Goal: Task Accomplishment & Management: Complete application form

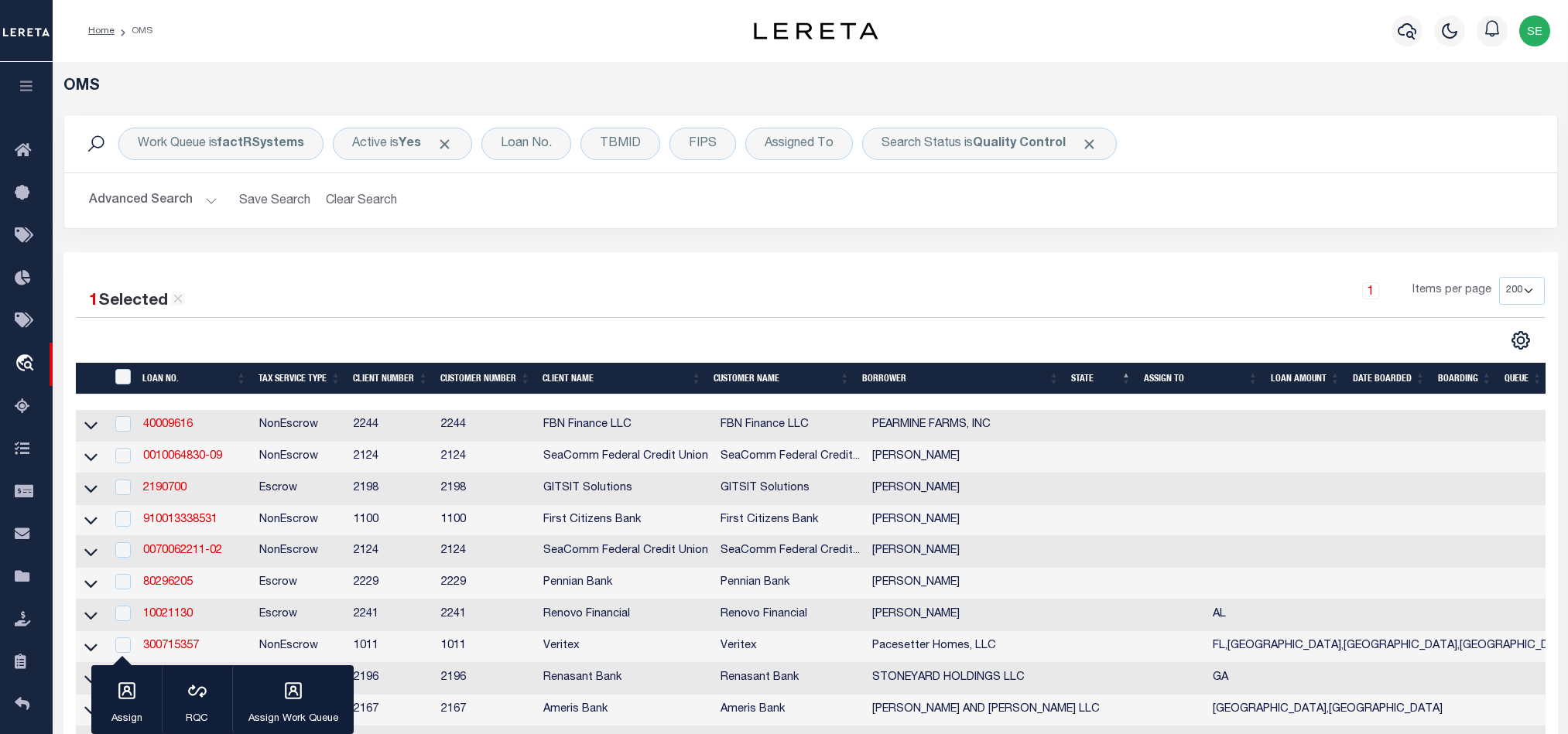
select select "200"
click at [1057, 235] on div "Work Queue is factRSystems Active is Yes Loan No. TBMID FIPS Assigned To Search…" at bounding box center [811, 183] width 1518 height 137
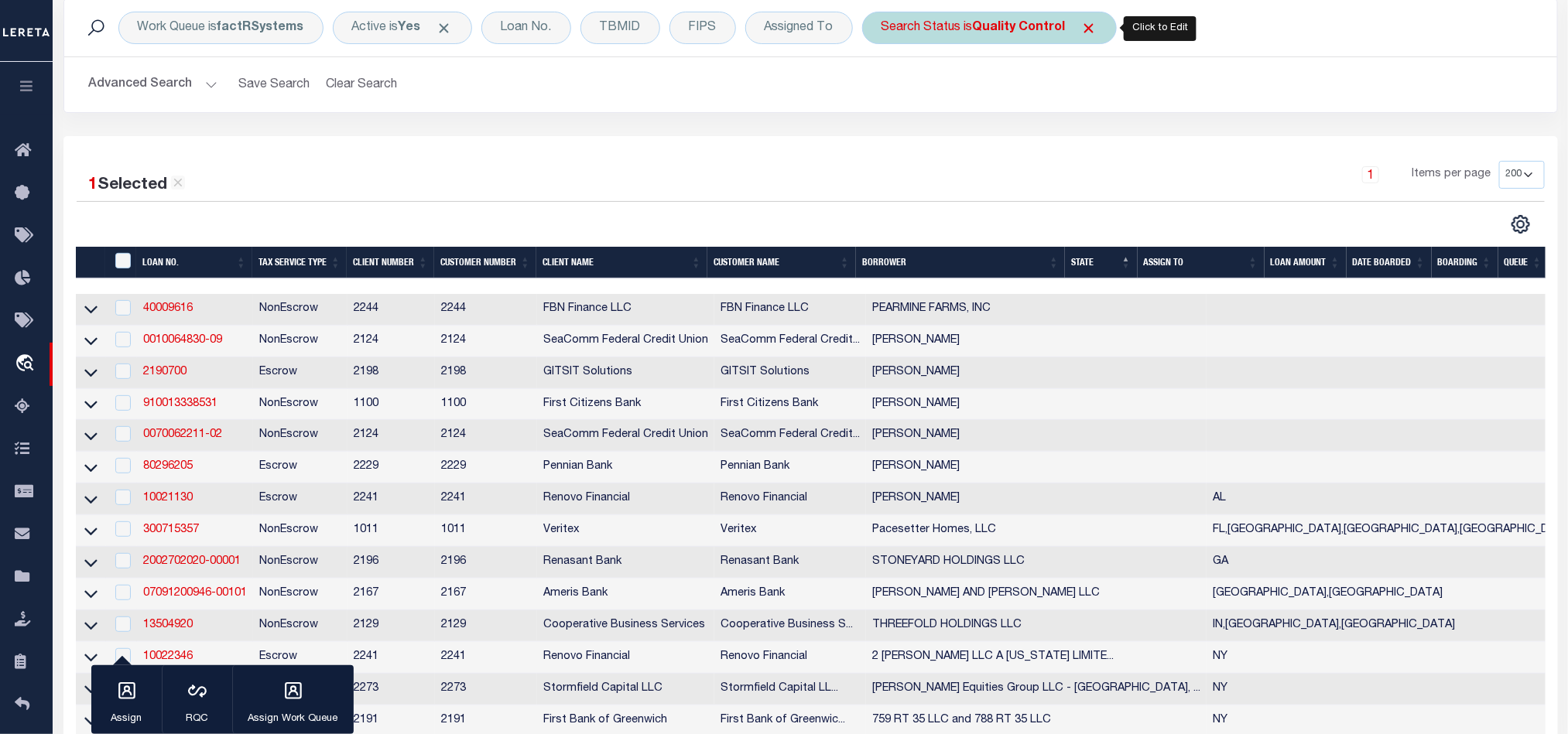
click at [964, 33] on div "Search Status is Quality Control" at bounding box center [989, 27] width 255 height 32
select select "QC"
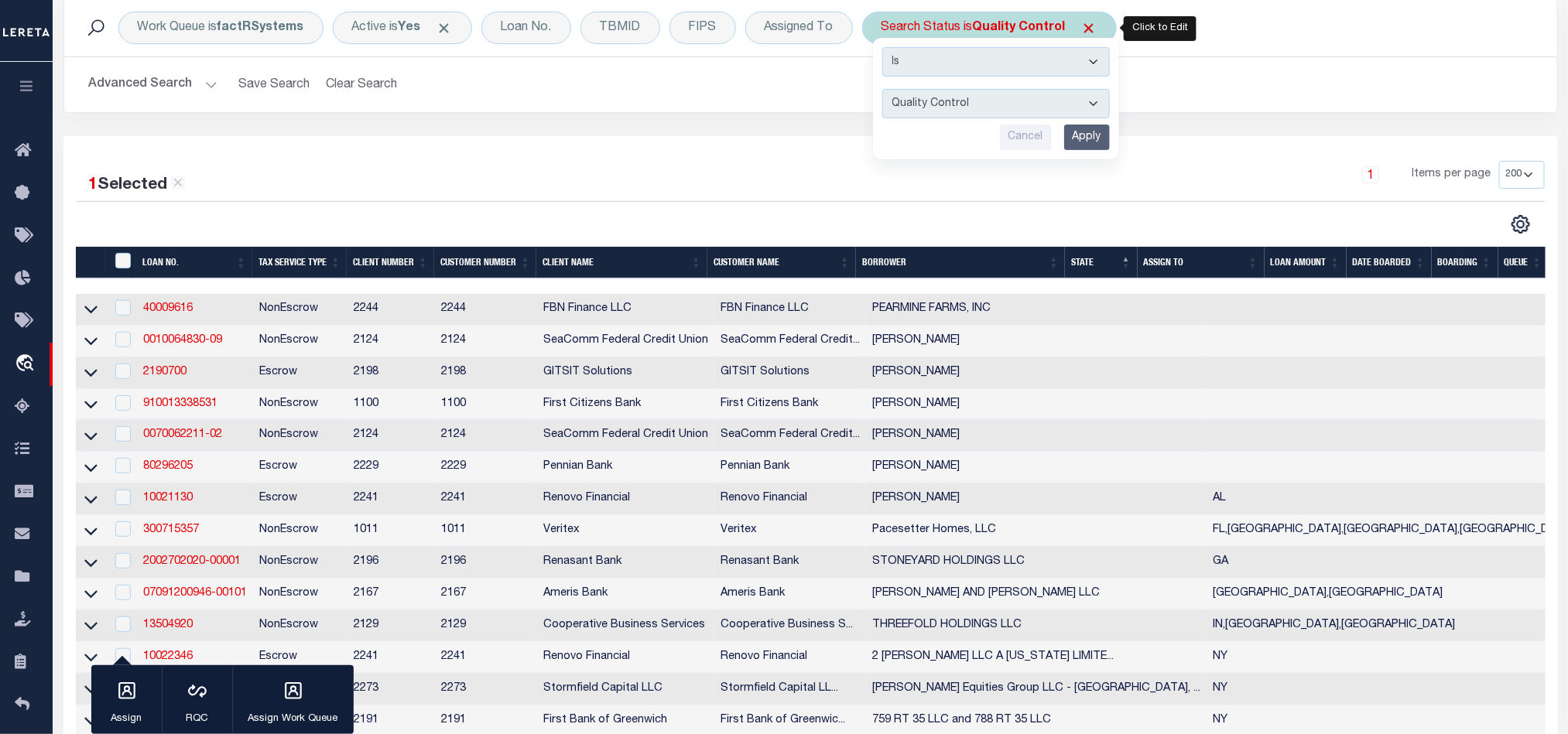
click at [1088, 139] on input "Apply" at bounding box center [1087, 137] width 46 height 26
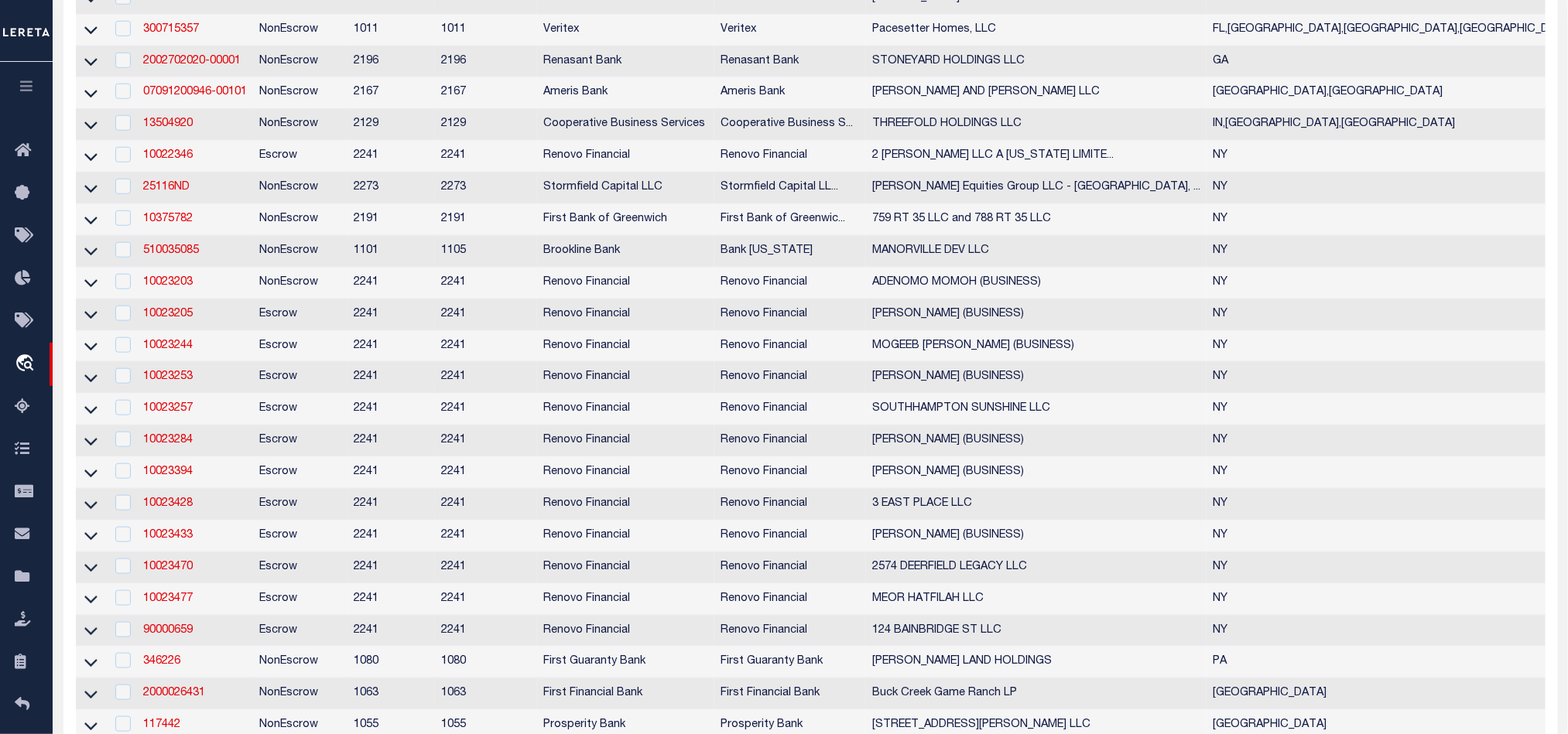
scroll to position [253, 0]
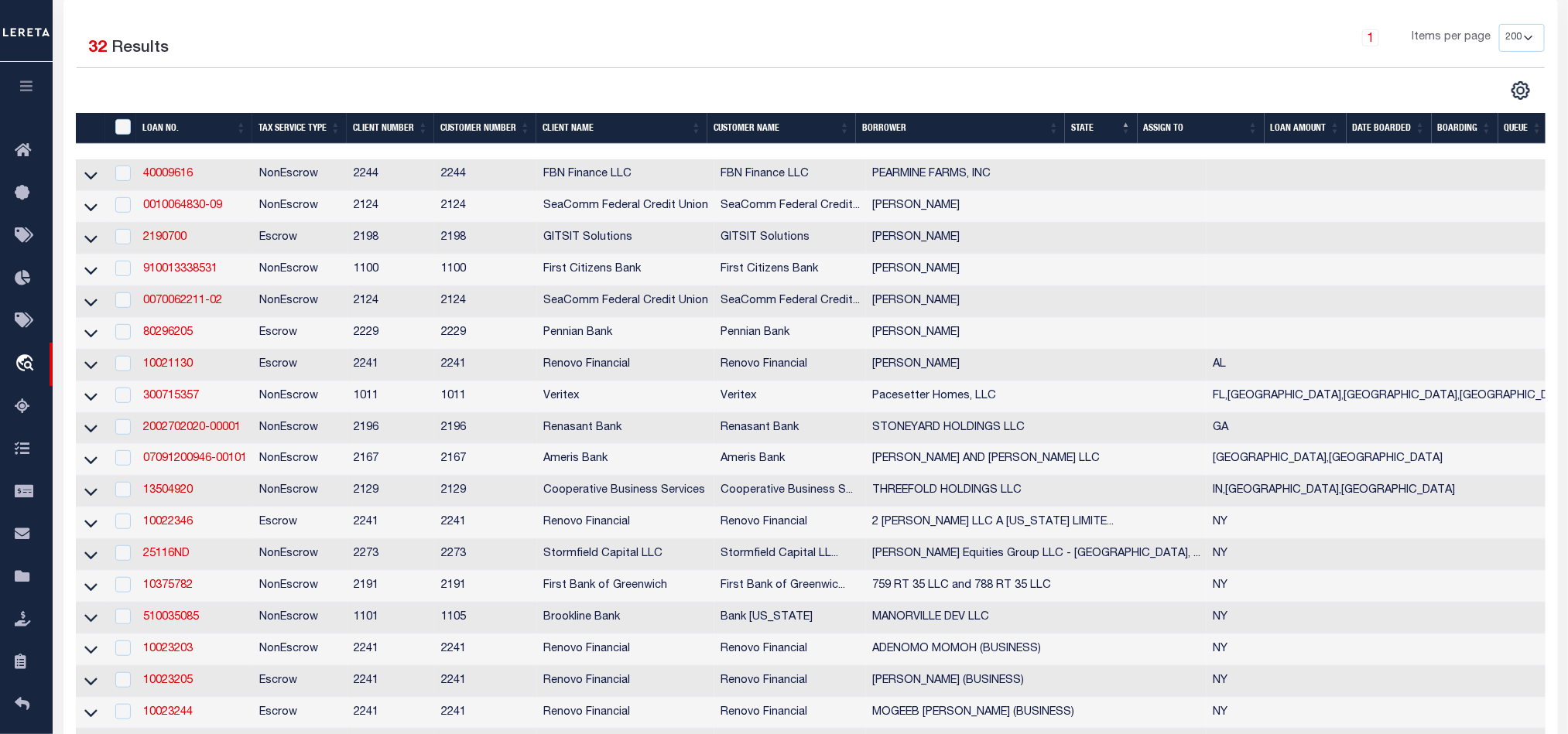
click at [1196, 54] on div "1 Items per page 10 25 50 100 200" at bounding box center [996, 44] width 1095 height 40
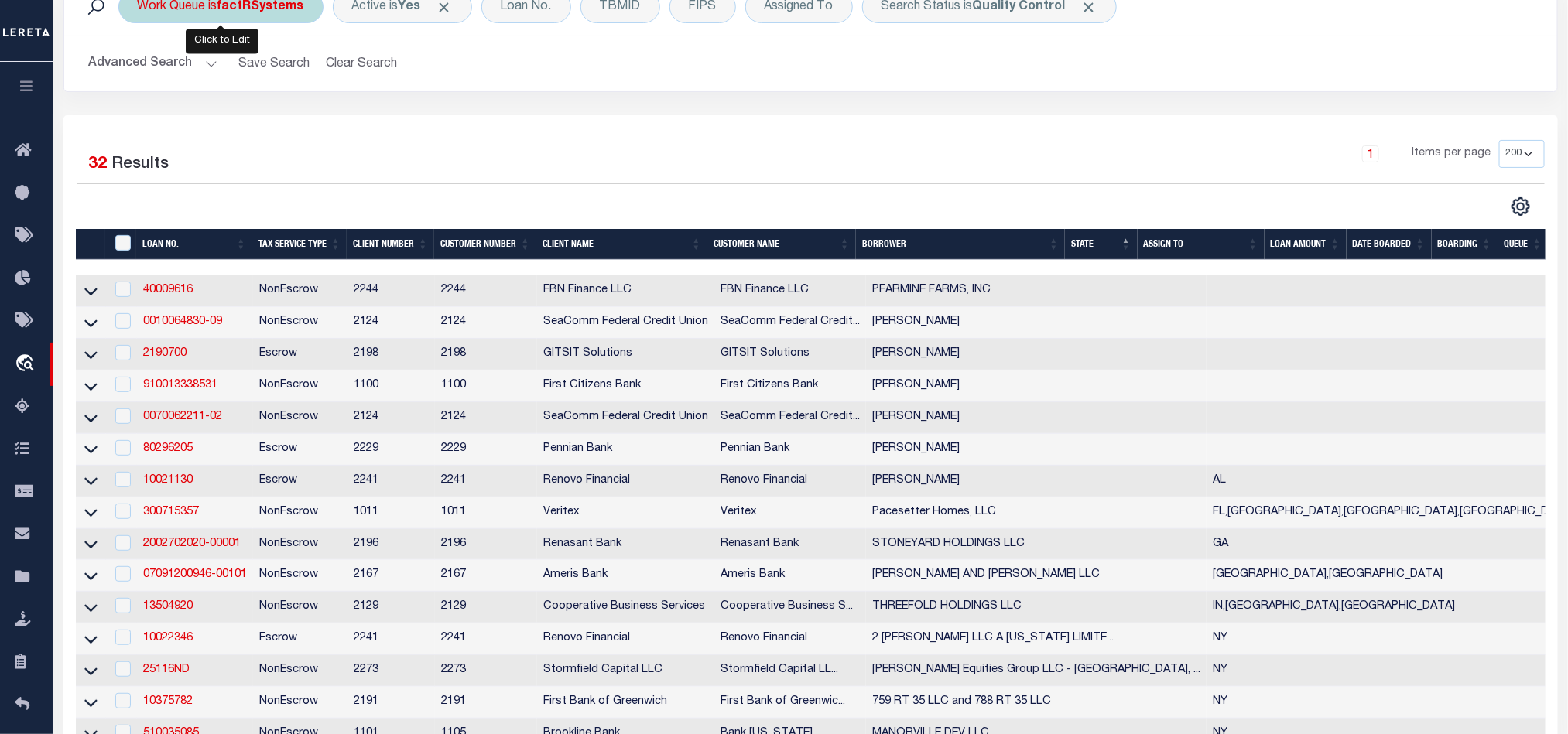
click at [246, 5] on b "factRSystems" at bounding box center [260, 7] width 87 height 13
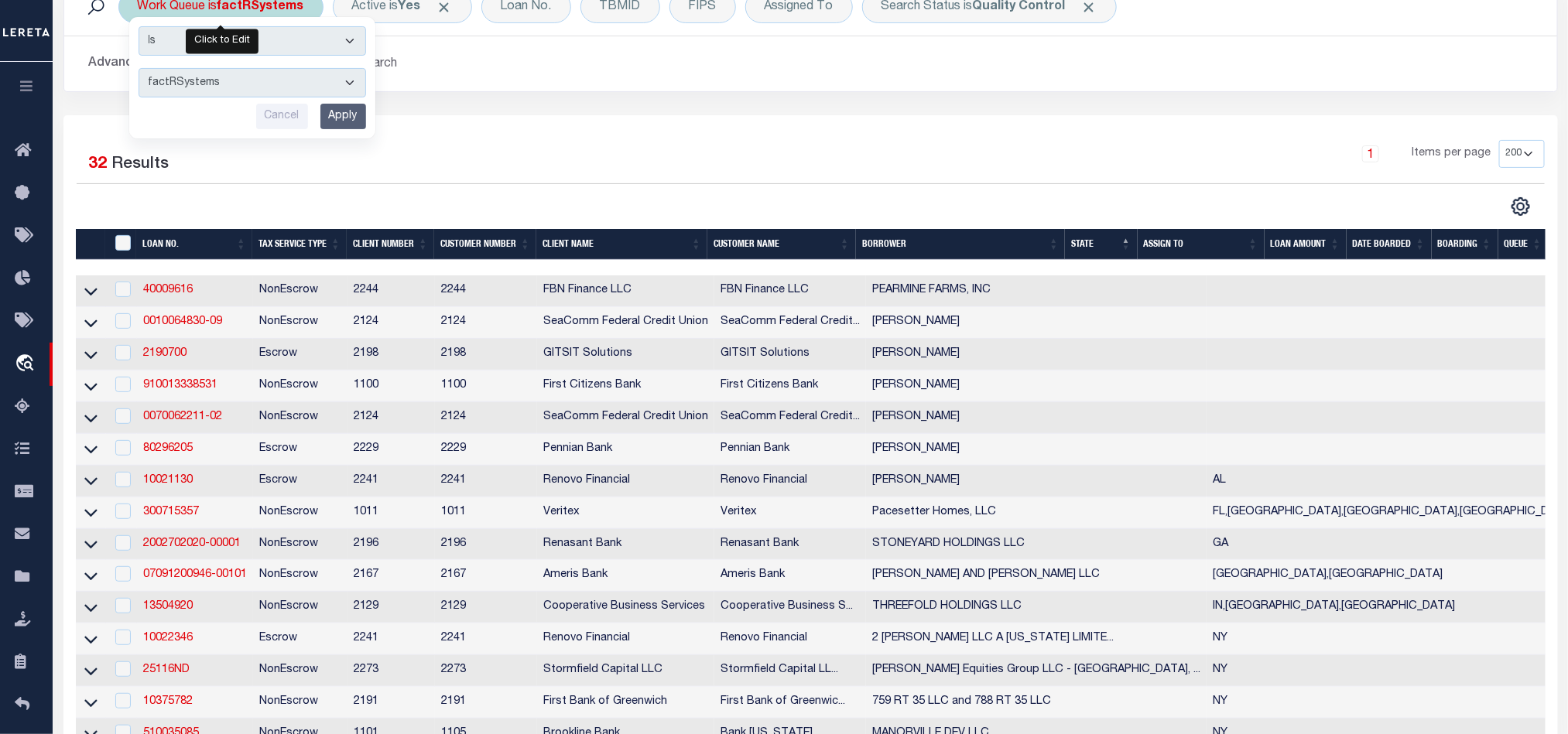
click at [297, 88] on select "--ALL-- factRSystems General ThoughtFocus" at bounding box center [252, 82] width 227 height 29
select select "THF"
click at [138, 70] on select "--ALL-- factRSystems General ThoughtFocus" at bounding box center [252, 82] width 227 height 29
click at [346, 114] on input "Apply" at bounding box center [343, 116] width 46 height 26
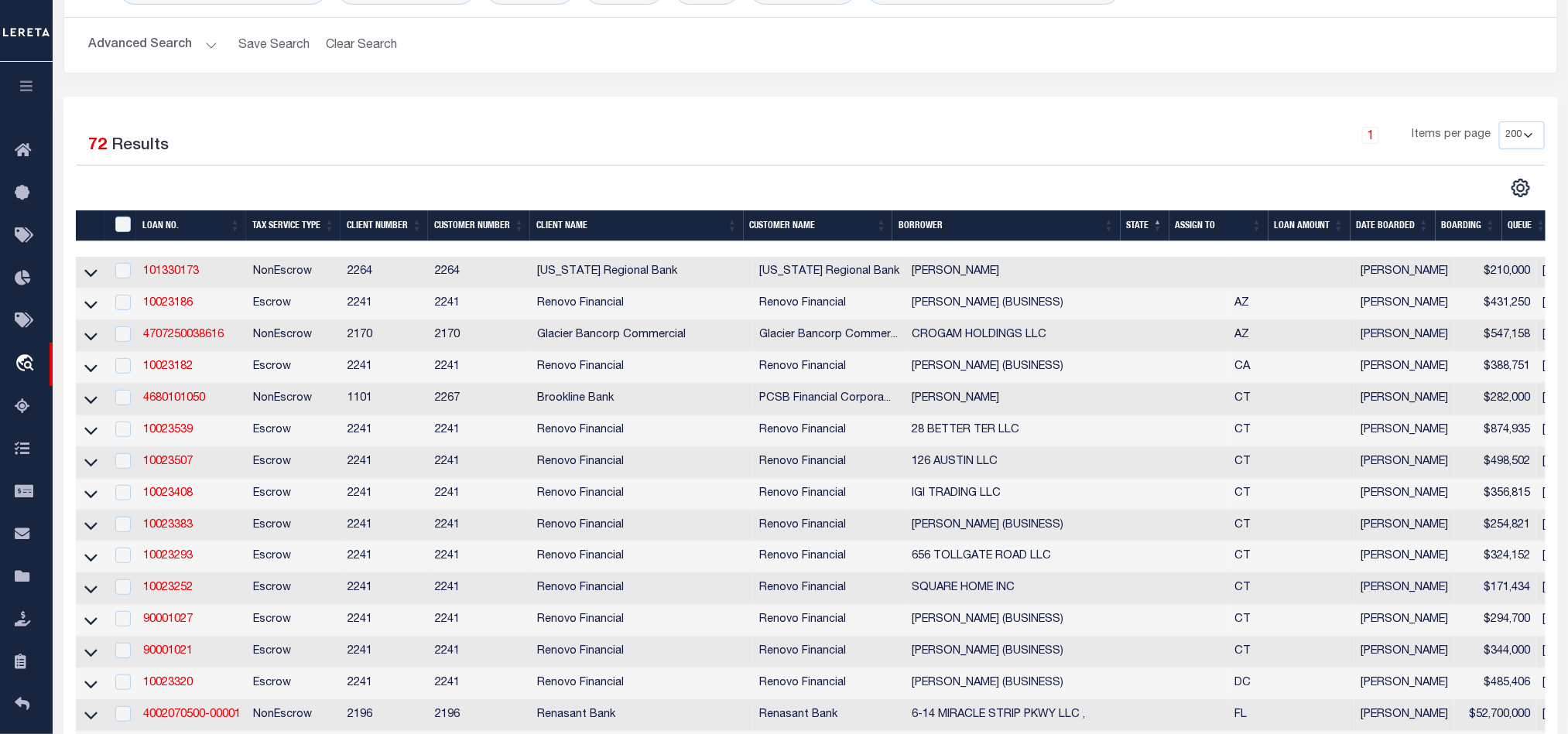
scroll to position [0, 0]
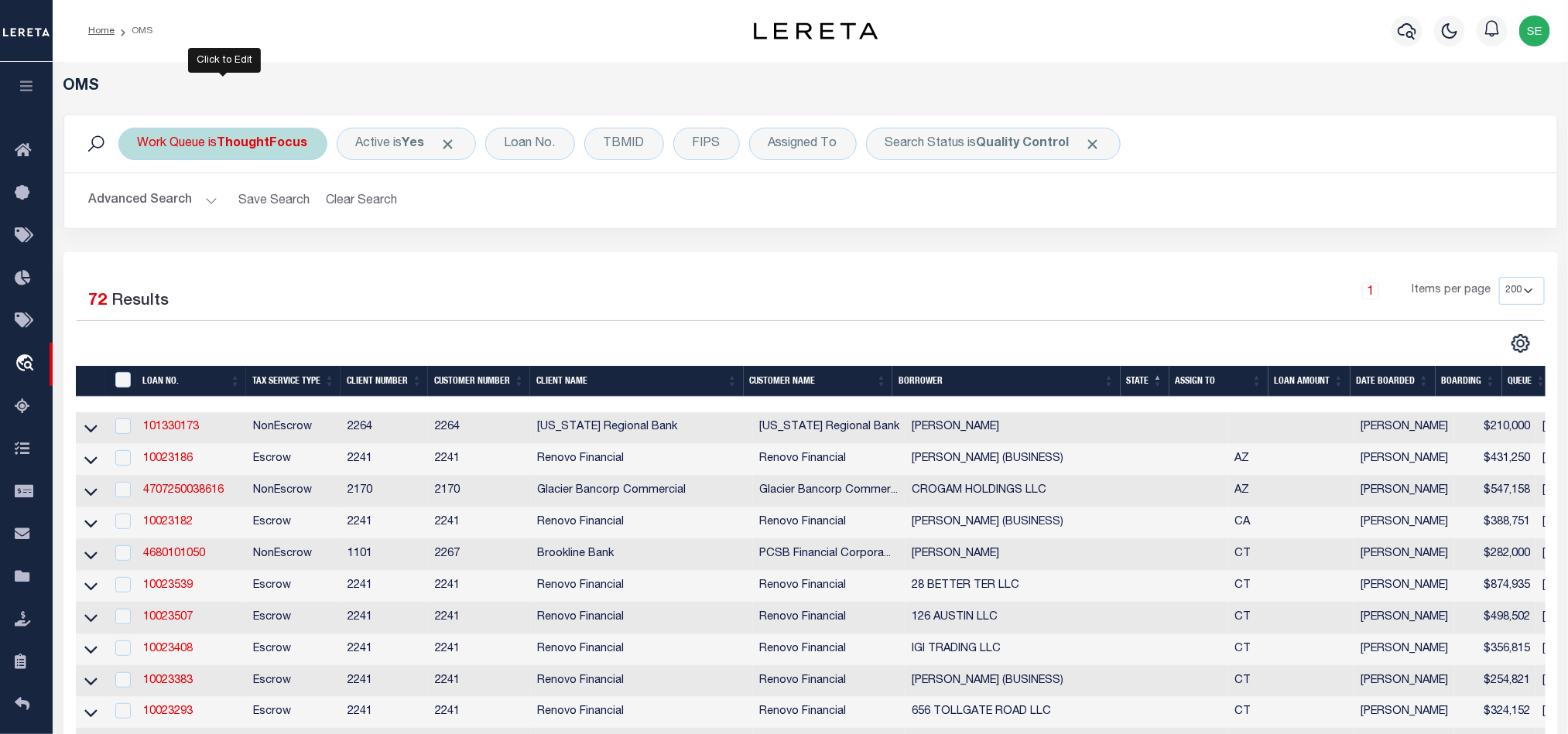
click at [232, 156] on div "Work Queue is ThoughtFocus" at bounding box center [223, 143] width 209 height 32
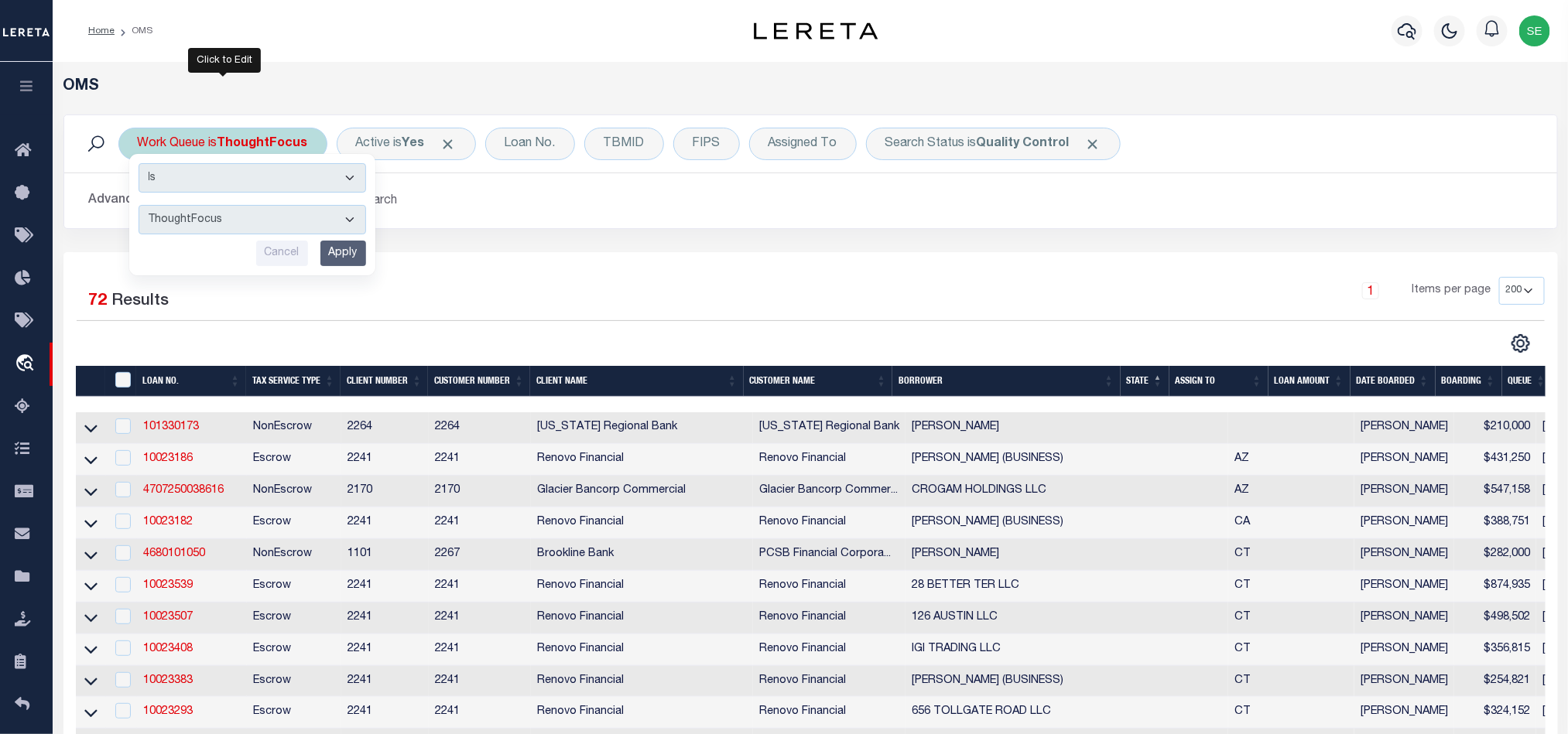
click at [274, 230] on select "--ALL-- factRSystems General ThoughtFocus" at bounding box center [252, 220] width 227 height 29
select select "FAC"
click at [138, 206] on select "--ALL-- factRSystems General ThoughtFocus" at bounding box center [252, 220] width 227 height 29
click at [346, 258] on input "Apply" at bounding box center [343, 253] width 46 height 26
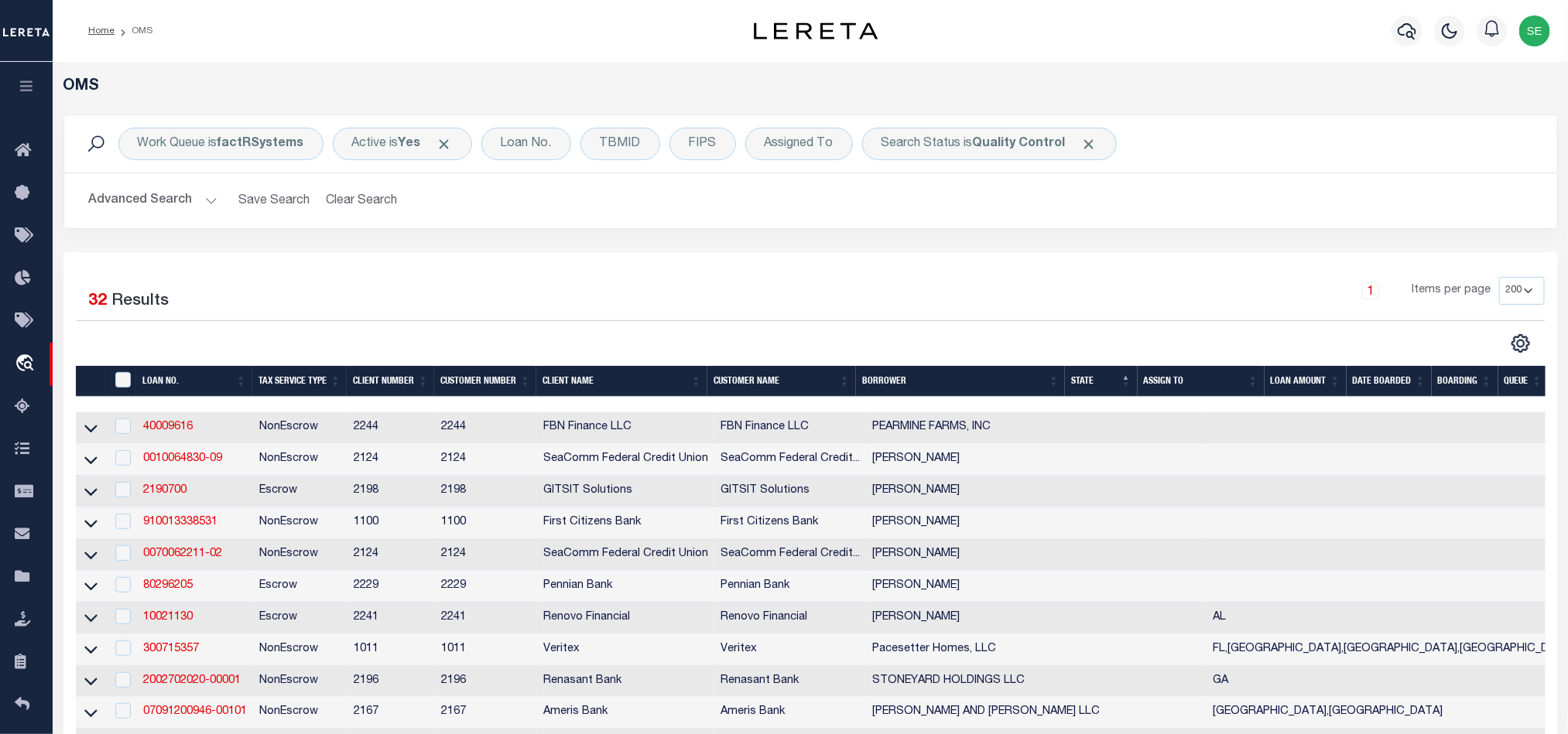
click at [1040, 241] on div "Work Queue is factRSystems Active is Yes Loan No. TBMID FIPS Assigned To Search…" at bounding box center [811, 183] width 1518 height 137
click at [970, 249] on div "Work Queue is factRSystems Active is Yes Loan No. TBMID FIPS Assigned To Search…" at bounding box center [811, 183] width 1518 height 137
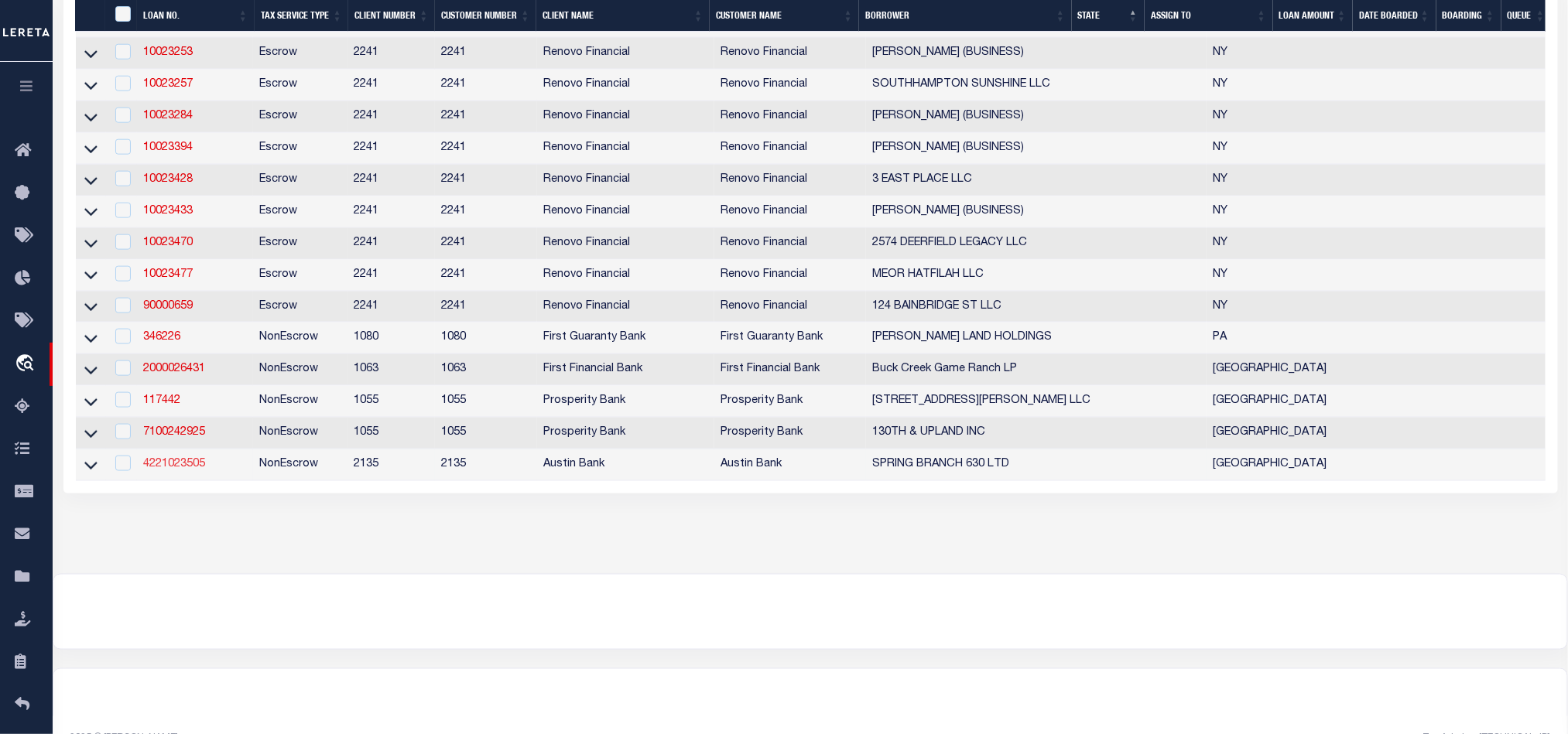
click at [172, 469] on link "4221023505" at bounding box center [174, 464] width 62 height 11
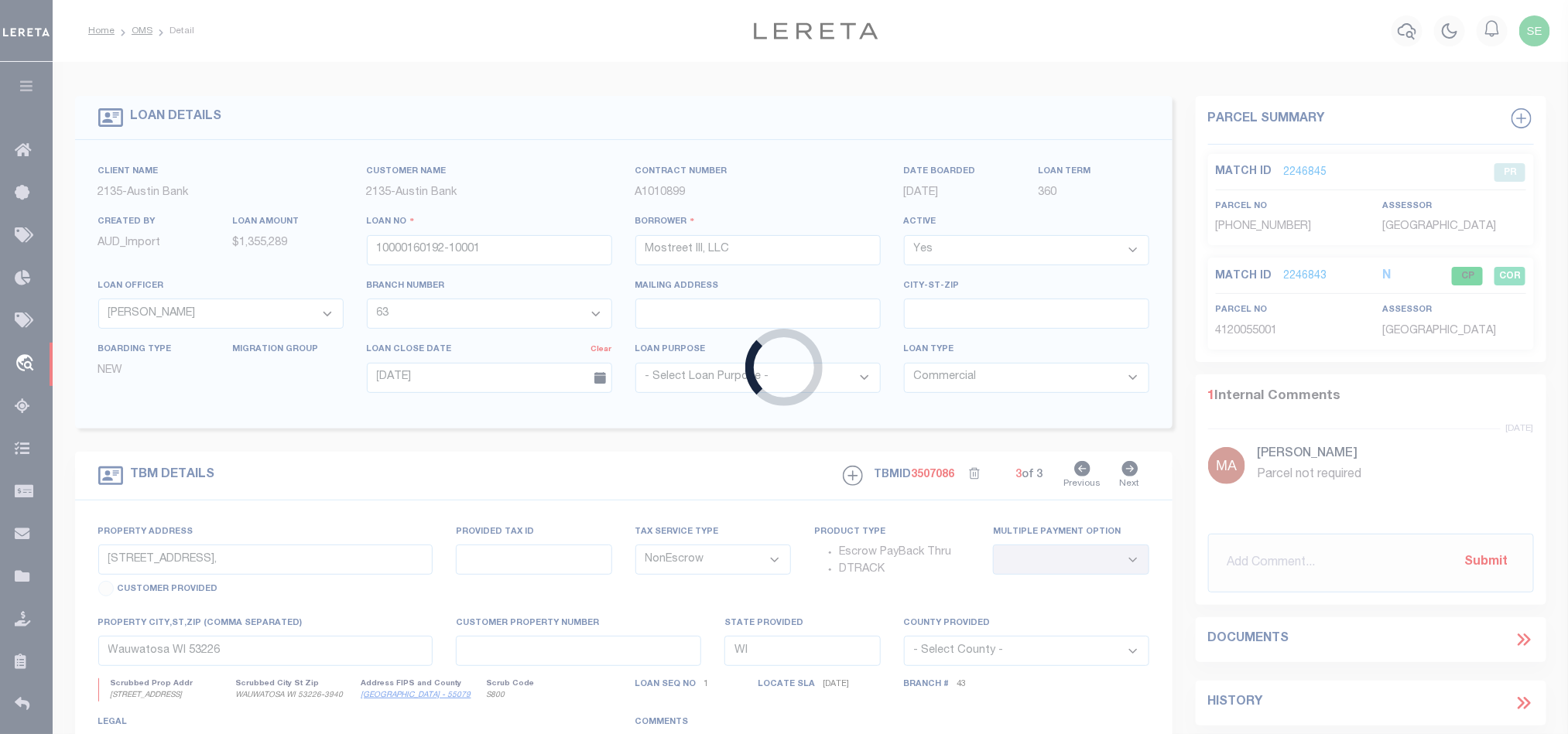
type input "4221023505"
type input "SPRING BRANCH 630 LTD"
select select
type input "PO BOX 247"
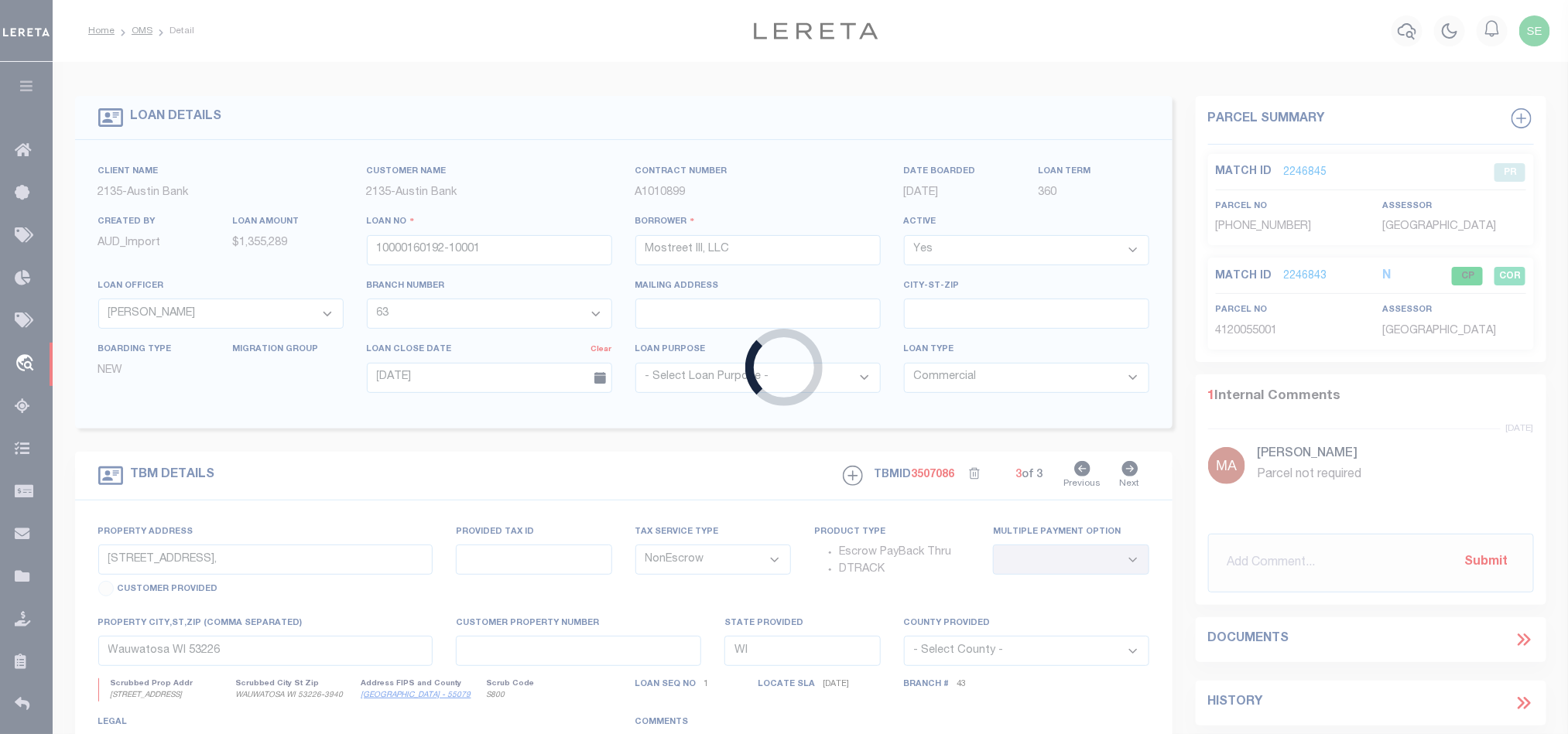
type input "CONROE, TX 77305-0247"
select select "700"
select select
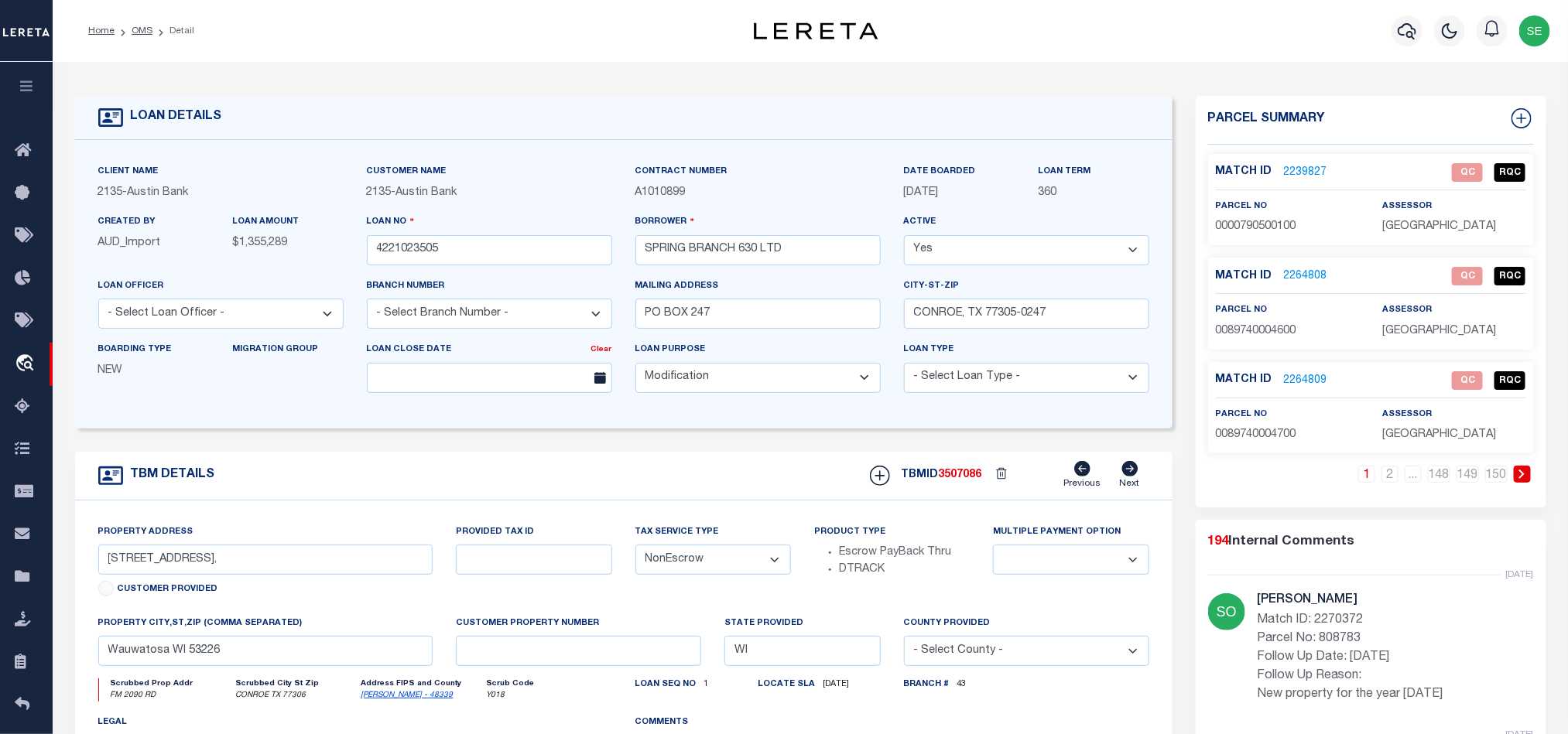
select select "43994"
select select "4848"
type input "TBD FM [STREET_ADDRESS][PERSON_NAME]"
select select
type input "CONROE TX 77306"
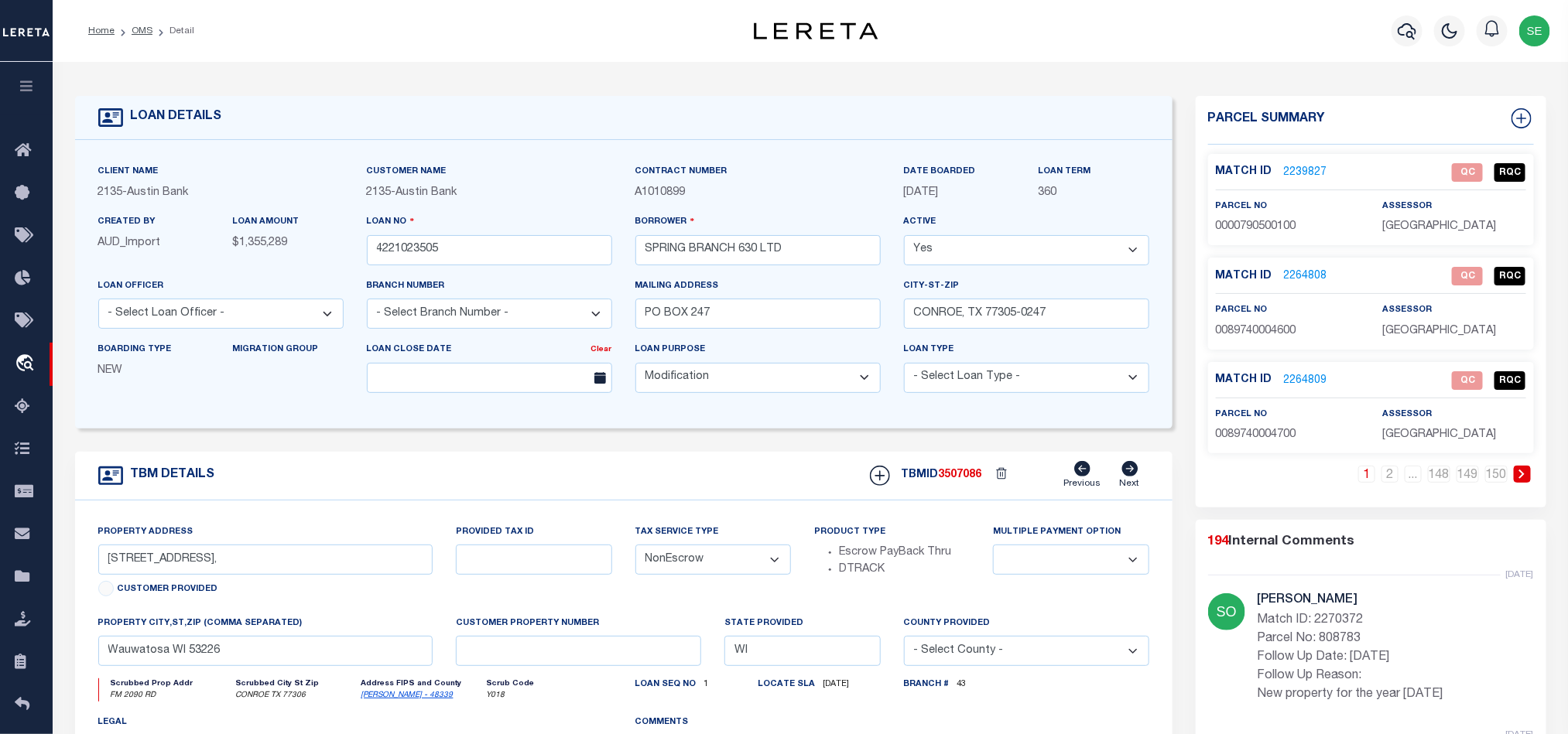
type input "[GEOGRAPHIC_DATA]"
select select
type textarea "DT 587.972 [PERSON_NAME][GEOGRAPHIC_DATA] SVY A-79"
click at [139, 32] on link "OMS" at bounding box center [141, 31] width 21 height 9
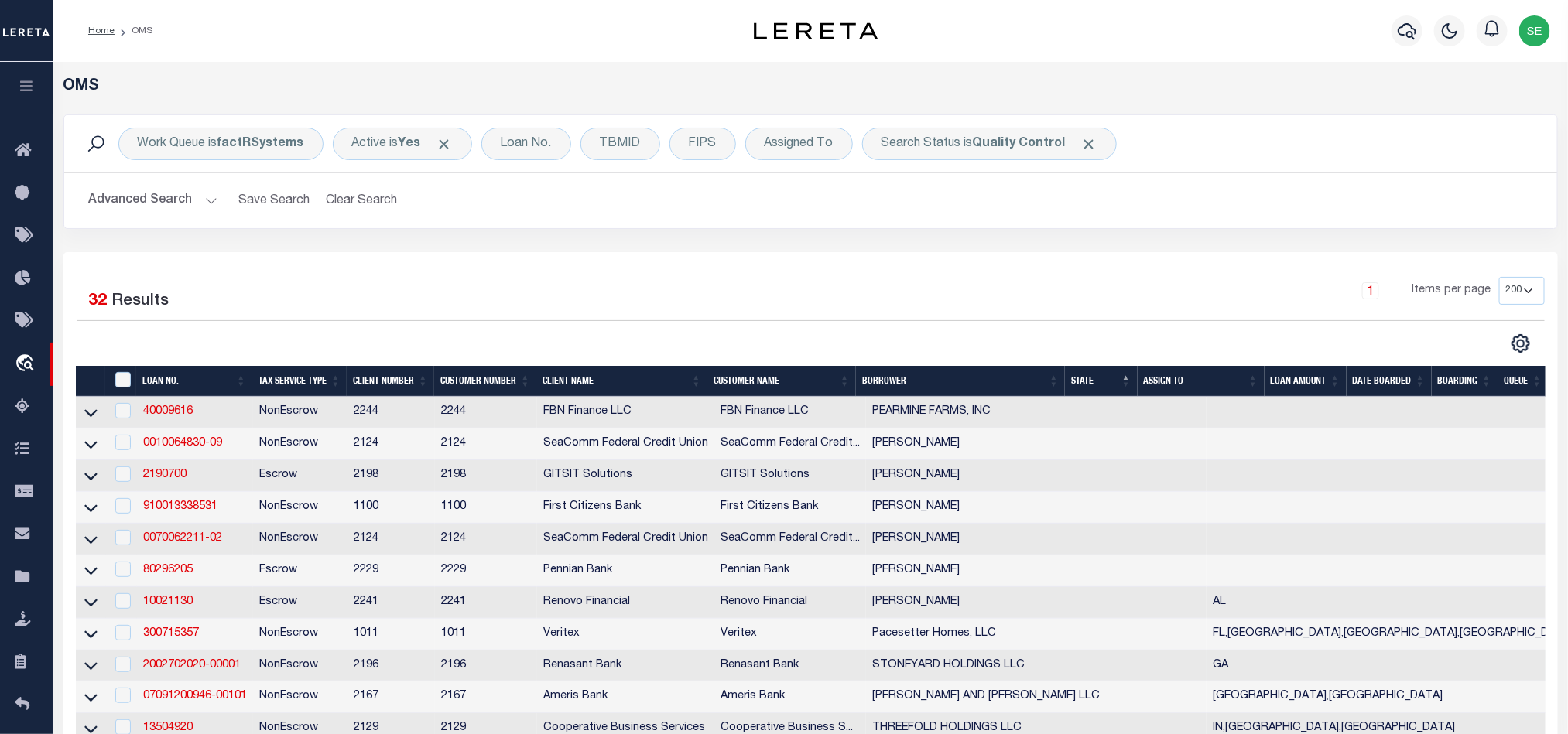
checkbox input "false"
click at [966, 298] on div "1 Items per page 10 25 50 100 200" at bounding box center [996, 297] width 1095 height 40
click at [1220, 283] on div "1 Items per page 10 25 50 100 200" at bounding box center [996, 297] width 1095 height 40
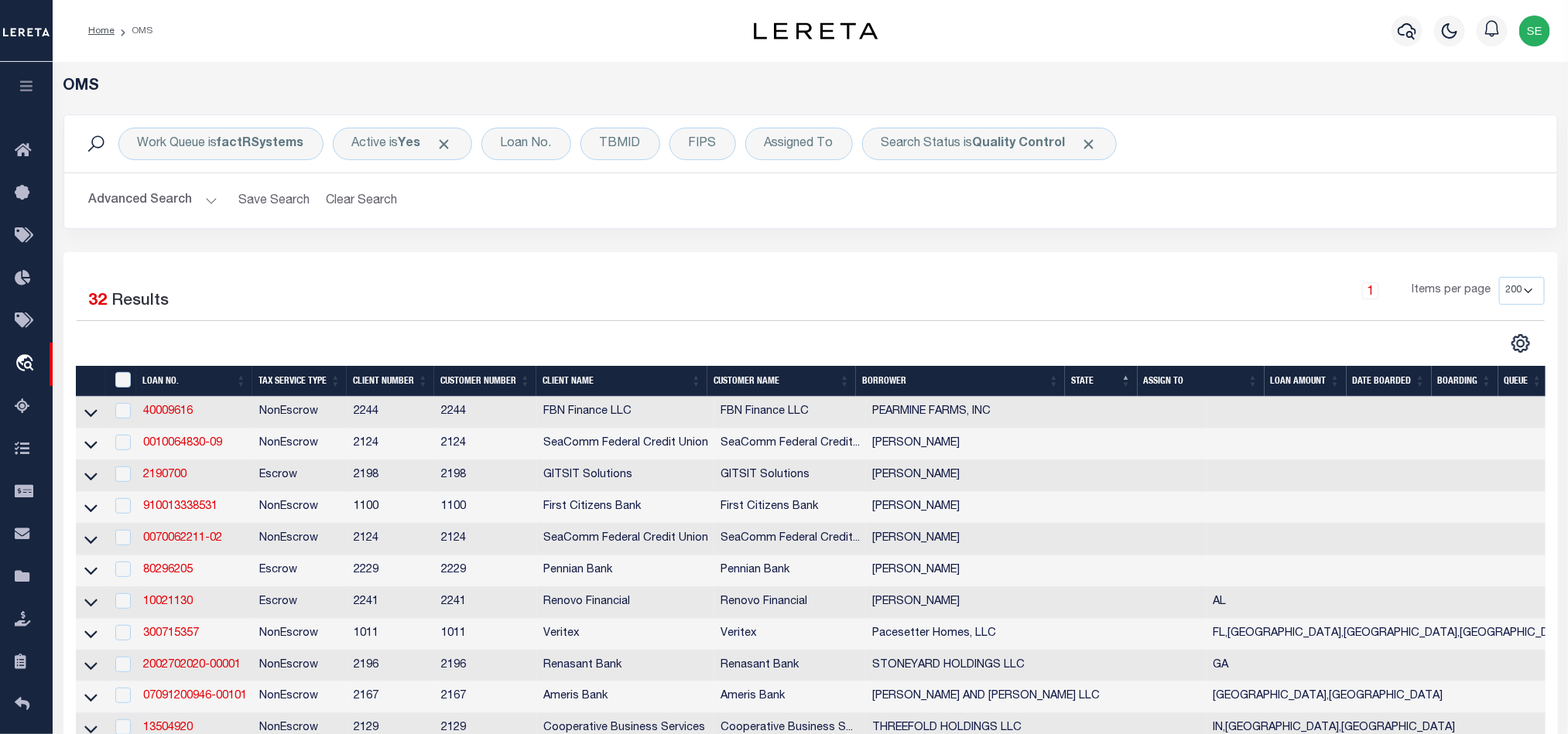
click at [961, 285] on div "1 Items per page 10 25 50 100 200" at bounding box center [996, 297] width 1095 height 40
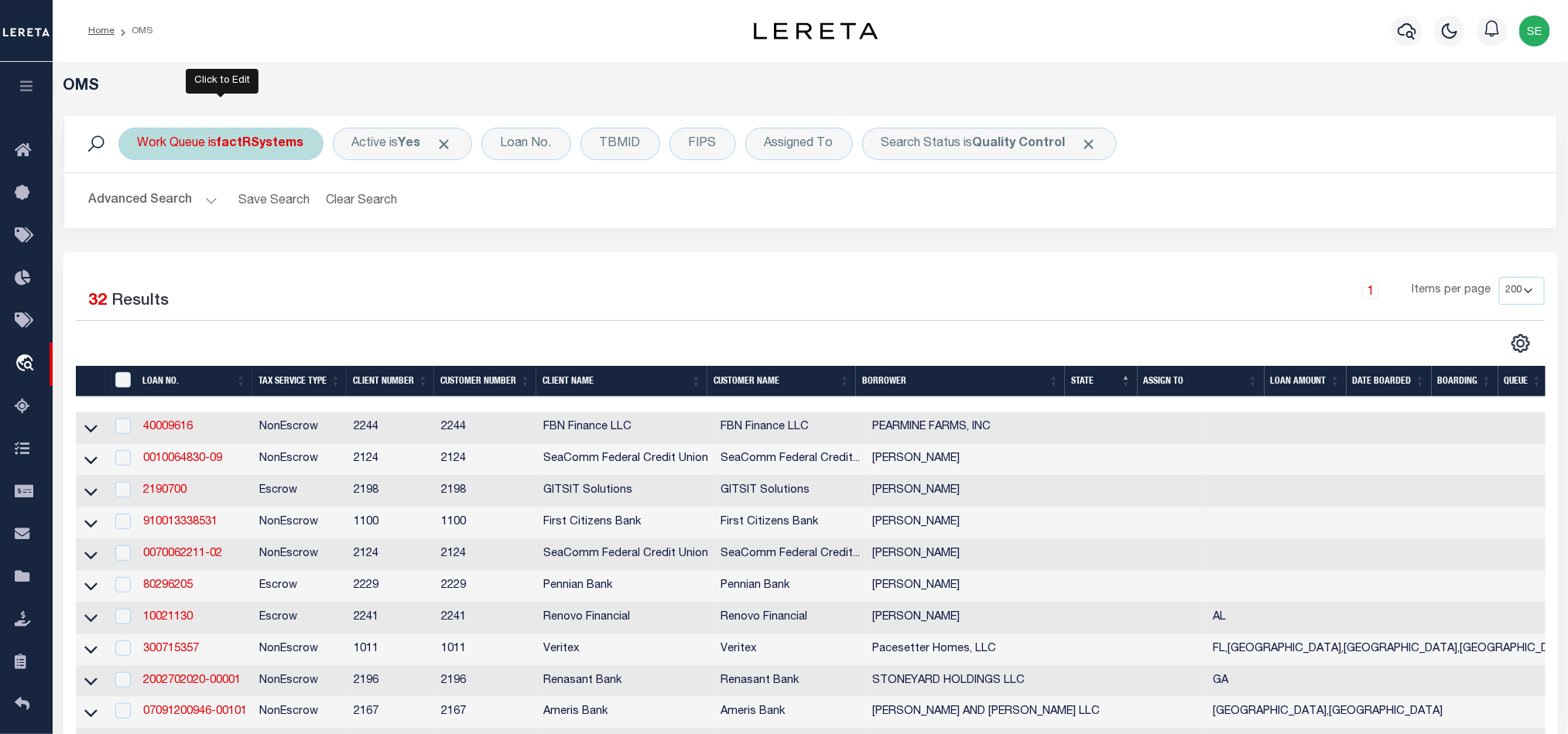
click at [219, 146] on div "Work Queue is factRSystems" at bounding box center [221, 143] width 205 height 32
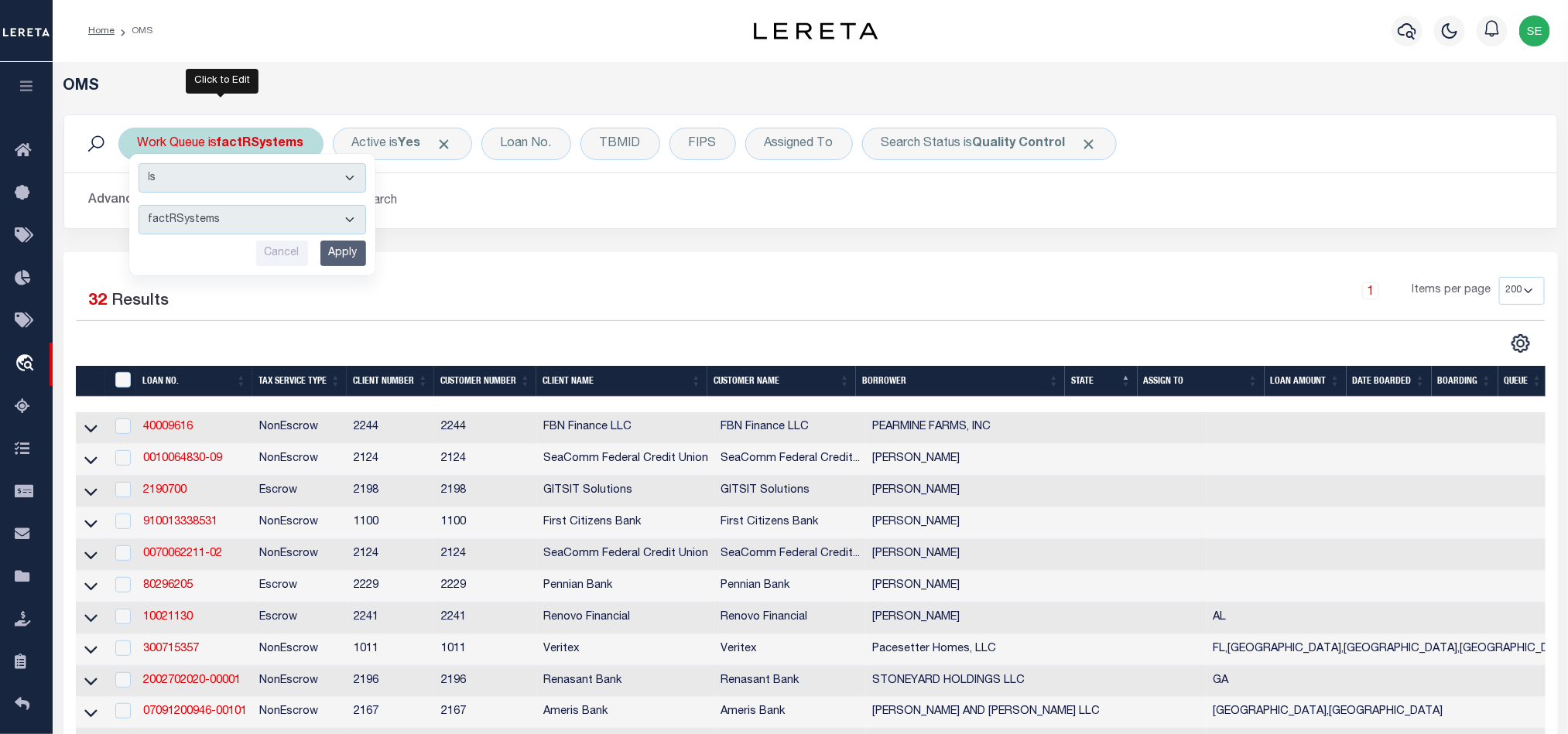
click at [284, 219] on select "--ALL-- factRSystems General ThoughtFocus" at bounding box center [252, 220] width 227 height 29
select select "THF"
click at [138, 206] on select "--ALL-- factRSystems General ThoughtFocus" at bounding box center [252, 220] width 227 height 29
click at [359, 250] on input "Apply" at bounding box center [343, 253] width 46 height 26
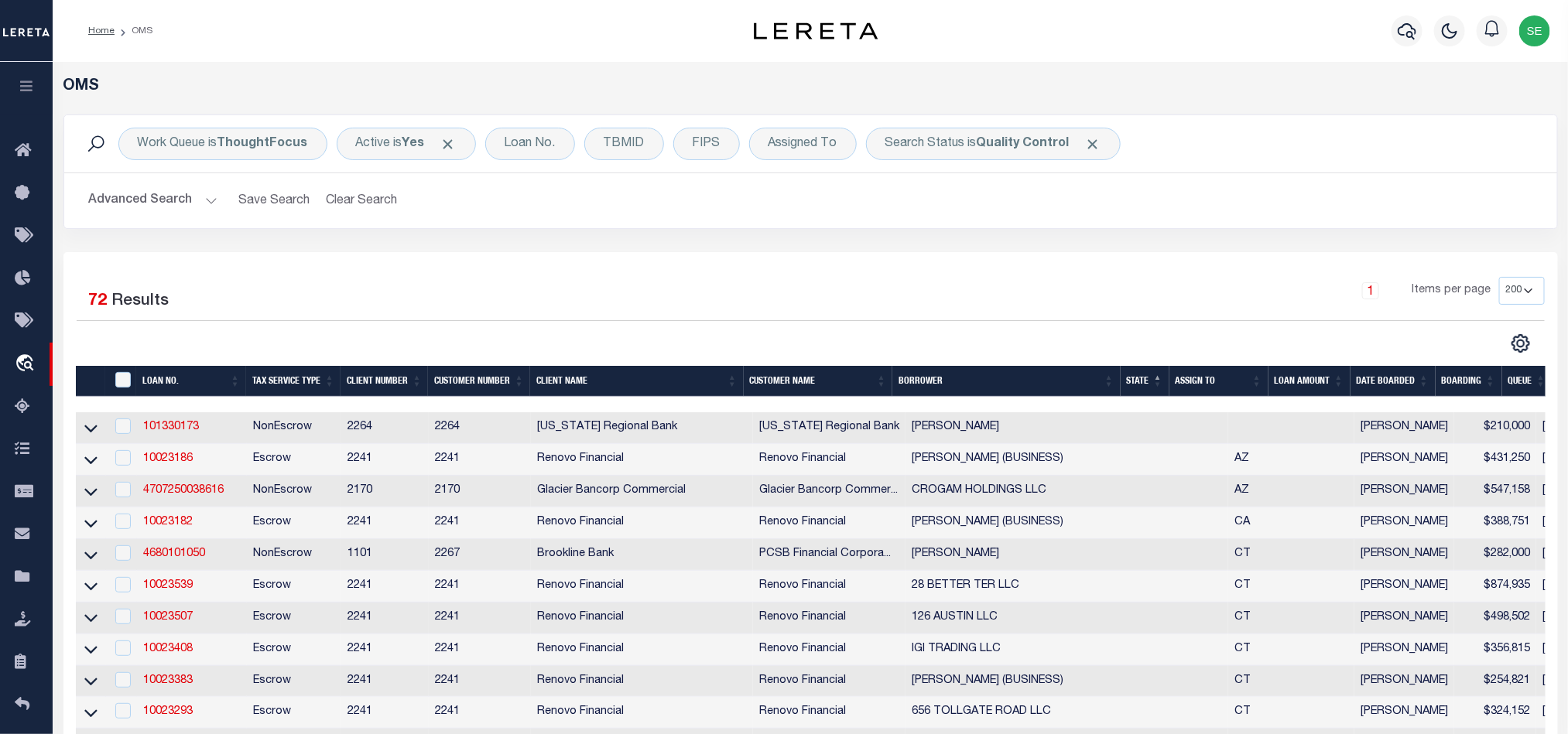
click at [119, 197] on button "Advanced Search" at bounding box center [153, 201] width 128 height 30
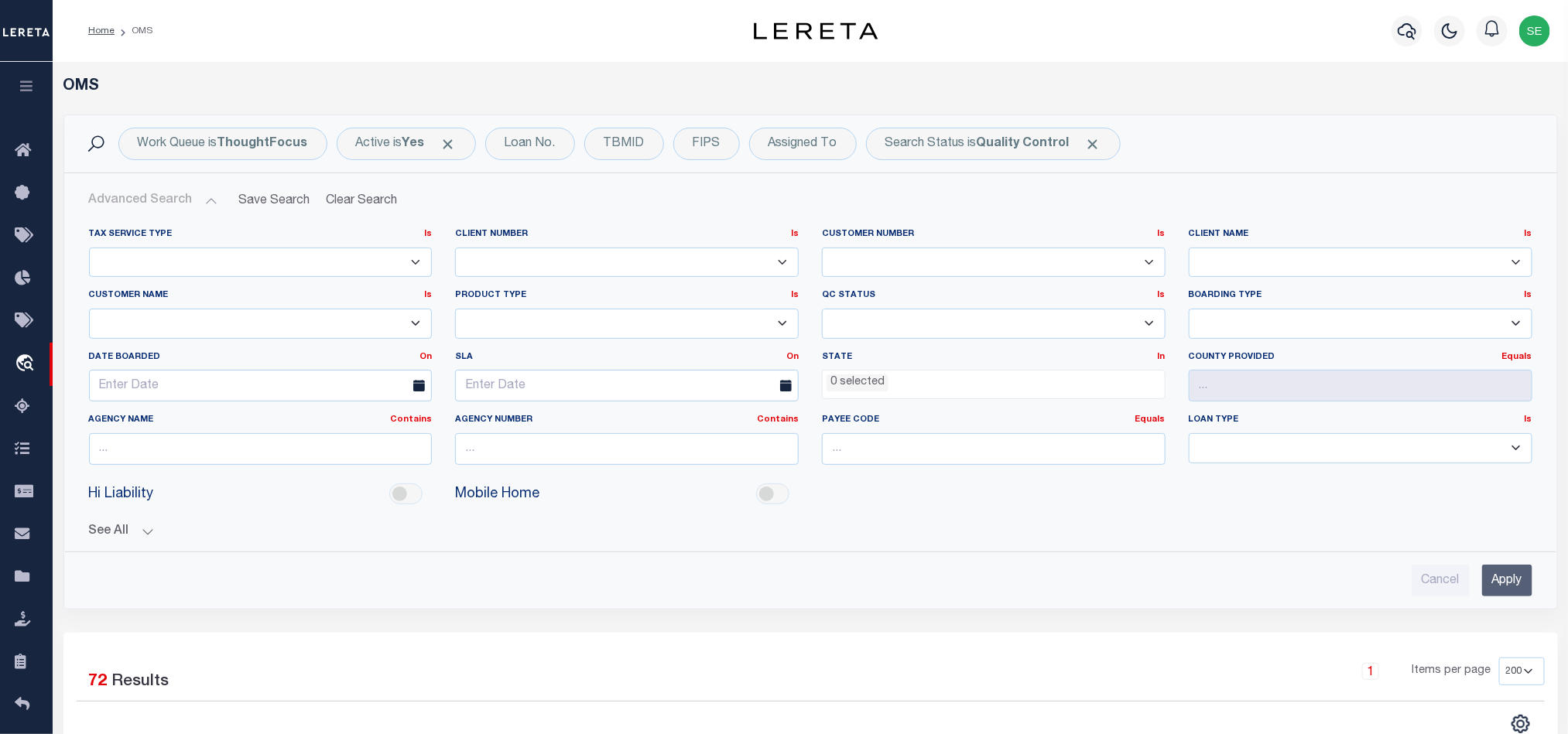
click at [339, 327] on select "Accumatch - Refunds ACM CGS IV-B-B LN LLC ACM CGS IV-B-B RE LLC ACM [US_STATE] …" at bounding box center [260, 323] width 344 height 30
select select "Renovo Financial"
click at [89, 310] on select "Accumatch - Refunds ACM CGS IV-B-B LN LLC ACM CGS IV-B-B RE LLC ACM [US_STATE] …" at bounding box center [260, 323] width 344 height 30
click at [1497, 577] on input "Apply" at bounding box center [1507, 580] width 50 height 32
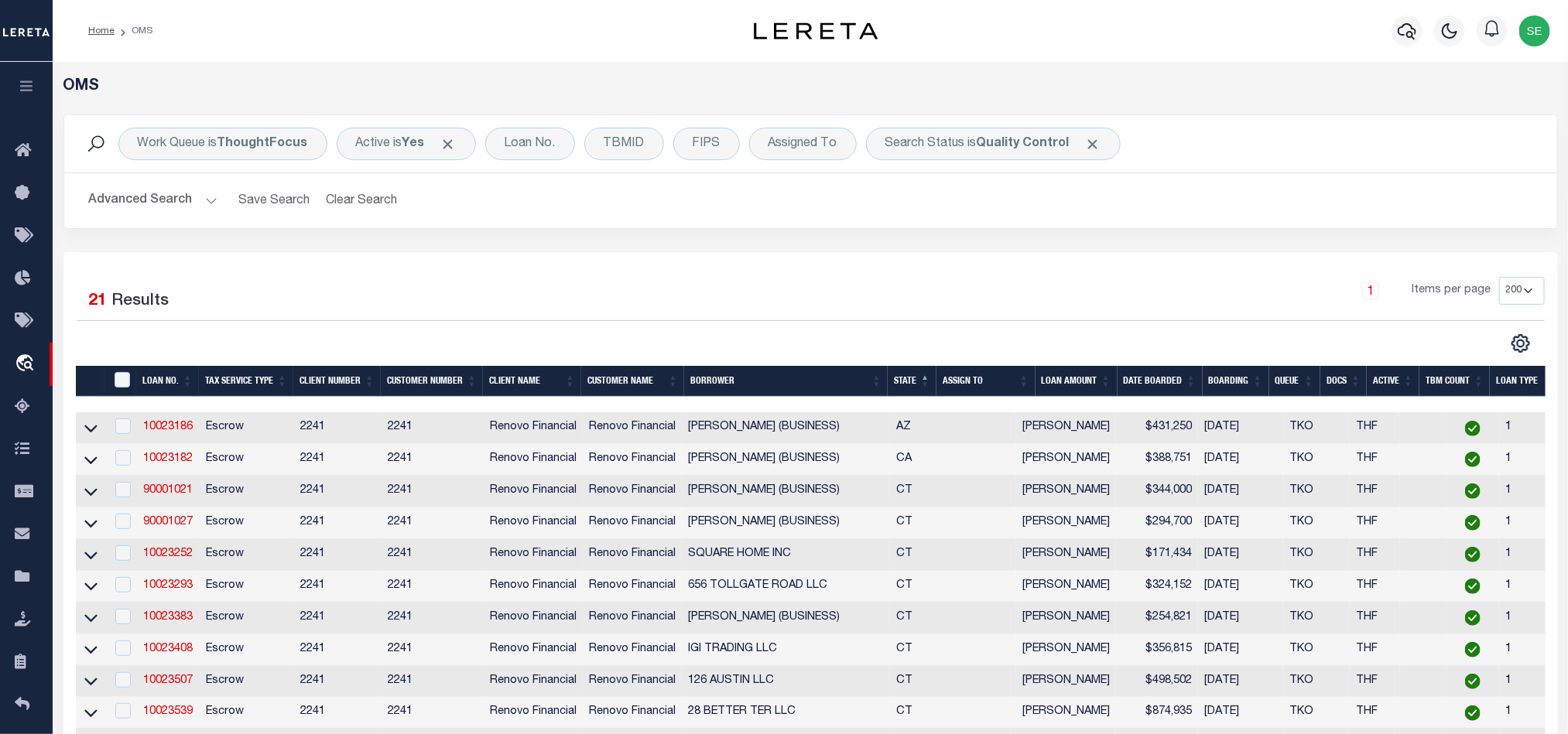
click at [999, 260] on div "1 Selected 21 Results 1 Items per page 10 25 50 100 200" at bounding box center [811, 670] width 1495 height 837
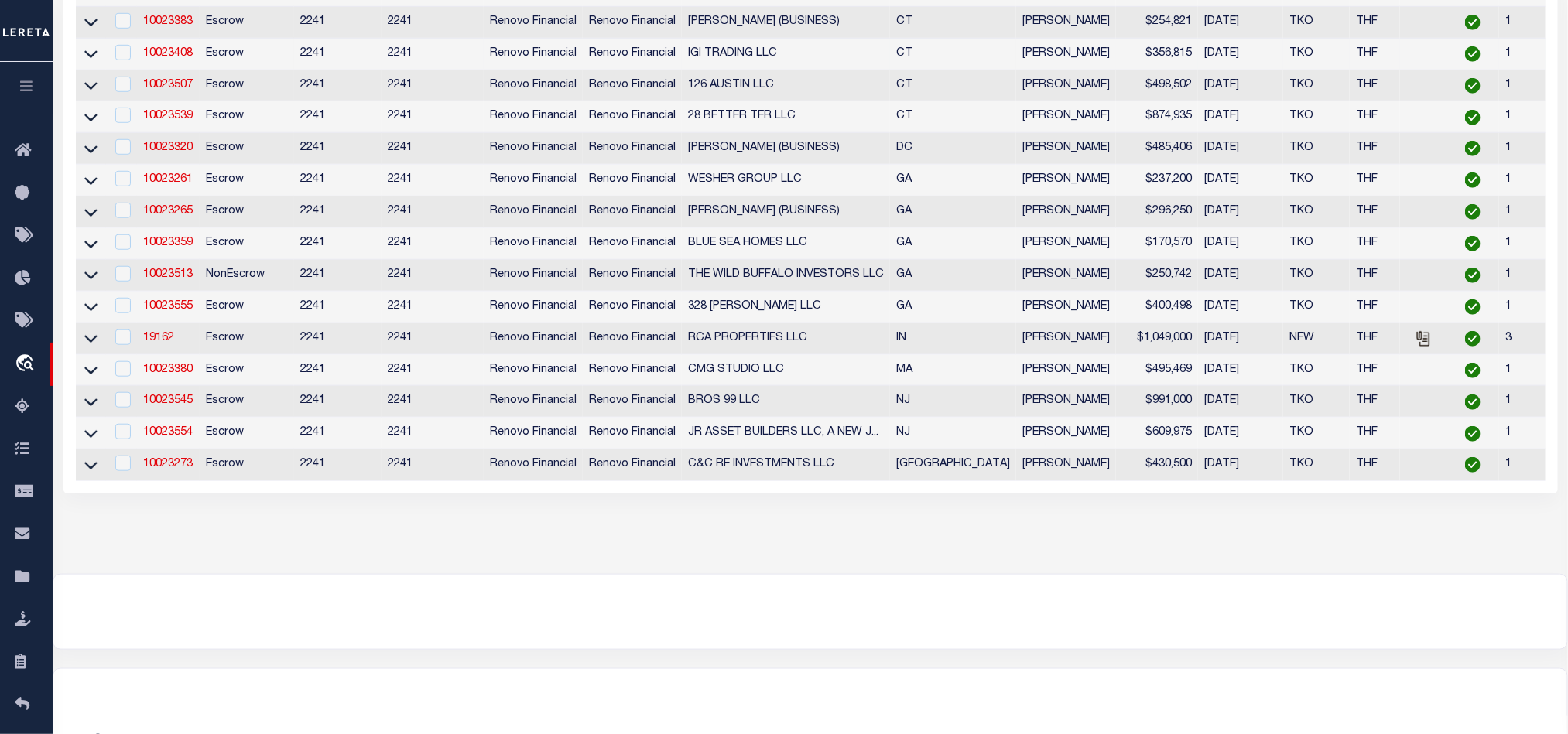
scroll to position [232, 0]
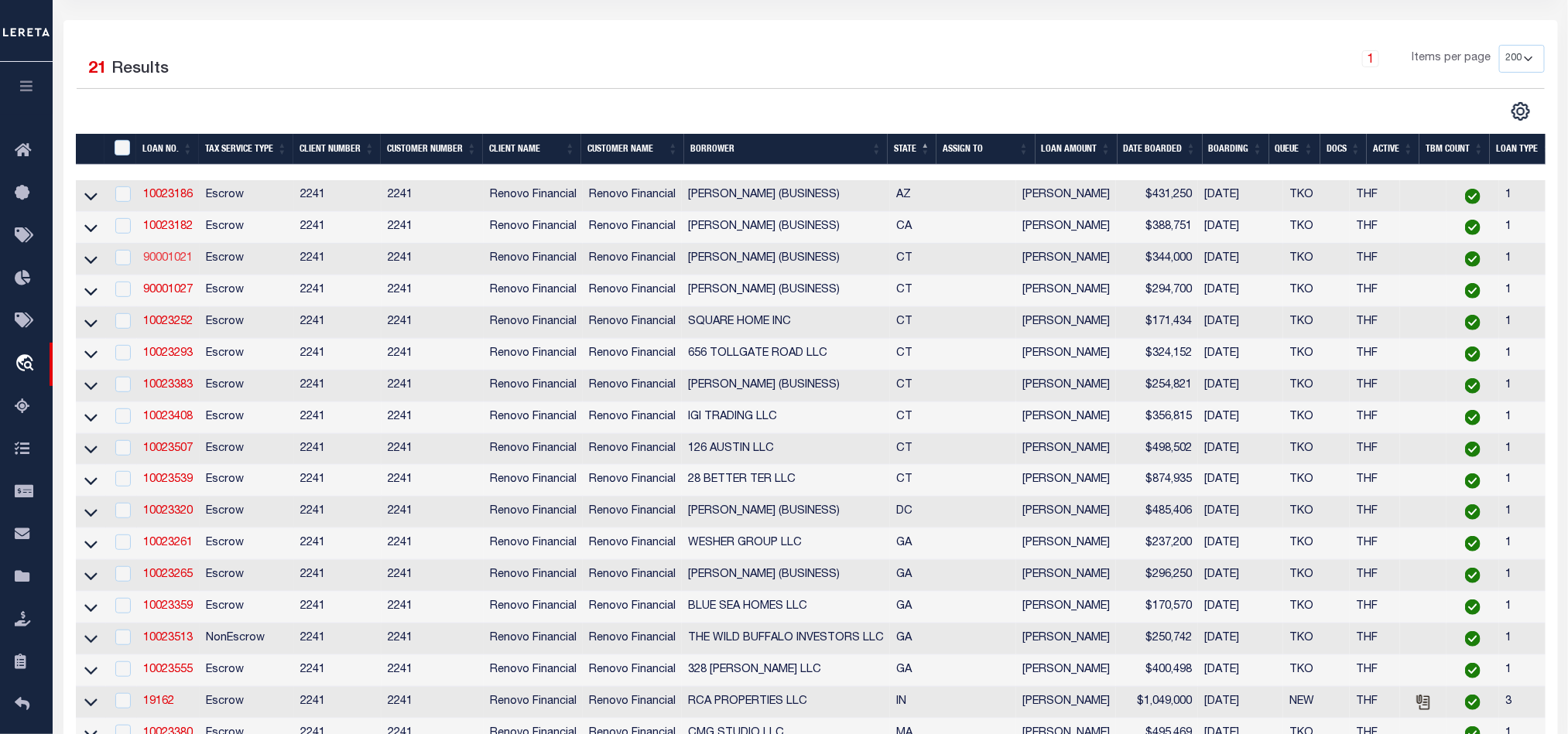
click at [172, 260] on link "90001021" at bounding box center [168, 258] width 50 height 11
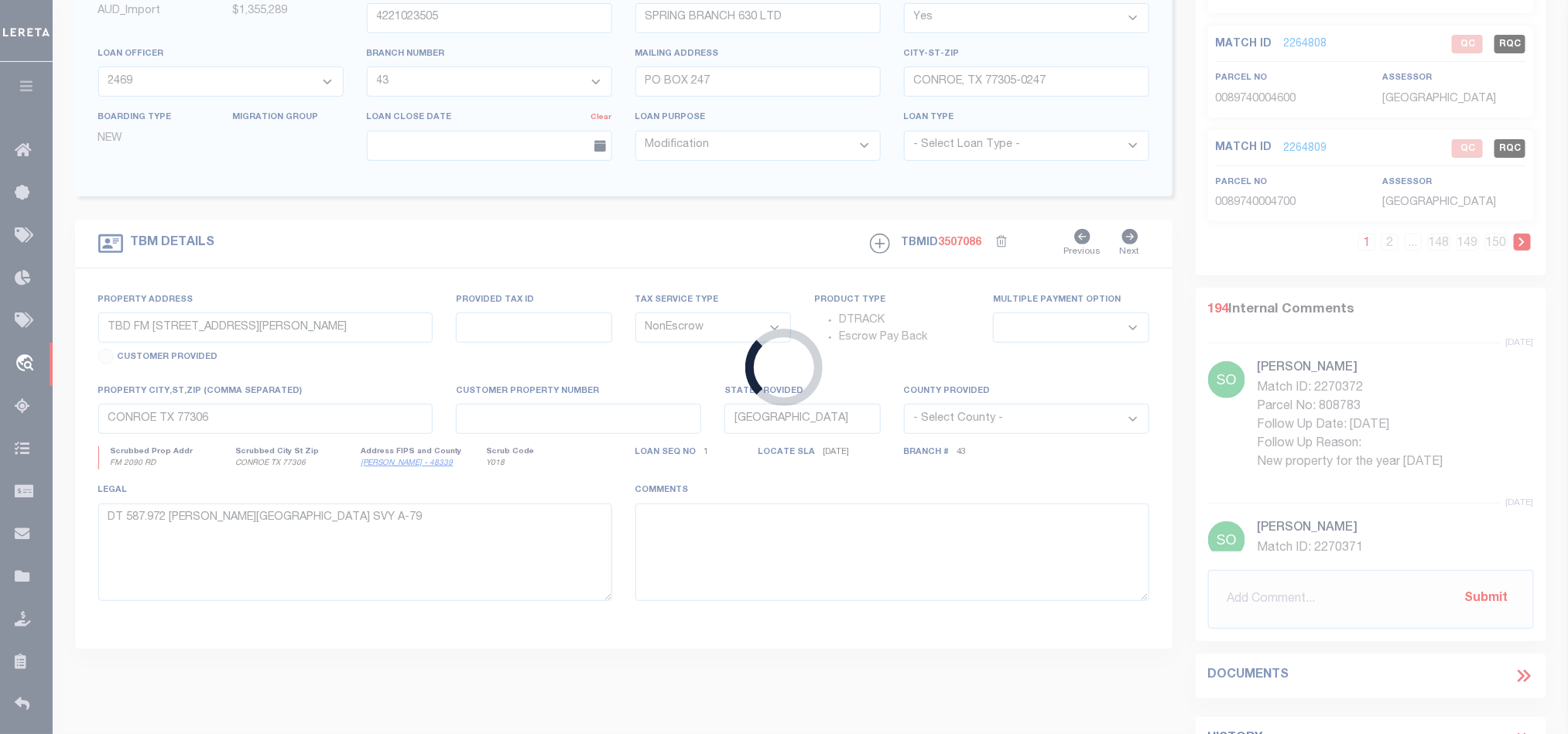
type input "90001021"
type input "[PERSON_NAME] (BUSINESS)"
select select
select select "400"
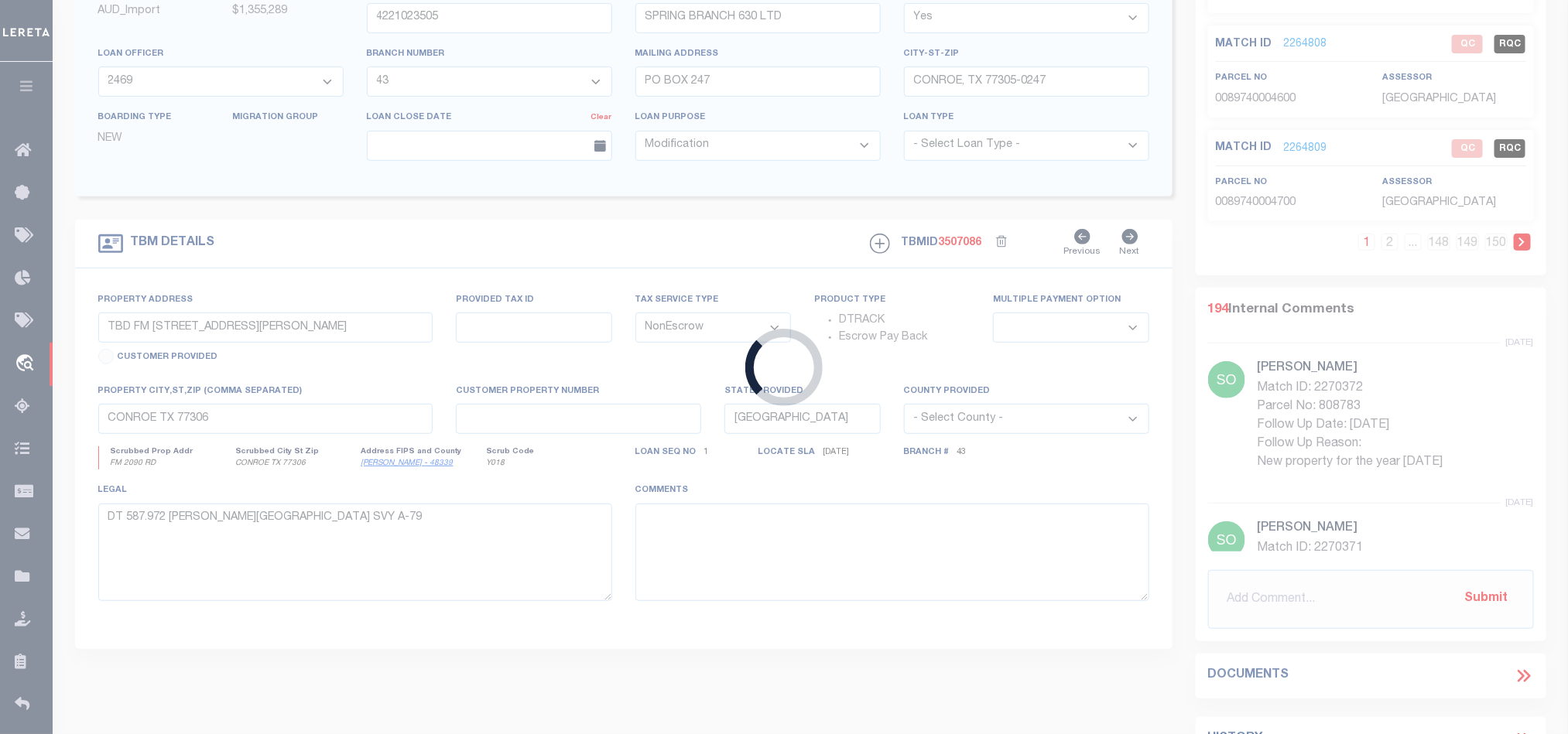
select select "Escrow"
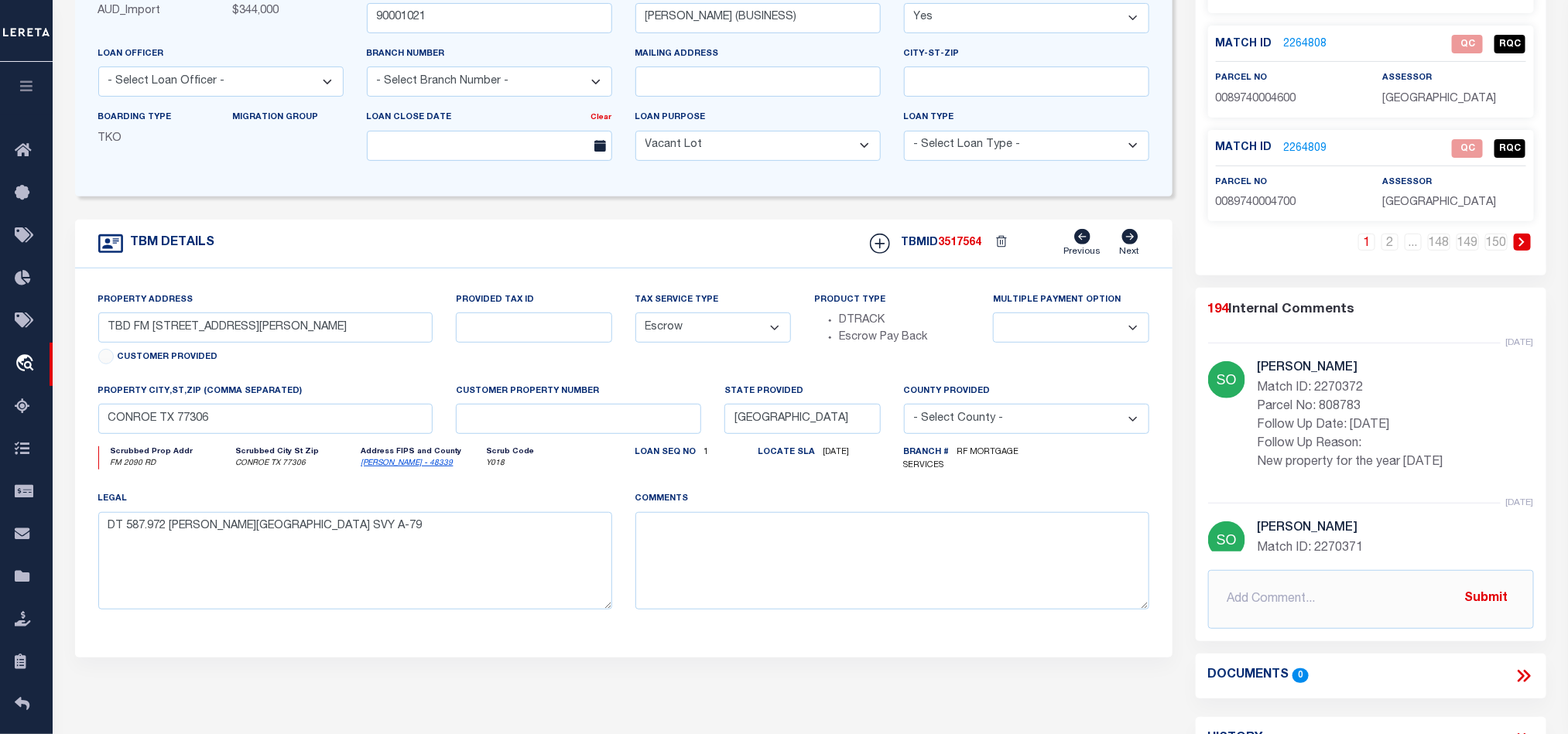
select select "164194"
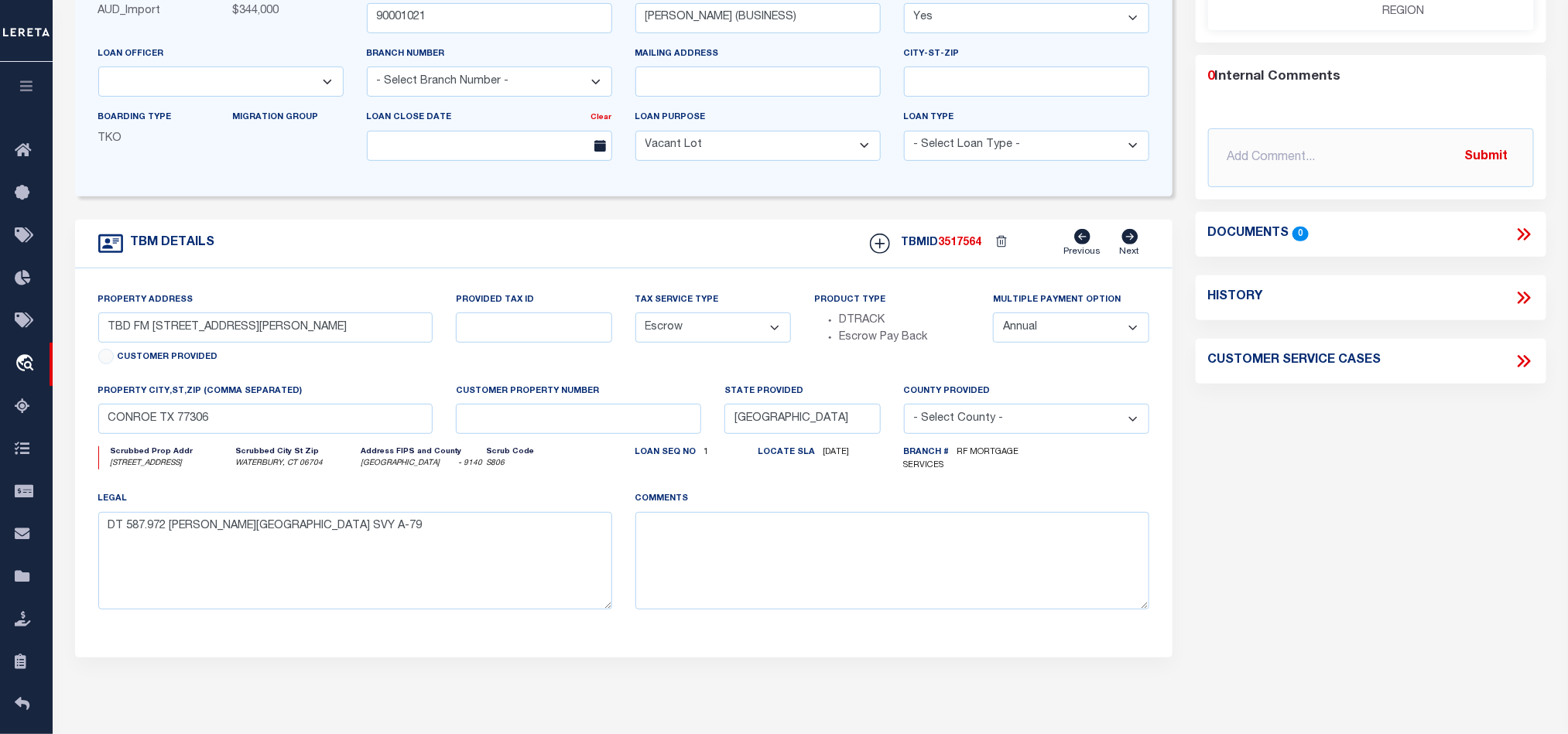
select select "25067"
type input "[STREET_ADDRESS]"
type input "[PHONE_NUMBER]"
select select "2"
type input "WATERBURY, CT 06704"
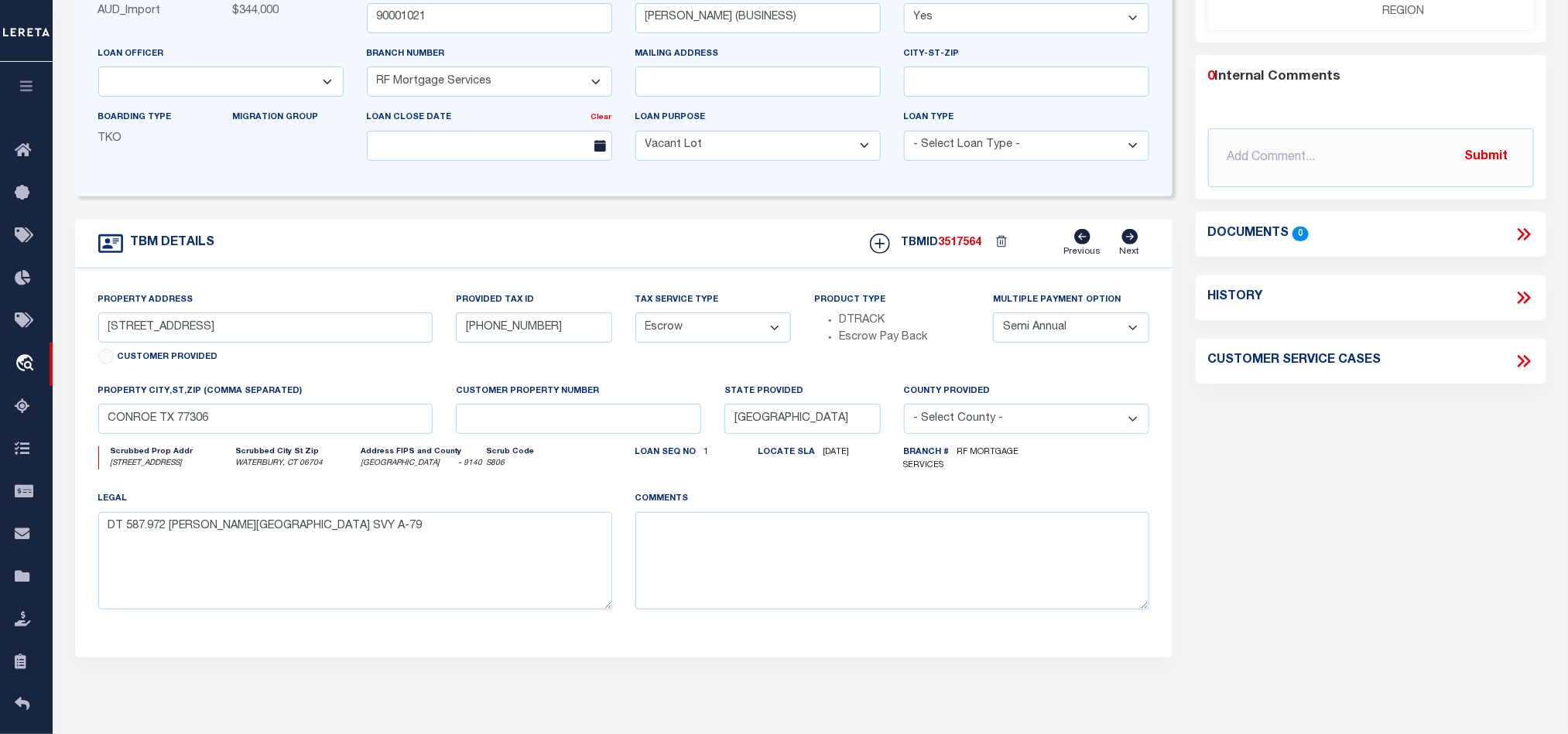
type input "a0kUS00000E11Bh"
type input "CT"
select select
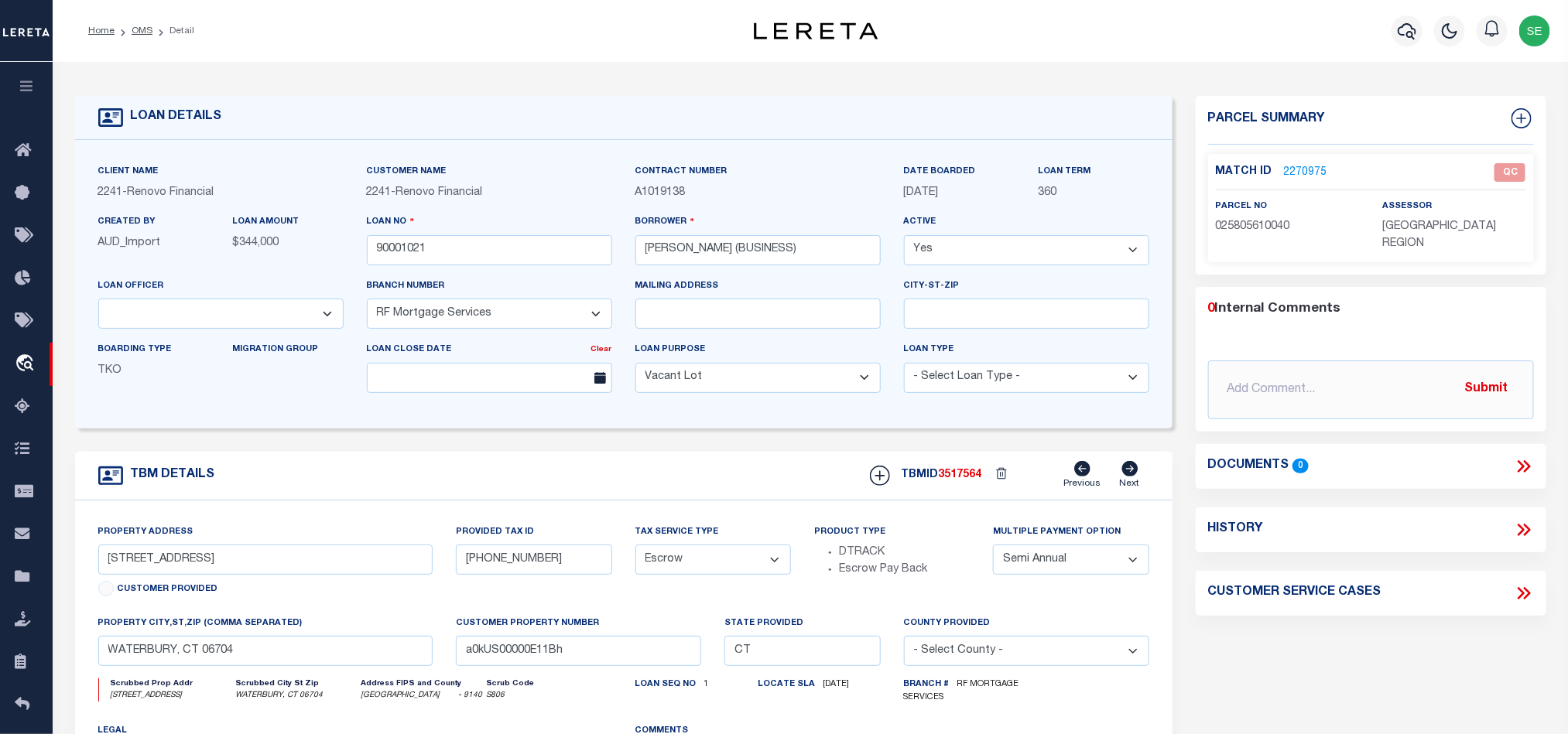
click at [652, 444] on form "LOAN DETAILS Client Name 2241 - Renovo Financial" at bounding box center [624, 523] width 1098 height 854
drag, startPoint x: 103, startPoint y: 568, endPoint x: 193, endPoint y: 564, distance: 90.1
click at [193, 564] on input "[STREET_ADDRESS]" at bounding box center [265, 559] width 335 height 30
click at [638, 457] on form "LOAN DETAILS Client Name 2241 - Renovo Financial" at bounding box center [624, 523] width 1098 height 854
click at [1310, 170] on link "2270975" at bounding box center [1305, 173] width 43 height 16
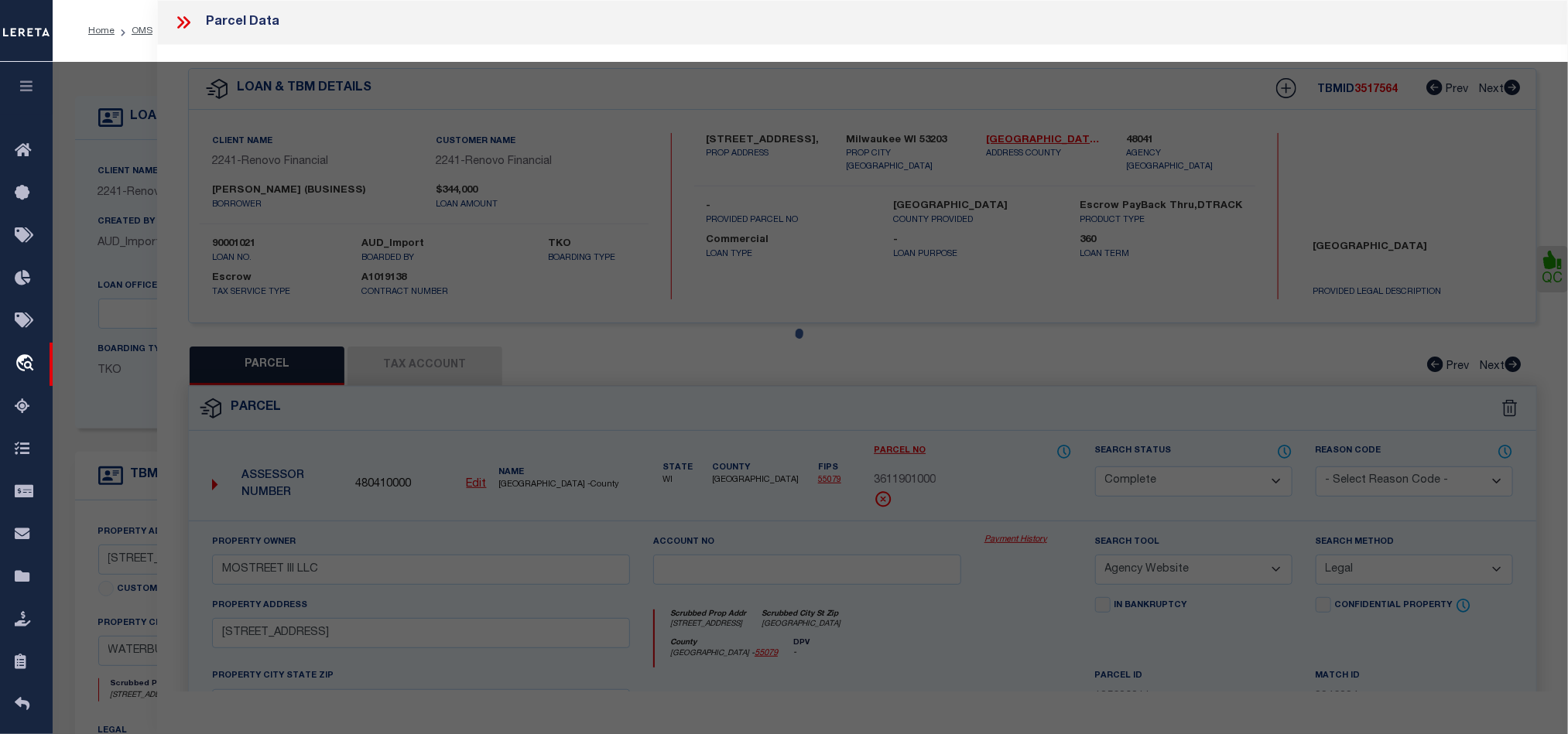
select select "AS"
select select
checkbox input "false"
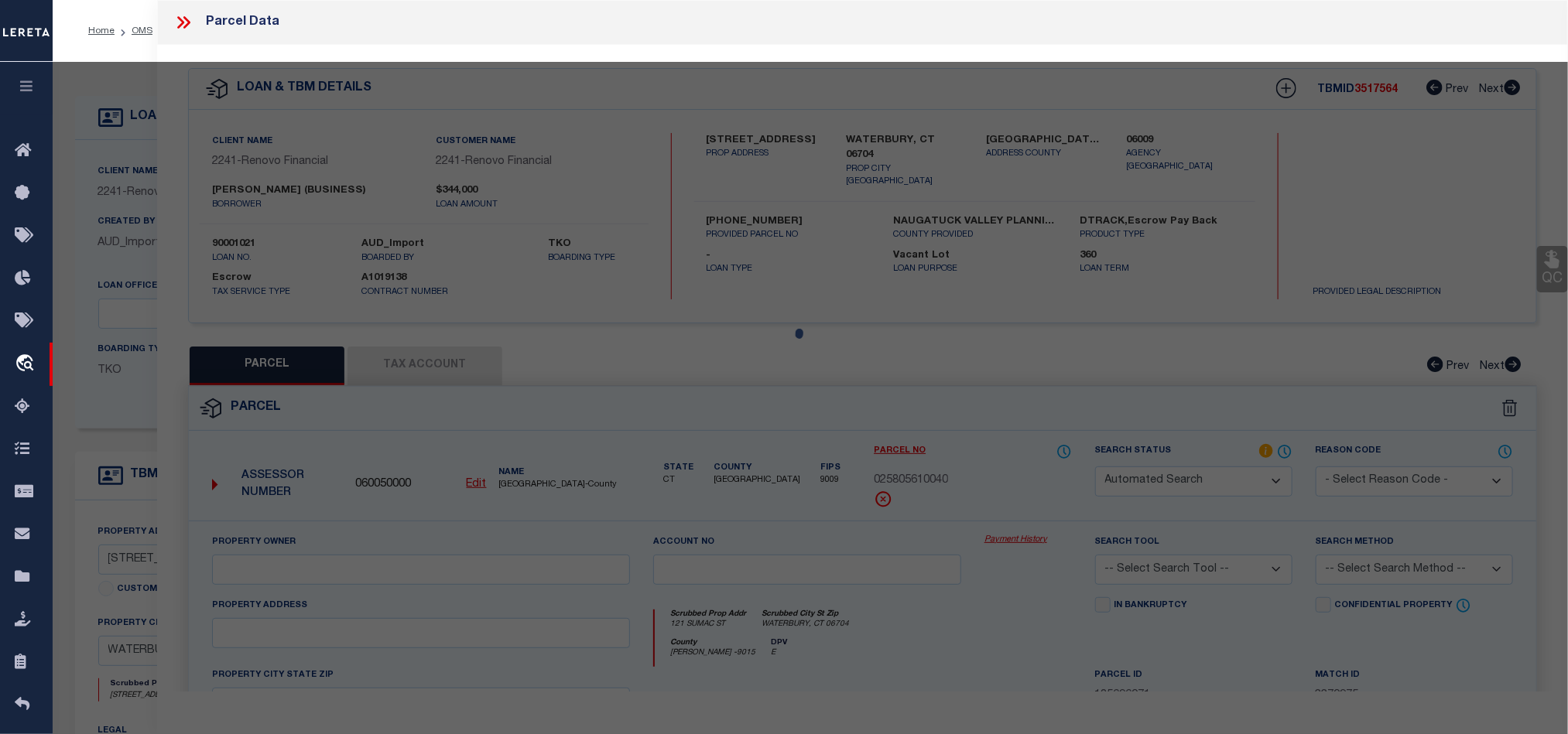
select select "QC"
type input "[PERSON_NAME][GEOGRAPHIC_DATA][PERSON_NAME]"
select select "AGW"
select select "ADD"
type input "121 SUMAC ST"
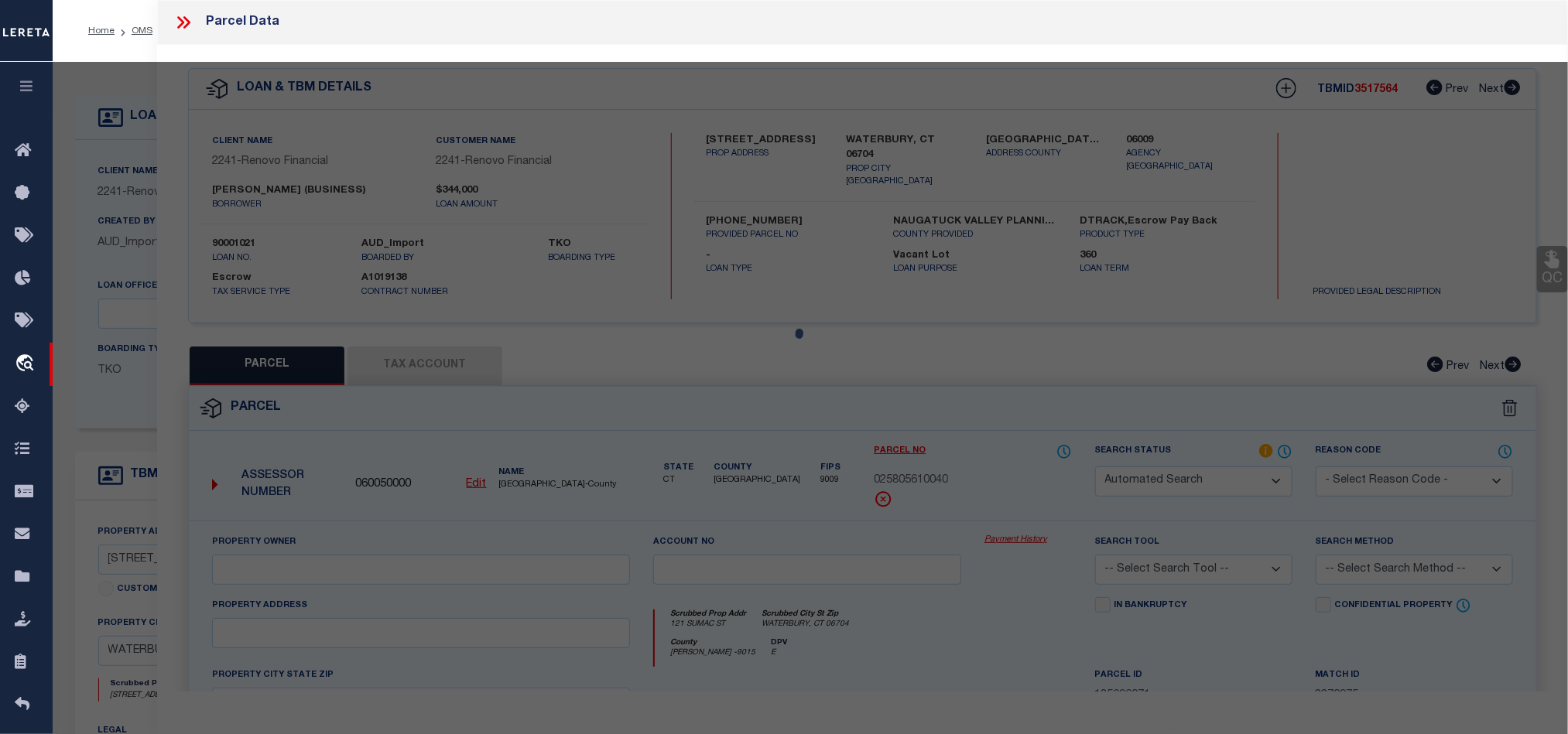
type textarea "Acres: 0.3400 Map Block Lot: [PHONE_NUMBER]"
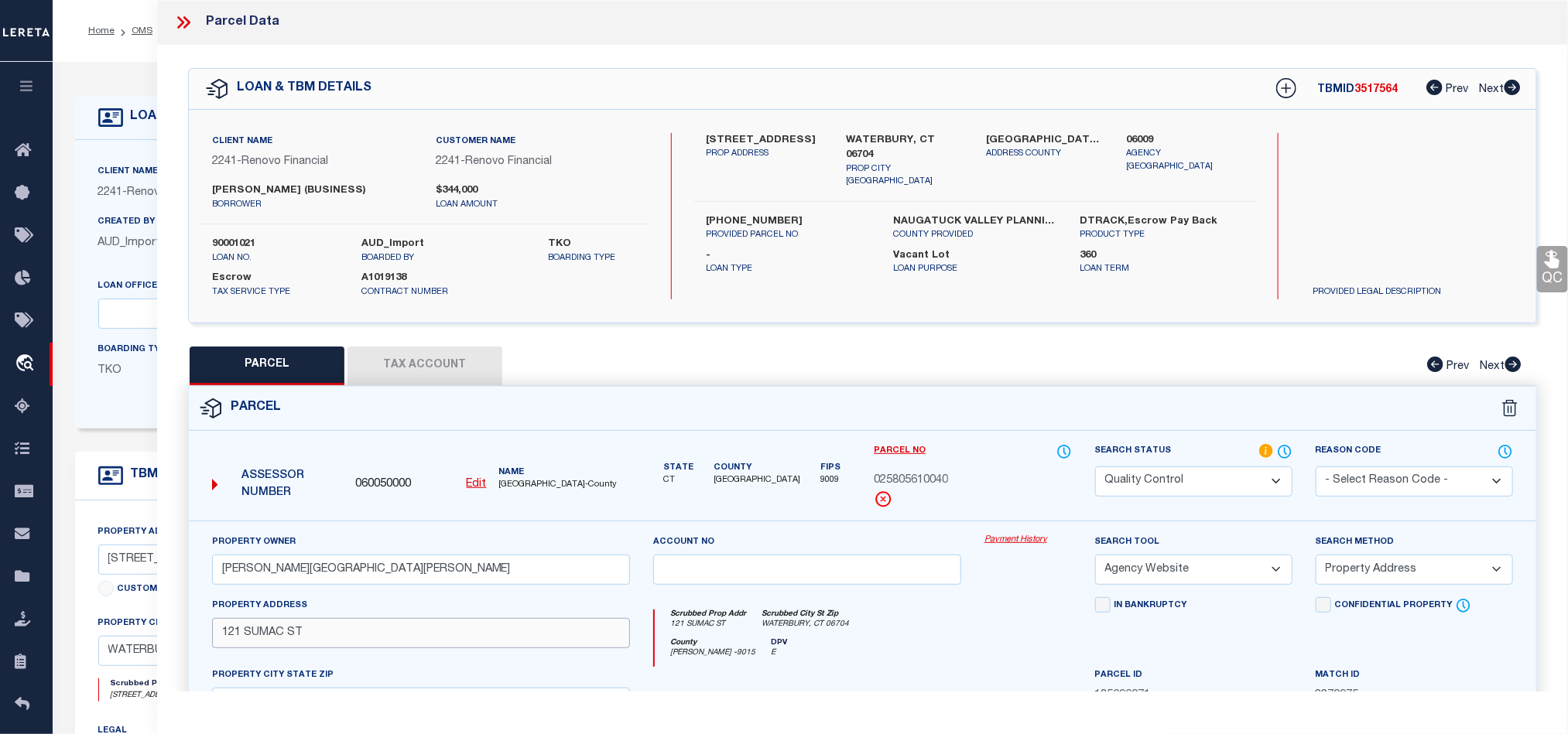
click at [372, 631] on input "121 SUMAC ST" at bounding box center [421, 632] width 418 height 30
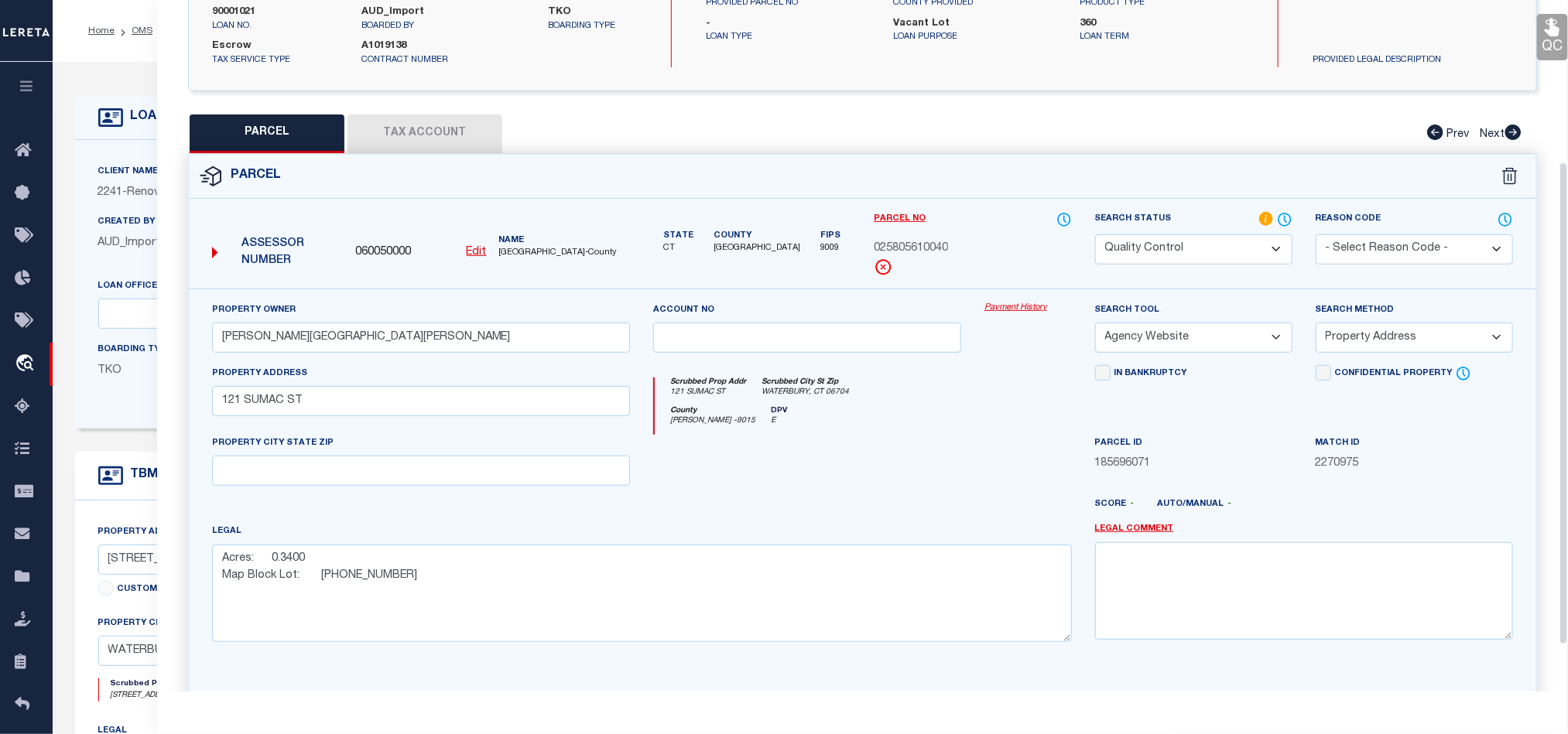
click at [847, 381] on div "Scrubbed Prop Addr [STREET_ADDRESS] [GEOGRAPHIC_DATA] [GEOGRAPHIC_DATA][PERSON_…" at bounding box center [862, 400] width 441 height 70
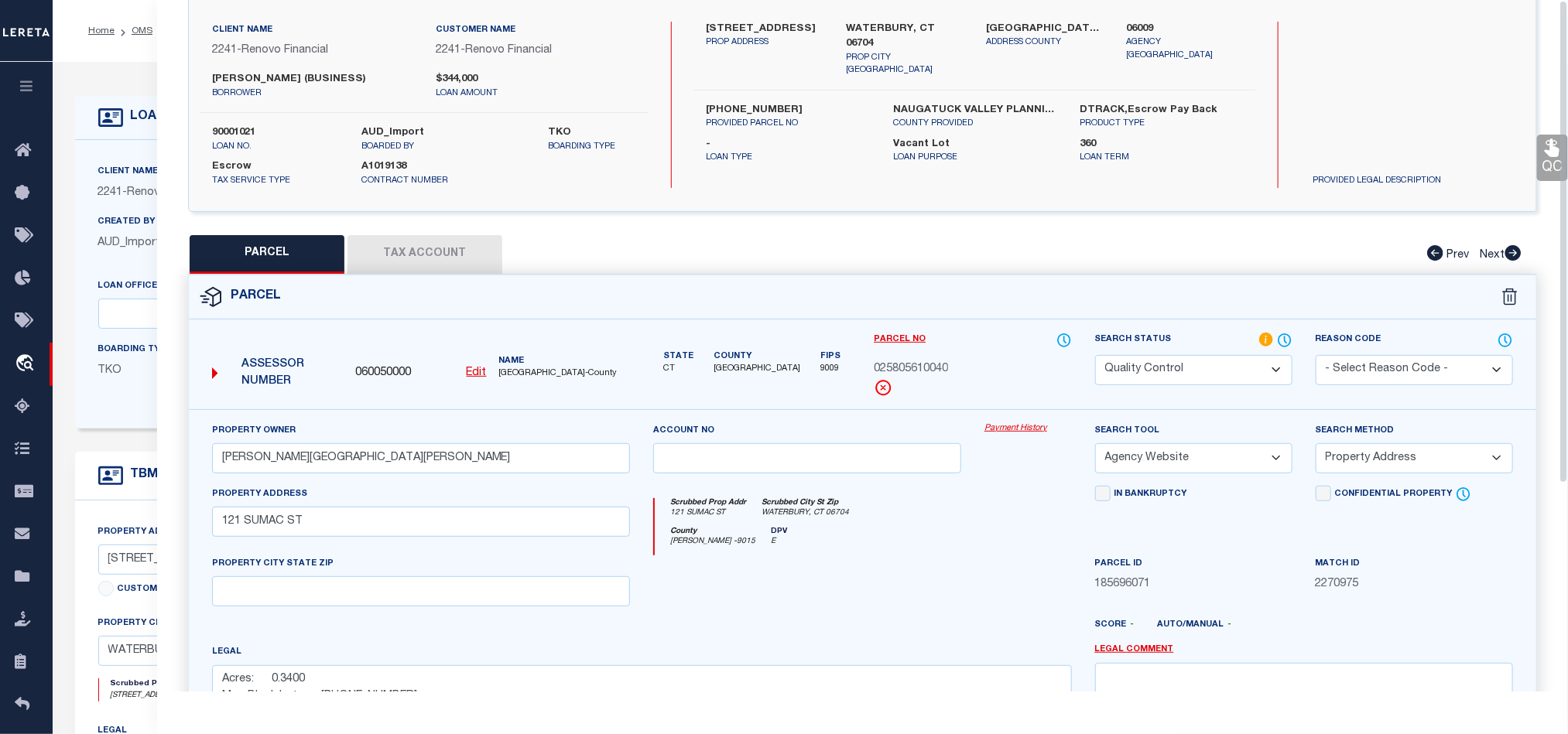
scroll to position [0, 0]
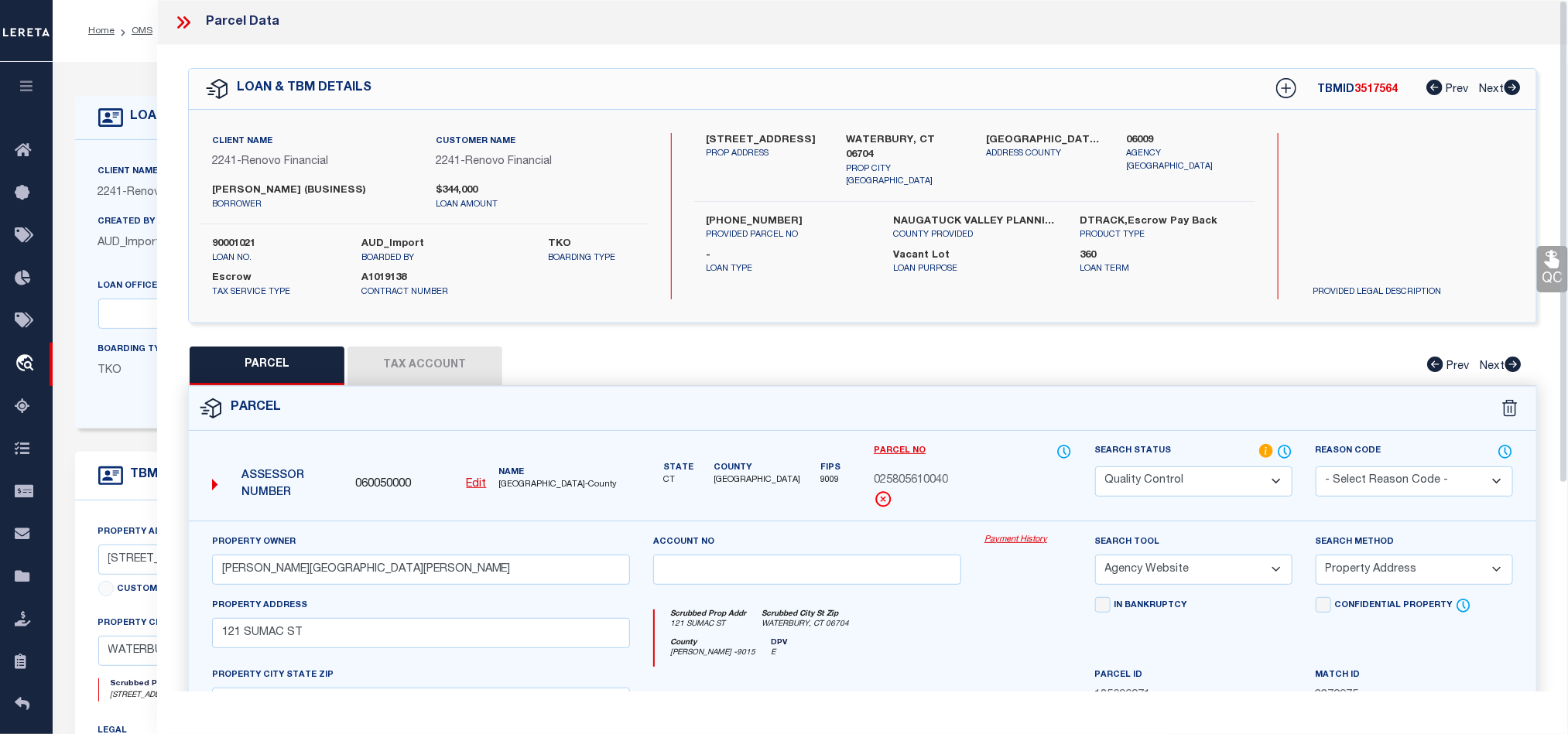
click at [876, 135] on label "WATERBURY, CT 06704" at bounding box center [904, 148] width 116 height 30
copy div "WATERBURY, CT 06704"
click at [1004, 369] on div "PARCEL Tax Account Prev Next" at bounding box center [862, 366] width 1349 height 38
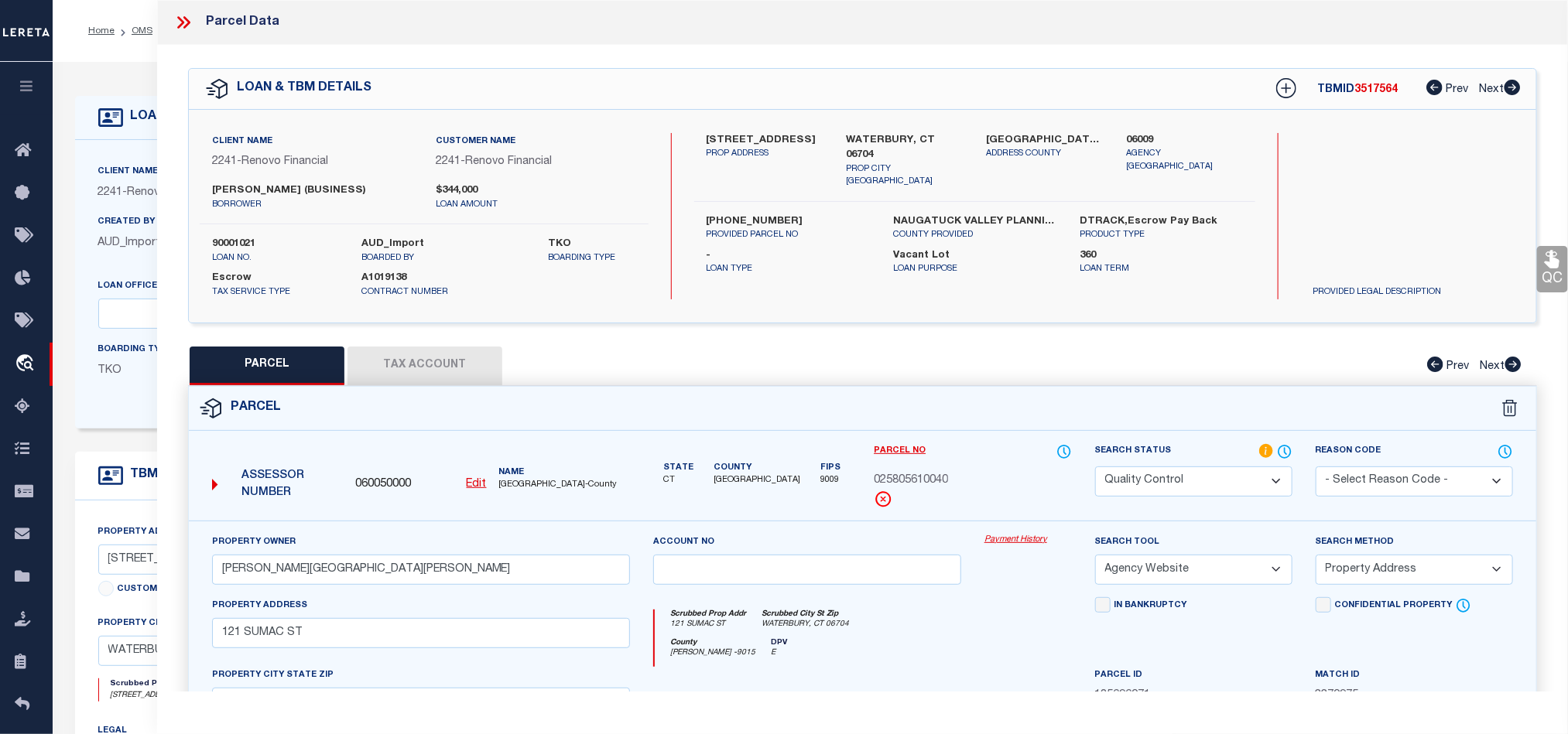
click at [1019, 378] on div "PARCEL Tax Account Prev Next" at bounding box center [862, 366] width 1349 height 38
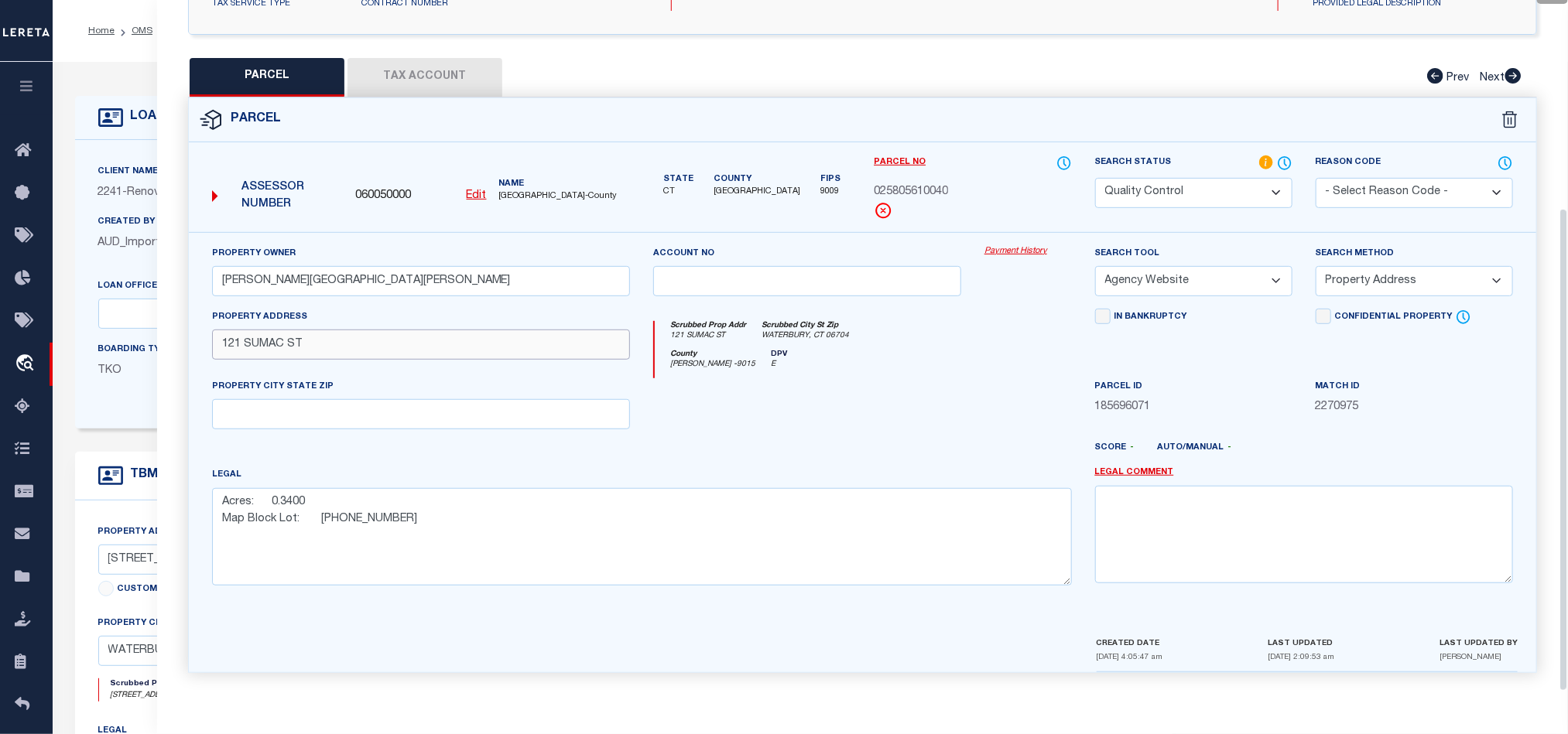
click at [260, 334] on input "121 SUMAC ST" at bounding box center [421, 344] width 418 height 30
click at [722, 421] on div at bounding box center [807, 410] width 331 height 63
click at [834, 390] on div at bounding box center [807, 410] width 331 height 63
click at [818, 437] on div at bounding box center [807, 410] width 331 height 63
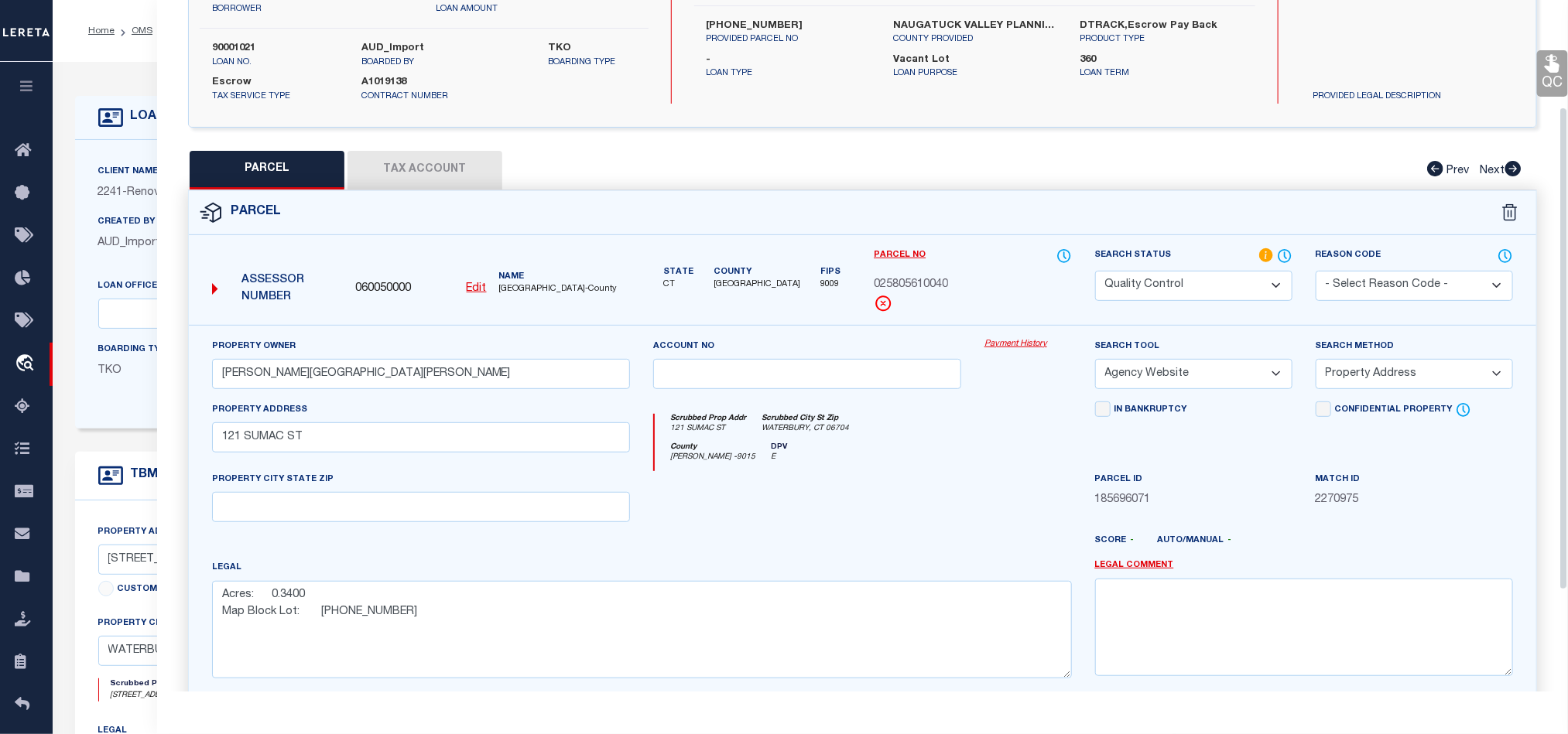
scroll to position [0, 0]
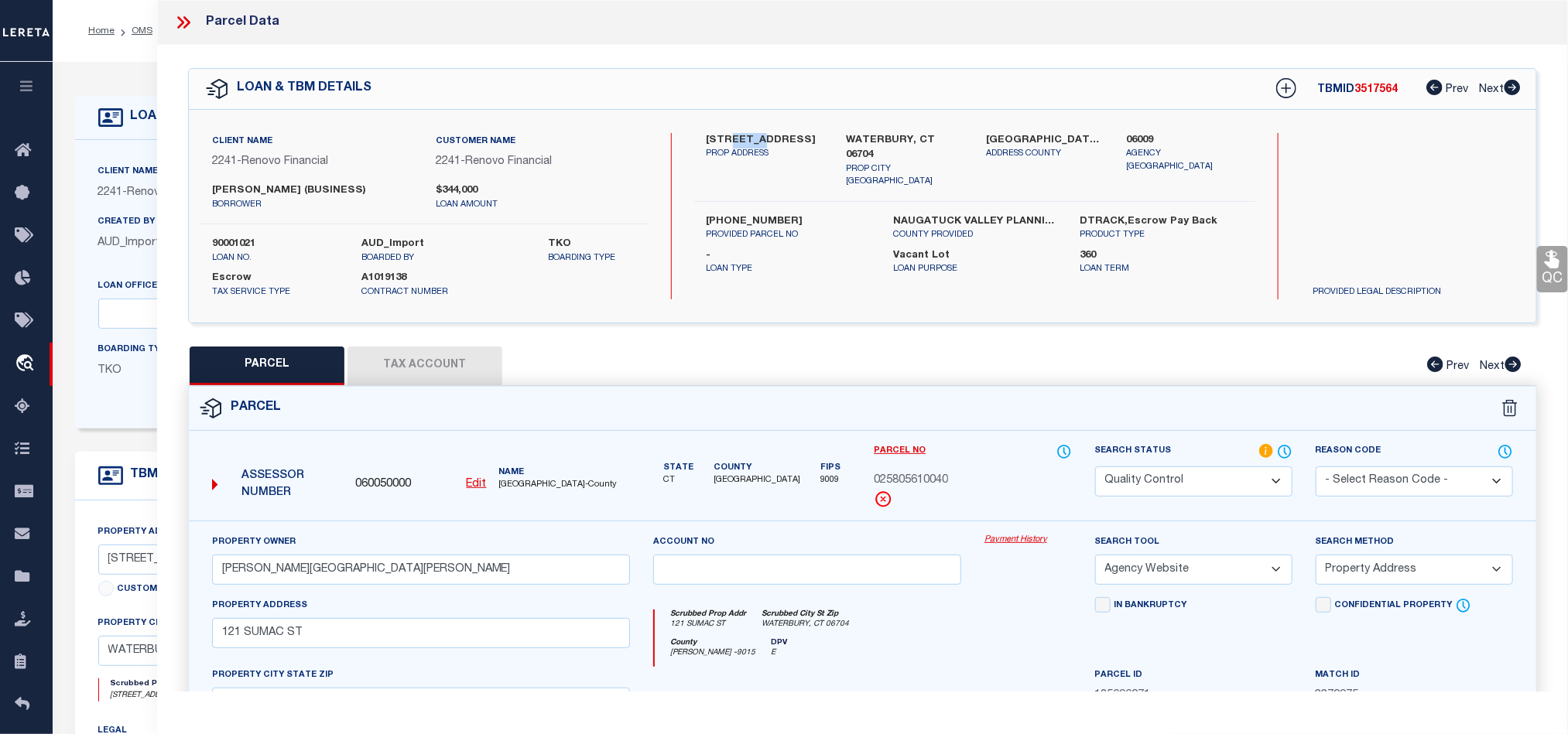
drag, startPoint x: 729, startPoint y: 137, endPoint x: 762, endPoint y: 137, distance: 33.0
click at [762, 137] on label "[STREET_ADDRESS]" at bounding box center [764, 140] width 116 height 16
copy label "SUMAC"
click at [180, 24] on icon at bounding box center [183, 23] width 20 height 20
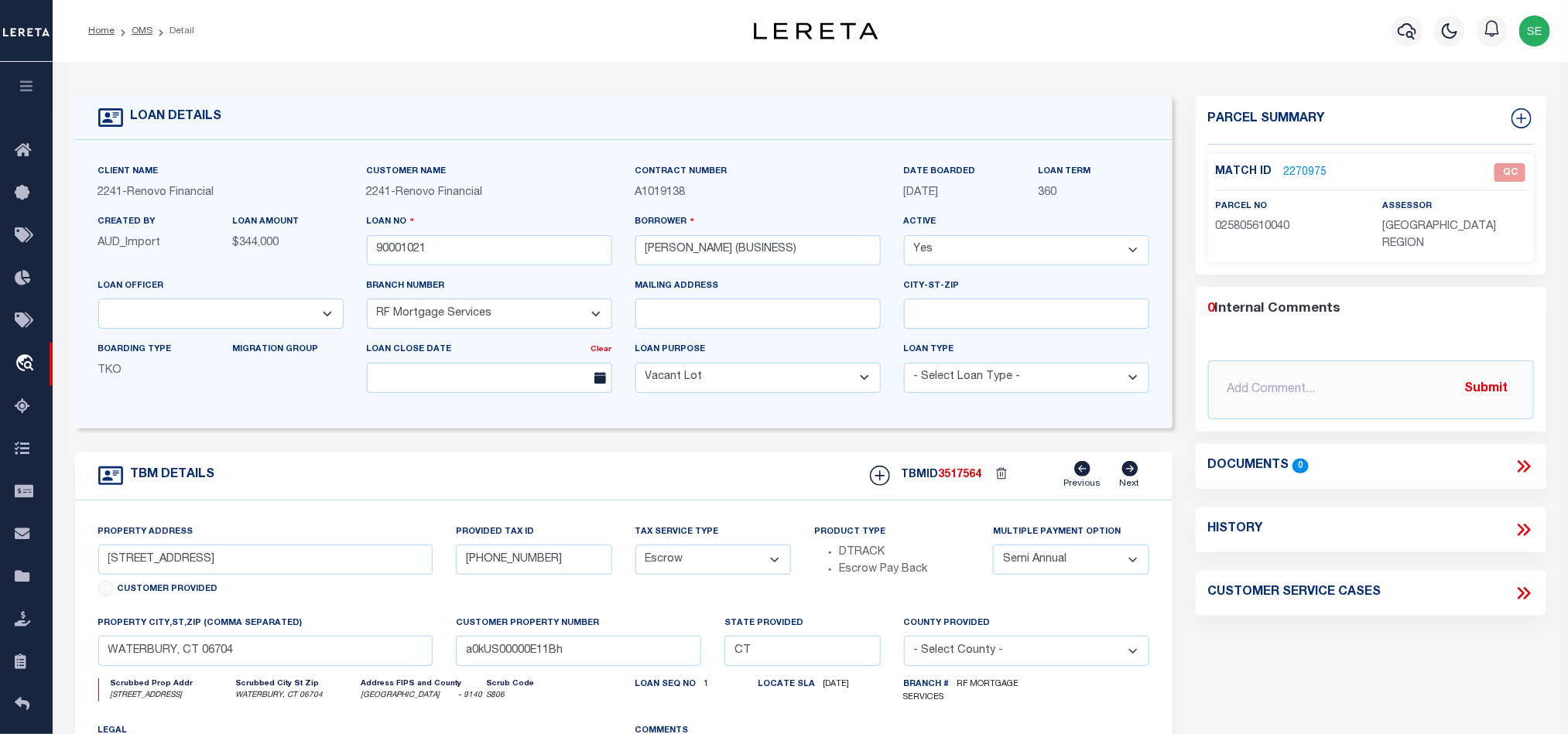
click at [597, 477] on div "TBM DETAILS TBMID 3517564 Previous Next" at bounding box center [624, 476] width 1098 height 49
drag, startPoint x: 132, startPoint y: 566, endPoint x: 171, endPoint y: 566, distance: 39.0
click at [171, 566] on input "[STREET_ADDRESS]" at bounding box center [265, 559] width 335 height 30
click at [687, 480] on div "TBM DETAILS TBMID 3517564 Previous Next" at bounding box center [624, 476] width 1098 height 49
drag, startPoint x: 131, startPoint y: 567, endPoint x: 171, endPoint y: 571, distance: 40.2
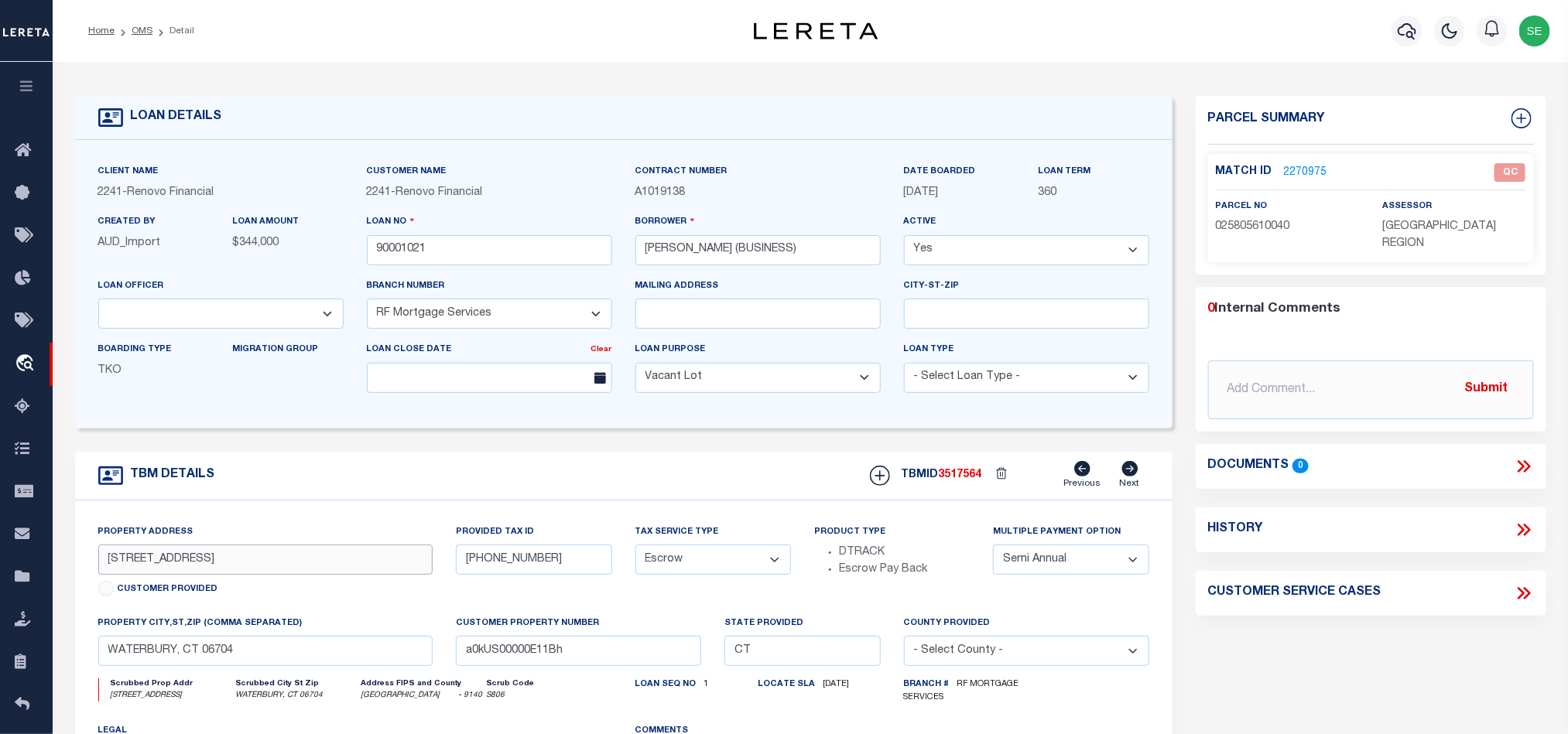
click at [171, 571] on input "[STREET_ADDRESS]" at bounding box center [265, 559] width 335 height 30
click at [569, 462] on div "TBM DETAILS TBMID 3517564 Previous Next" at bounding box center [624, 476] width 1098 height 49
click at [1307, 166] on link "2270975" at bounding box center [1305, 173] width 43 height 16
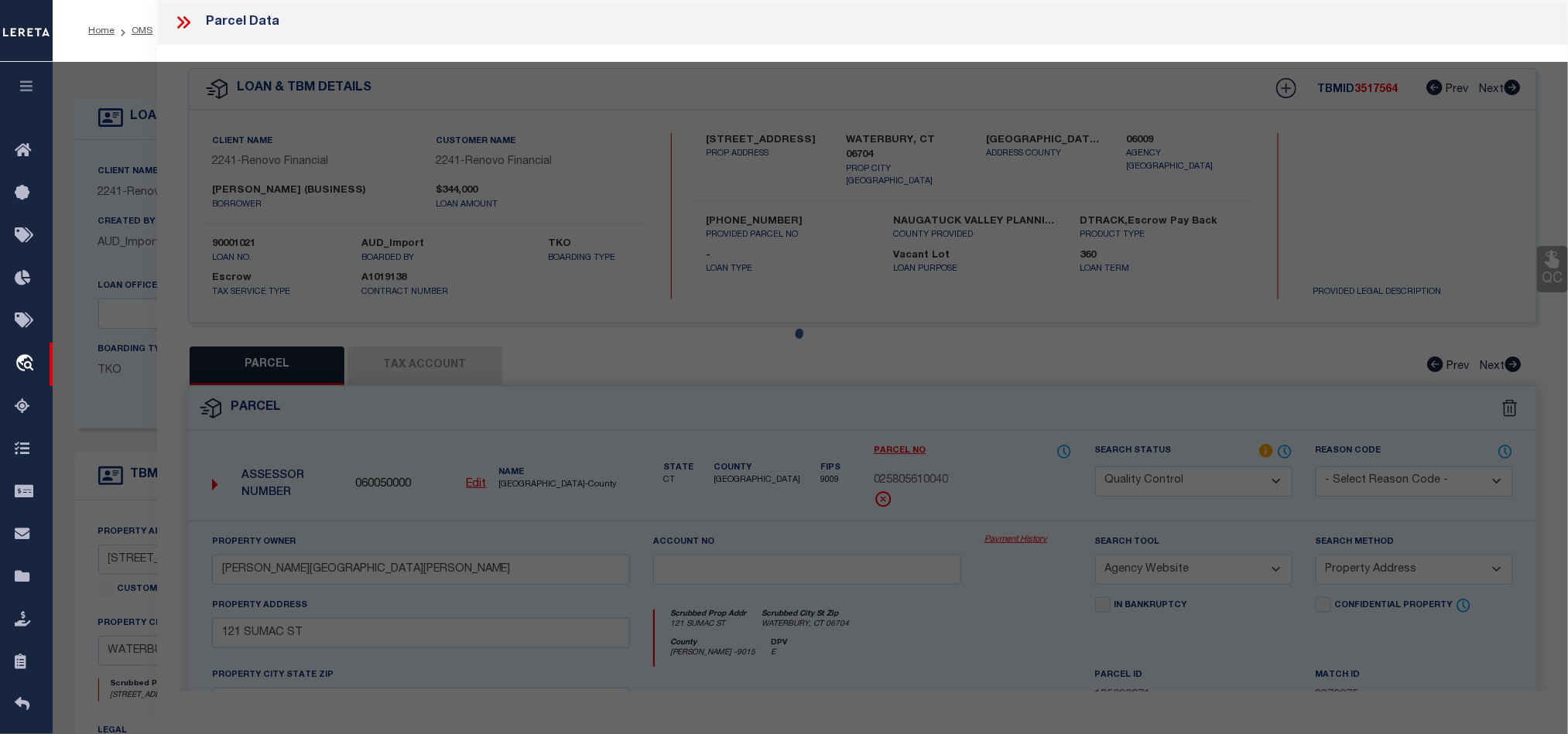
select select "AS"
select select
checkbox input "false"
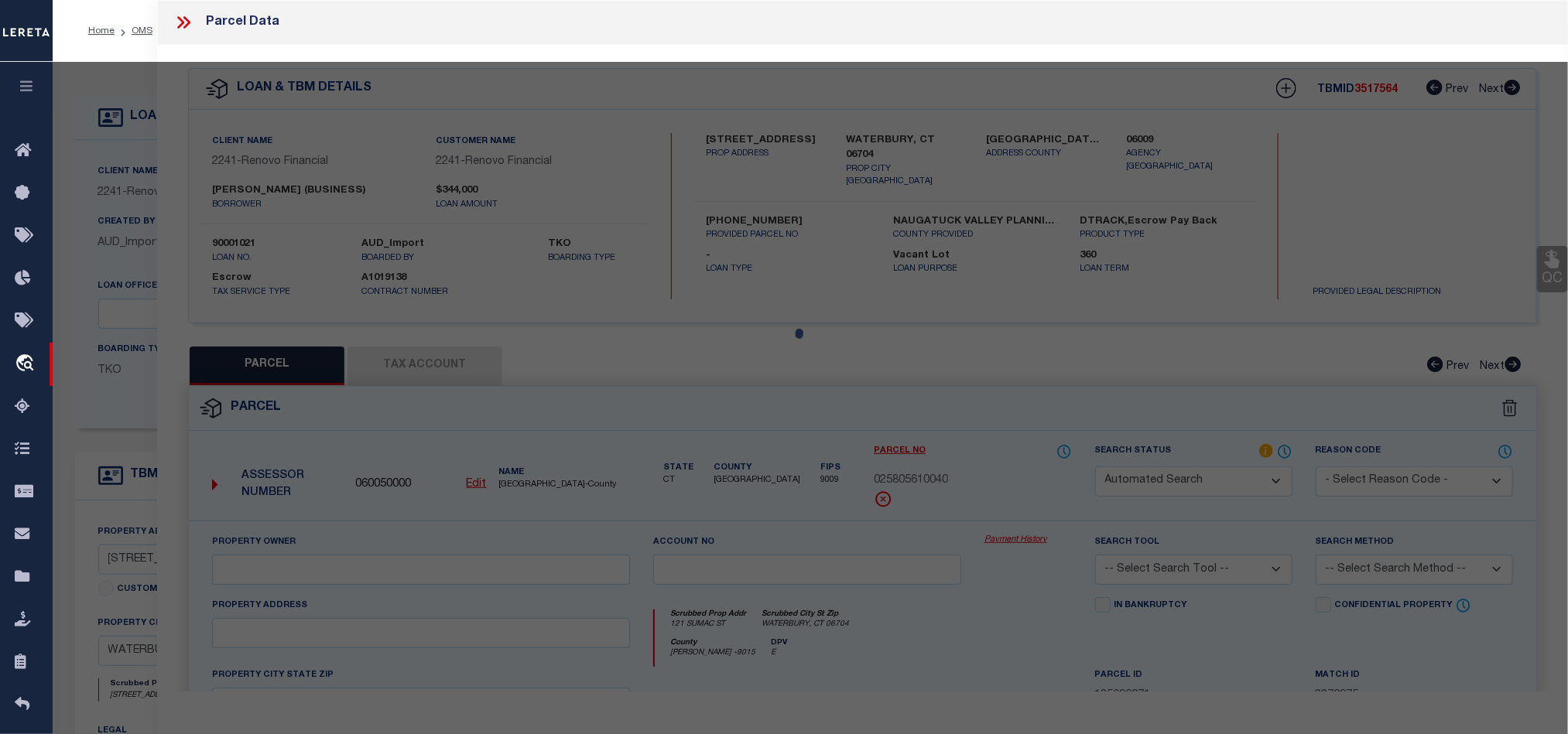
select select "QC"
type input "[PERSON_NAME][GEOGRAPHIC_DATA][PERSON_NAME]"
select select "AGW"
select select "ADD"
type input "121 SUMAC ST"
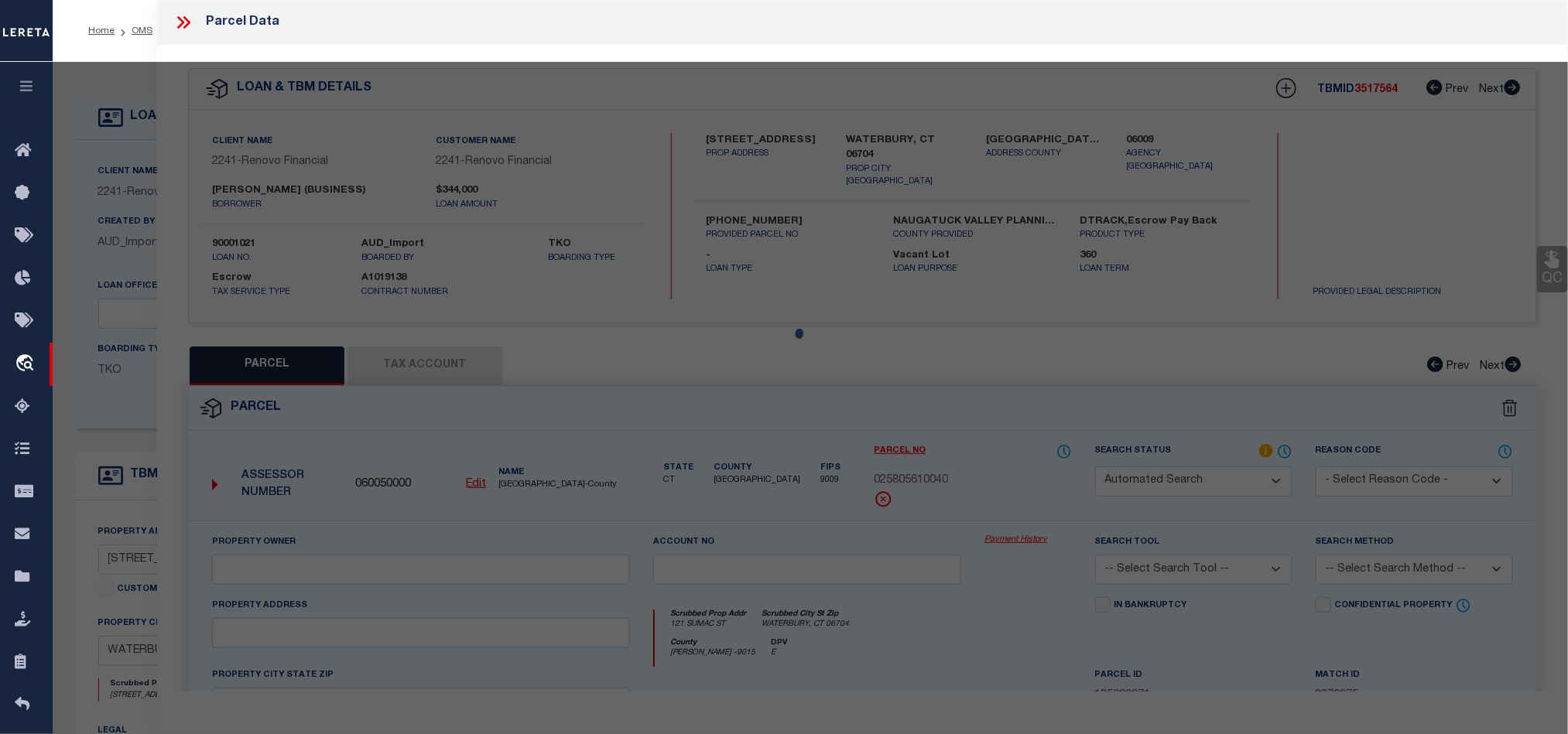
type textarea "Acres: 0.3400 Map Block Lot: [PHONE_NUMBER]"
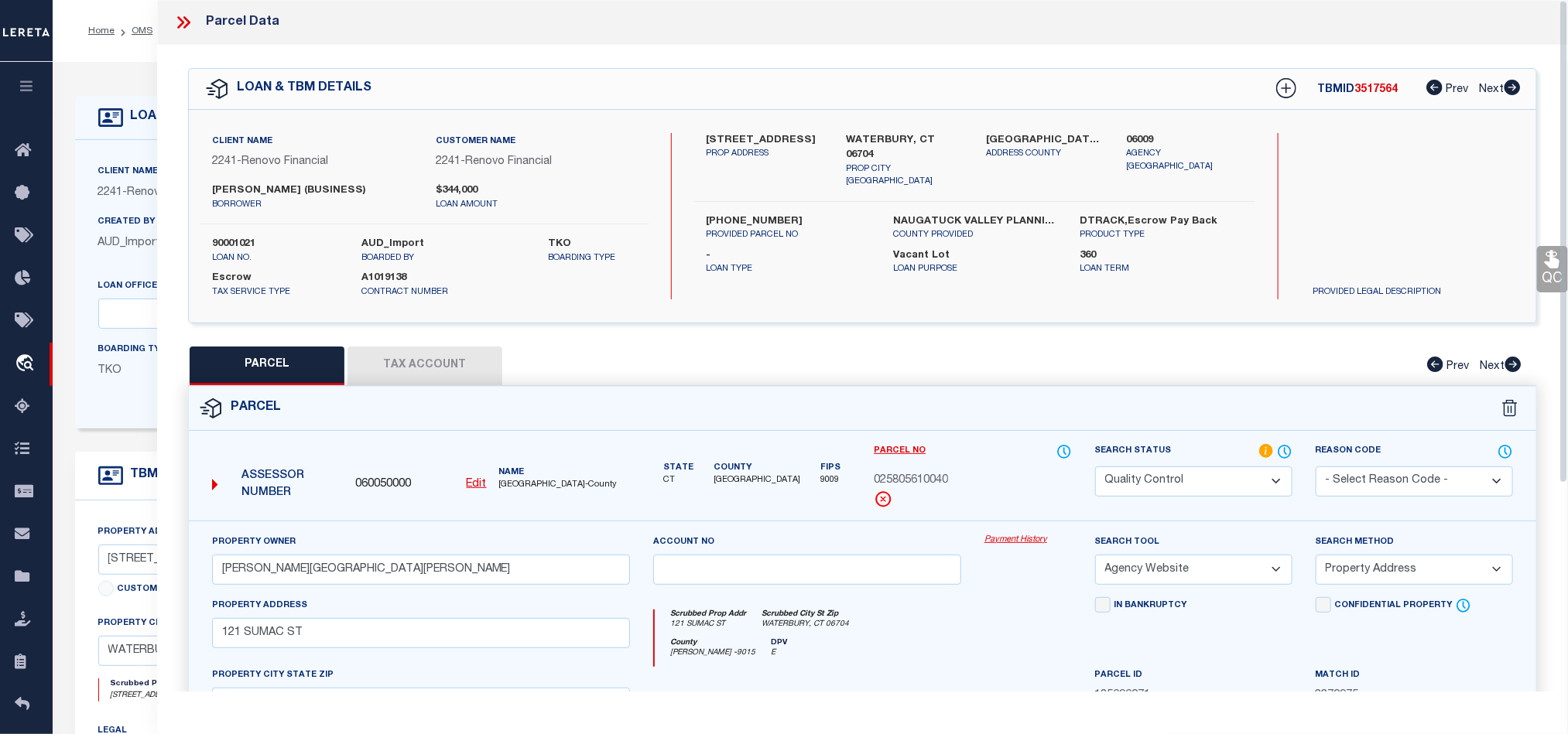
click at [416, 371] on button "Tax Account" at bounding box center [425, 366] width 155 height 38
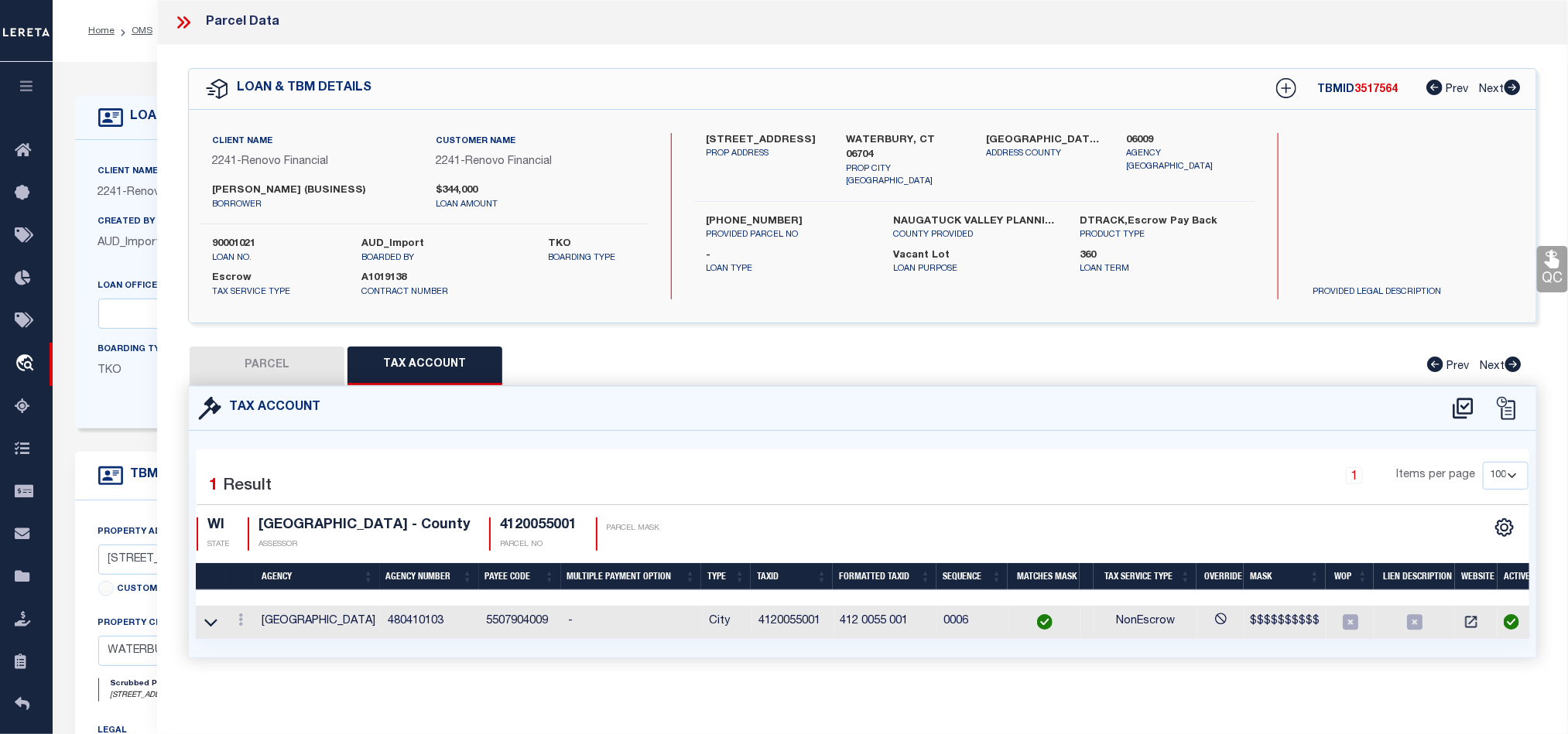
select select "100"
drag, startPoint x: 262, startPoint y: 629, endPoint x: 360, endPoint y: 627, distance: 98.0
click at [360, 627] on td "[GEOGRAPHIC_DATA]" at bounding box center [318, 622] width 127 height 33
copy td "[GEOGRAPHIC_DATA]"
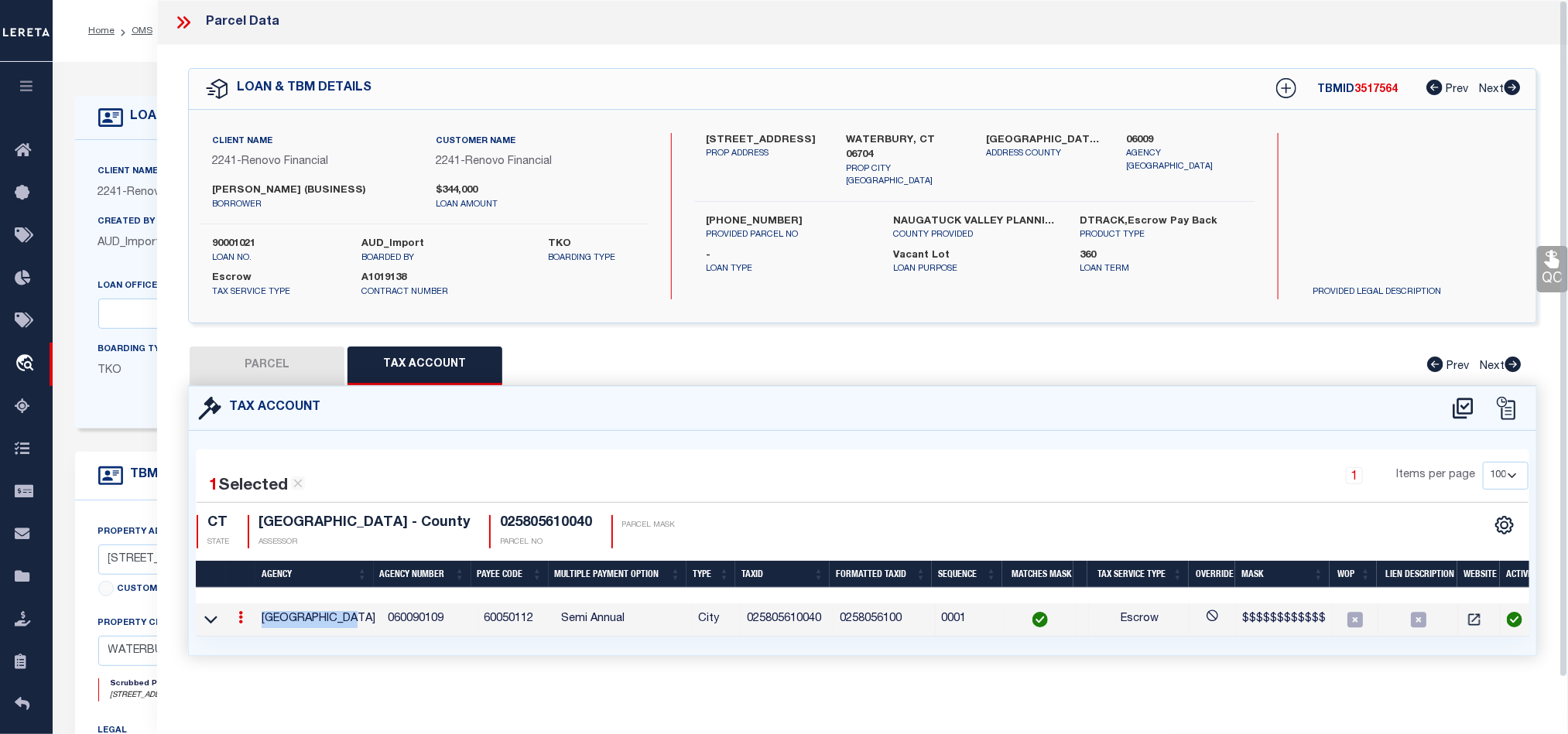
drag, startPoint x: 263, startPoint y: 369, endPoint x: 1512, endPoint y: 363, distance: 1249.0
click at [263, 369] on button "PARCEL" at bounding box center [267, 366] width 155 height 38
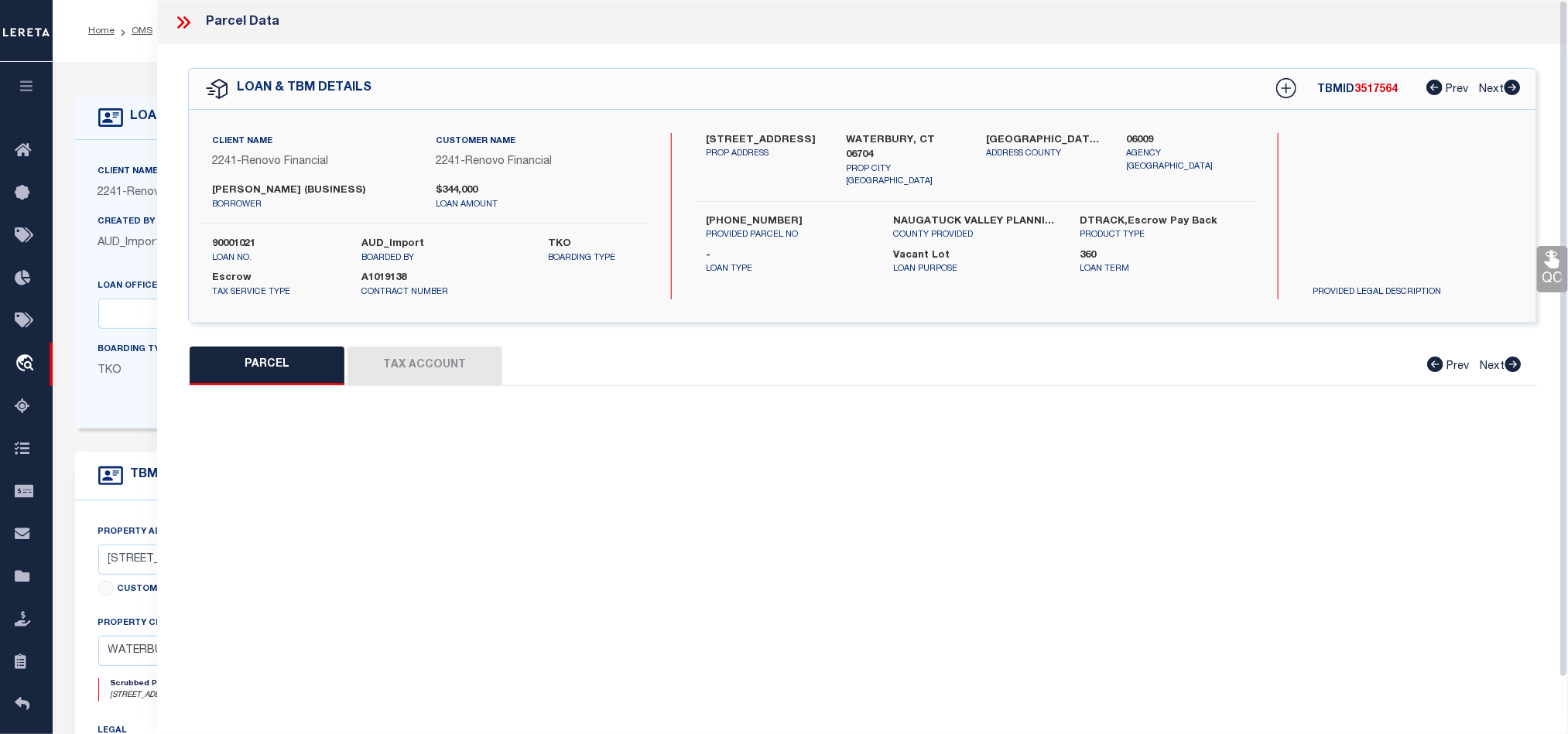
select select "AS"
select select
checkbox input "false"
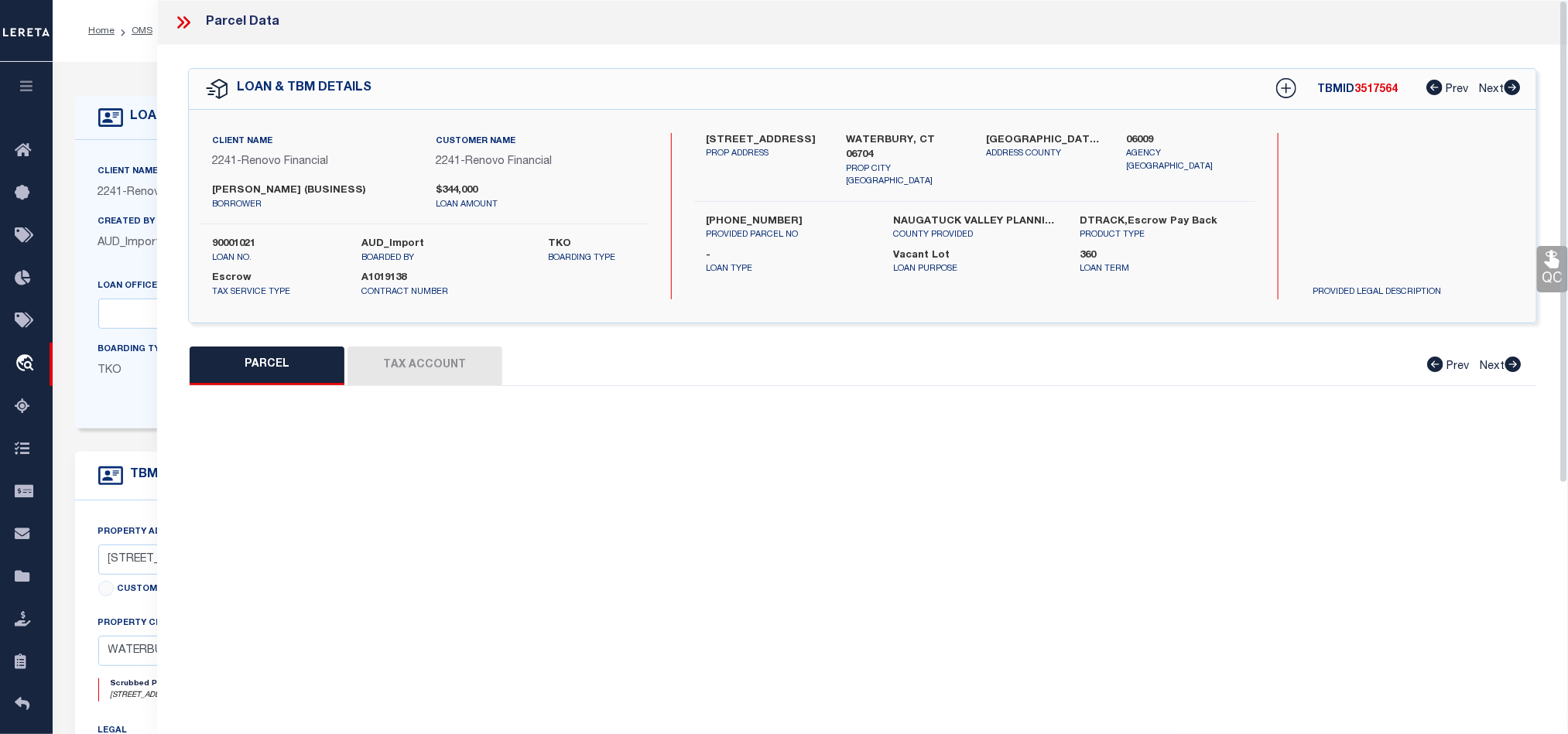
select select "QC"
type input "[PERSON_NAME][GEOGRAPHIC_DATA][PERSON_NAME]"
select select "AGW"
select select "ADD"
type input "121 SUMAC ST"
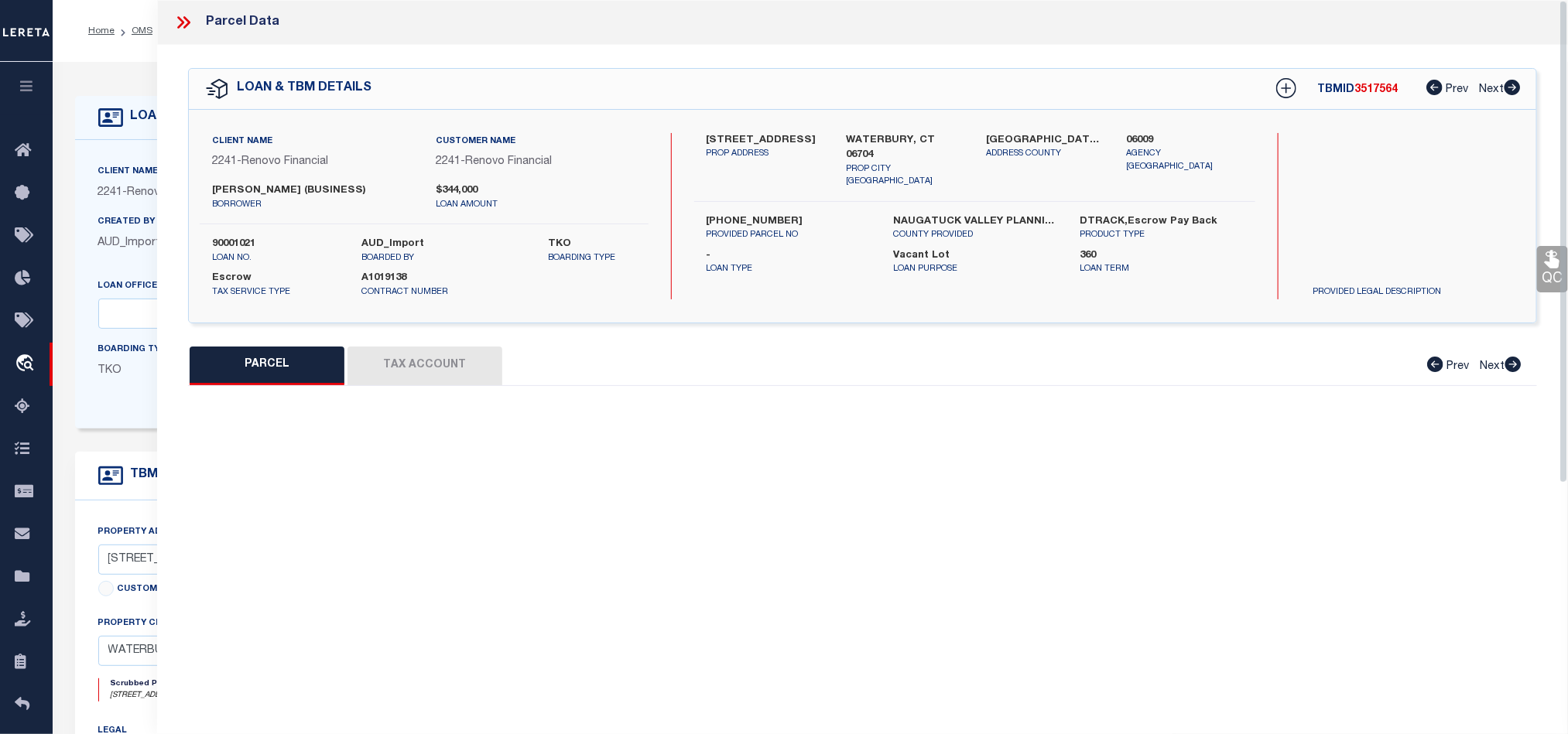
type textarea "Acres: 0.3400 Map Block Lot: [PHONE_NUMBER]"
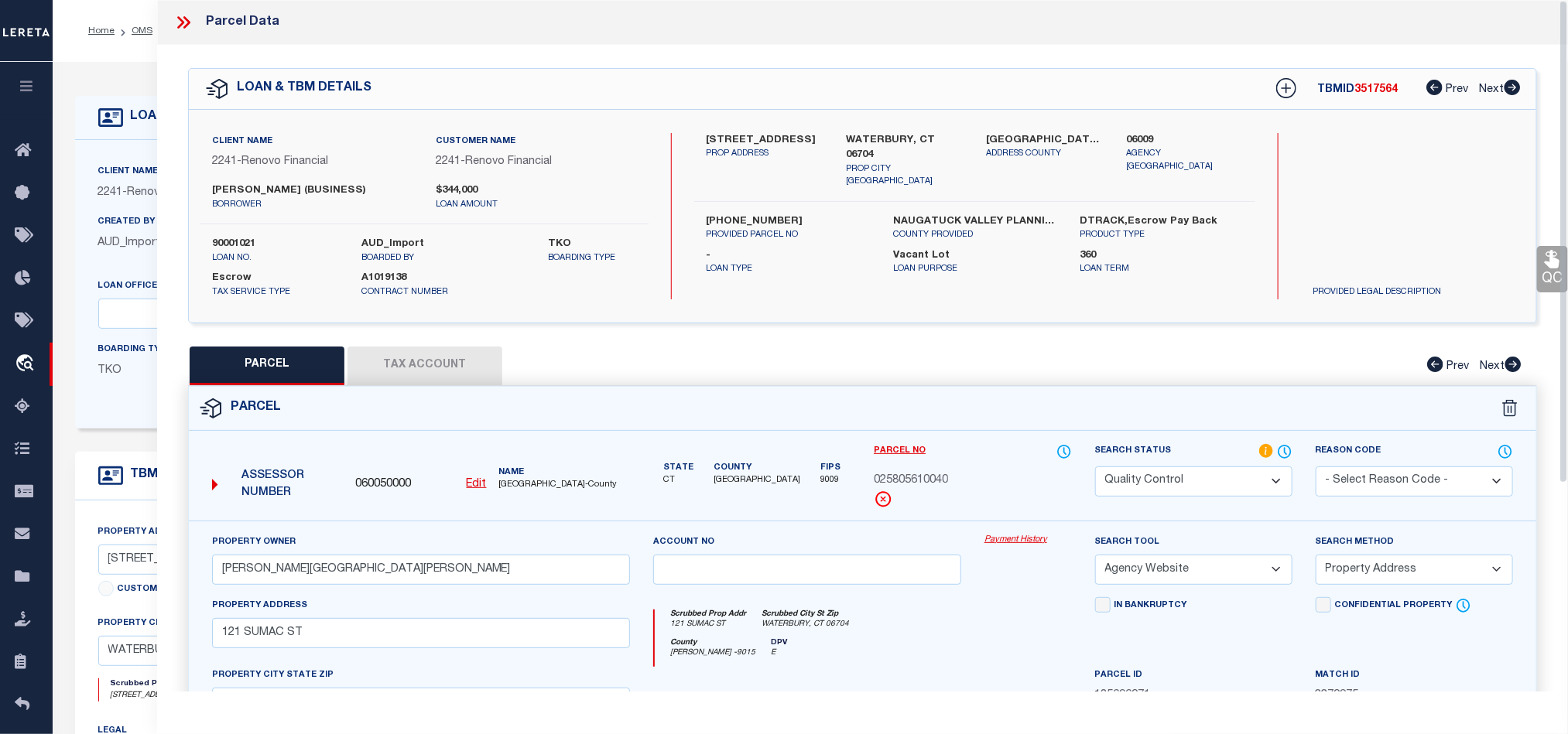
click at [894, 128] on div "Client Name 2241 - Renovo Financial Customer Name 2241 - Renovo Financial [PERS…" at bounding box center [862, 216] width 1347 height 213
copy div "WATERBURY, CT 06704"
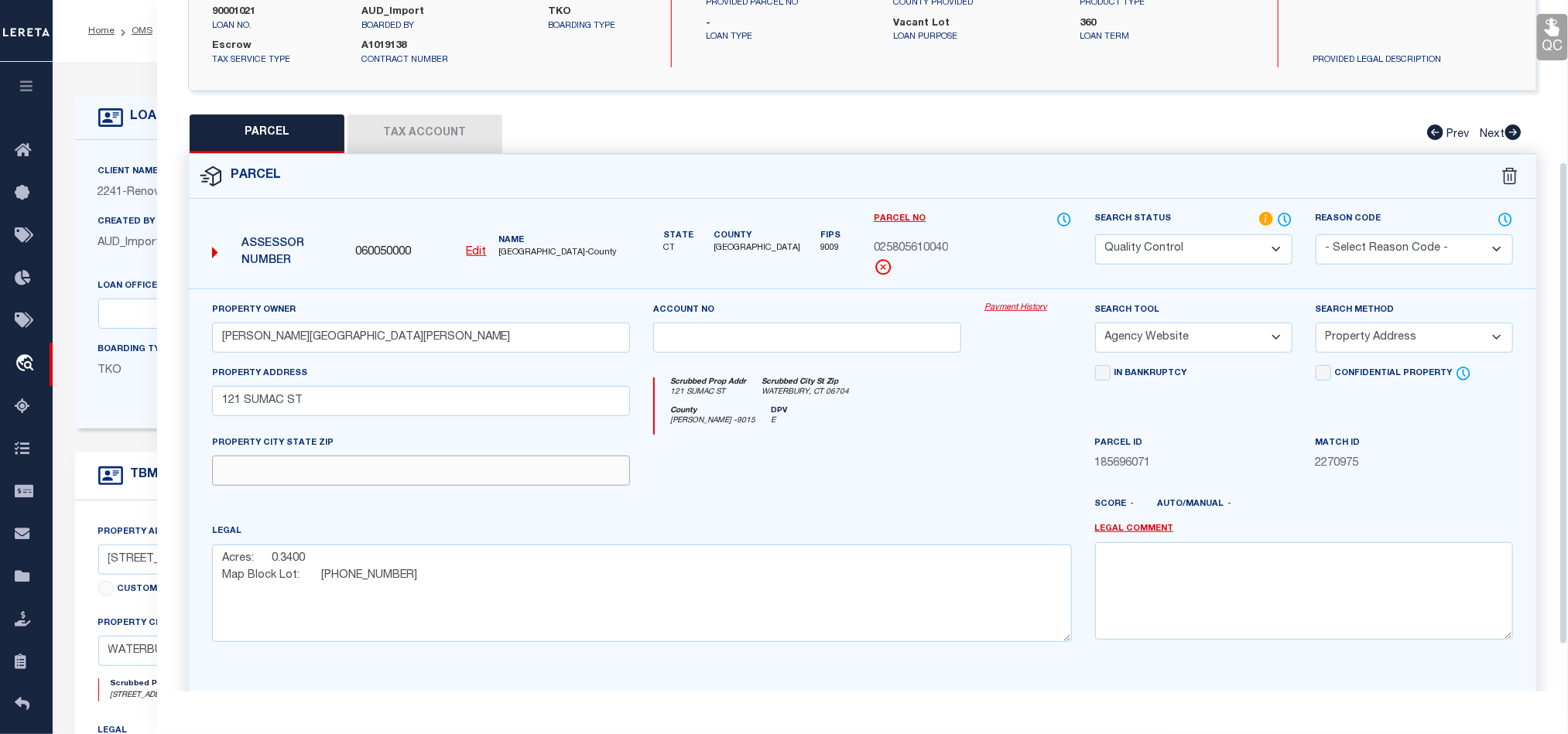
drag, startPoint x: 521, startPoint y: 464, endPoint x: 530, endPoint y: 469, distance: 10.3
click at [521, 464] on input "text" at bounding box center [421, 470] width 418 height 30
paste input "WATERBURY, CT 06704"
type input "WATERBURY, CT 06704"
click at [879, 478] on div at bounding box center [807, 466] width 331 height 63
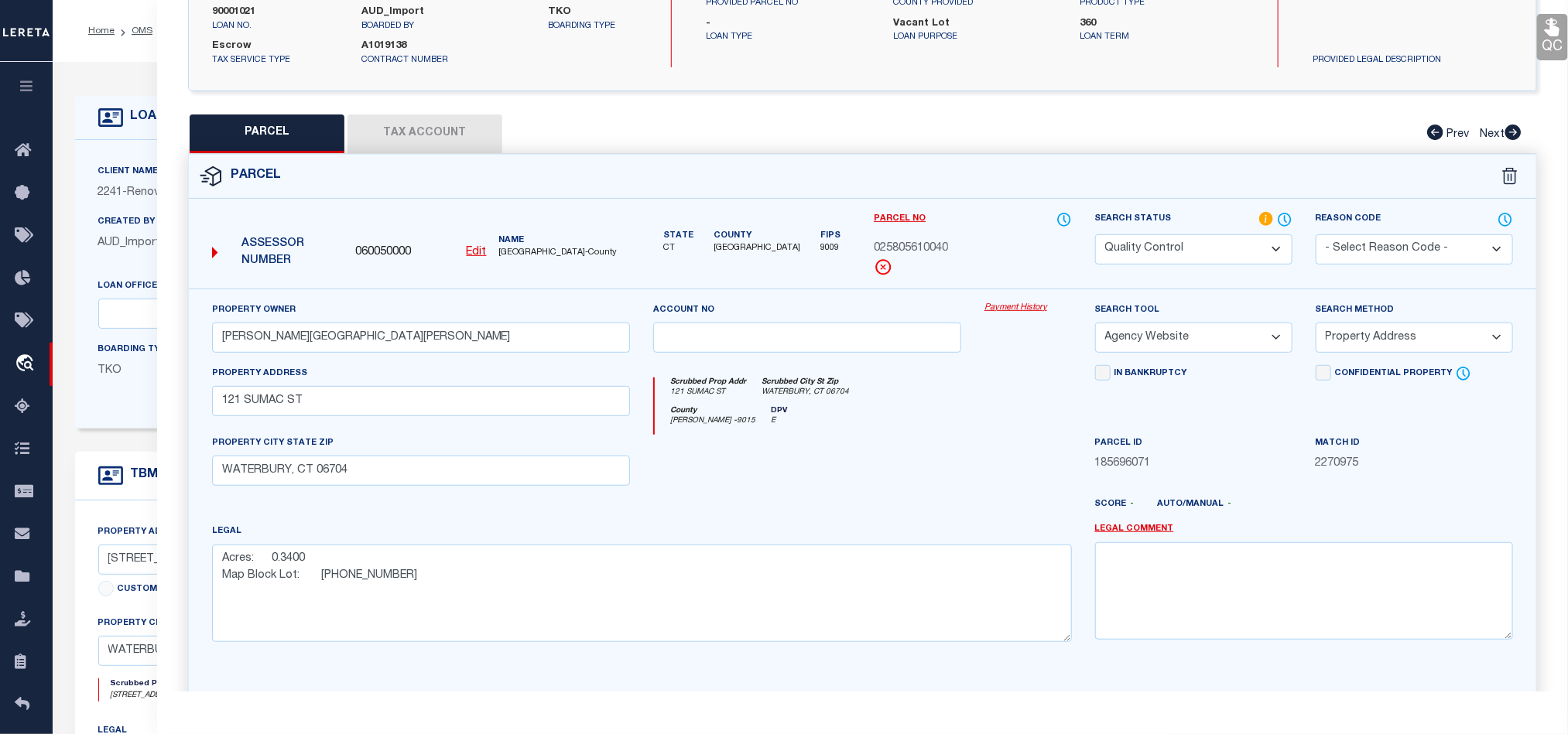
click at [1198, 246] on select "Automated Search Bad Parcel Complete Duplicate Parcel High Dollar Reporting In …" at bounding box center [1193, 249] width 197 height 30
select select "CP"
drag, startPoint x: 864, startPoint y: 469, endPoint x: 1442, endPoint y: 166, distance: 652.6
click at [864, 469] on div at bounding box center [807, 466] width 331 height 63
click at [1542, 44] on link "QC" at bounding box center [1552, 37] width 31 height 47
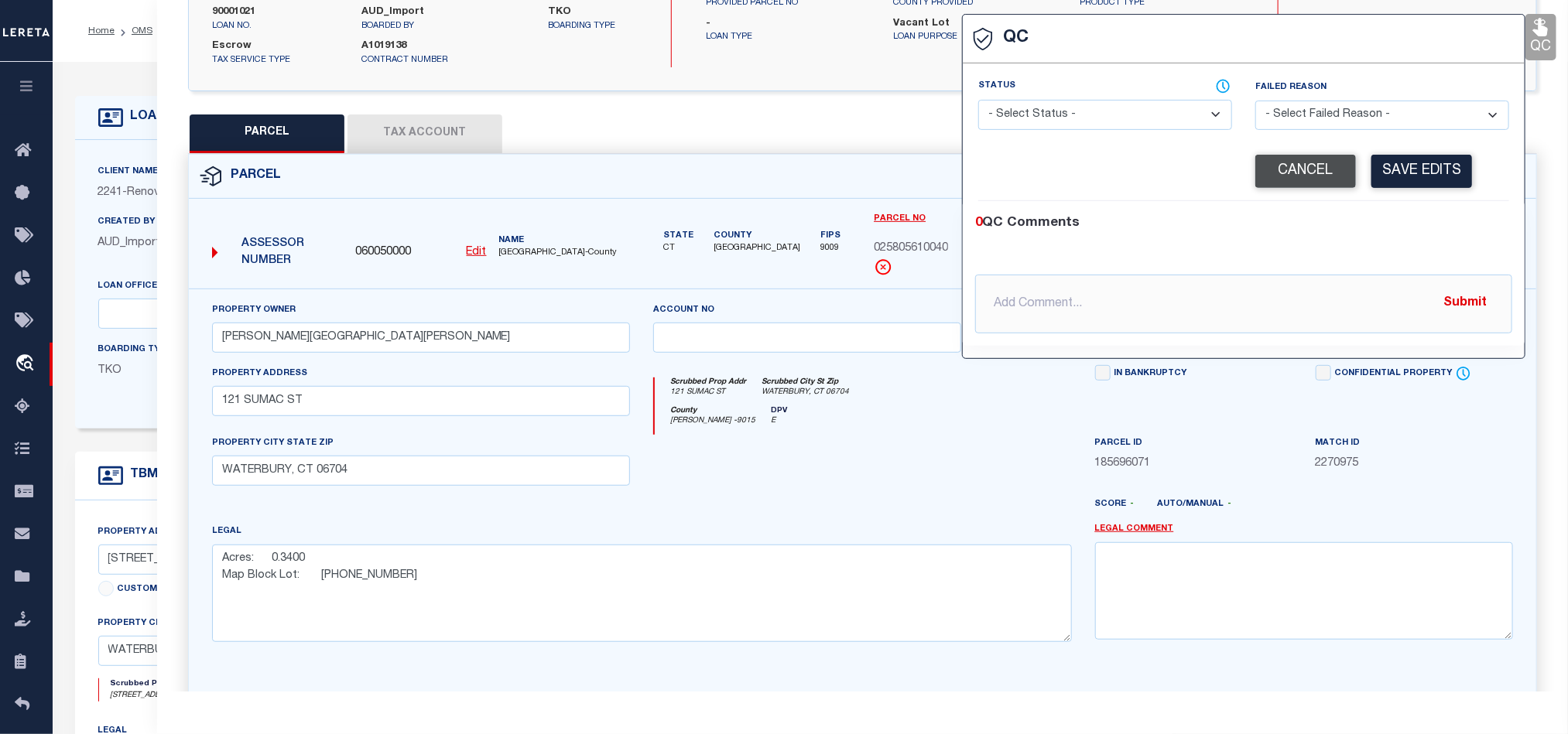
drag, startPoint x: 1087, startPoint y: 112, endPoint x: 1303, endPoint y: 172, distance: 224.2
click at [1087, 112] on select "- Select Status - Ready to QC Correct Incorrect" at bounding box center [1105, 115] width 254 height 30
select select "COR"
drag, startPoint x: 1386, startPoint y: 245, endPoint x: 1423, endPoint y: 218, distance: 45.8
click at [1390, 245] on div "0 QC Comments @[PERSON_NAME] @[PERSON_NAME] @[PERSON_NAME] @[PERSON_NAME] @[PER…" at bounding box center [1243, 273] width 562 height 120
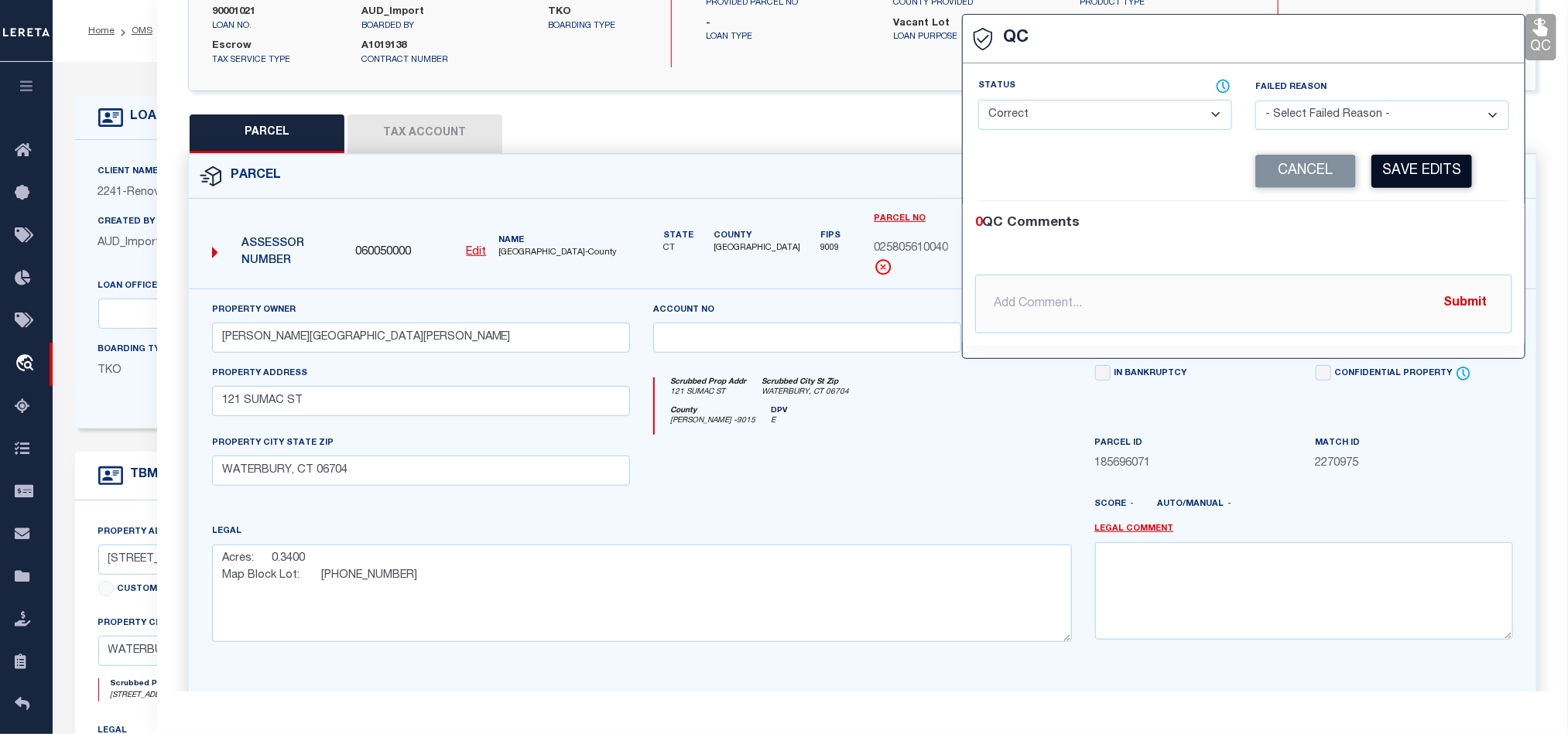
click at [1441, 180] on button "Save Edits" at bounding box center [1421, 171] width 101 height 33
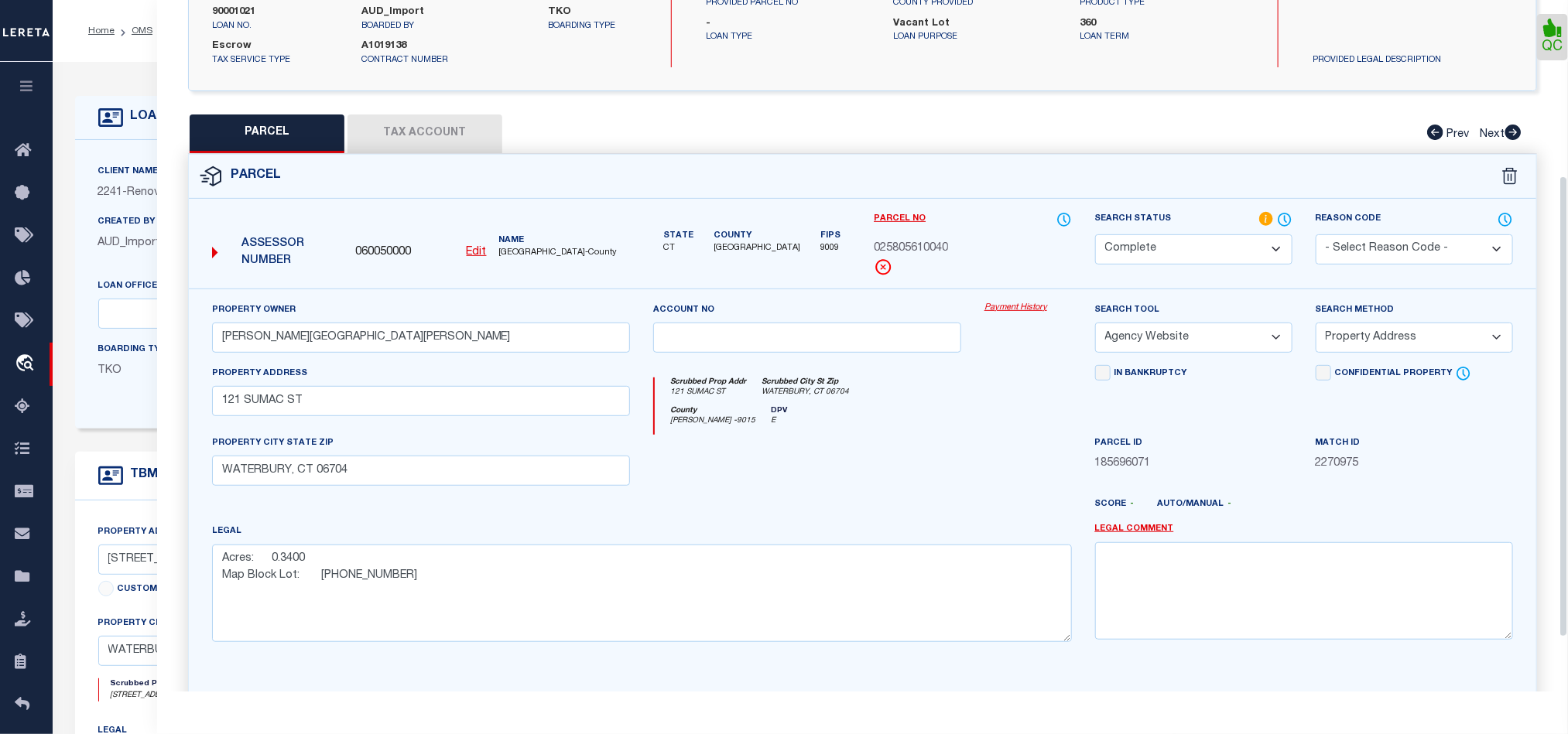
scroll to position [345, 0]
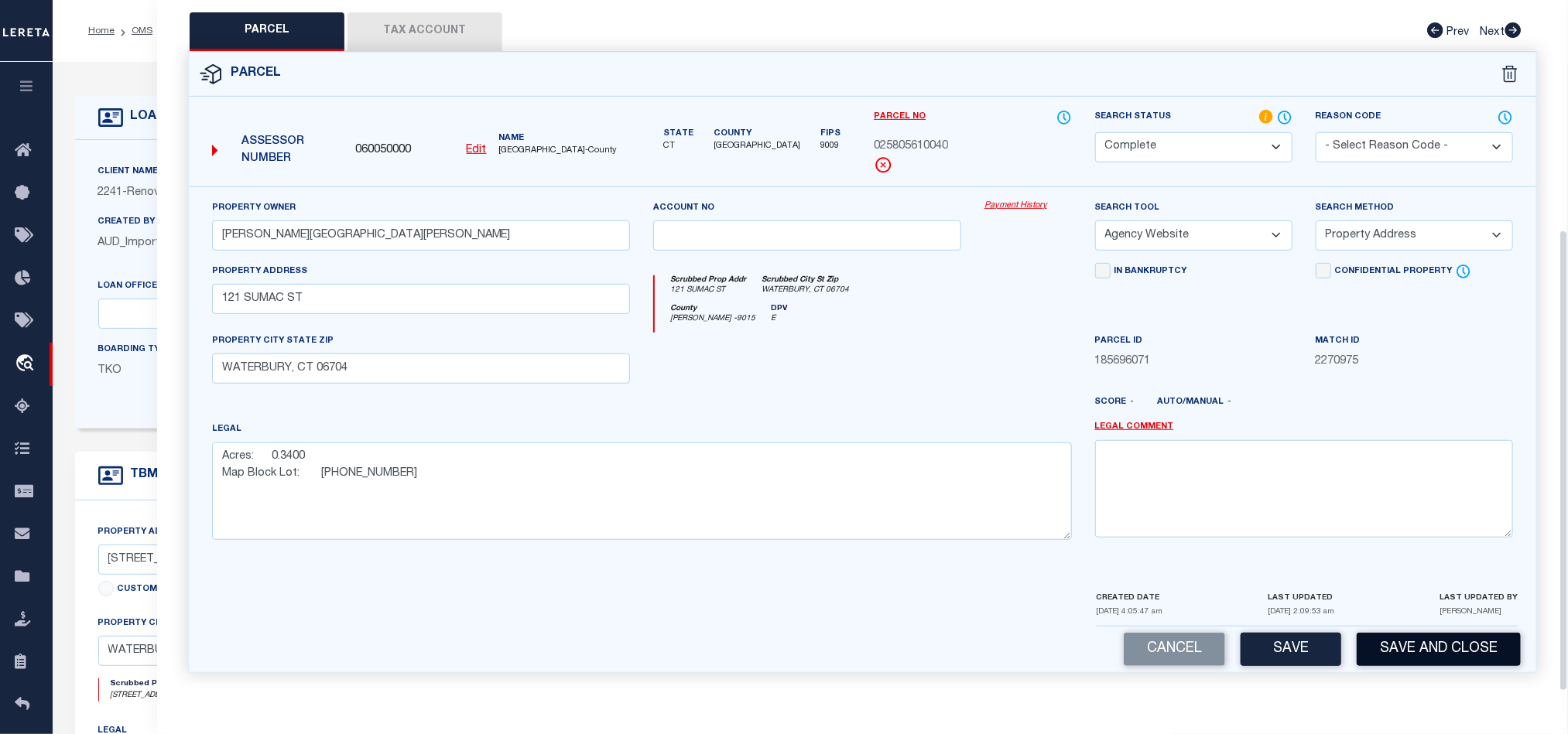
click at [1447, 645] on button "Save and Close" at bounding box center [1438, 649] width 164 height 33
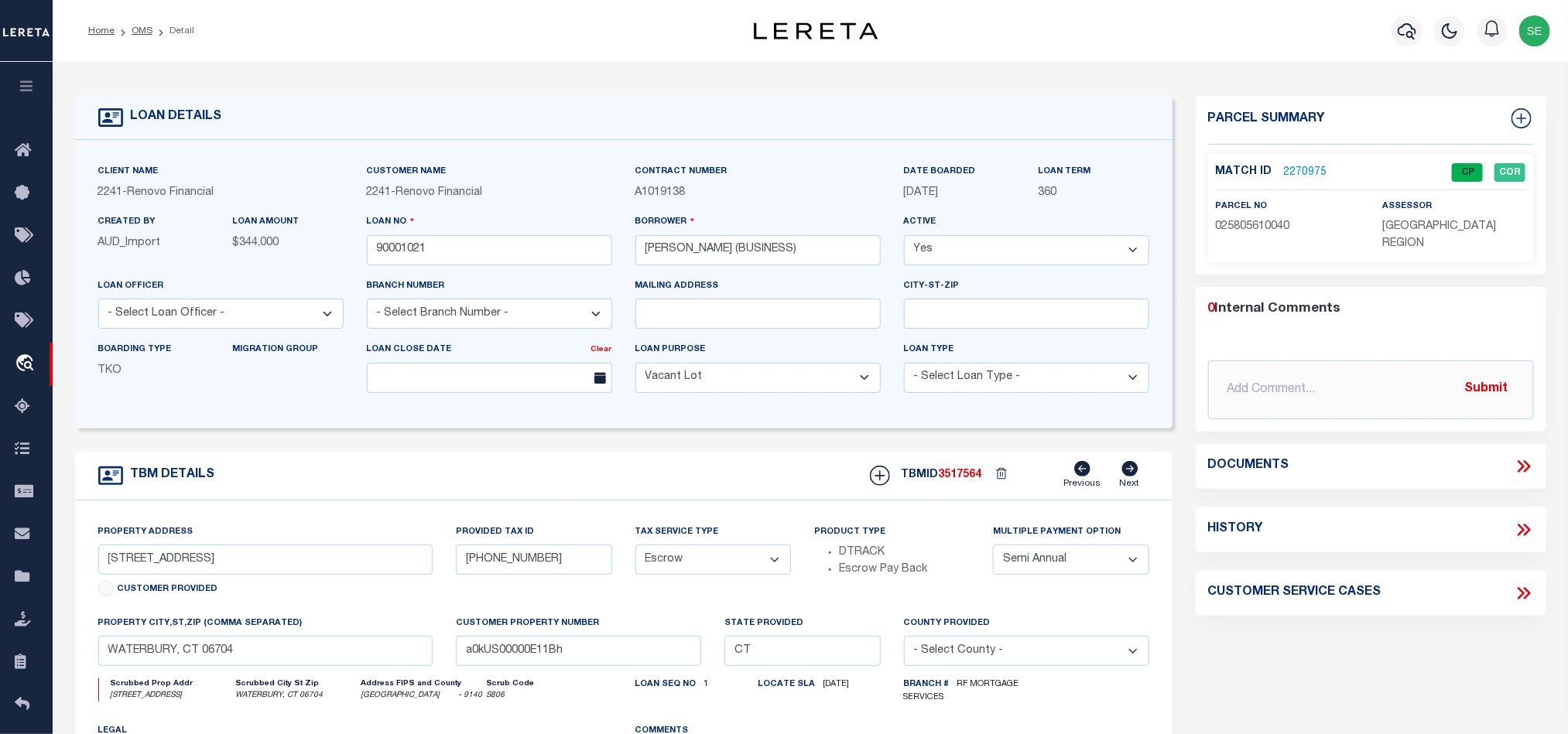
select select
click at [468, 265] on input "90001021" at bounding box center [490, 250] width 246 height 30
click at [460, 260] on input "90001021" at bounding box center [490, 250] width 246 height 30
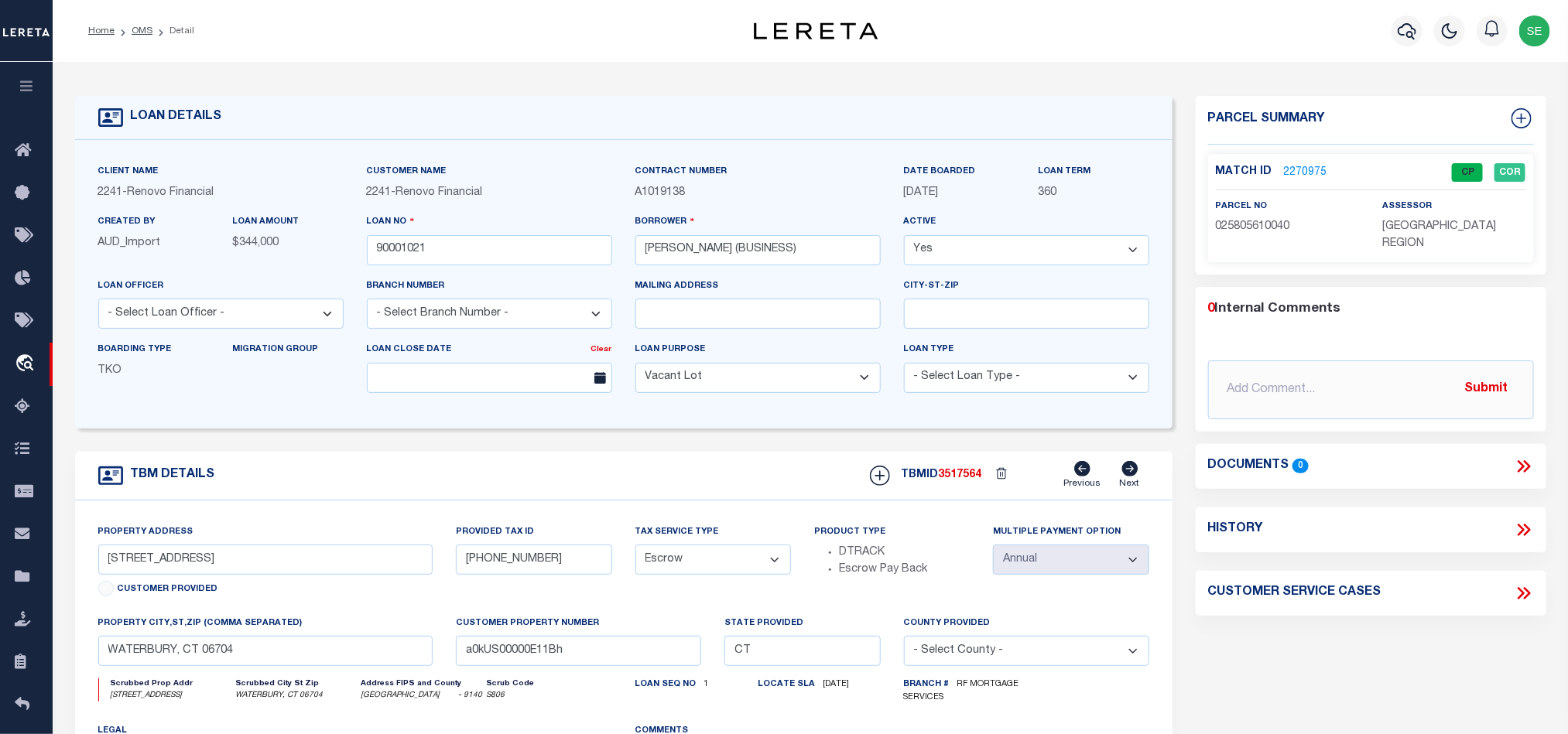
click at [959, 480] on span "3517564" at bounding box center [960, 475] width 43 height 11
copy span "3517564"
click at [1438, 224] on span "[GEOGRAPHIC_DATA] REGION" at bounding box center [1439, 235] width 114 height 27
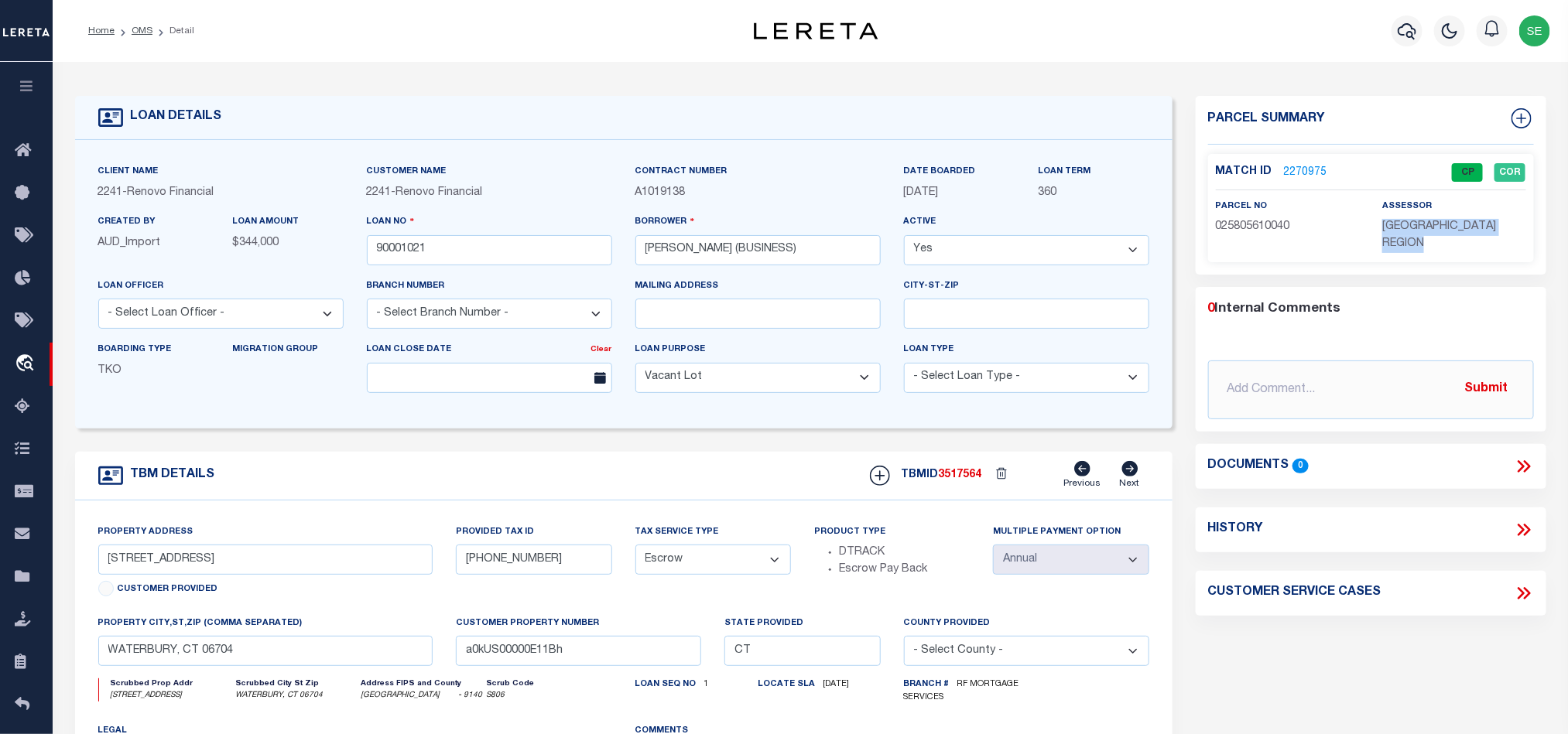
click at [1438, 224] on span "[GEOGRAPHIC_DATA] REGION" at bounding box center [1439, 235] width 114 height 27
copy div "[GEOGRAPHIC_DATA] REGION"
click at [1242, 228] on span "025805610040" at bounding box center [1253, 226] width 74 height 11
copy span "025805610040"
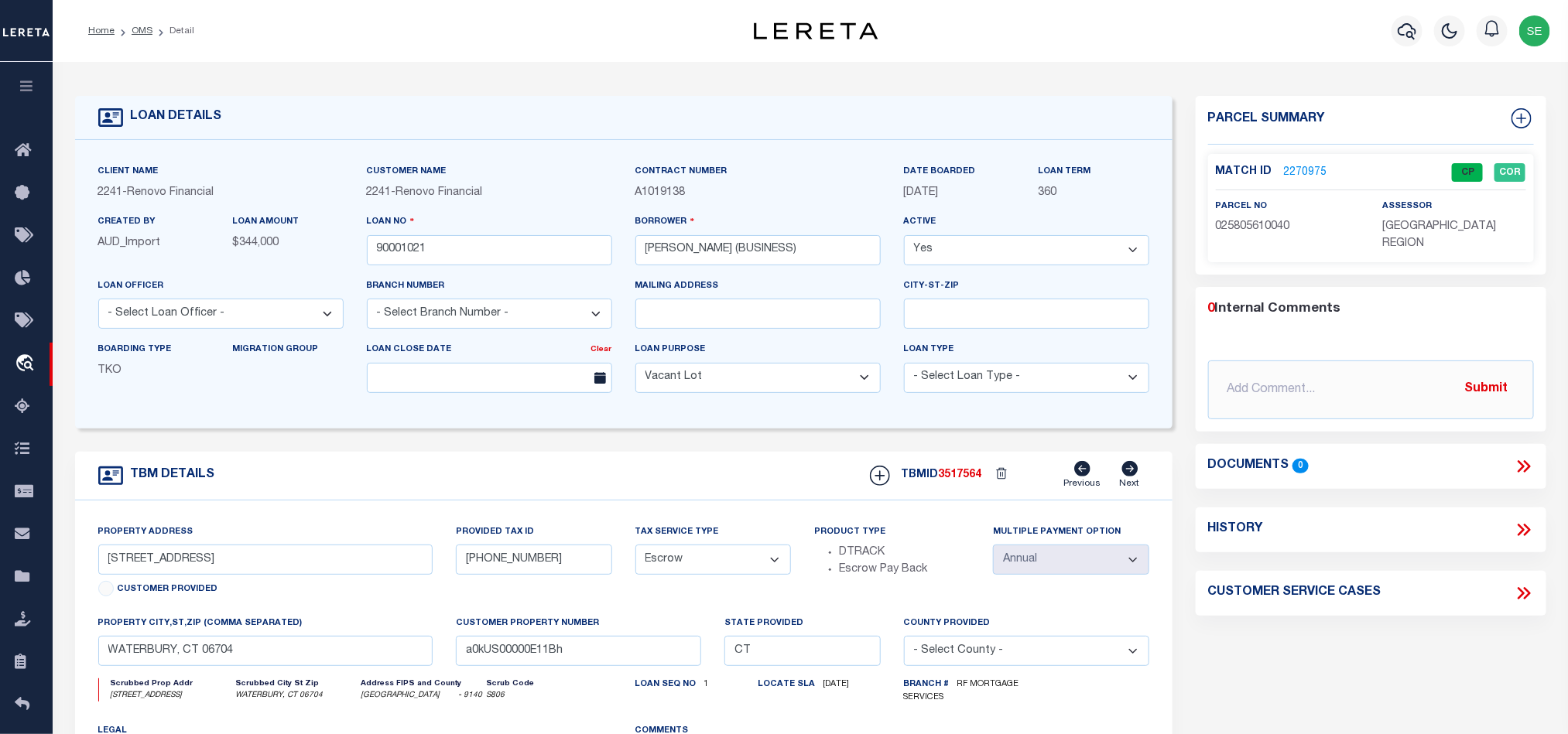
click at [680, 476] on div "TBM DETAILS TBMID 3517564 Previous Next" at bounding box center [624, 476] width 1098 height 49
click at [141, 32] on link "OMS" at bounding box center [141, 31] width 21 height 9
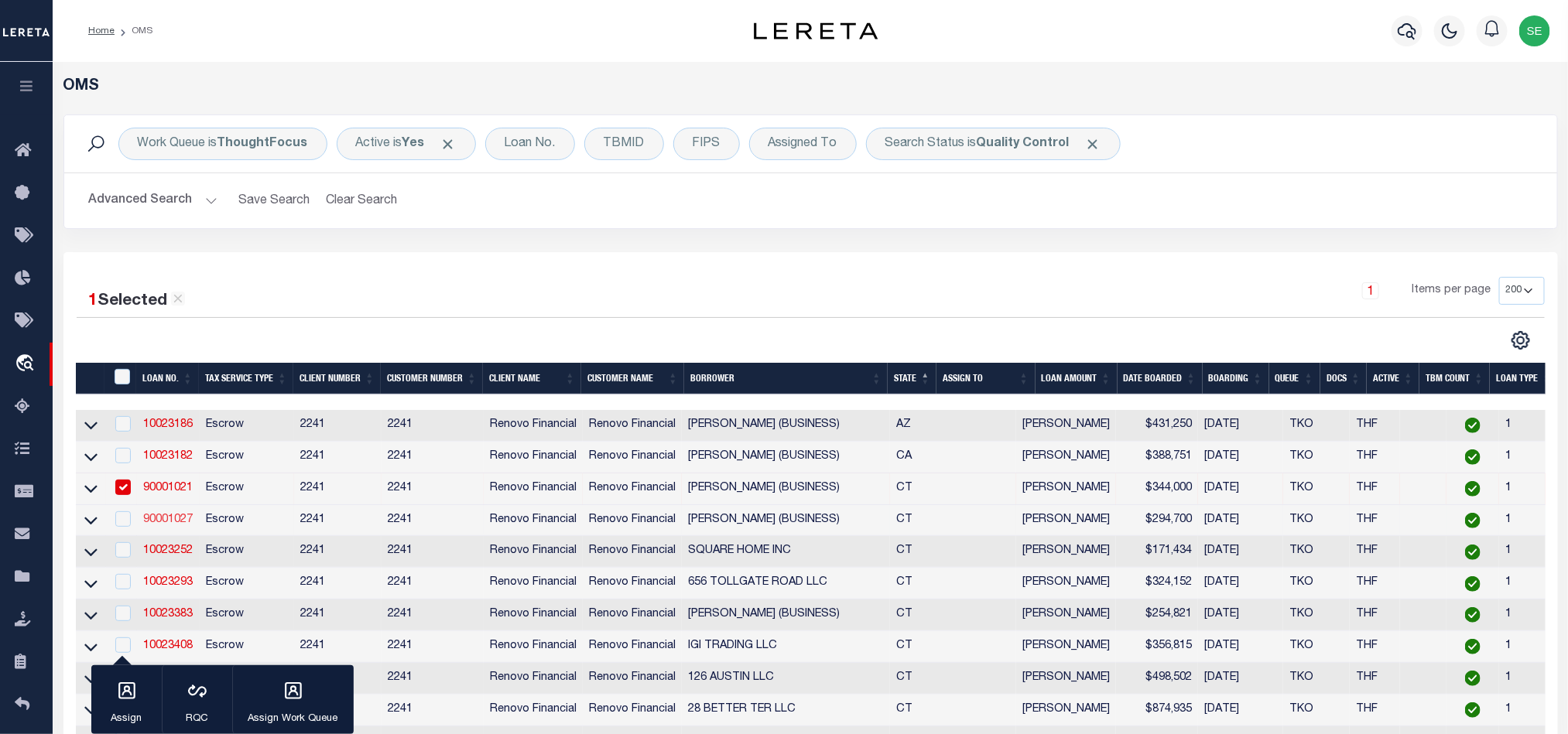
click at [179, 520] on link "90001027" at bounding box center [168, 520] width 50 height 11
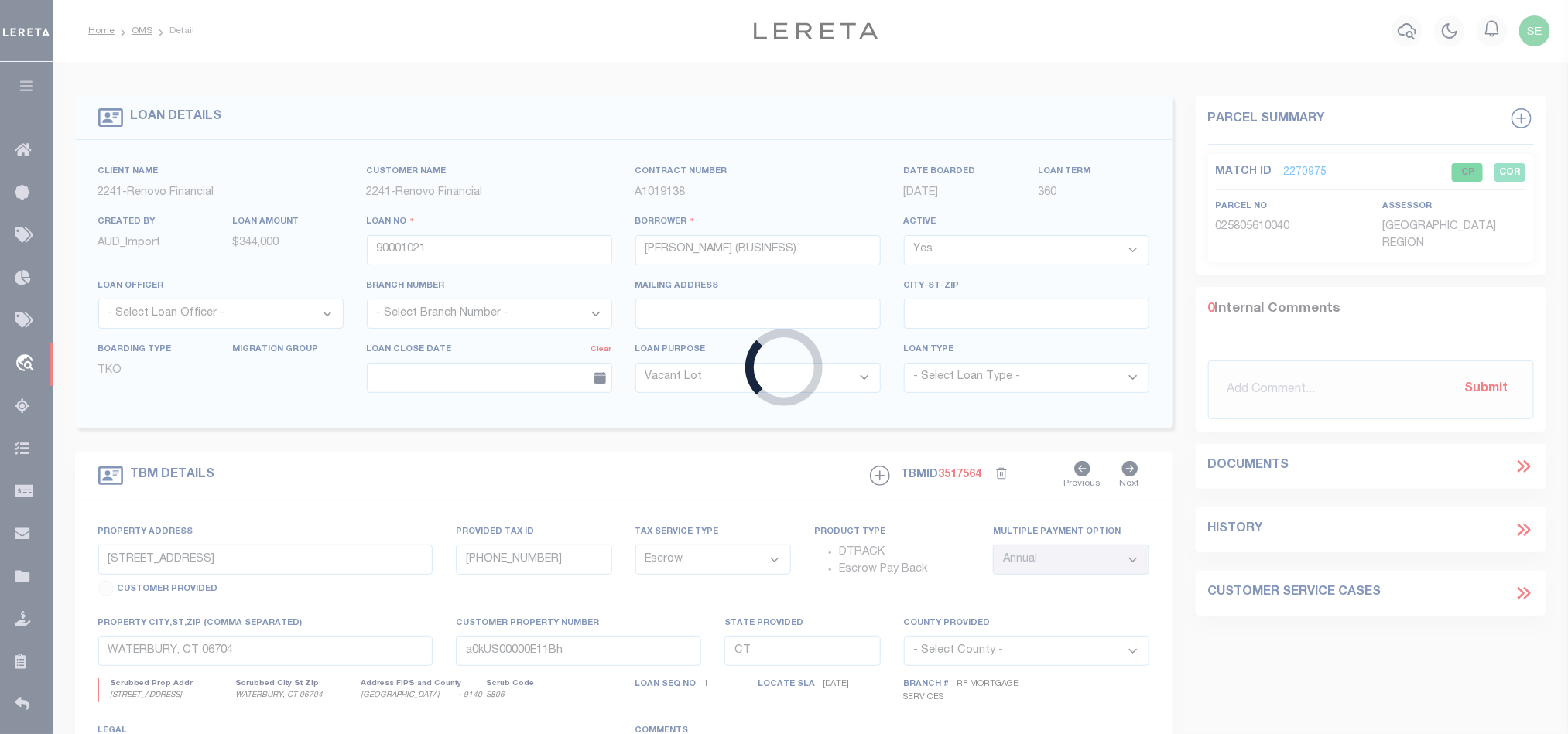
type input "90001027"
type input "[PERSON_NAME] (BUSINESS)"
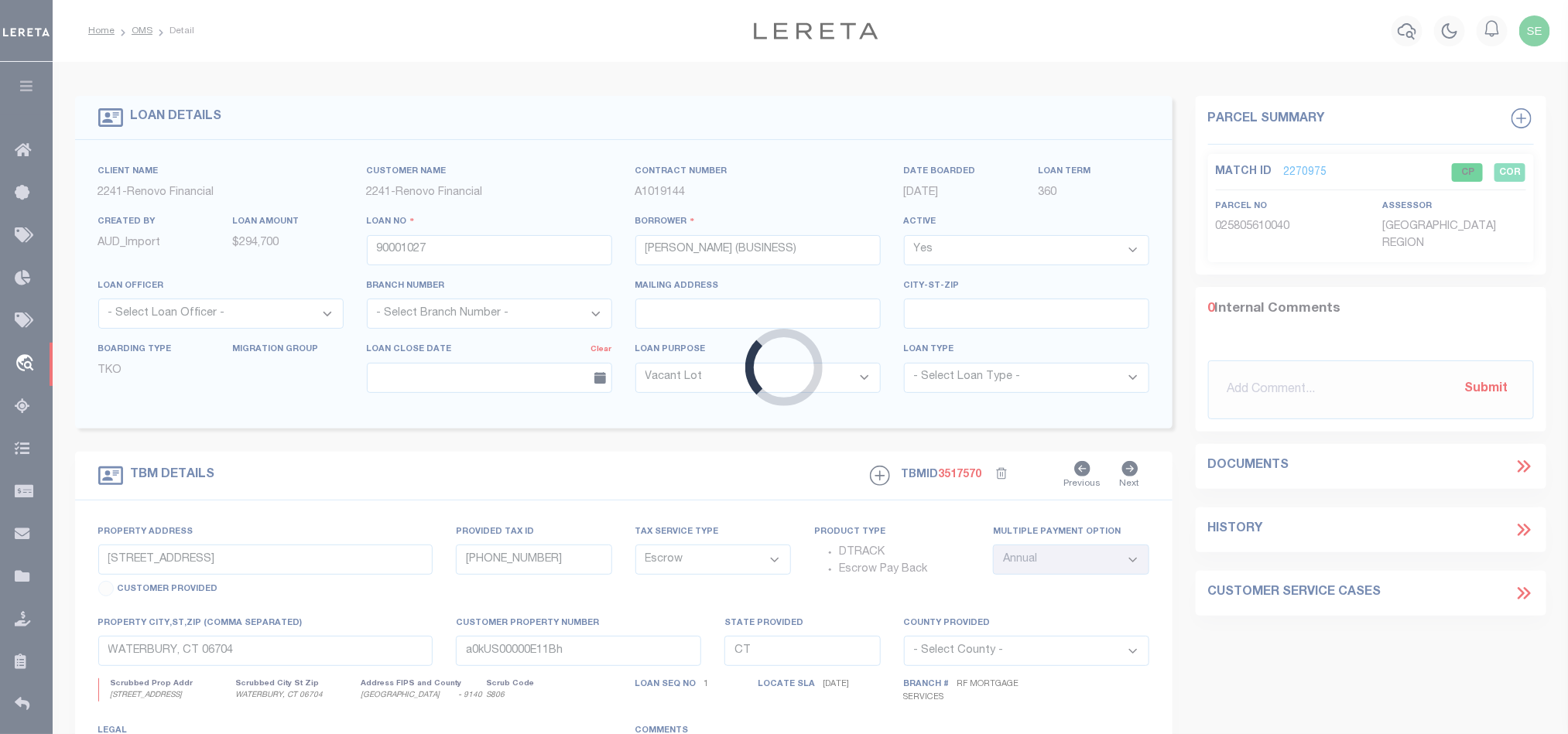
type input "[STREET_ADDRESS][PERSON_NAME] EXT"
type input "1389797"
type input "[GEOGRAPHIC_DATA], CT 06708"
type input "a0kUS00000E11ej"
select select
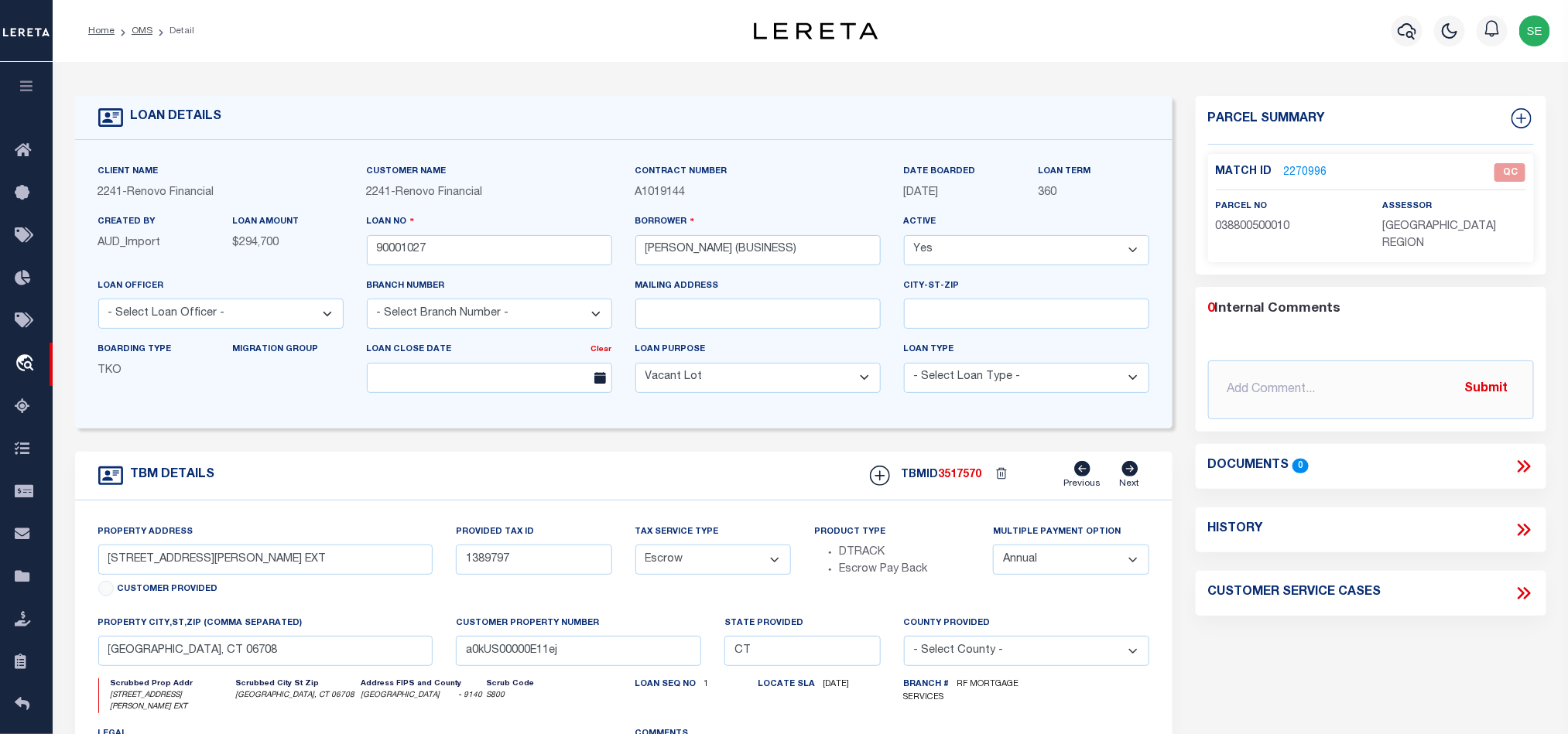
click at [615, 458] on div "TBM DETAILS TBMID 3517570 Previous Next" at bounding box center [624, 476] width 1098 height 49
drag, startPoint x: 132, startPoint y: 567, endPoint x: 182, endPoint y: 569, distance: 50.0
click at [182, 569] on input "[STREET_ADDRESS][PERSON_NAME] EXT" at bounding box center [265, 559] width 335 height 30
click at [667, 466] on div "TBM DETAILS TBMID 3517570 Previous Next" at bounding box center [624, 476] width 1098 height 49
click at [265, 662] on input "[GEOGRAPHIC_DATA], CT 06708" at bounding box center [265, 651] width 335 height 30
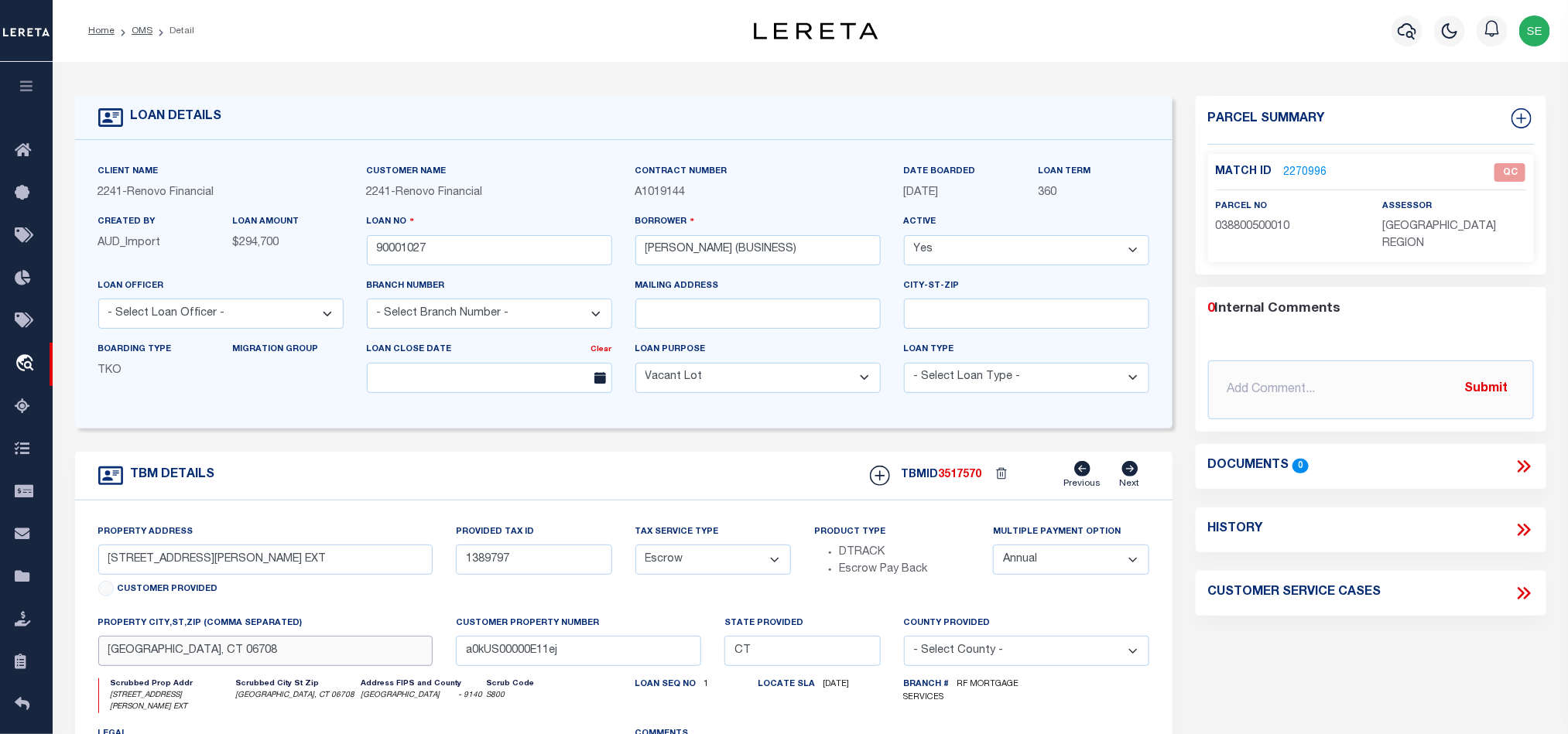
click at [265, 662] on input "[GEOGRAPHIC_DATA], CT 06708" at bounding box center [265, 651] width 335 height 30
click at [1356, 608] on div "Parcel Summary Match ID 2270996 0" at bounding box center [1371, 524] width 374 height 857
click at [669, 494] on div "TBM DETAILS TBMID 3517570 Previous Next" at bounding box center [624, 476] width 1098 height 49
click at [1349, 690] on div "Parcel Summary Match ID 2270996 0" at bounding box center [1371, 524] width 374 height 857
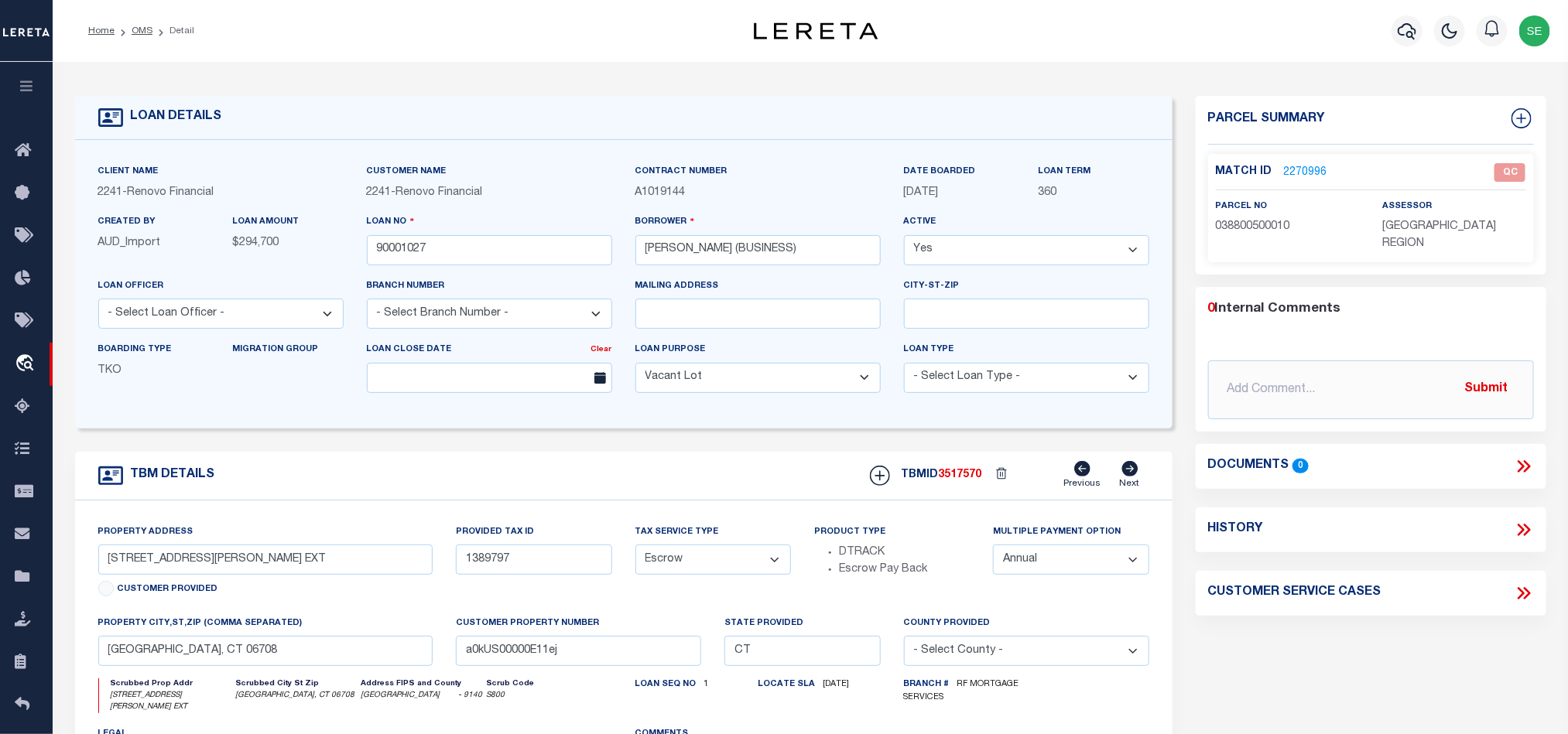
drag, startPoint x: 602, startPoint y: 501, endPoint x: 617, endPoint y: 495, distance: 16.2
click at [602, 500] on div "TBM DETAILS TBMID 3517570 Previous Next" at bounding box center [624, 476] width 1098 height 49
click at [620, 493] on div "TBM DETAILS TBMID 3517570 Previous Next" at bounding box center [624, 476] width 1098 height 49
click at [1308, 610] on div "Parcel Summary Match ID 2270996 0" at bounding box center [1371, 524] width 374 height 857
click at [664, 471] on div "TBM DETAILS TBMID 3517570 Previous Next" at bounding box center [624, 476] width 1098 height 49
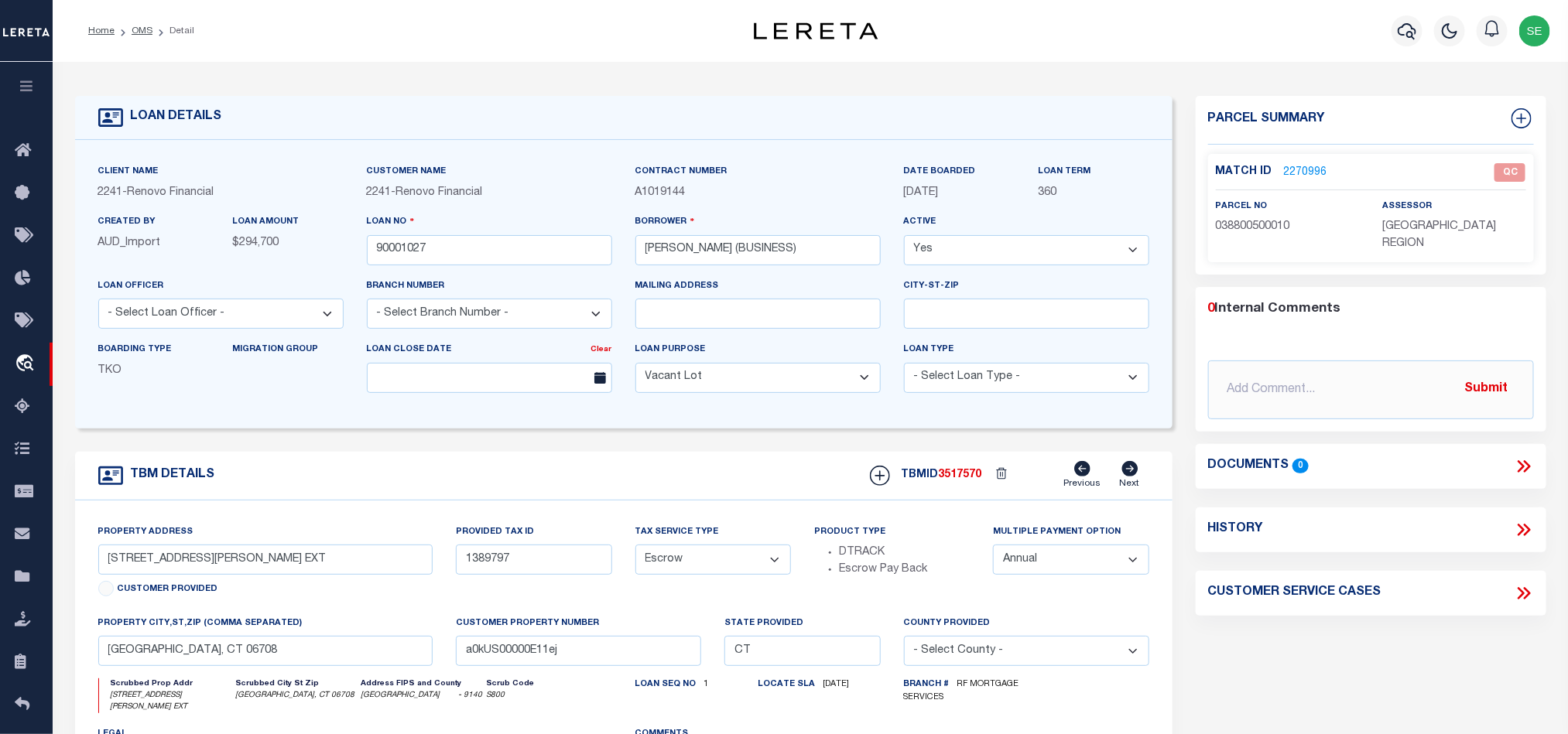
click at [1400, 625] on div "Parcel Summary Match ID 2270996 0" at bounding box center [1371, 524] width 374 height 857
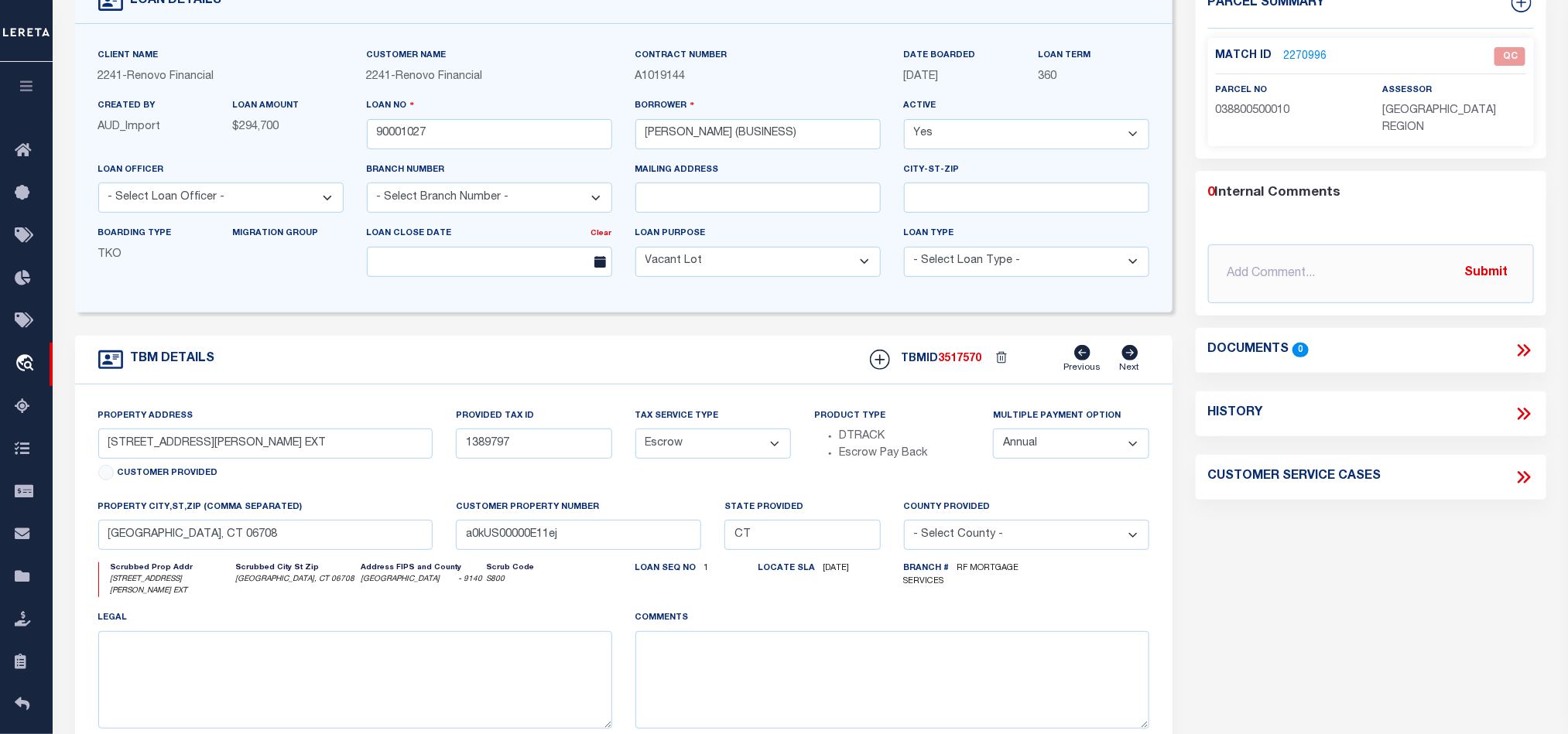
click at [683, 345] on div "TBM DETAILS TBMID 3517570 Previous Next" at bounding box center [624, 359] width 1098 height 49
click at [1432, 516] on div "Parcel Summary Match ID 2270996 0" at bounding box center [1371, 408] width 374 height 857
click at [1253, 567] on div "Parcel Summary Match ID 2270996 0" at bounding box center [1371, 408] width 374 height 857
click at [1340, 587] on div "Parcel Summary Match ID 2270996 0" at bounding box center [1371, 408] width 374 height 857
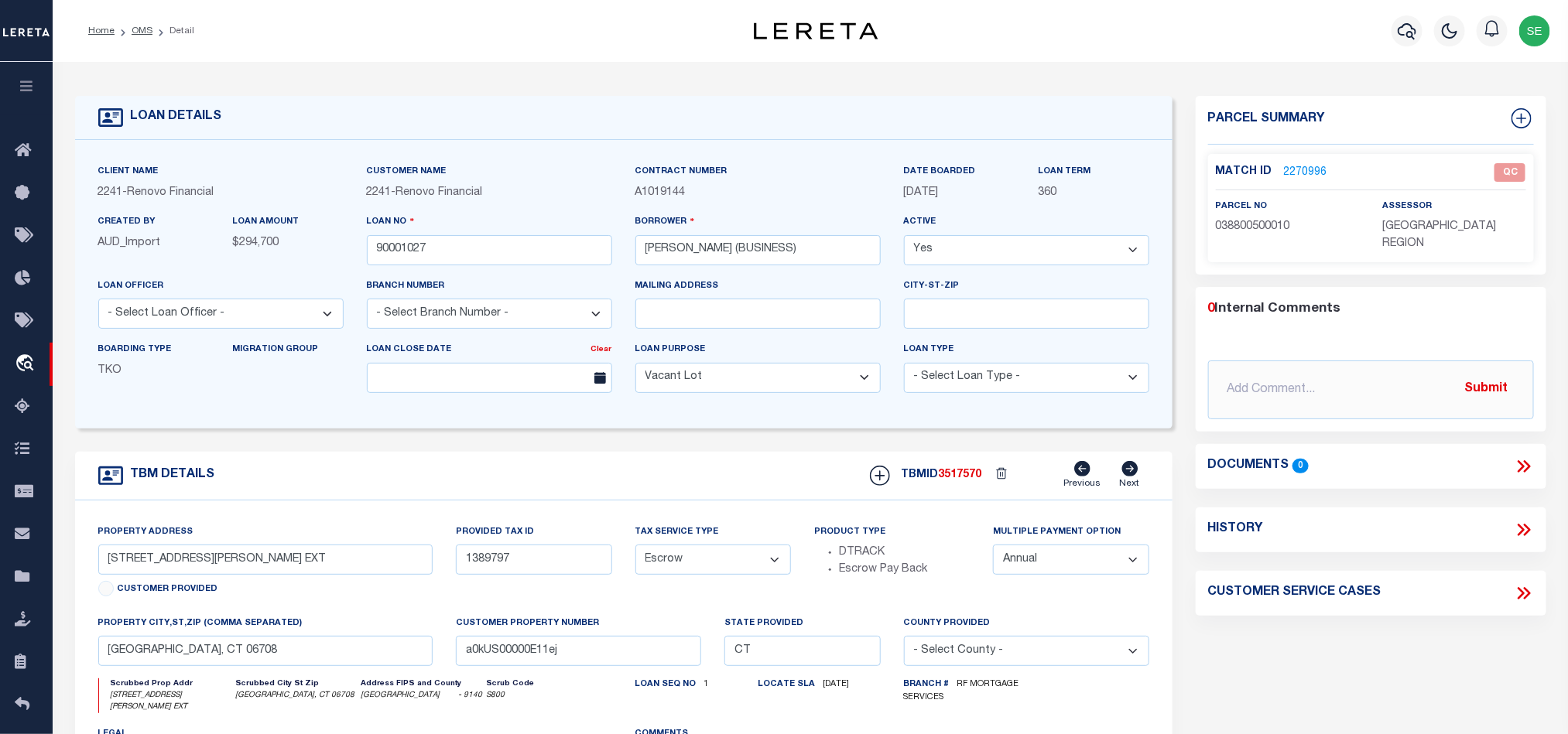
click at [659, 480] on div "TBM DETAILS TBMID 3517570 Previous Next" at bounding box center [624, 476] width 1098 height 49
click at [622, 454] on form "LOAN DETAILS Client Name 2241 - Renovo Financial" at bounding box center [624, 524] width 1098 height 857
click at [745, 455] on form "LOAN DETAILS Client Name 2241 - Renovo Financial" at bounding box center [624, 524] width 1098 height 857
click at [1308, 641] on div "Parcel Summary Match ID 2270996 0" at bounding box center [1371, 524] width 374 height 857
click at [671, 478] on div "TBM DETAILS TBMID 3517570 Previous Next" at bounding box center [624, 476] width 1098 height 49
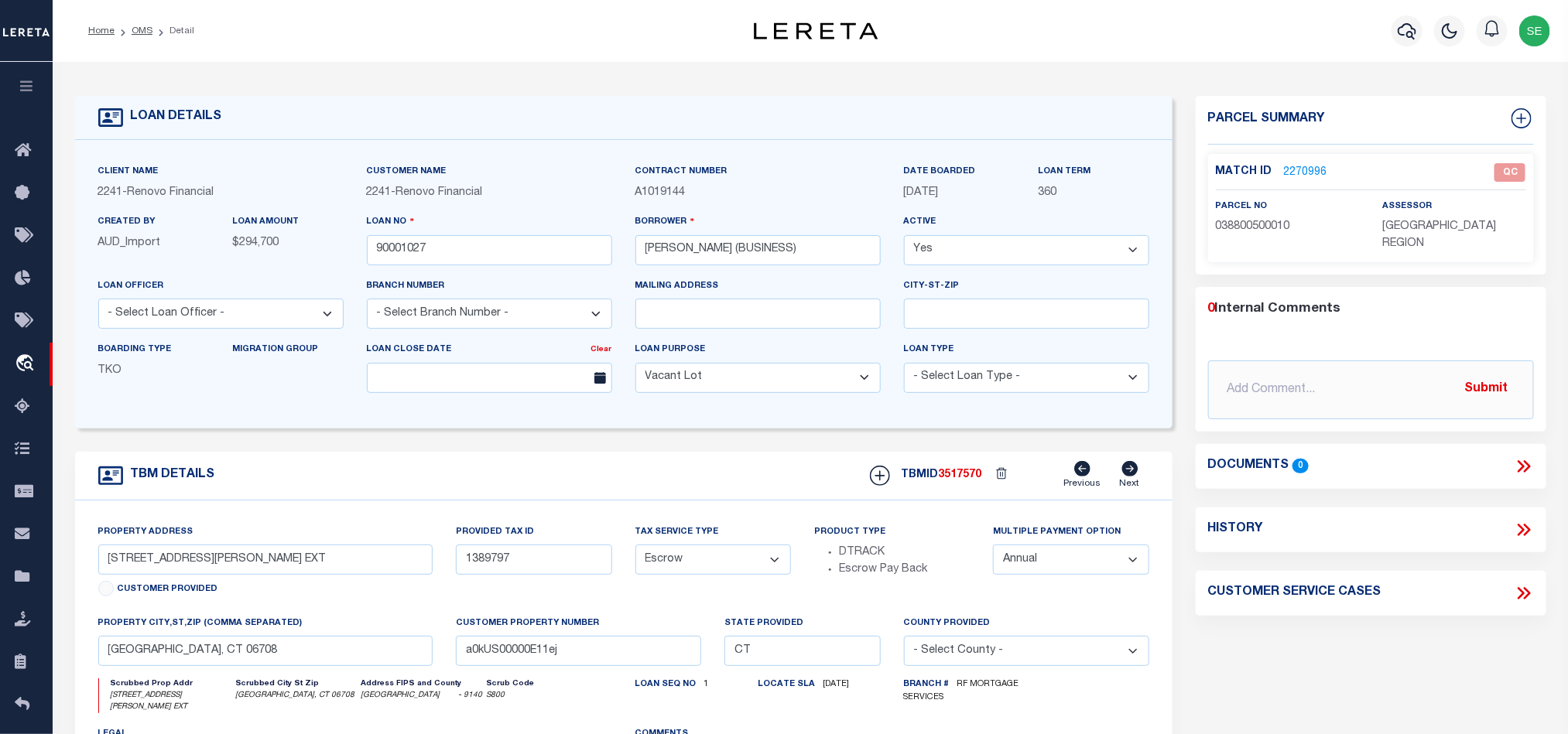
click at [1379, 633] on div "Parcel Summary Match ID 2270996 0" at bounding box center [1371, 524] width 374 height 857
click at [1307, 587] on div "Customer Service Cases" at bounding box center [1371, 593] width 350 height 45
click at [1315, 634] on div "Parcel Summary Match ID 2270996 0" at bounding box center [1371, 524] width 374 height 857
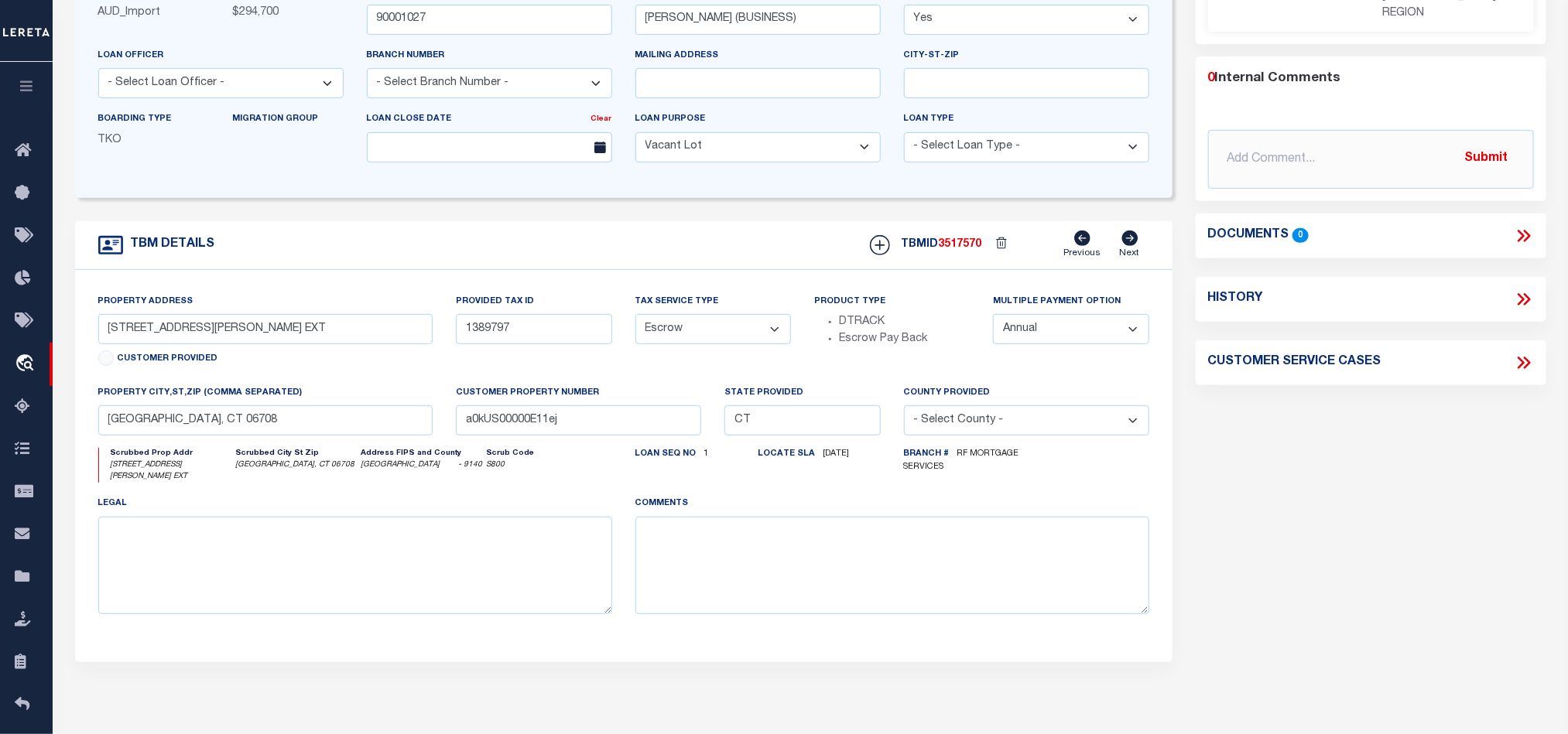
scroll to position [116, 0]
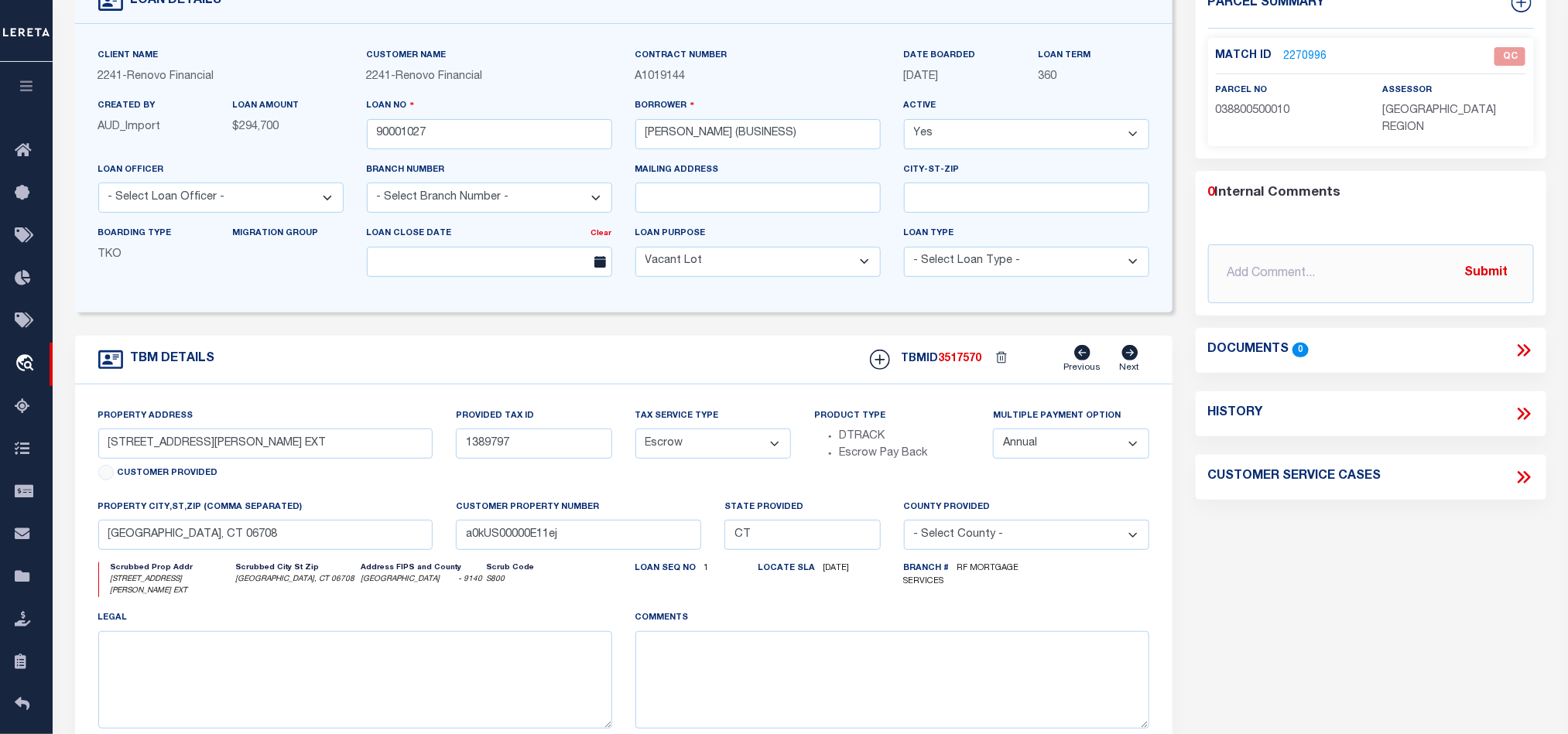
click at [1331, 529] on div "Parcel Summary Match ID 2270996 0" at bounding box center [1371, 408] width 374 height 857
click at [1393, 595] on div "Parcel Summary Match ID 2270996 0" at bounding box center [1371, 408] width 374 height 857
click at [1207, 595] on div "Parcel Summary Match ID 2270996 0" at bounding box center [1371, 408] width 374 height 857
click at [1310, 508] on div "Parcel Summary Match ID 2270996 0" at bounding box center [1371, 408] width 374 height 857
drag, startPoint x: 131, startPoint y: 450, endPoint x: 180, endPoint y: 450, distance: 49.0
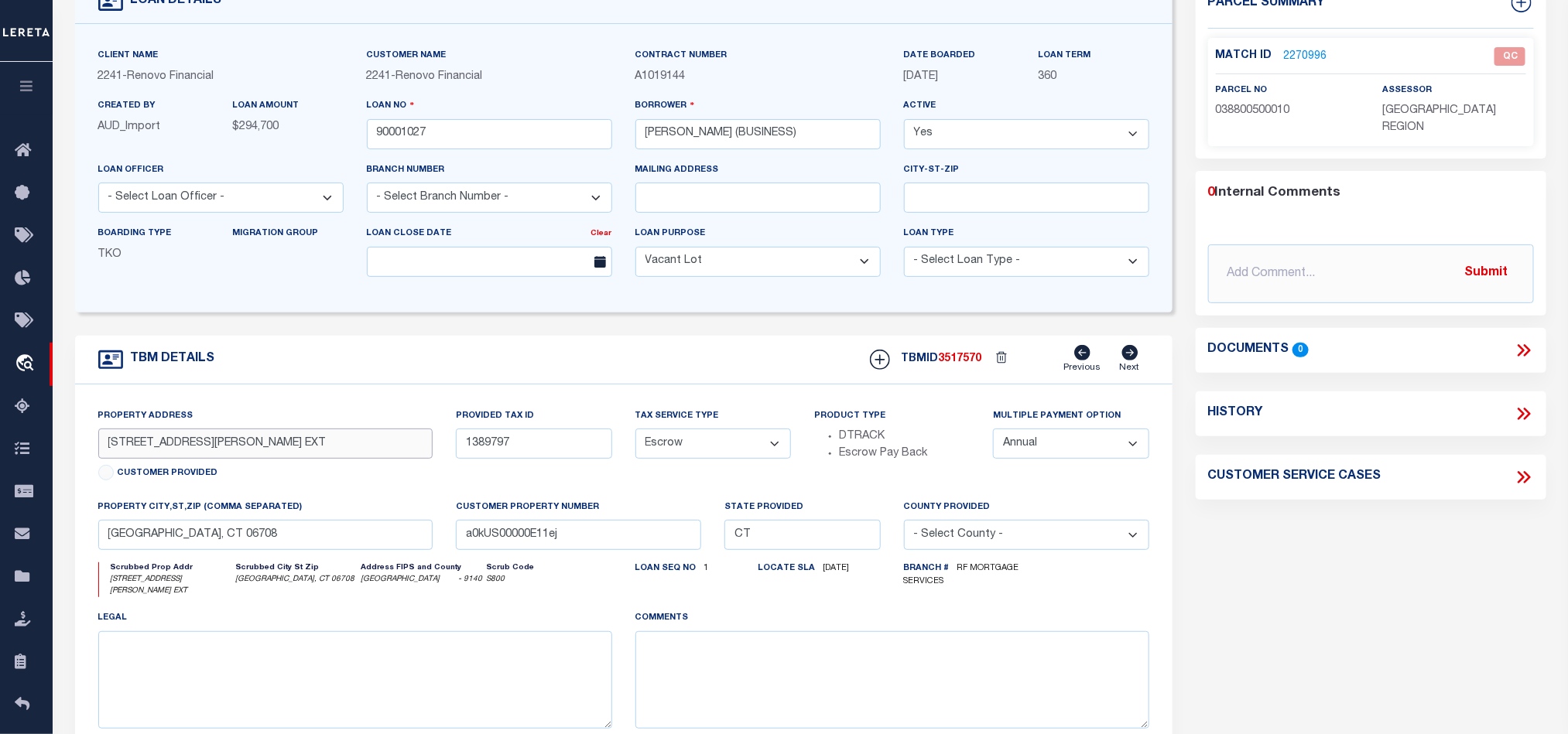
click at [180, 450] on input "[STREET_ADDRESS][PERSON_NAME] EXT" at bounding box center [265, 444] width 335 height 30
click at [1372, 547] on div "Parcel Summary Match ID 2270996 0" at bounding box center [1371, 408] width 374 height 857
click at [1306, 49] on link "2270996" at bounding box center [1305, 57] width 43 height 16
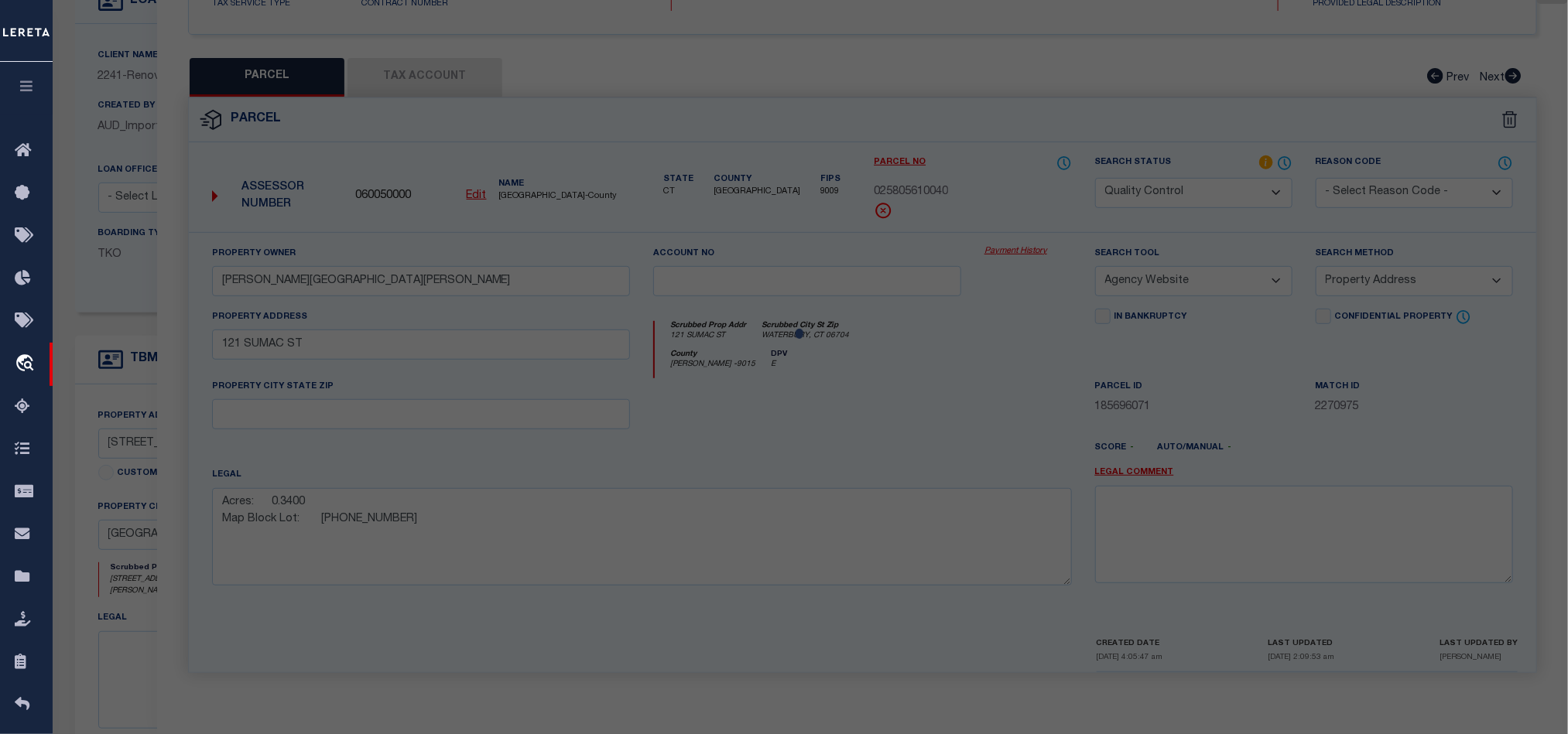
scroll to position [298, 0]
select select "AS"
select select
checkbox input "false"
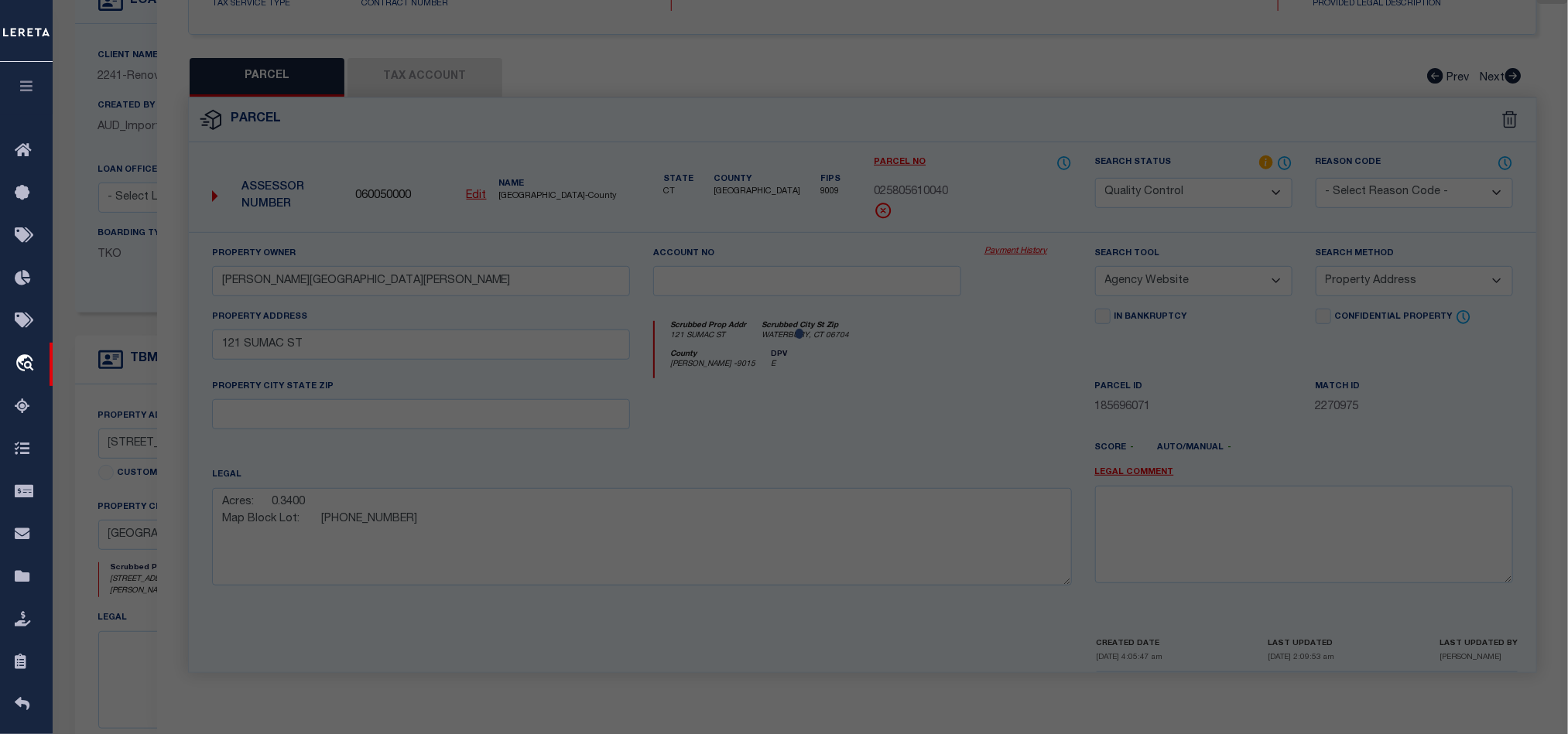
checkbox input "false"
select select "QC"
type input "[PERSON_NAME]"
select select "AGW"
select select "ADD"
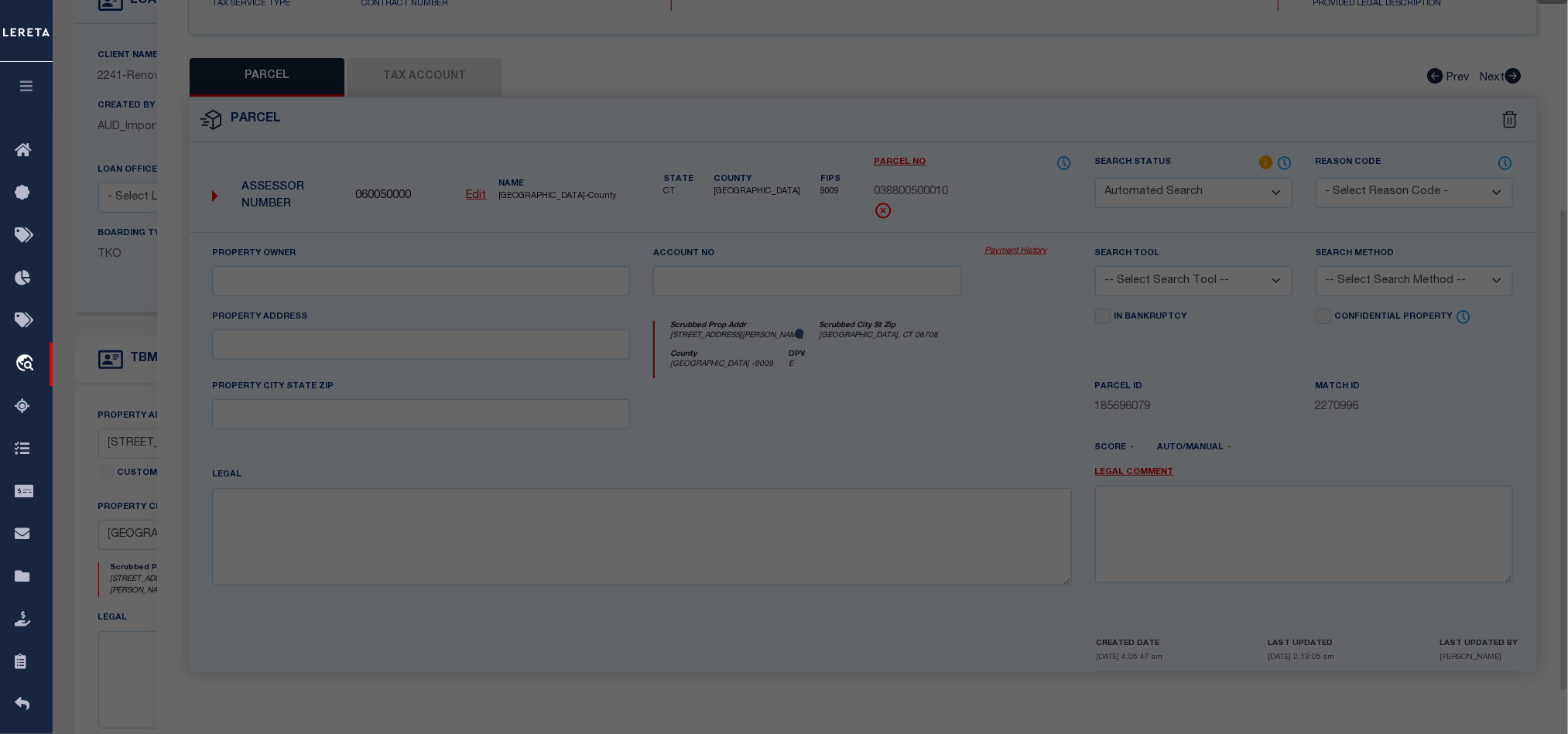
type input "[STREET_ADDRESS][PERSON_NAME]"
type textarea "Acres: 0.7000 Map Block Lot: [PHONE_NUMBER]"
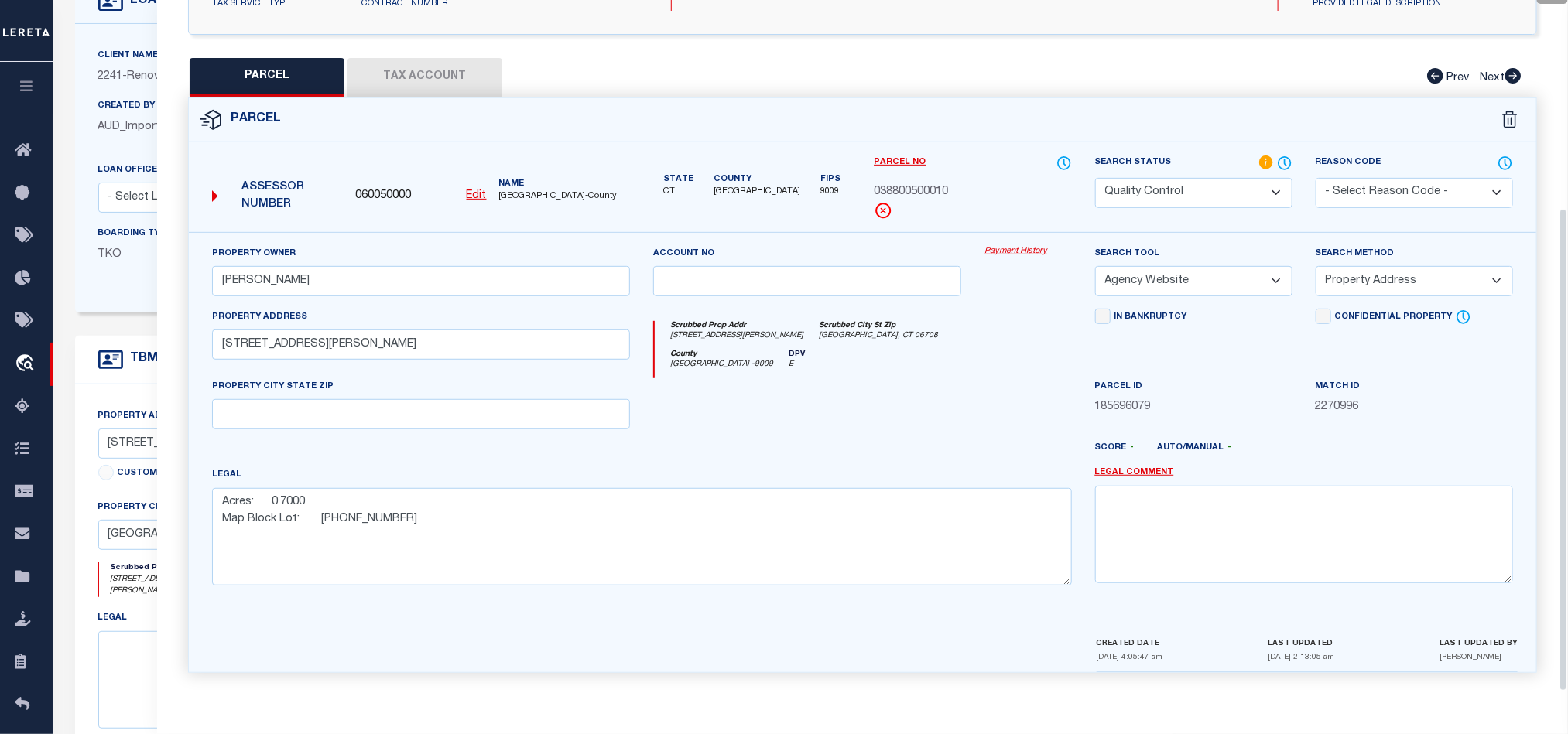
click at [423, 75] on button "Tax Account" at bounding box center [425, 77] width 155 height 38
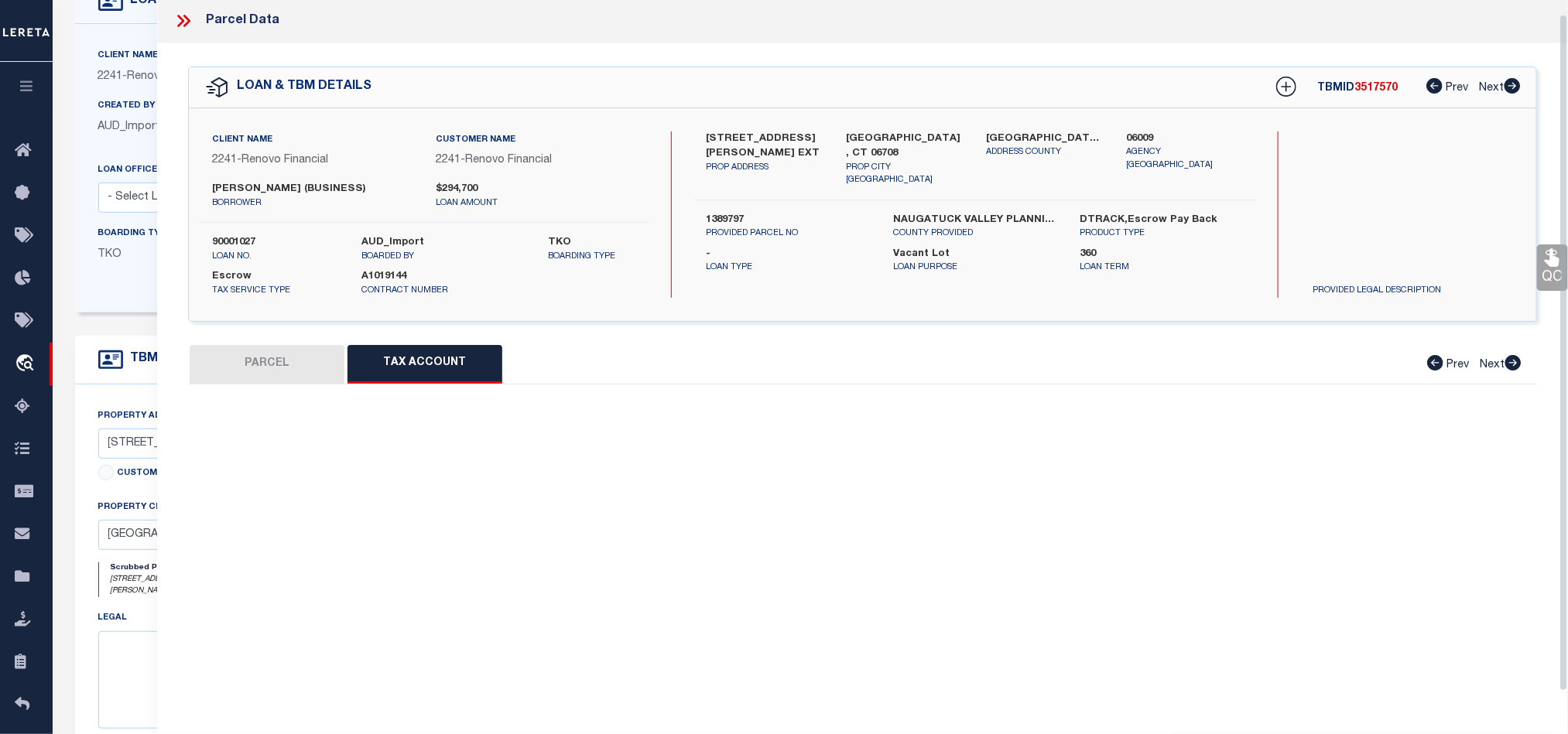
scroll to position [15, 0]
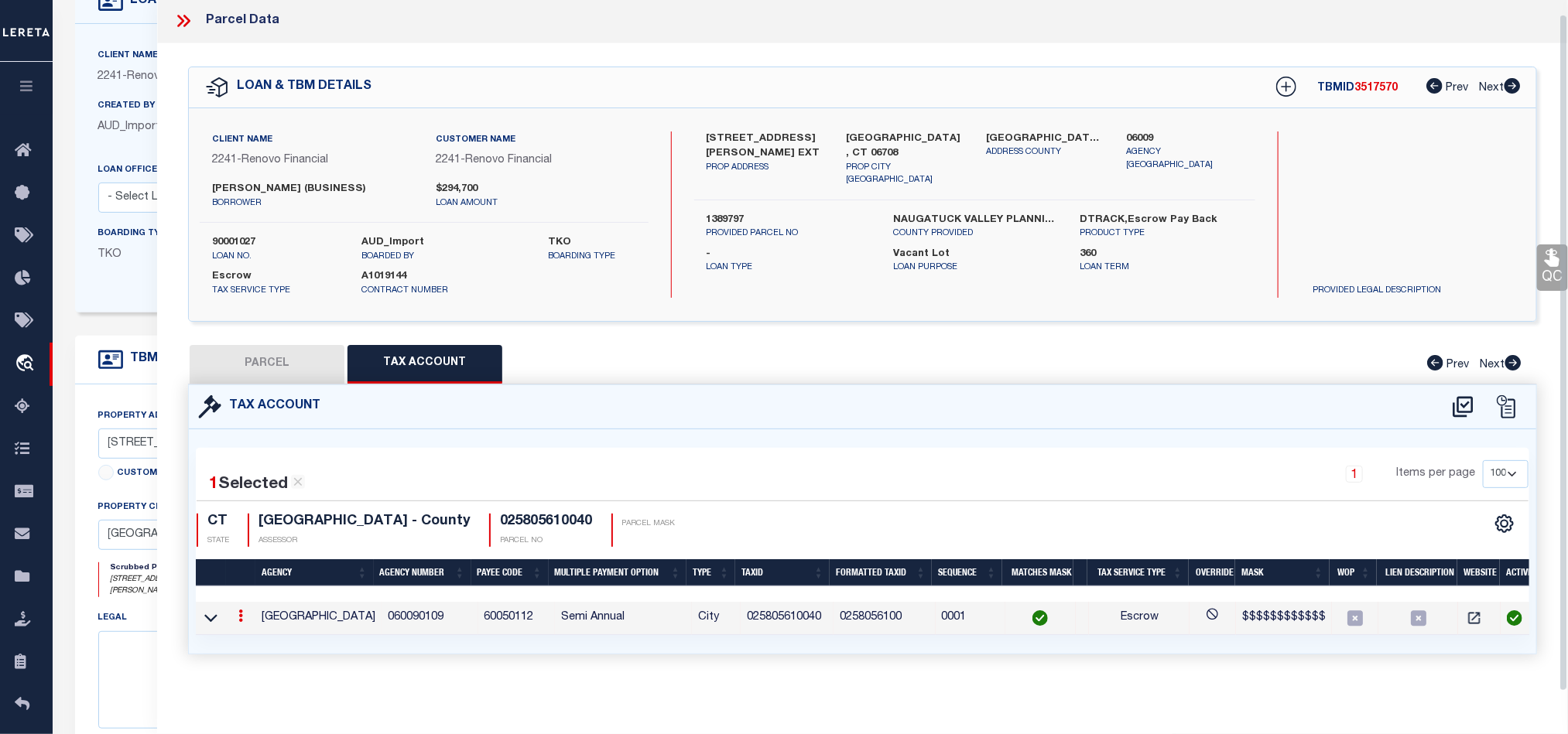
select select "100"
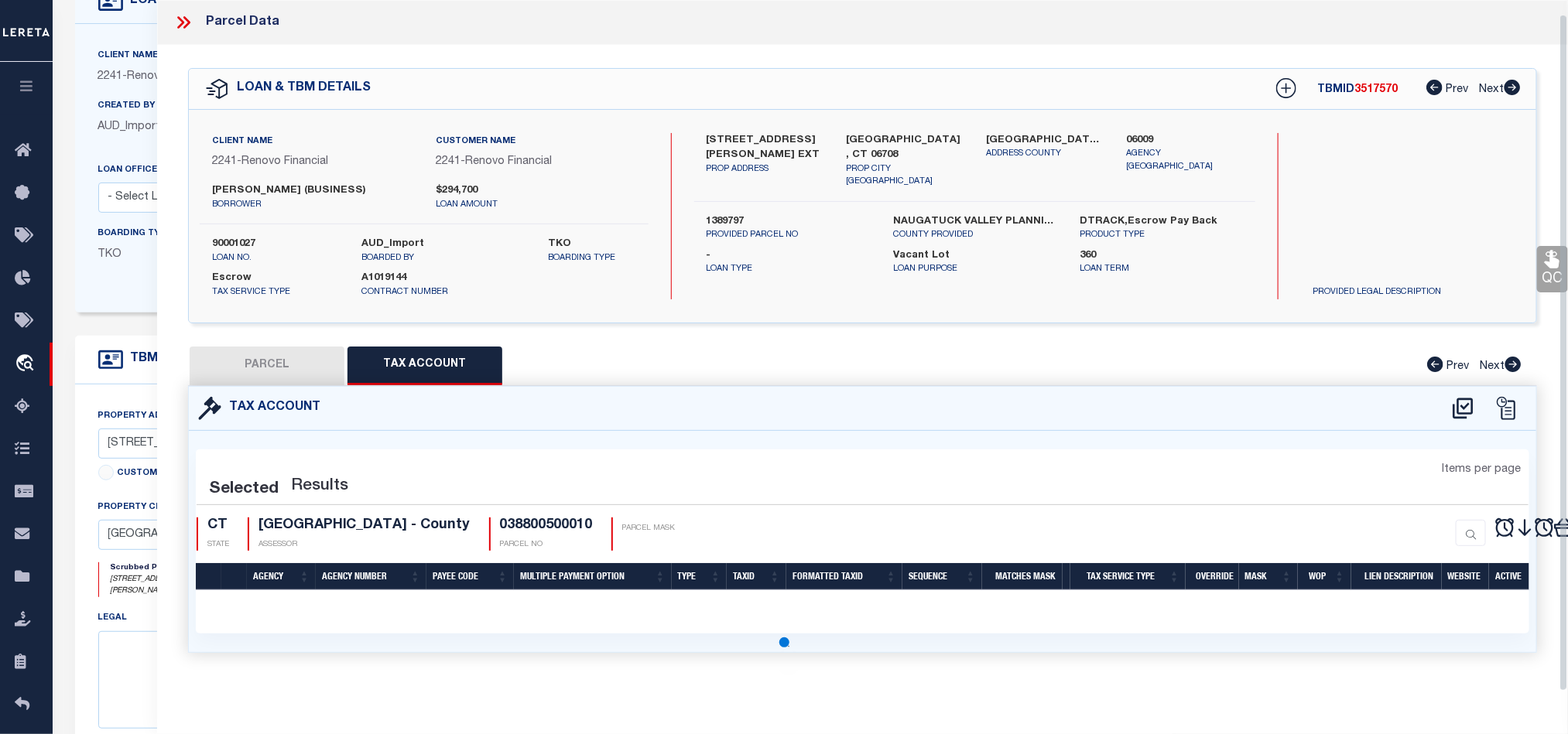
select select "100"
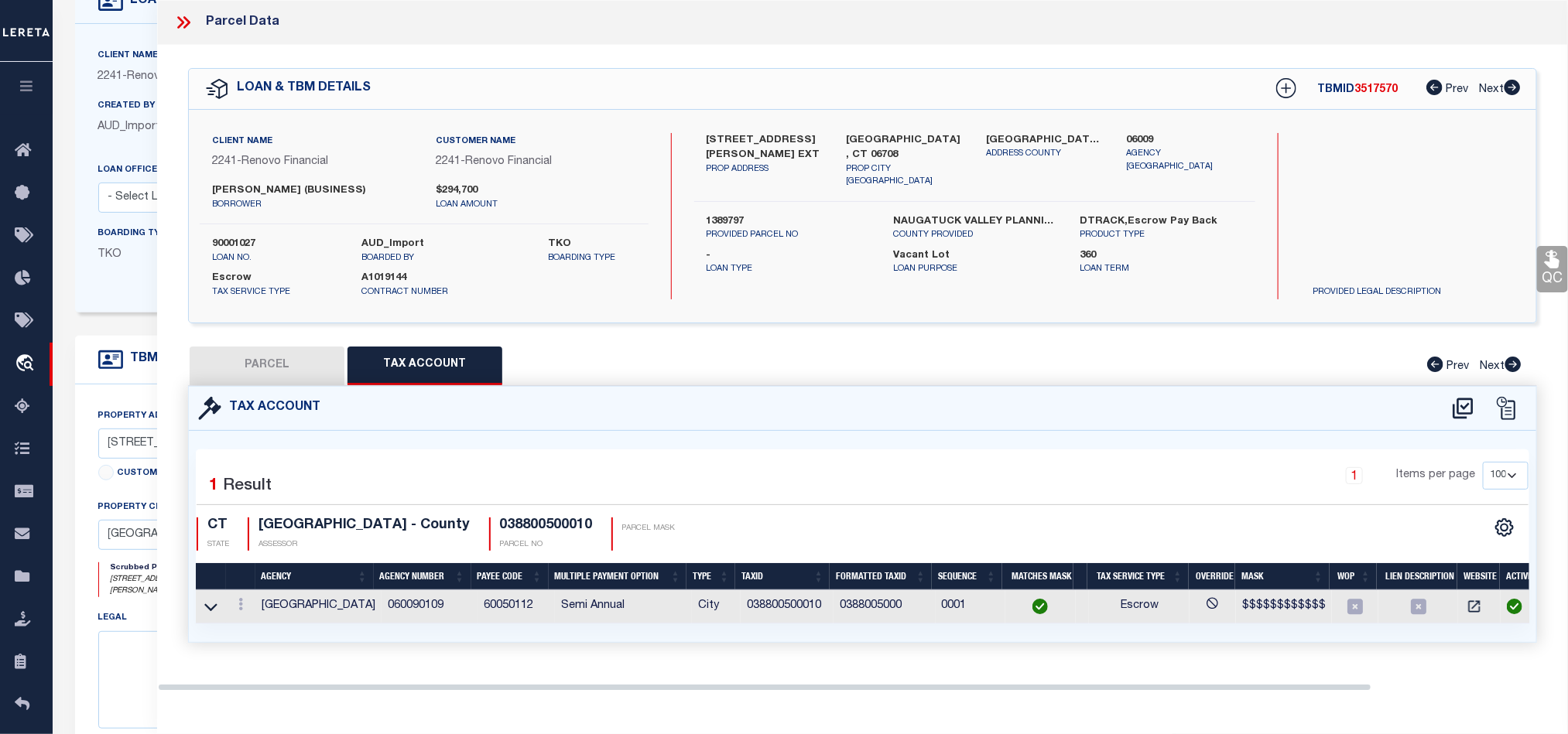
scroll to position [0, 0]
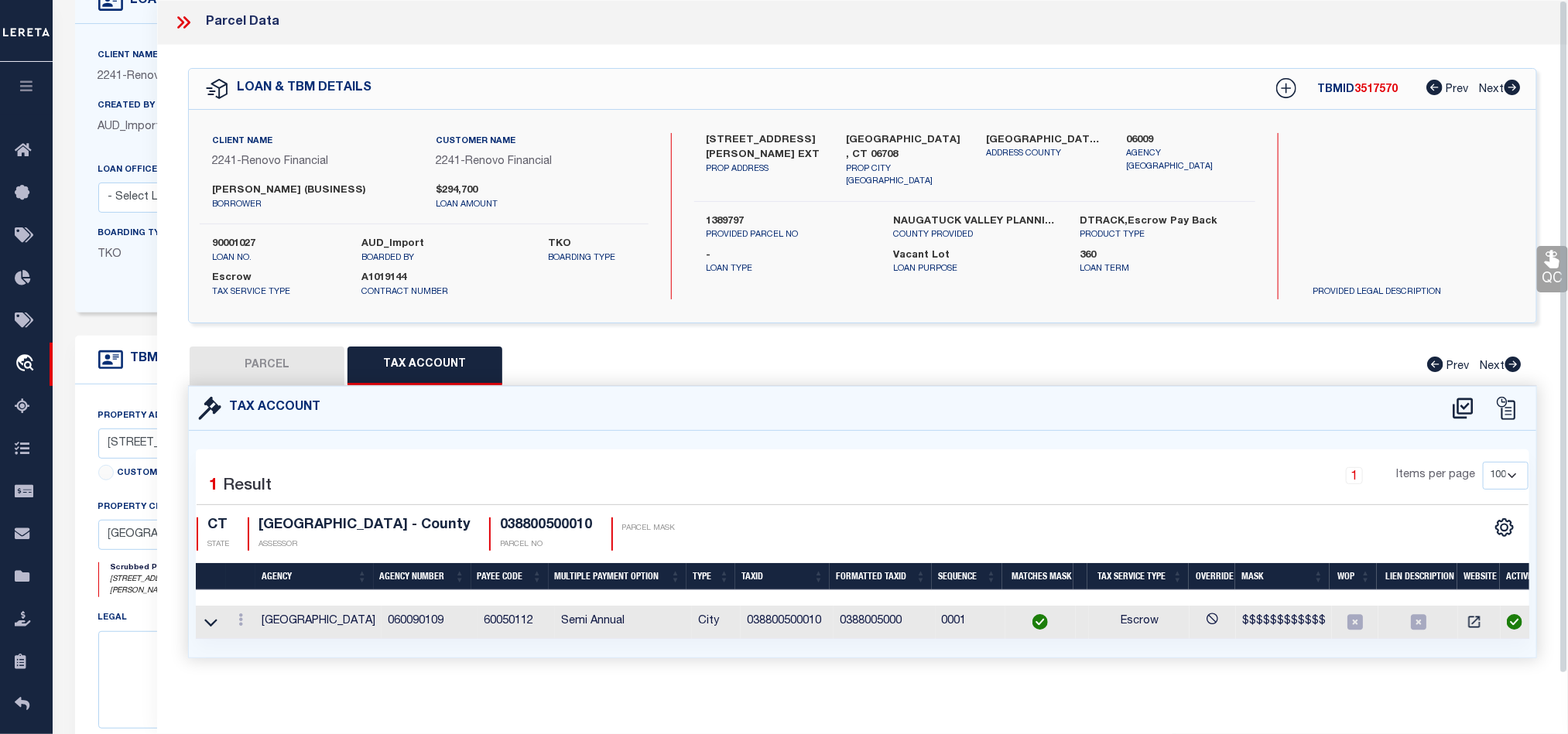
click at [270, 367] on button "PARCEL" at bounding box center [267, 366] width 155 height 38
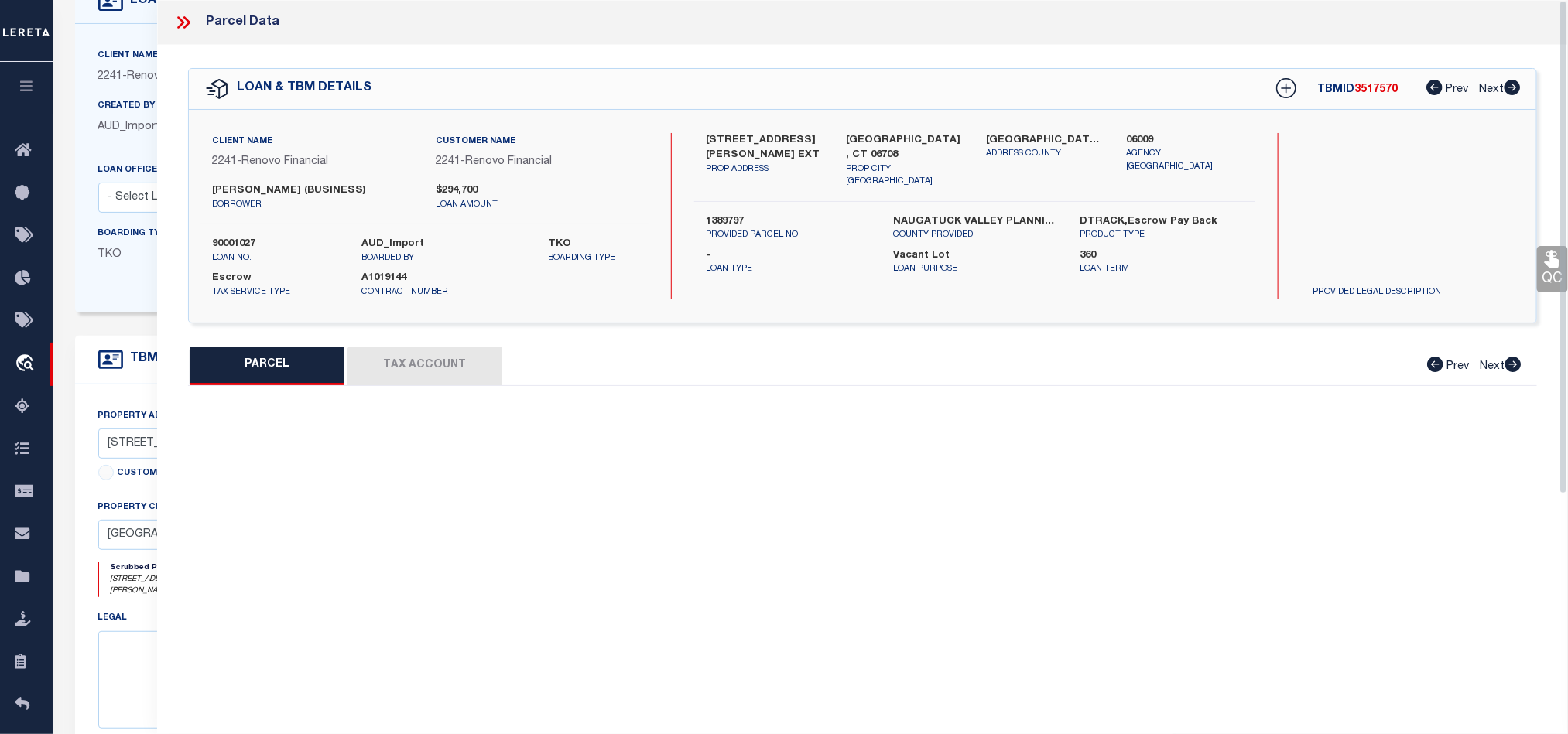
select select "AS"
select select
checkbox input "false"
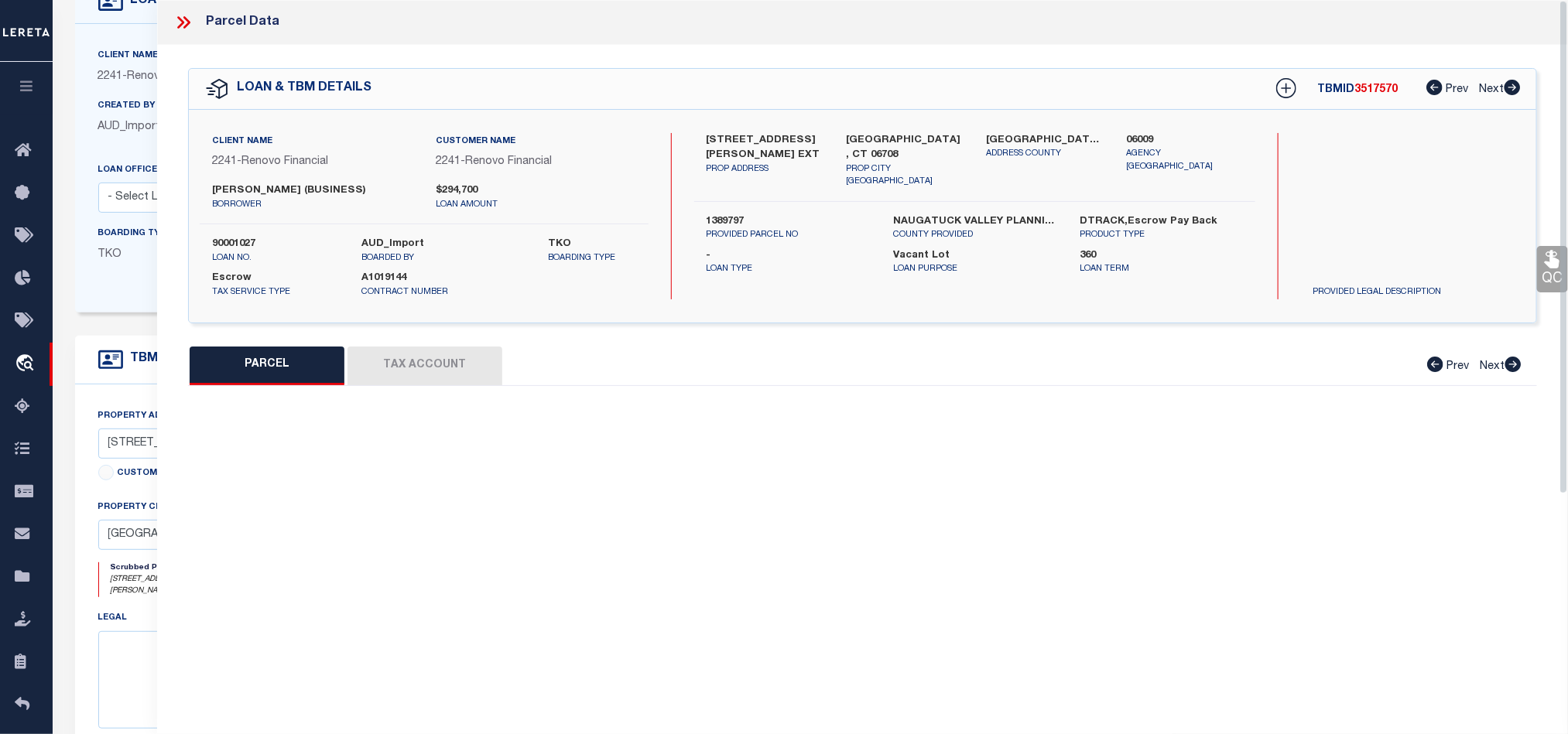
select select "QC"
type input "[PERSON_NAME]"
select select "AGW"
select select "ADD"
type input "[STREET_ADDRESS][PERSON_NAME]"
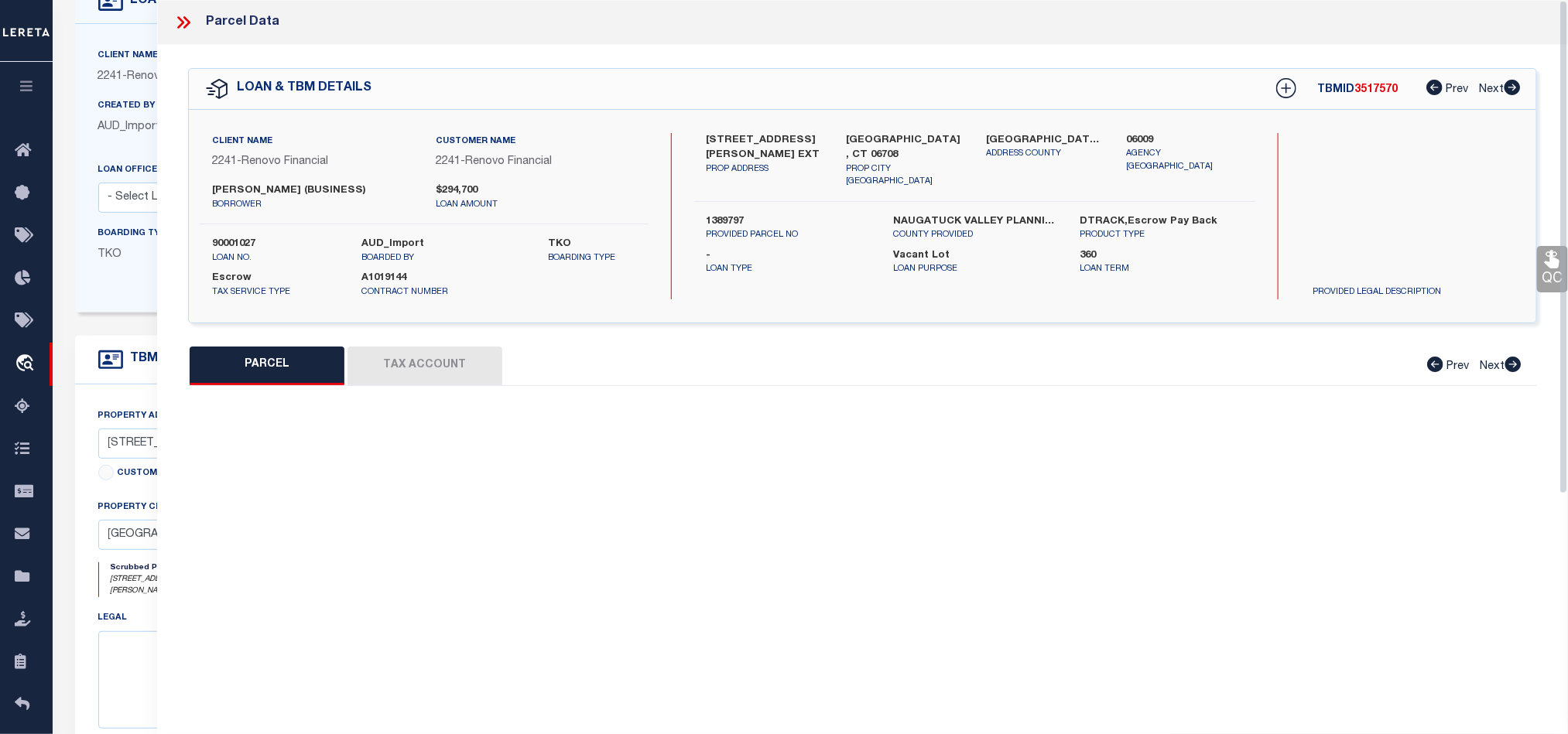
type textarea "Acres: 0.7000 Map Block Lot: [PHONE_NUMBER]"
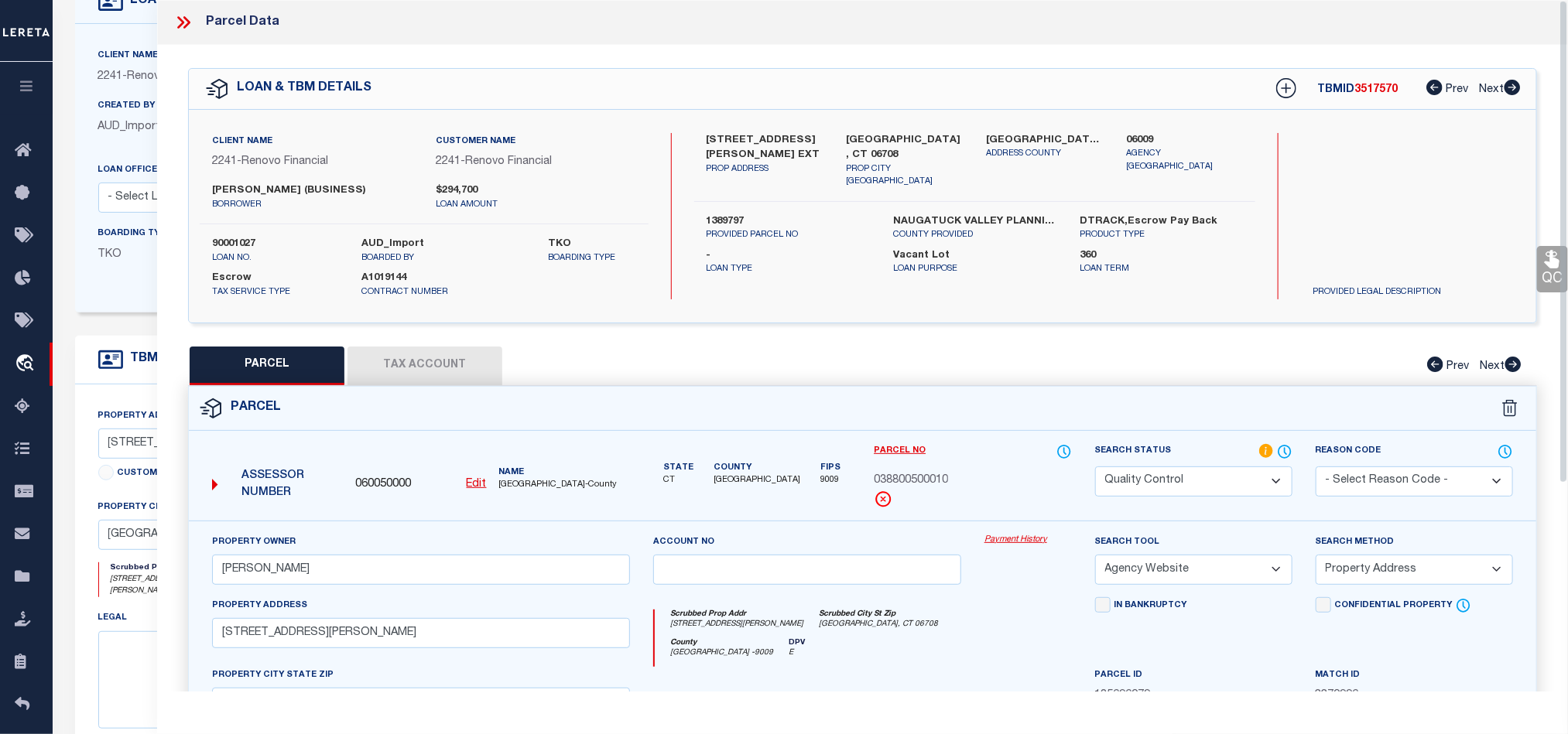
click at [888, 131] on div "Client Name 2241 - Renovo Financial Customer Name 2241 - Renovo Financial [PERS…" at bounding box center [862, 216] width 1347 height 213
copy div "[GEOGRAPHIC_DATA], CT 06708"
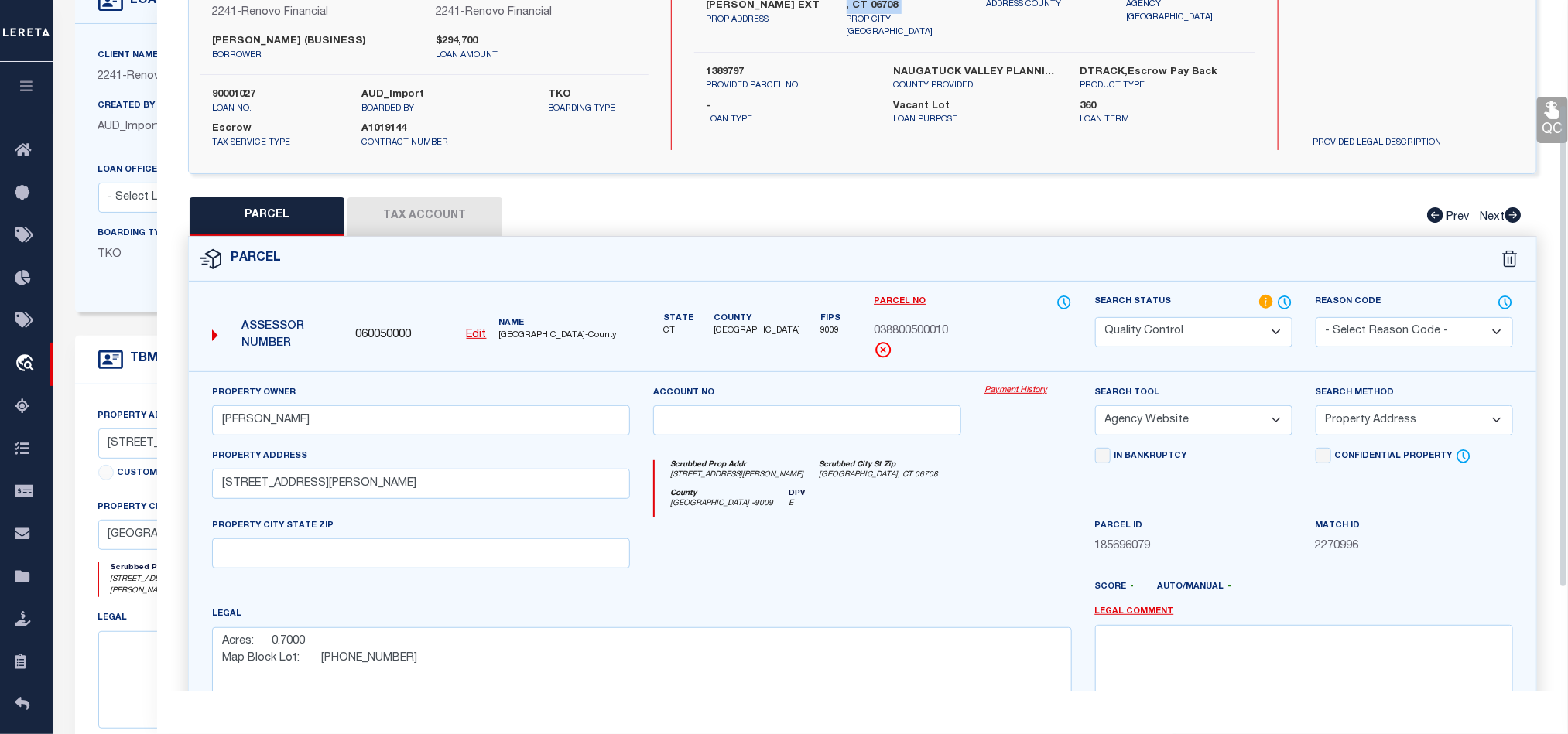
scroll to position [298, 0]
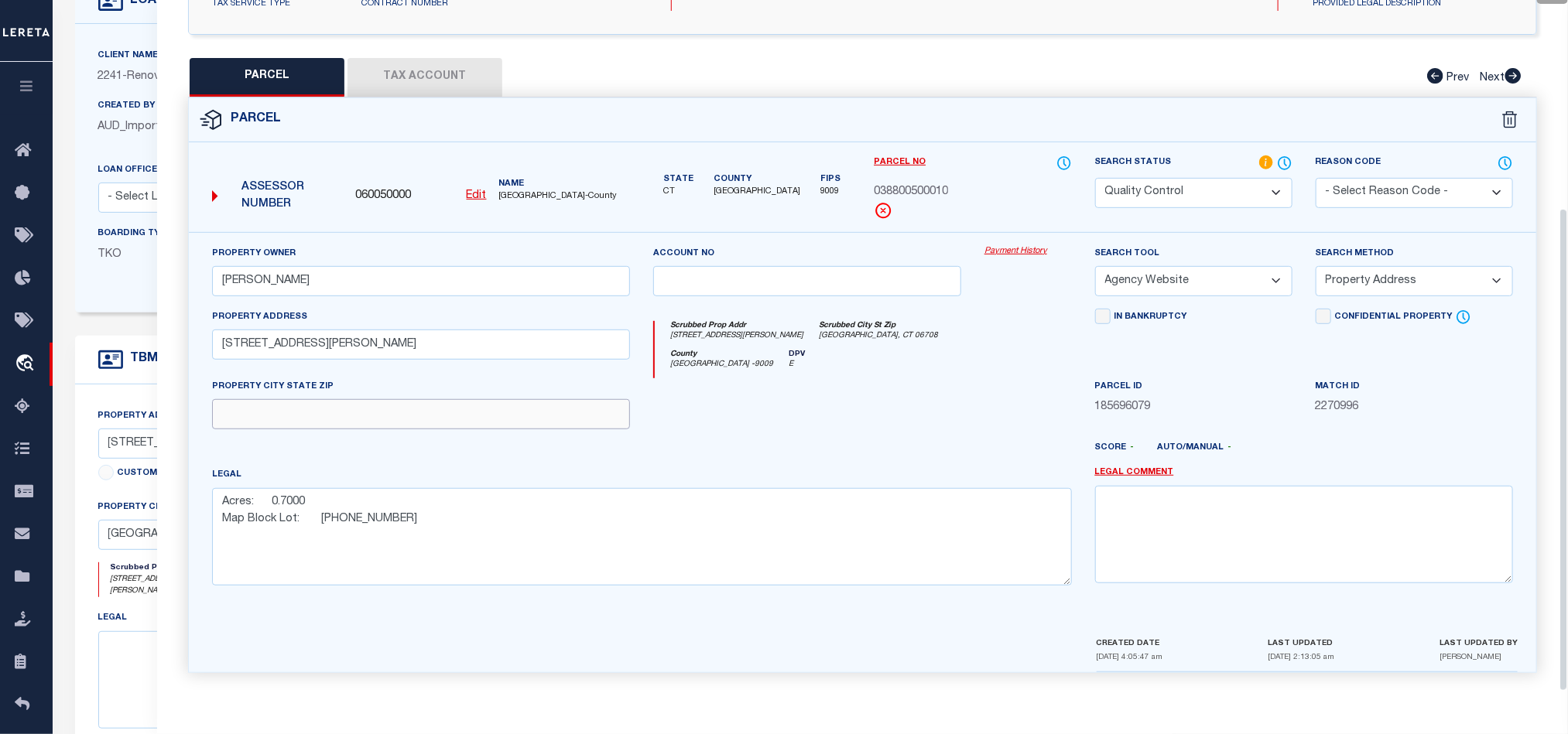
drag, startPoint x: 473, startPoint y: 404, endPoint x: 515, endPoint y: 413, distance: 43.0
click at [473, 404] on input "text" at bounding box center [421, 413] width 418 height 30
paste input "[GEOGRAPHIC_DATA], CT 06708"
type input "[GEOGRAPHIC_DATA], CT 06708"
click at [874, 416] on div at bounding box center [807, 410] width 331 height 63
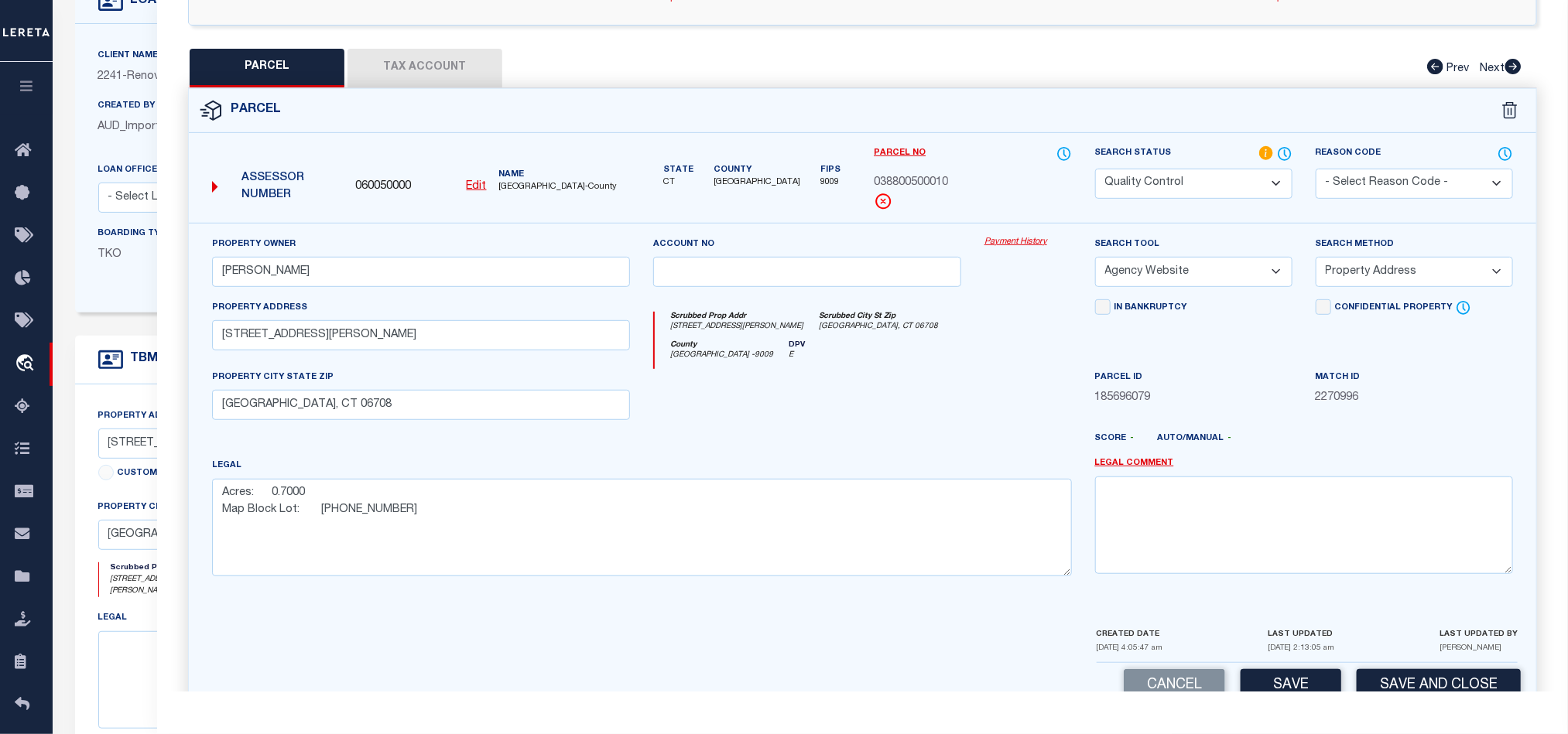
click at [1202, 179] on select "Automated Search Bad Parcel Complete Duplicate Parcel High Dollar Reporting In …" at bounding box center [1193, 183] width 197 height 30
select select "CP"
drag, startPoint x: 885, startPoint y: 430, endPoint x: 1271, endPoint y: 425, distance: 386.0
click at [885, 430] on div at bounding box center [807, 400] width 331 height 63
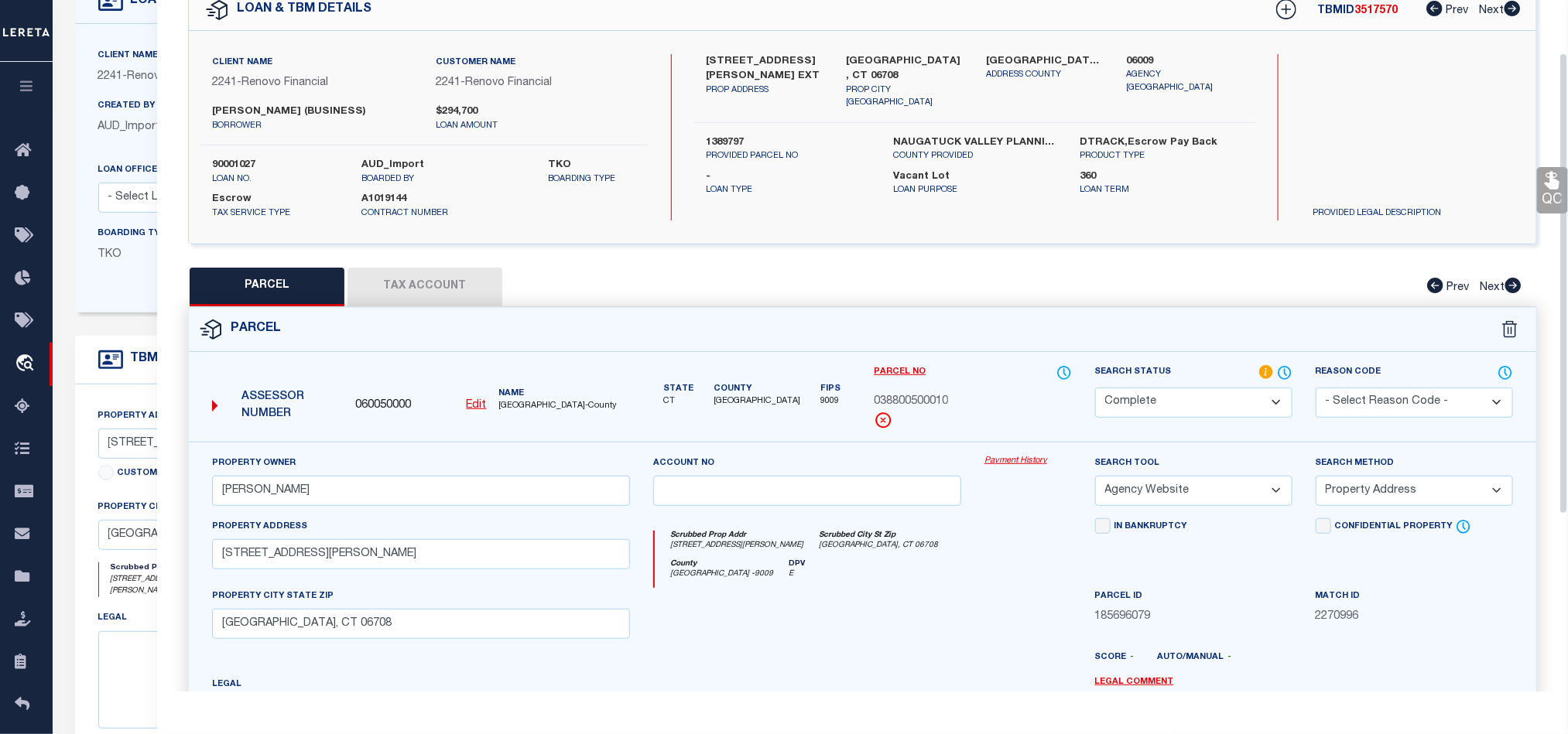
scroll to position [66, 0]
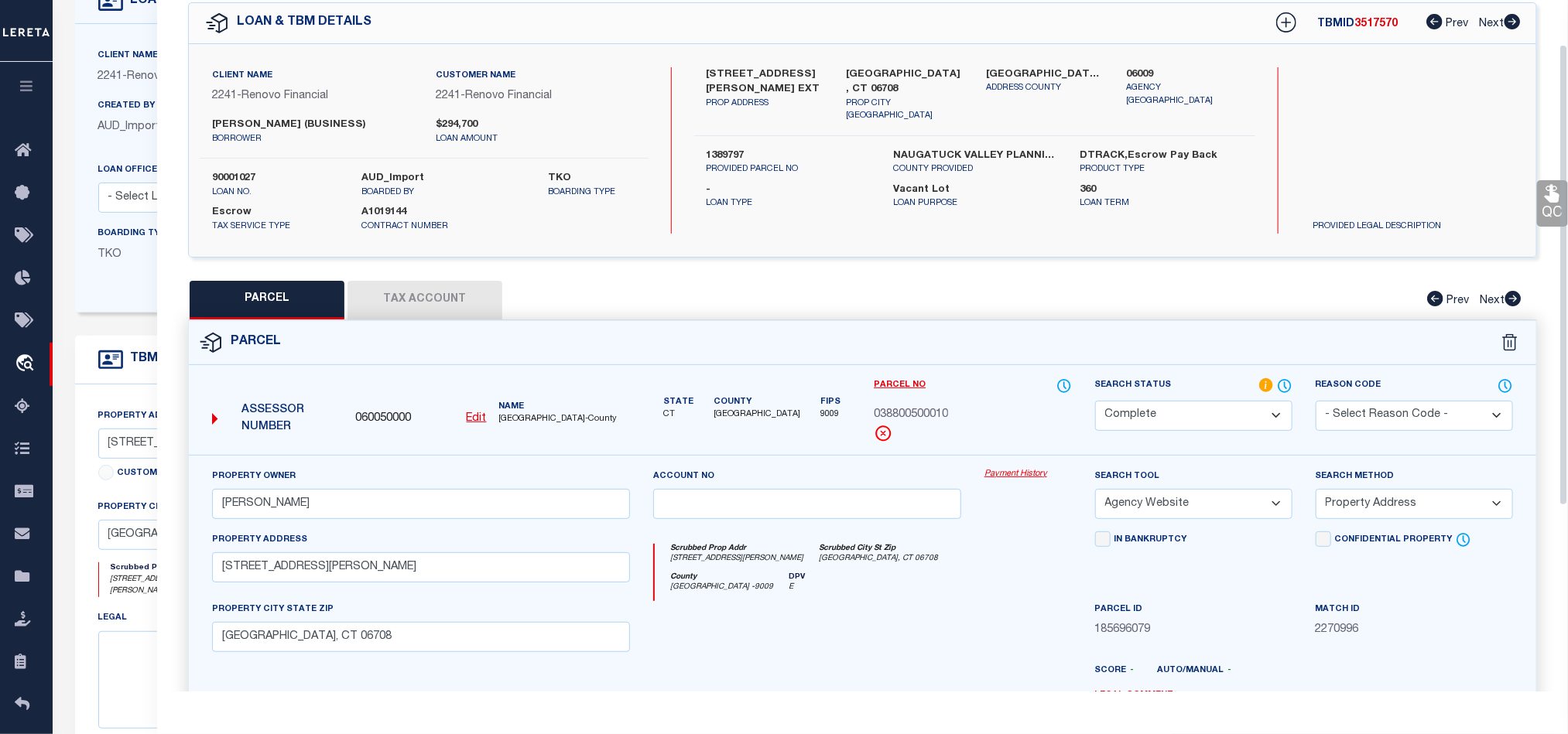
drag, startPoint x: 1558, startPoint y: 200, endPoint x: 1541, endPoint y: 207, distance: 18.4
click at [1558, 200] on icon at bounding box center [1551, 193] width 15 height 17
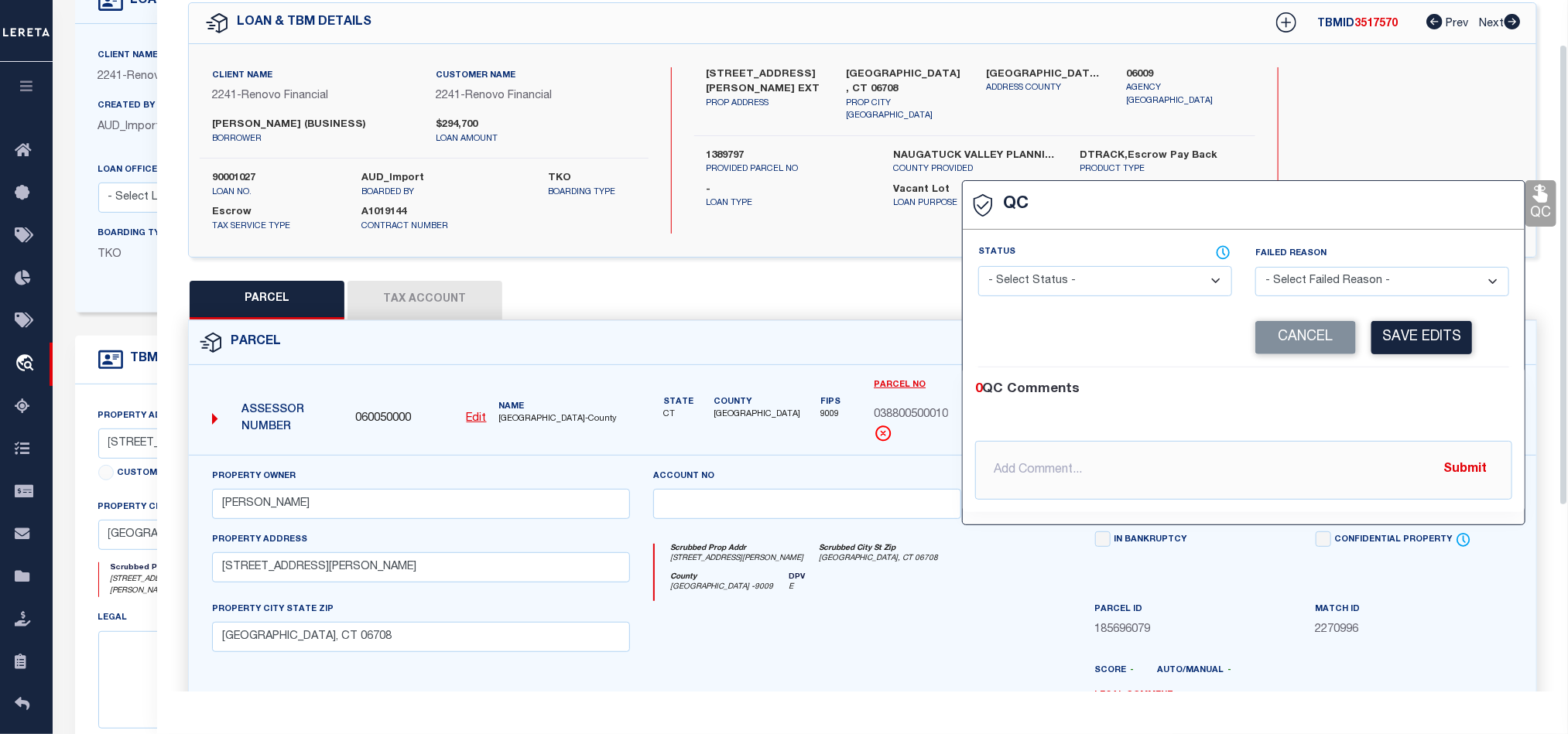
click at [1113, 279] on select "- Select Status - Ready to QC Correct Incorrect" at bounding box center [1105, 280] width 254 height 30
select select "COR"
drag, startPoint x: 1411, startPoint y: 376, endPoint x: 1432, endPoint y: 337, distance: 44.3
click at [1411, 376] on div "0 QC Comments @[PERSON_NAME] @[PERSON_NAME] @[PERSON_NAME] @[PERSON_NAME] @[PER…" at bounding box center [1243, 440] width 562 height 145
click at [1432, 334] on button "Save Edits" at bounding box center [1421, 337] width 101 height 33
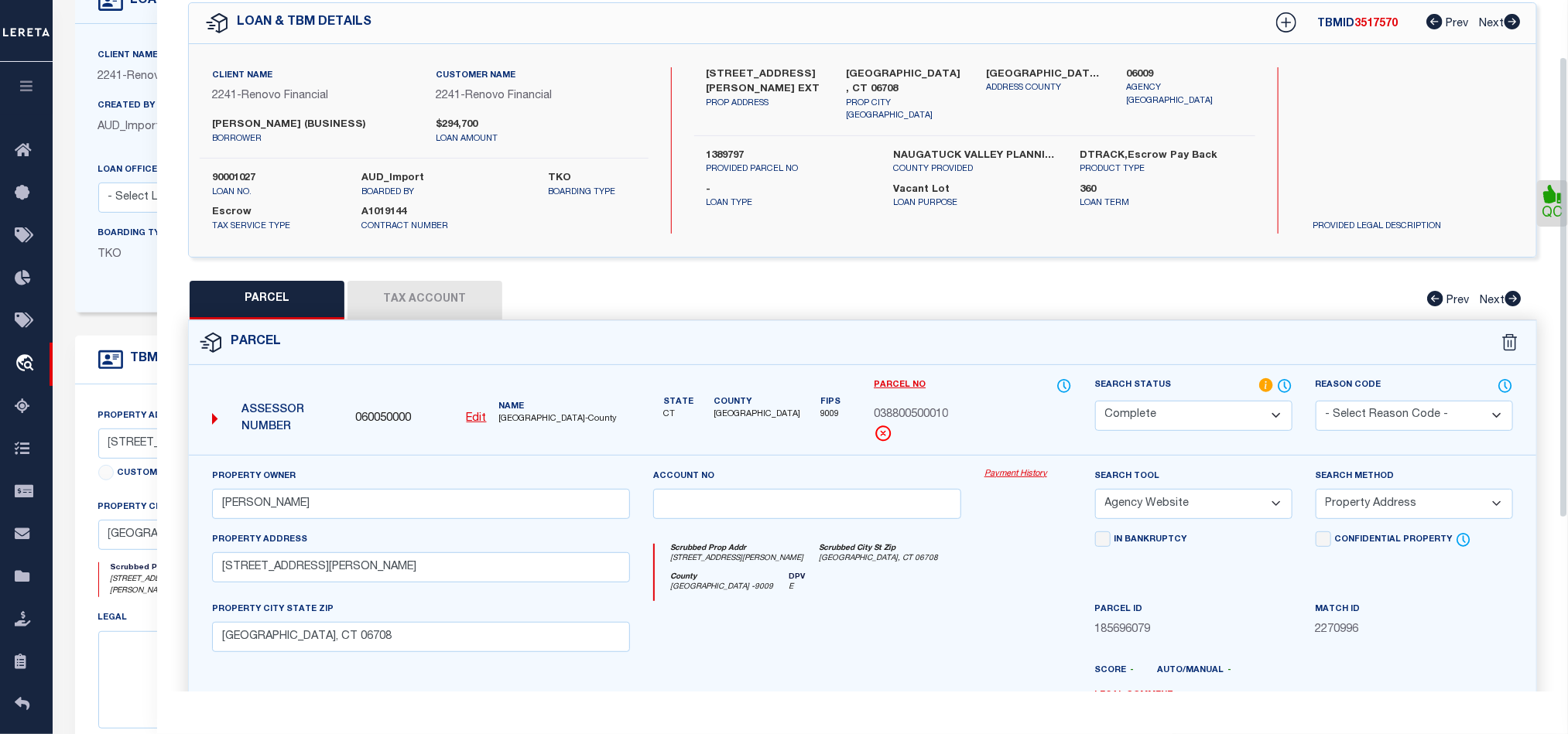
scroll to position [345, 0]
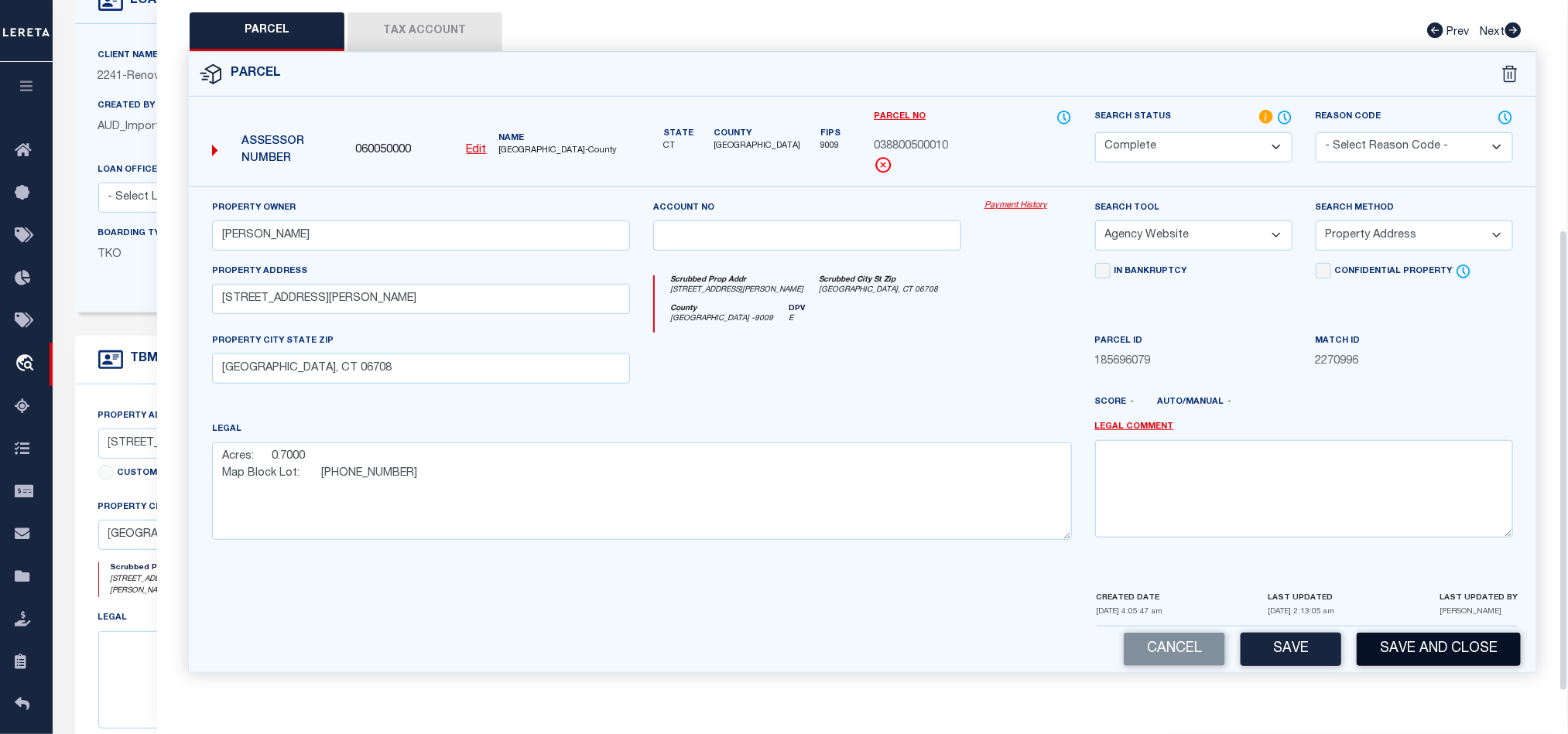
click at [1400, 652] on button "Save and Close" at bounding box center [1438, 649] width 164 height 33
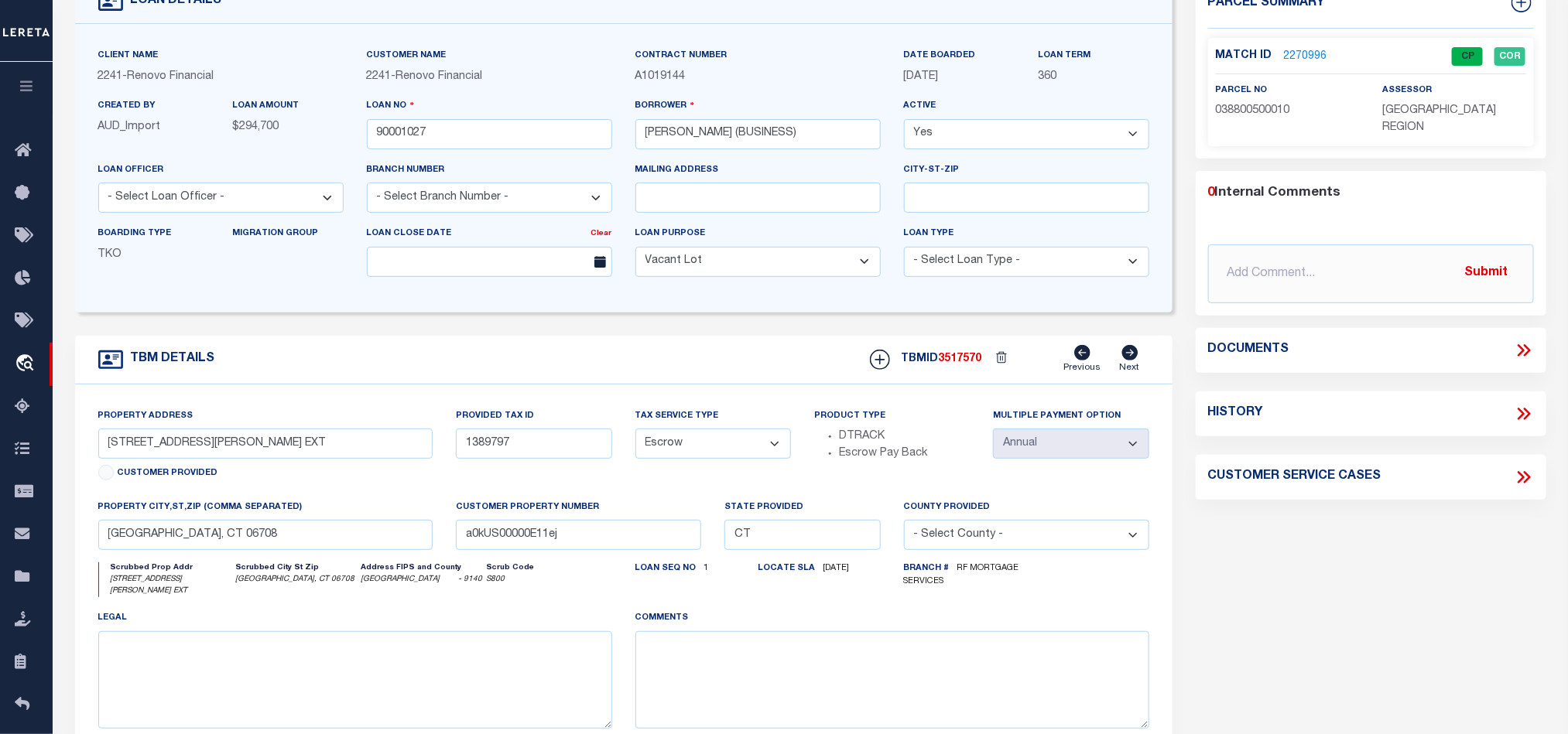
select select
drag, startPoint x: 441, startPoint y: 137, endPoint x: 465, endPoint y: 137, distance: 24.0
click at [441, 137] on input "90001027" at bounding box center [490, 134] width 246 height 30
click at [465, 137] on input "90001027" at bounding box center [490, 134] width 246 height 30
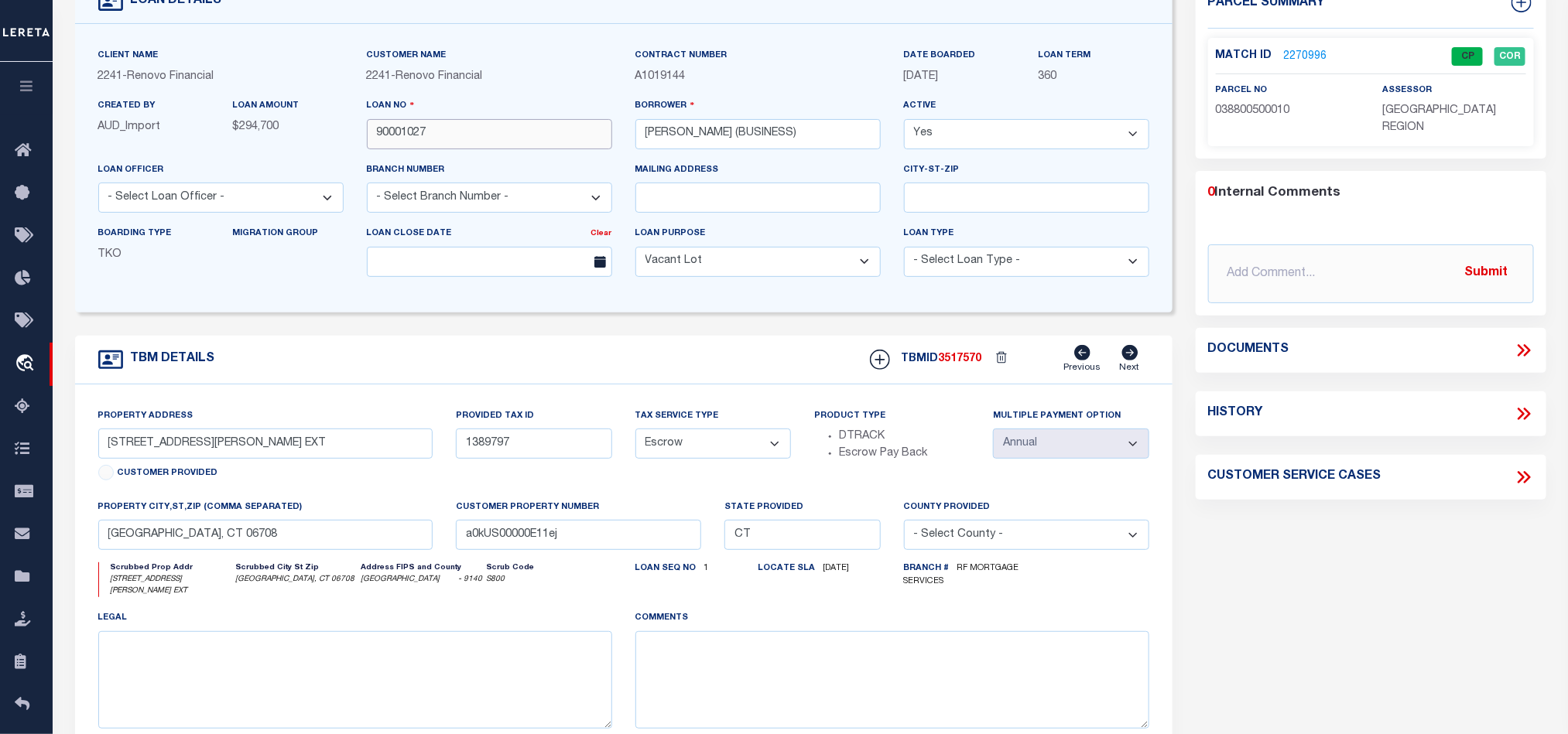
click at [465, 137] on input "90001027" at bounding box center [490, 134] width 246 height 30
click at [973, 363] on span "3517570" at bounding box center [960, 359] width 43 height 11
copy span "3517570"
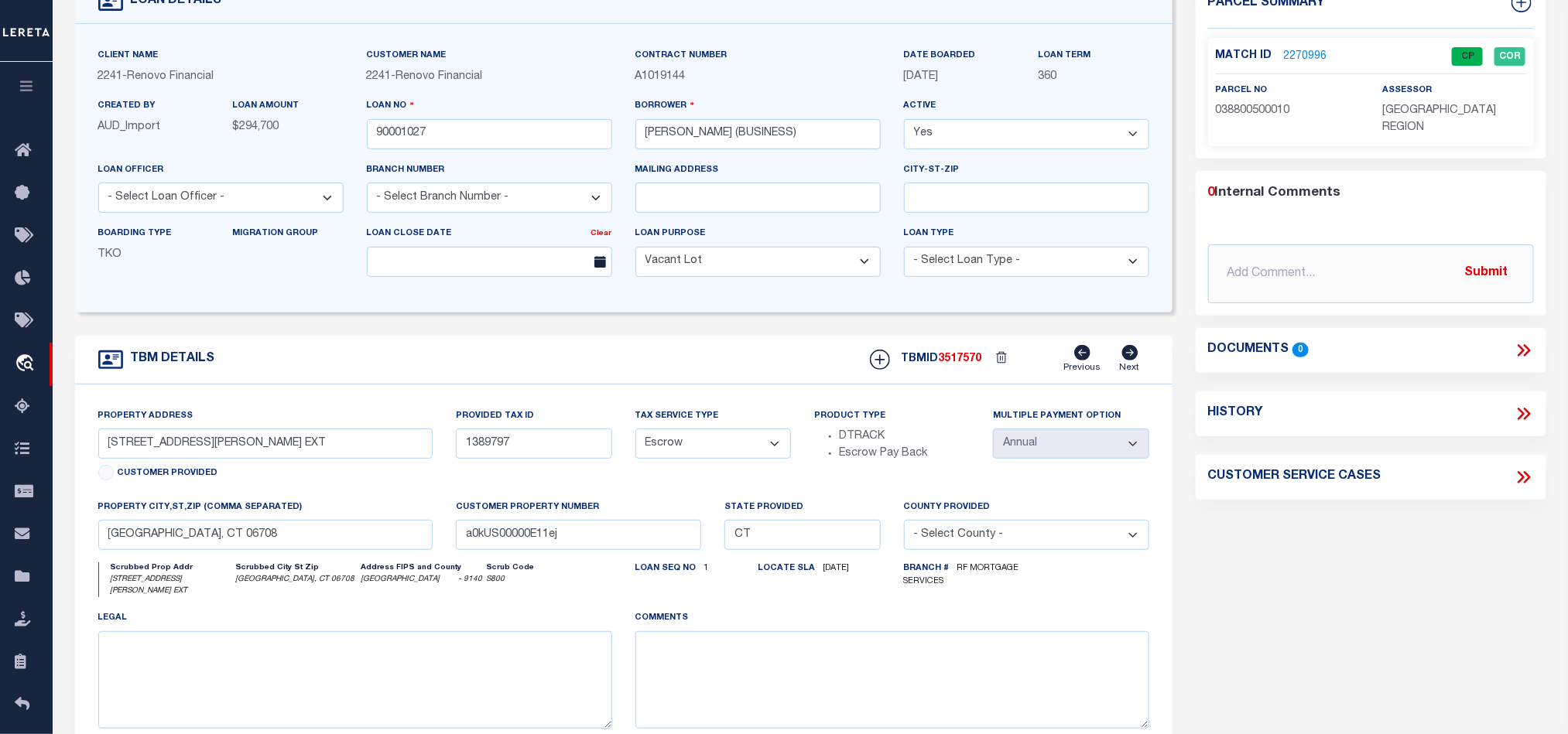
click at [1438, 114] on span "[GEOGRAPHIC_DATA] REGION" at bounding box center [1439, 119] width 114 height 27
copy div "[GEOGRAPHIC_DATA] REGION"
click at [1263, 109] on span "038800500010" at bounding box center [1253, 111] width 74 height 11
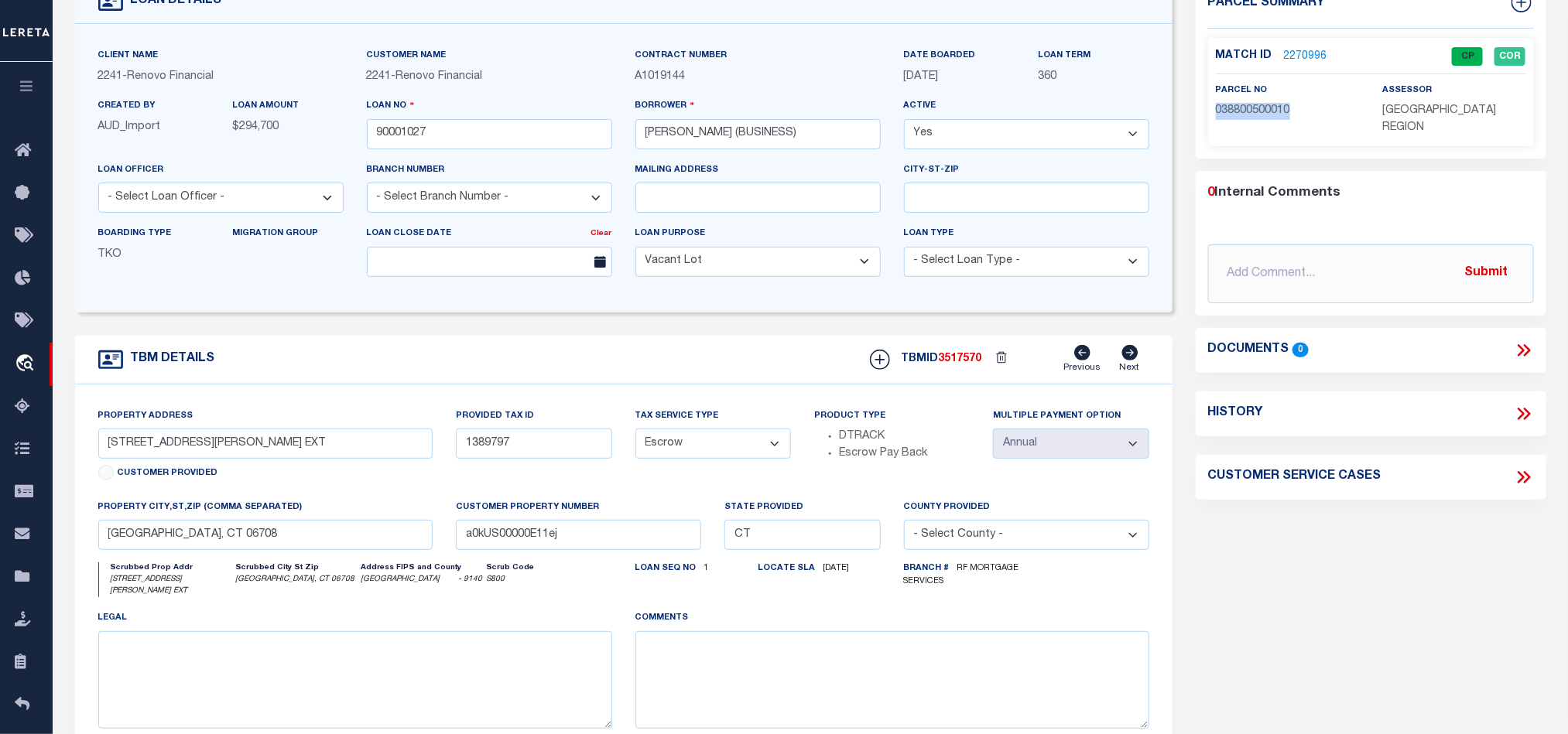
click at [1263, 109] on span "038800500010" at bounding box center [1253, 111] width 74 height 11
click at [687, 365] on div "TBM DETAILS TBMID 3517570 Previous Next" at bounding box center [624, 359] width 1098 height 49
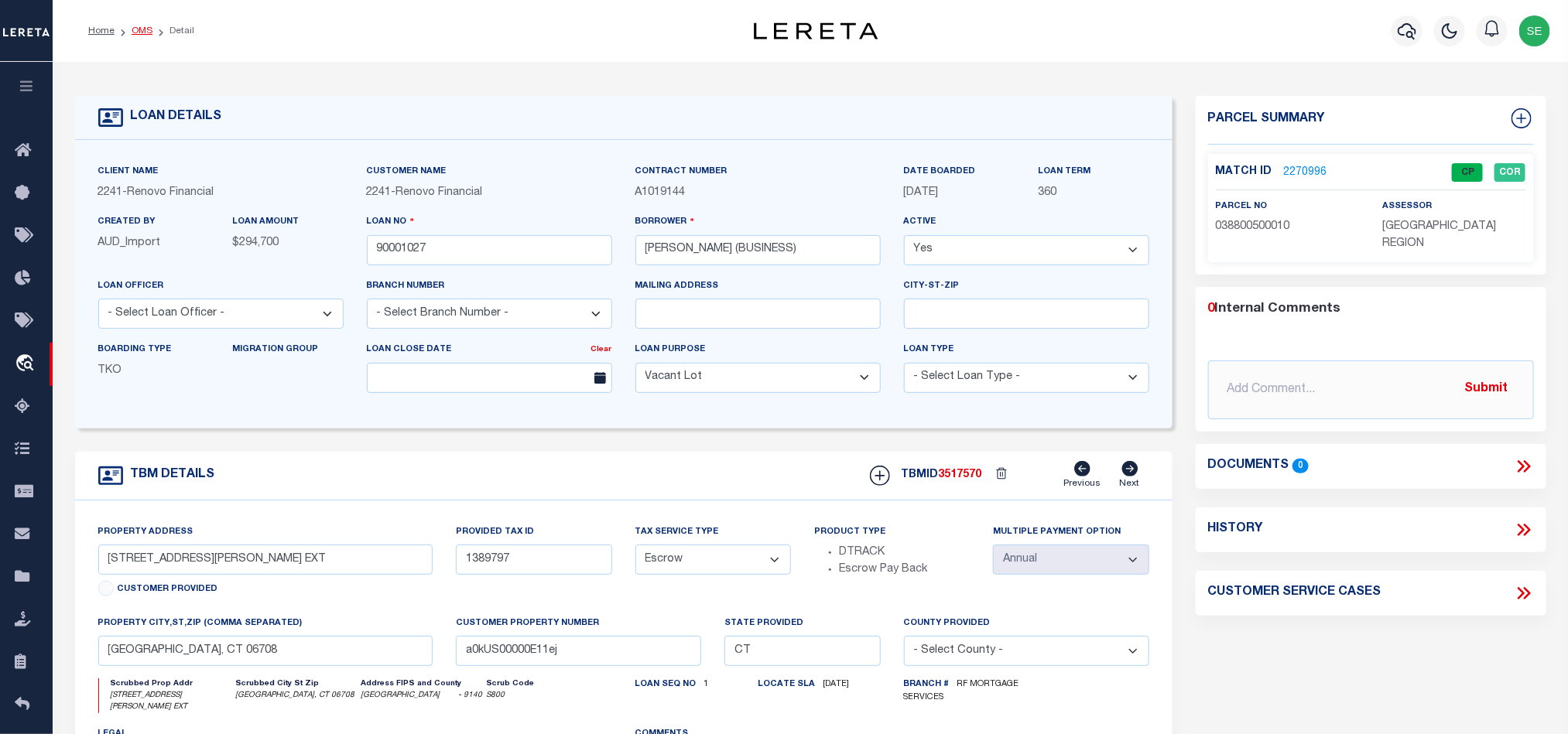
click at [136, 30] on link "OMS" at bounding box center [141, 31] width 21 height 9
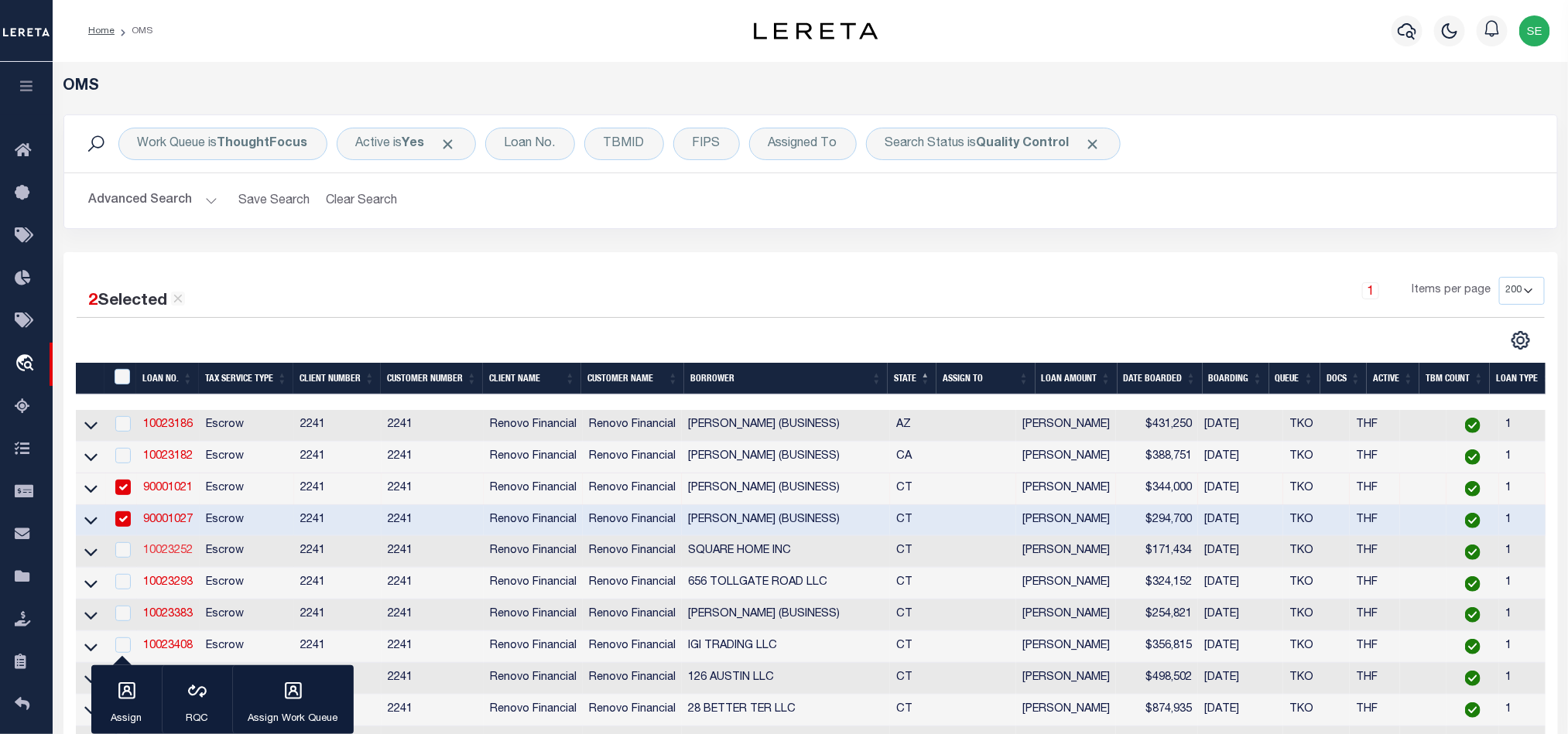
scroll to position [232, 0]
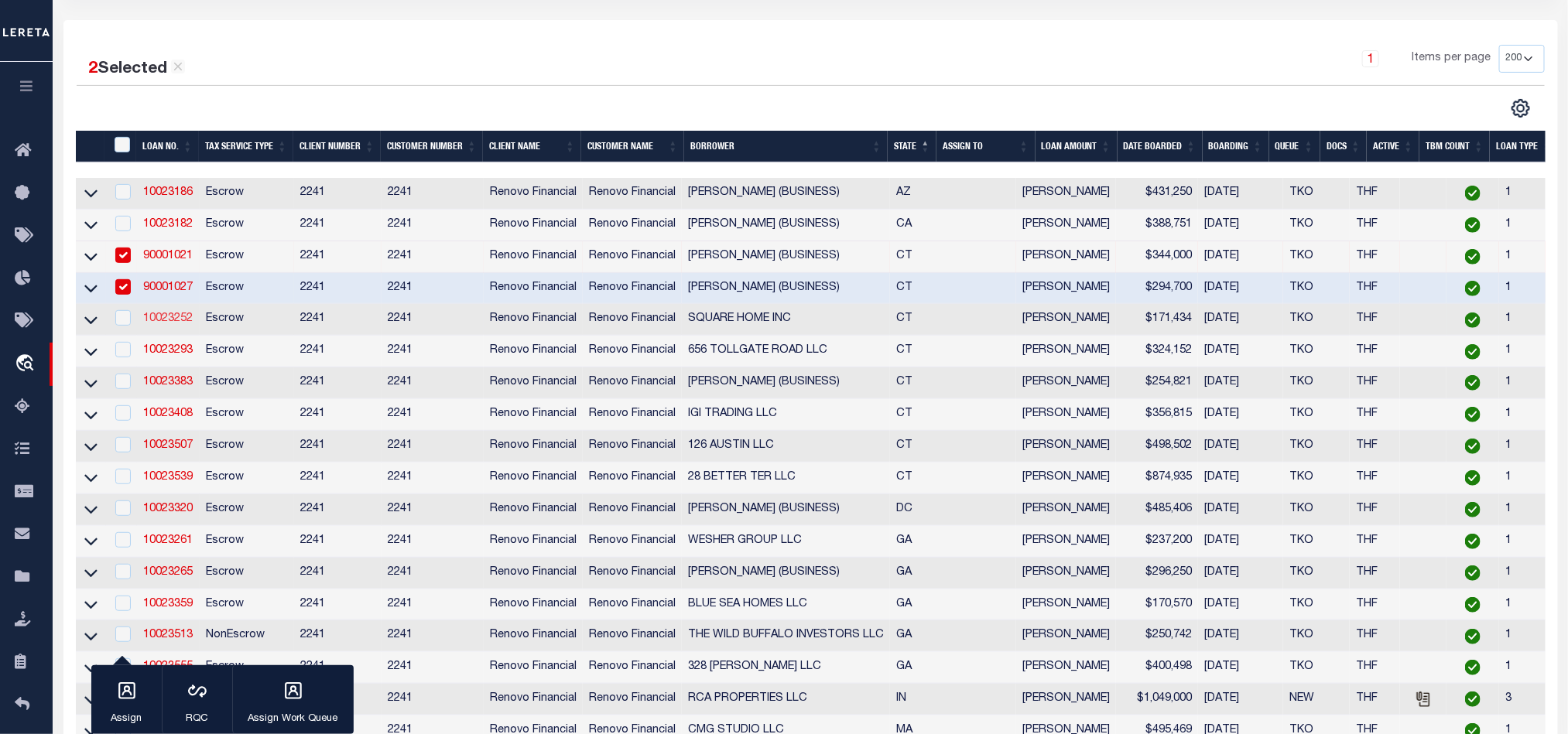
click at [156, 320] on link "10023252" at bounding box center [168, 319] width 50 height 11
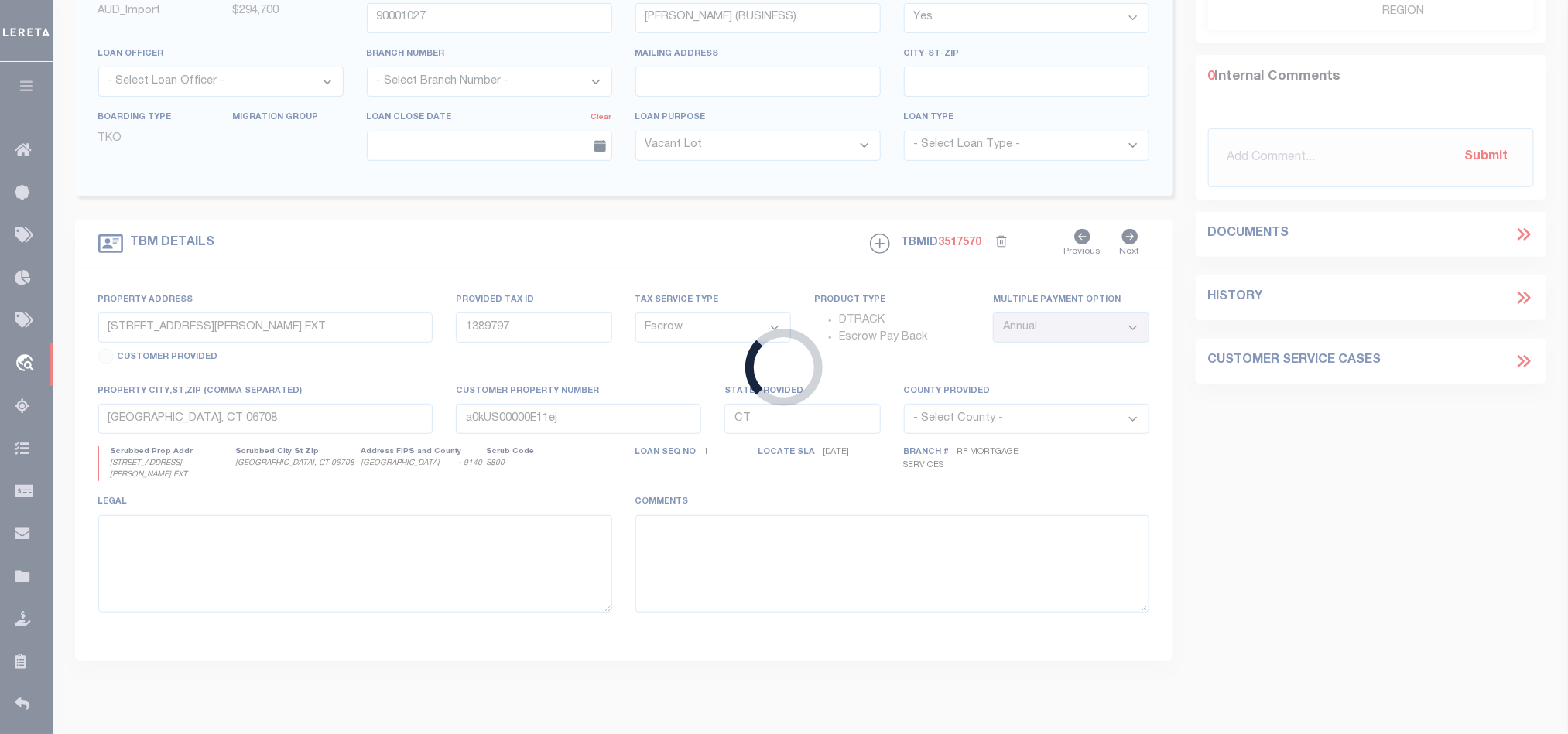
type input "10023252"
type input "SQUARE HOME INC"
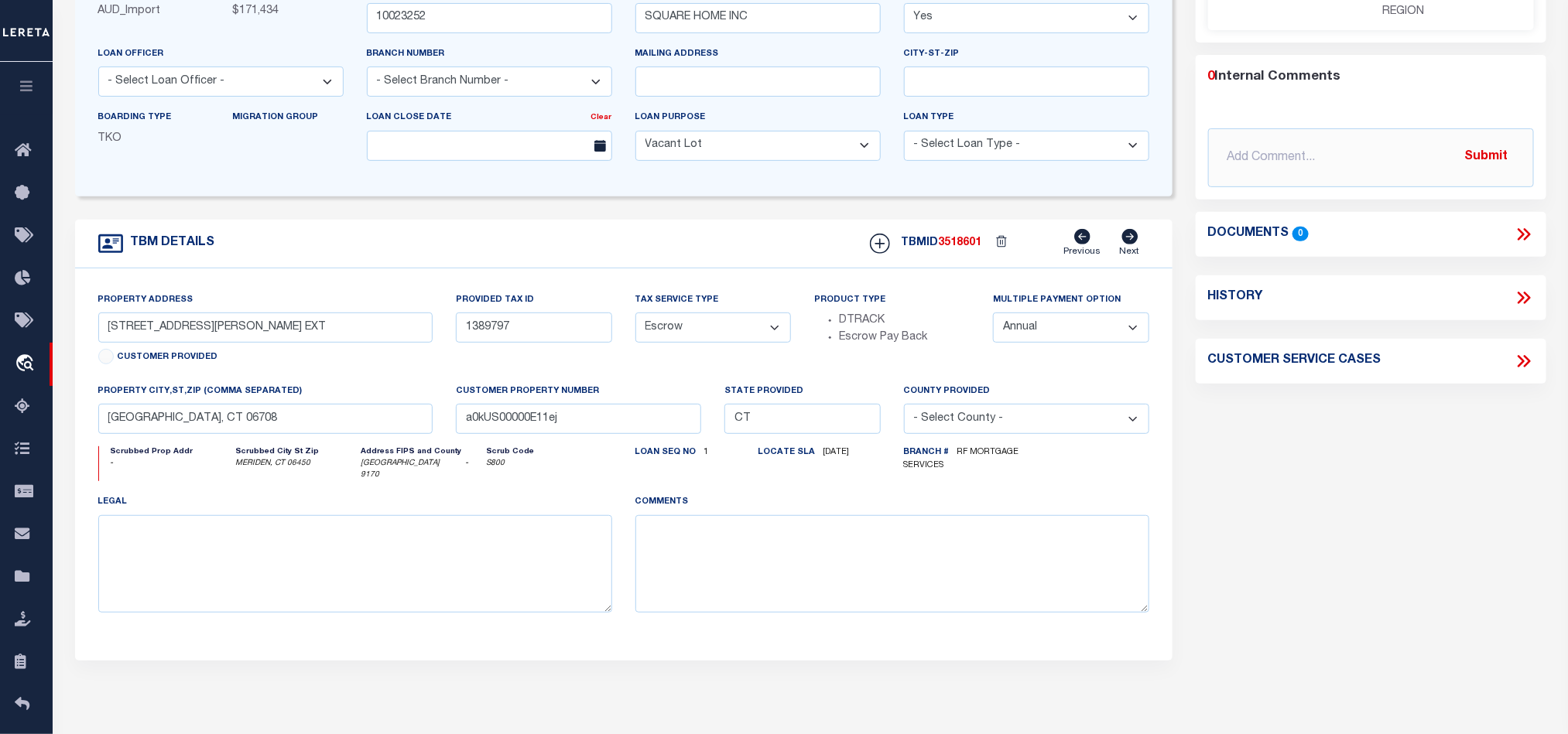
type input "[STREET_ADDRESS]"
type input "118194"
type input "MERIDEN, CT 06450"
type input "a0kUS00000EDd57"
select select
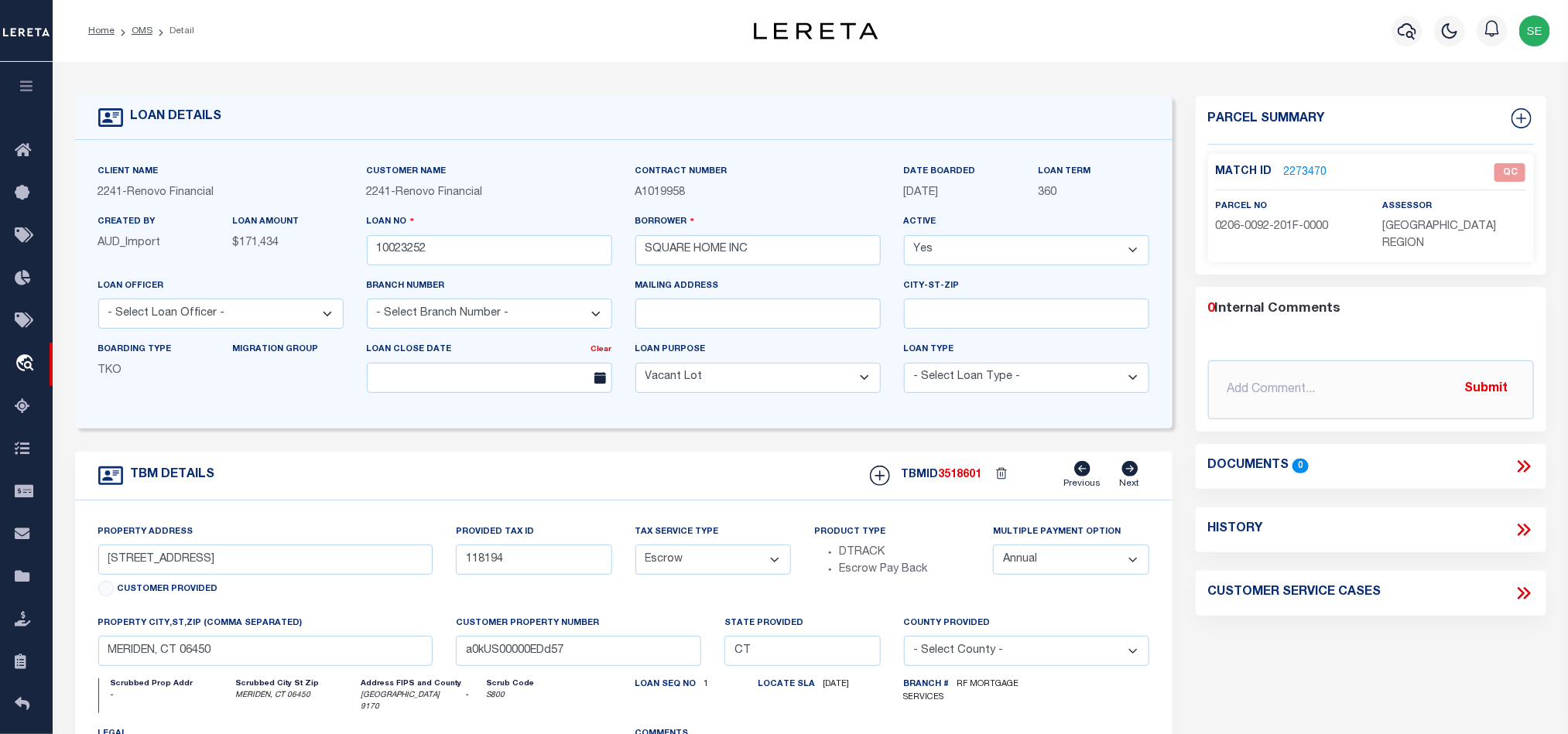
click at [1301, 171] on link "2273470" at bounding box center [1305, 173] width 43 height 16
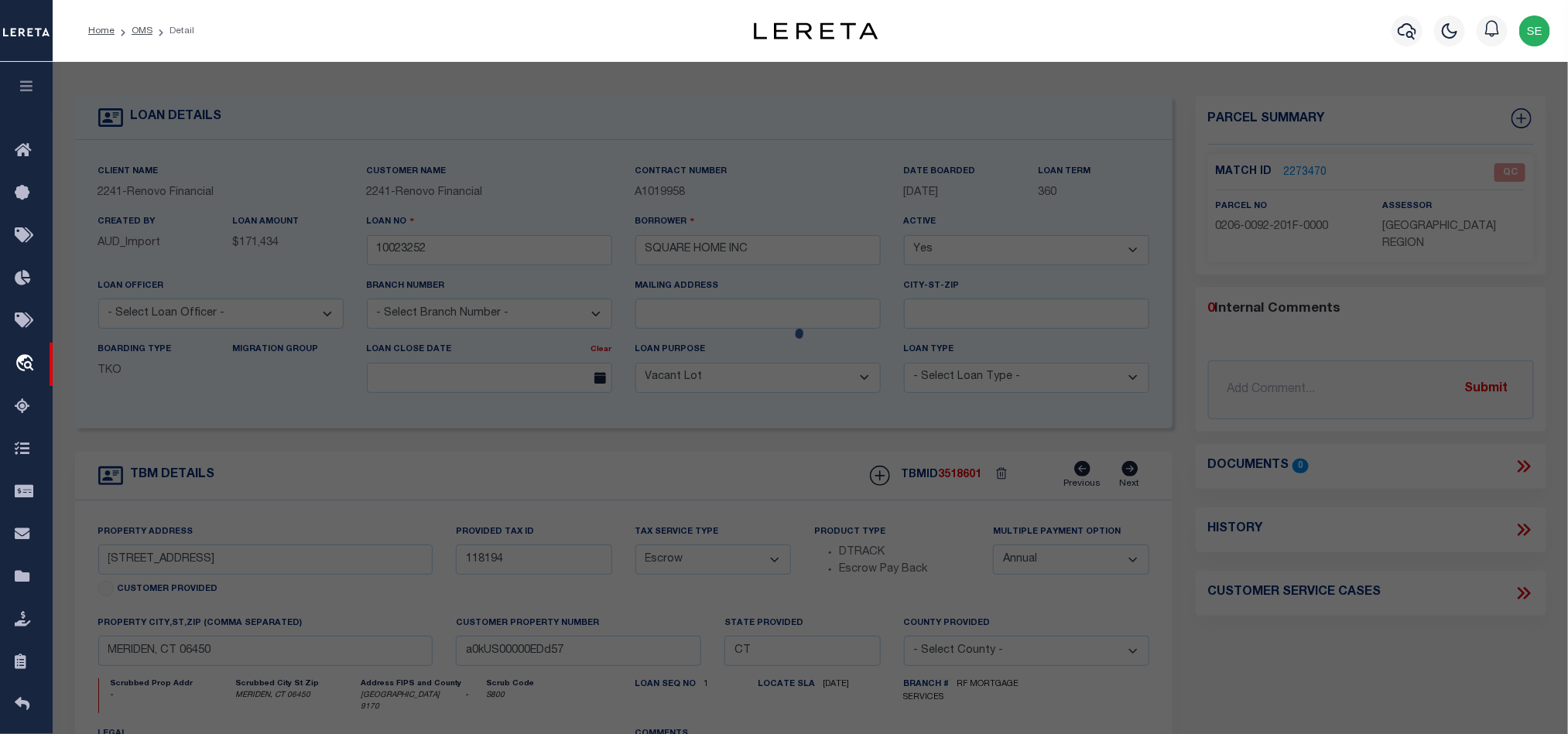
scroll to position [298, 0]
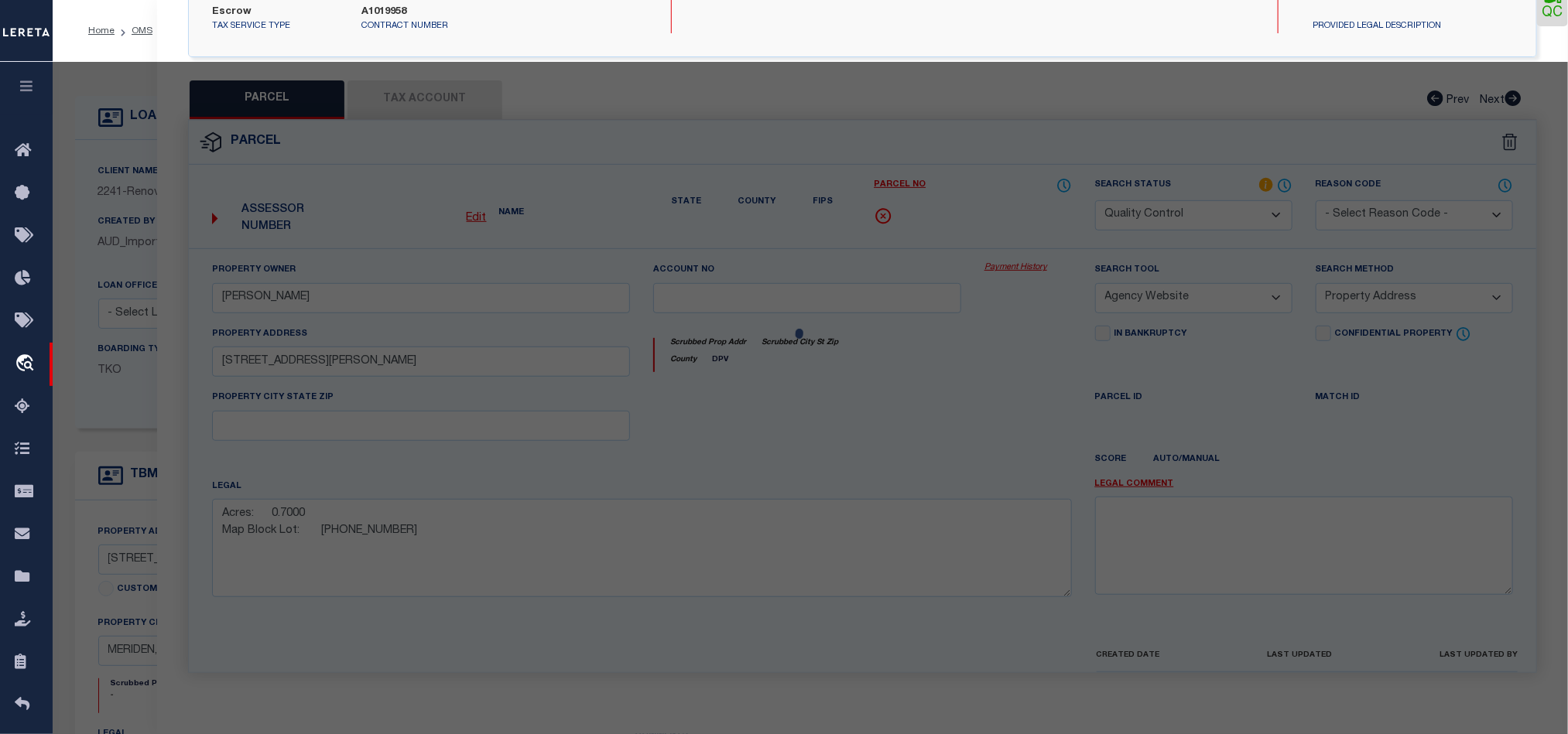
select select "AS"
select select
checkbox input "false"
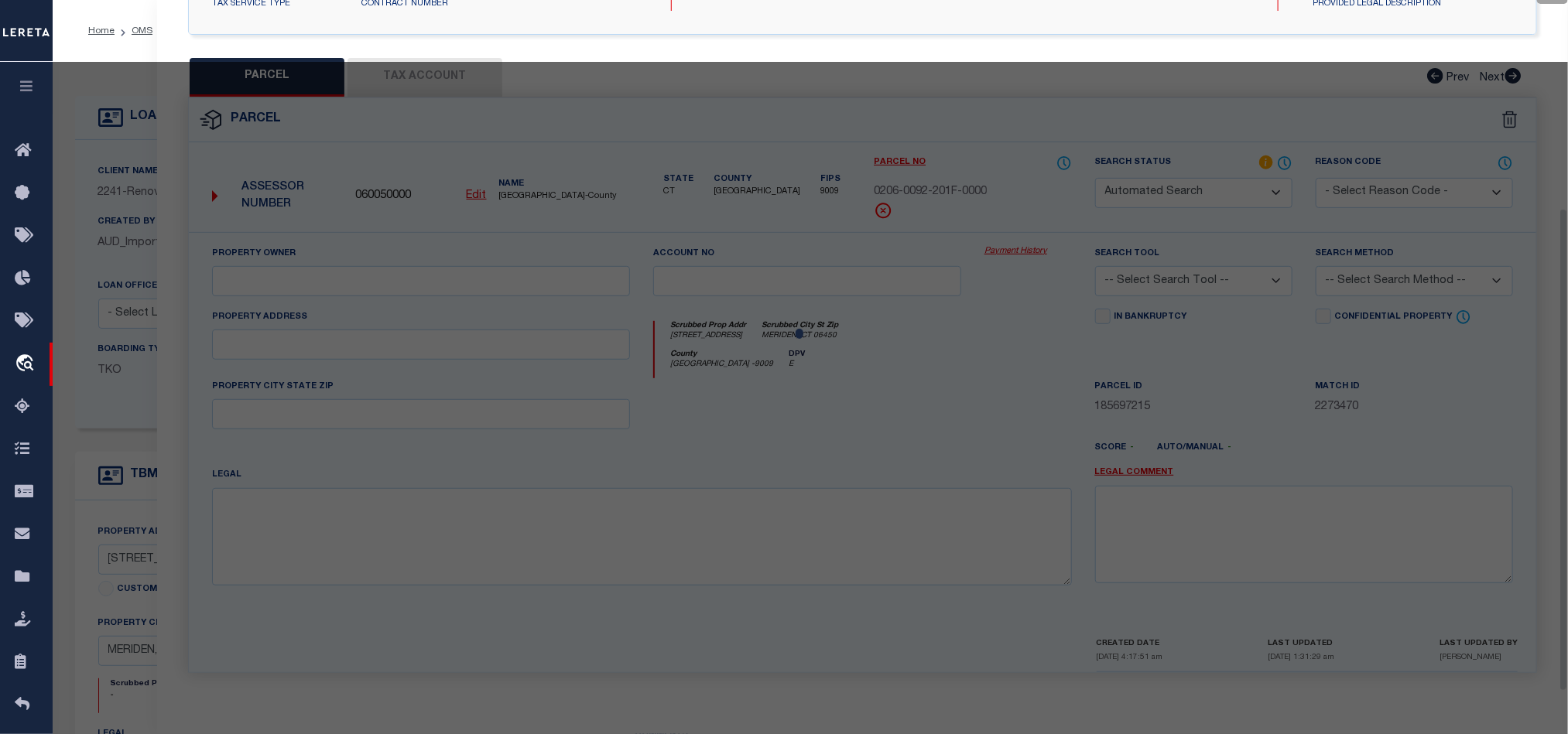
select select "QC"
type input "SQUARE HOME INC"
select select "AGW"
select select "ADD"
type input "[STREET_ADDRESS]"
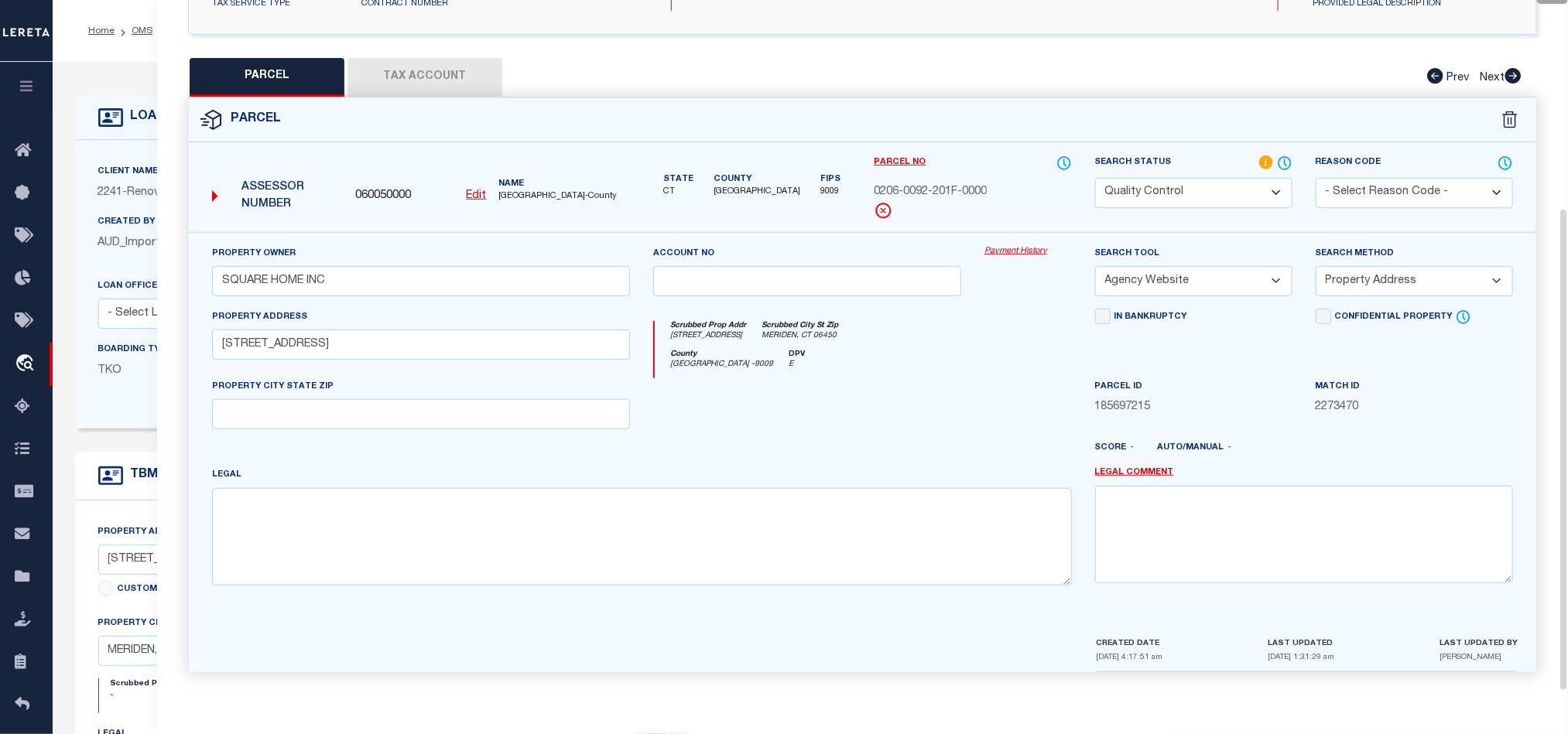
click at [404, 77] on button "Tax Account" at bounding box center [425, 77] width 155 height 38
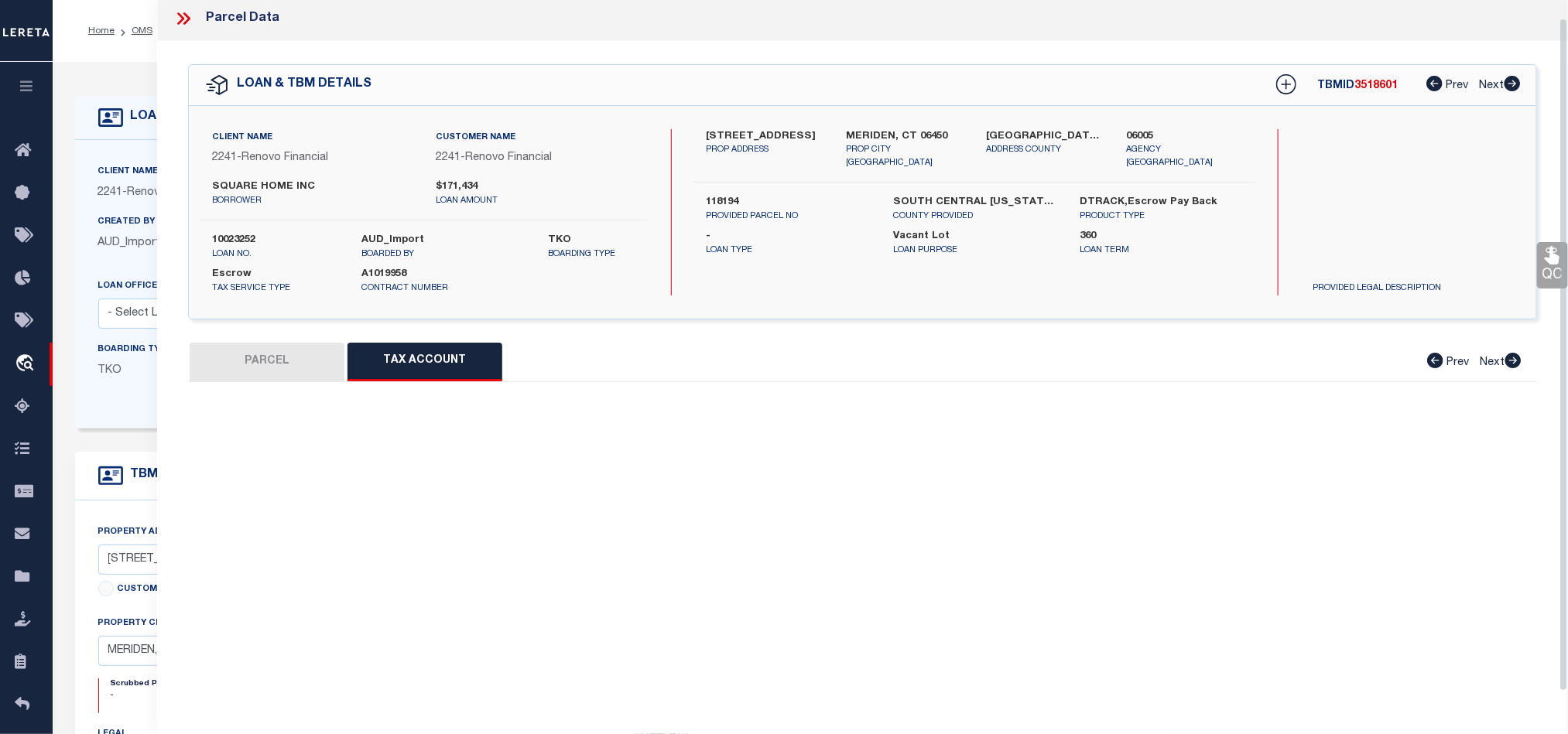
scroll to position [18, 0]
select select "100"
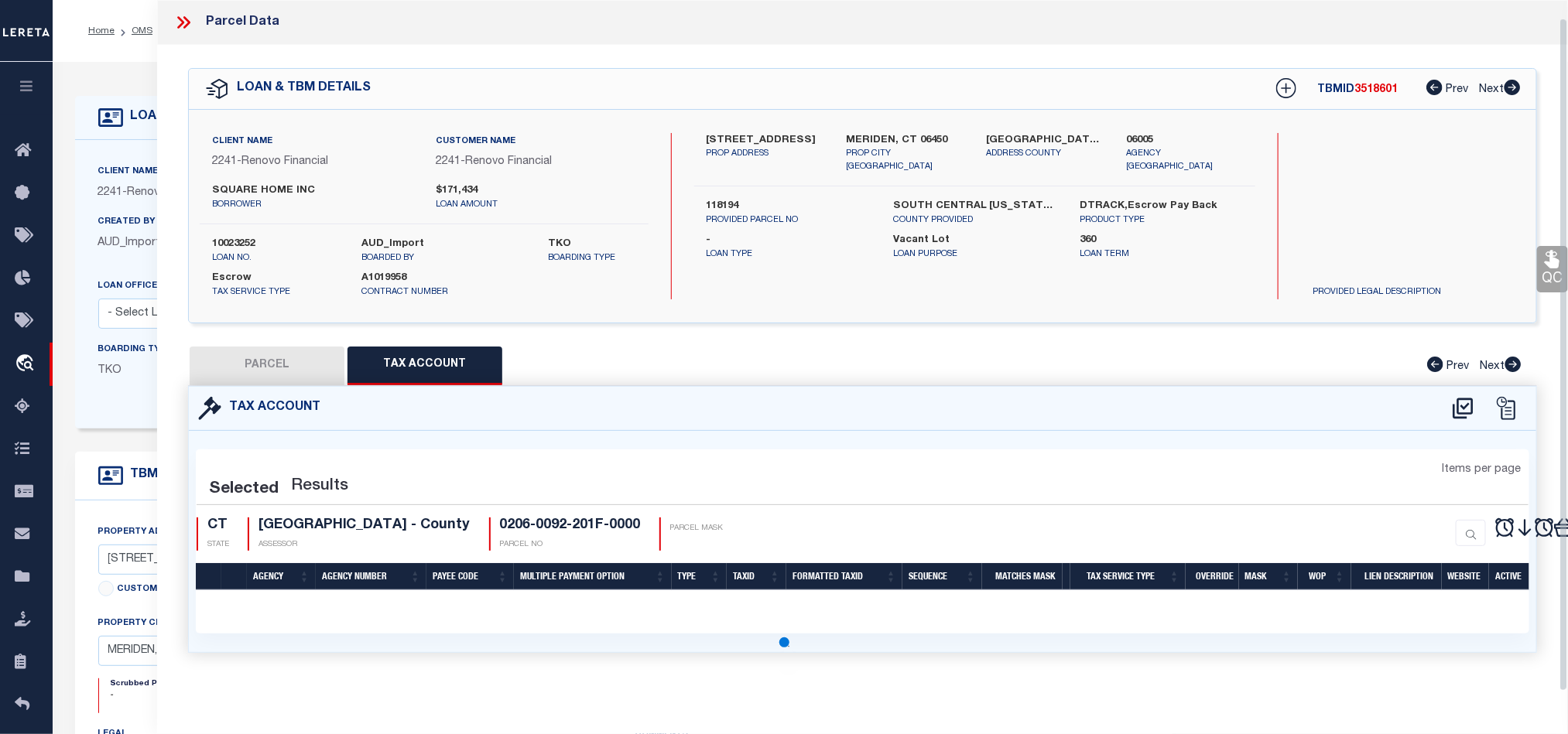
select select "100"
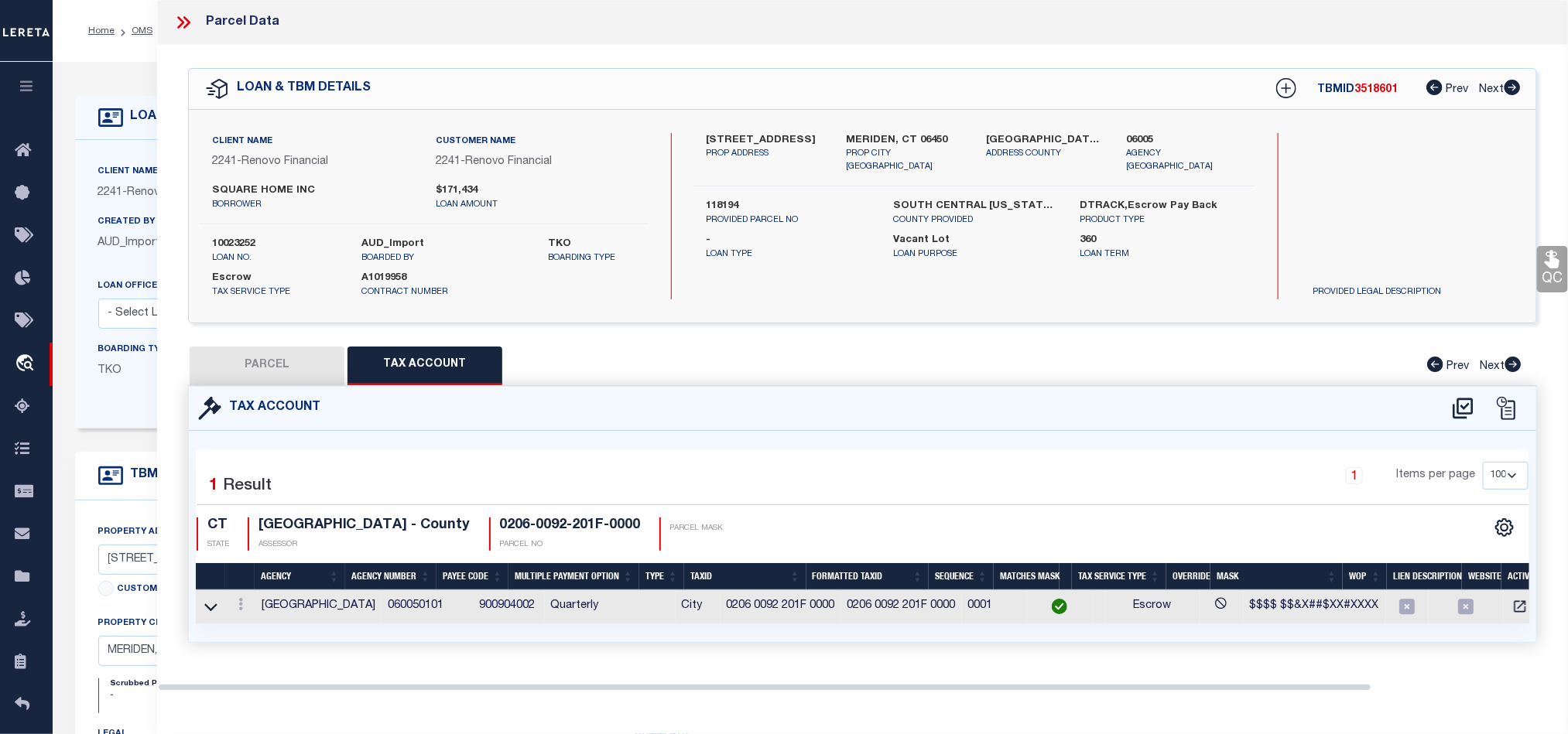
scroll to position [0, 0]
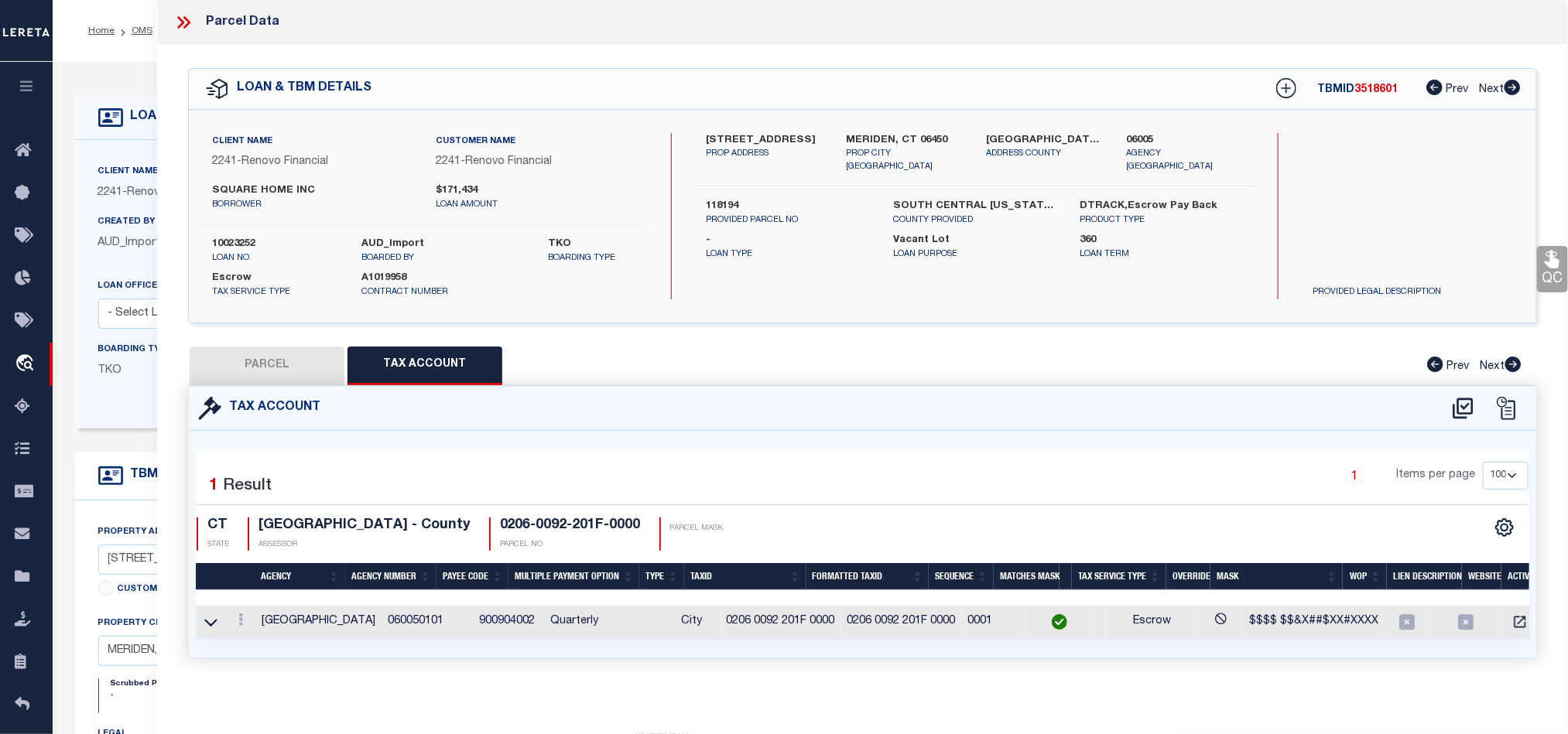
click at [348, 346] on button "Tax Account" at bounding box center [425, 366] width 155 height 38
select select "100"
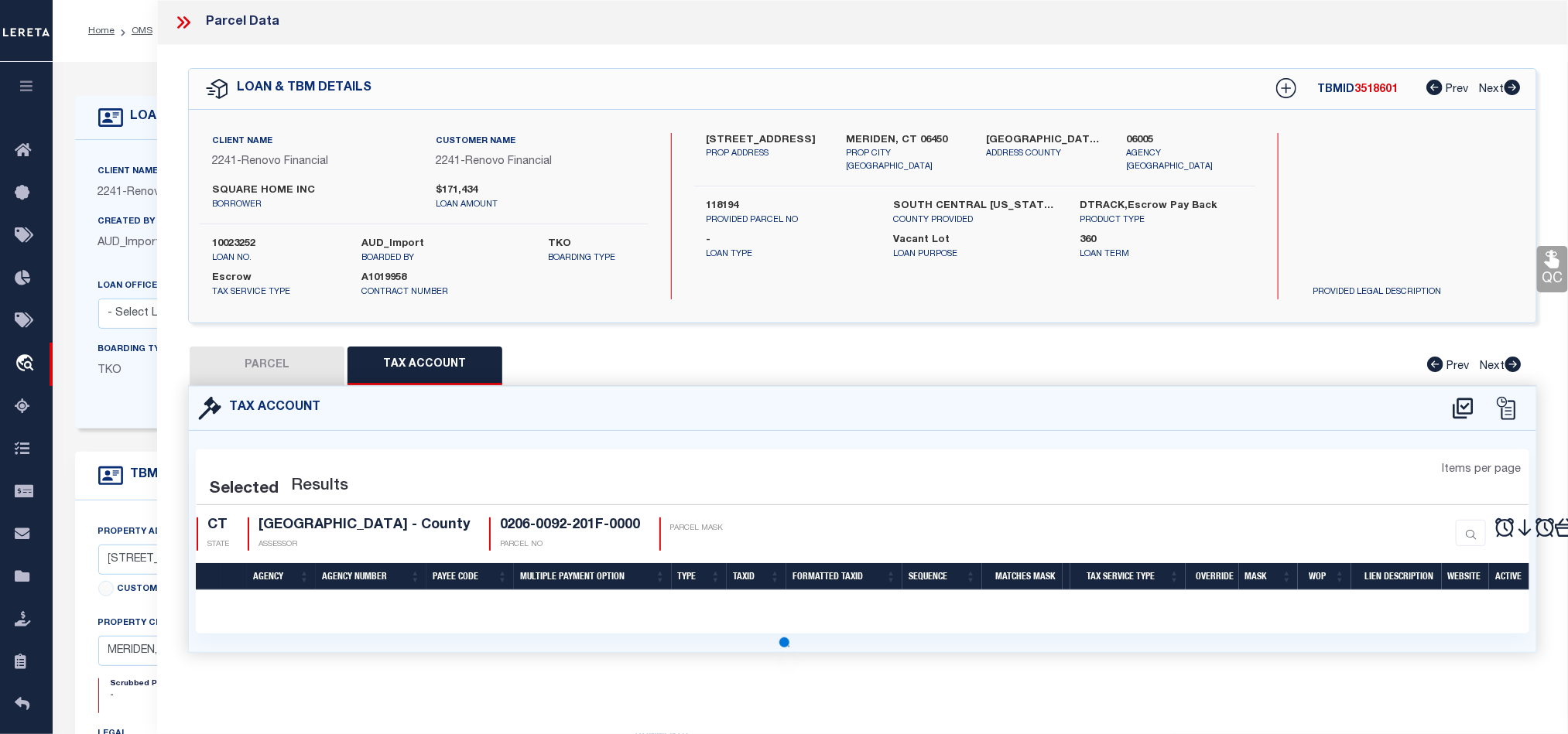
select select "100"
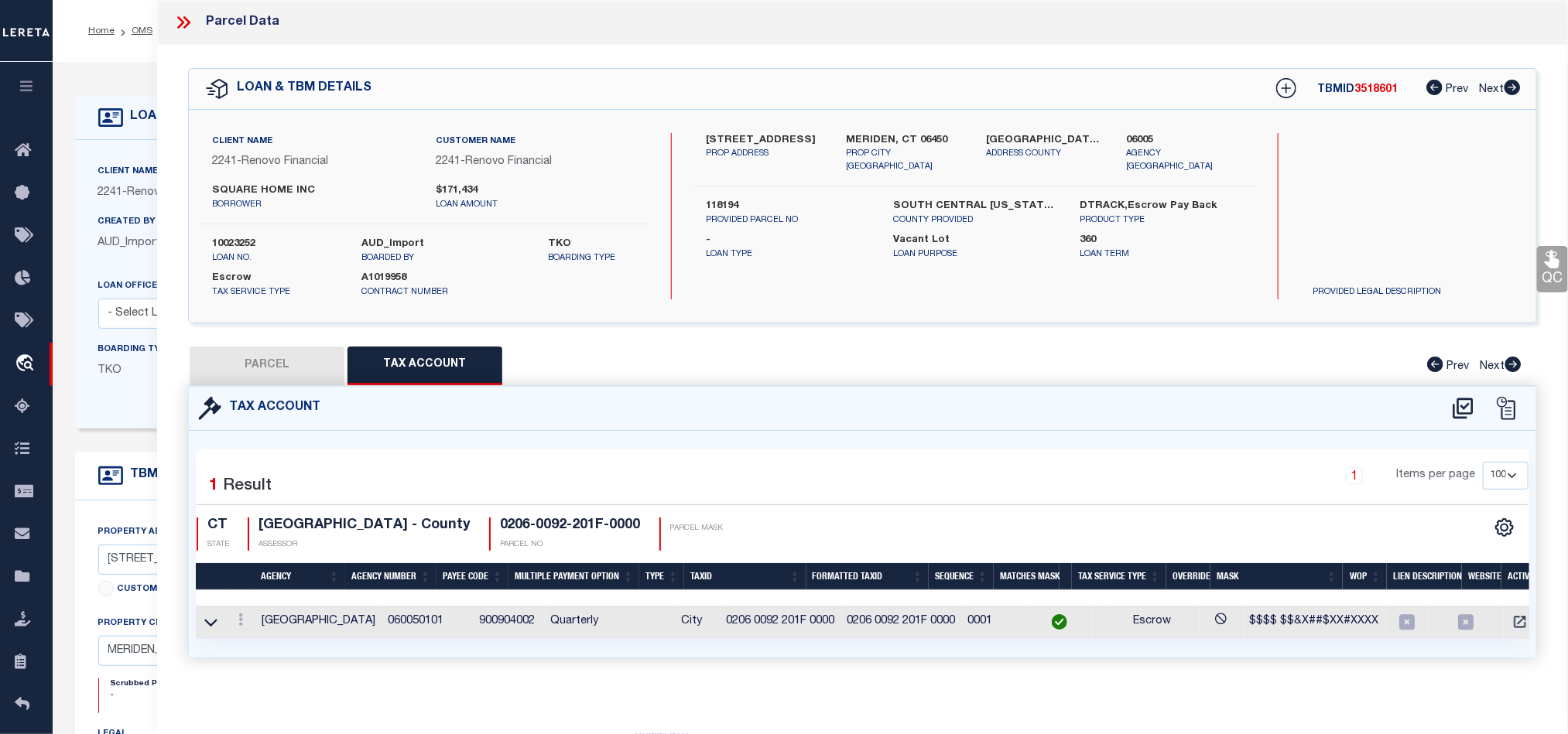
click at [348, 346] on button "Tax Account" at bounding box center [425, 366] width 155 height 38
select select "100"
click at [348, 346] on button "Tax Account" at bounding box center [425, 366] width 155 height 38
select select "100"
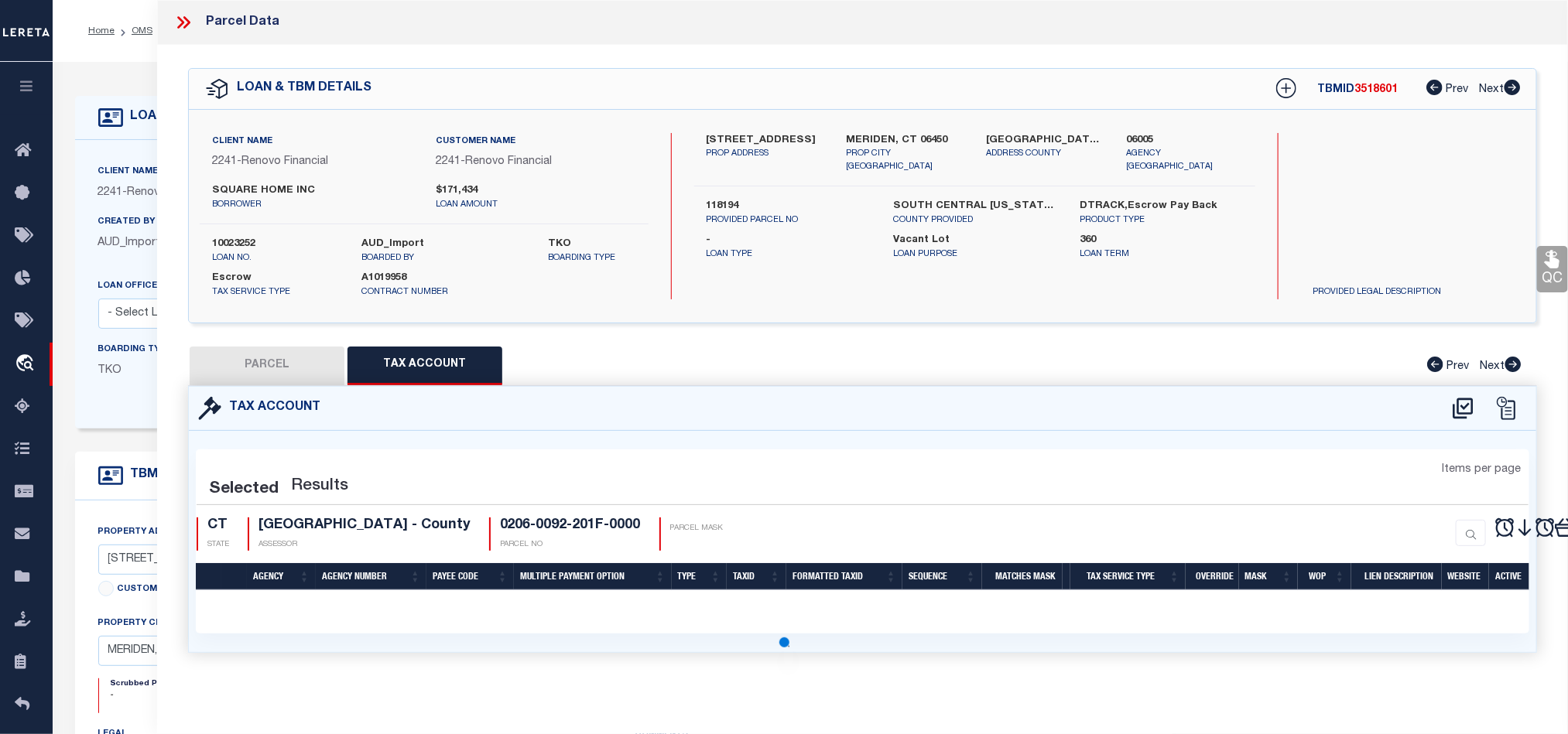
select select "100"
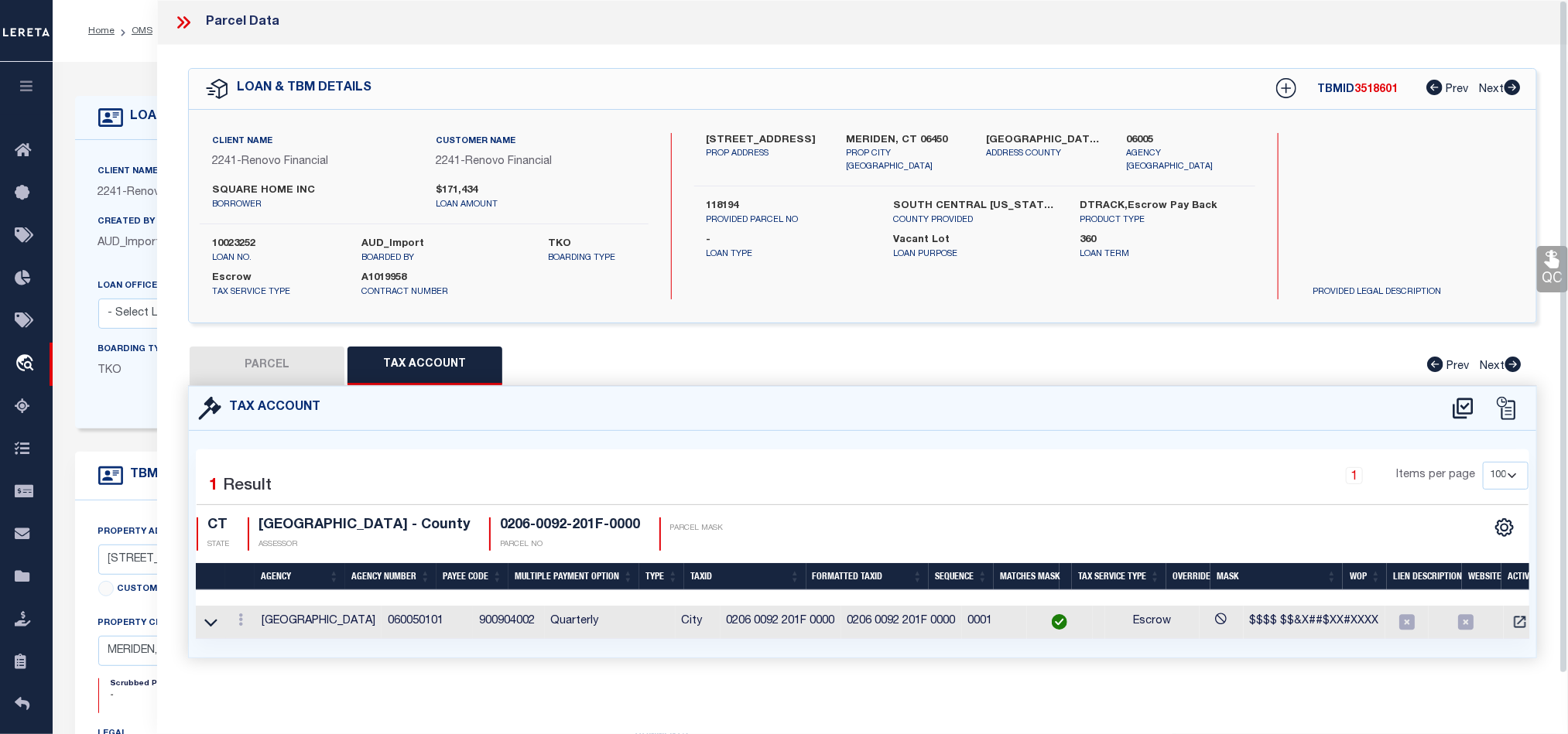
click at [910, 468] on div "1 Items per page 10 25 50 100" at bounding box center [1032, 482] width 994 height 40
